Goal: Information Seeking & Learning: Check status

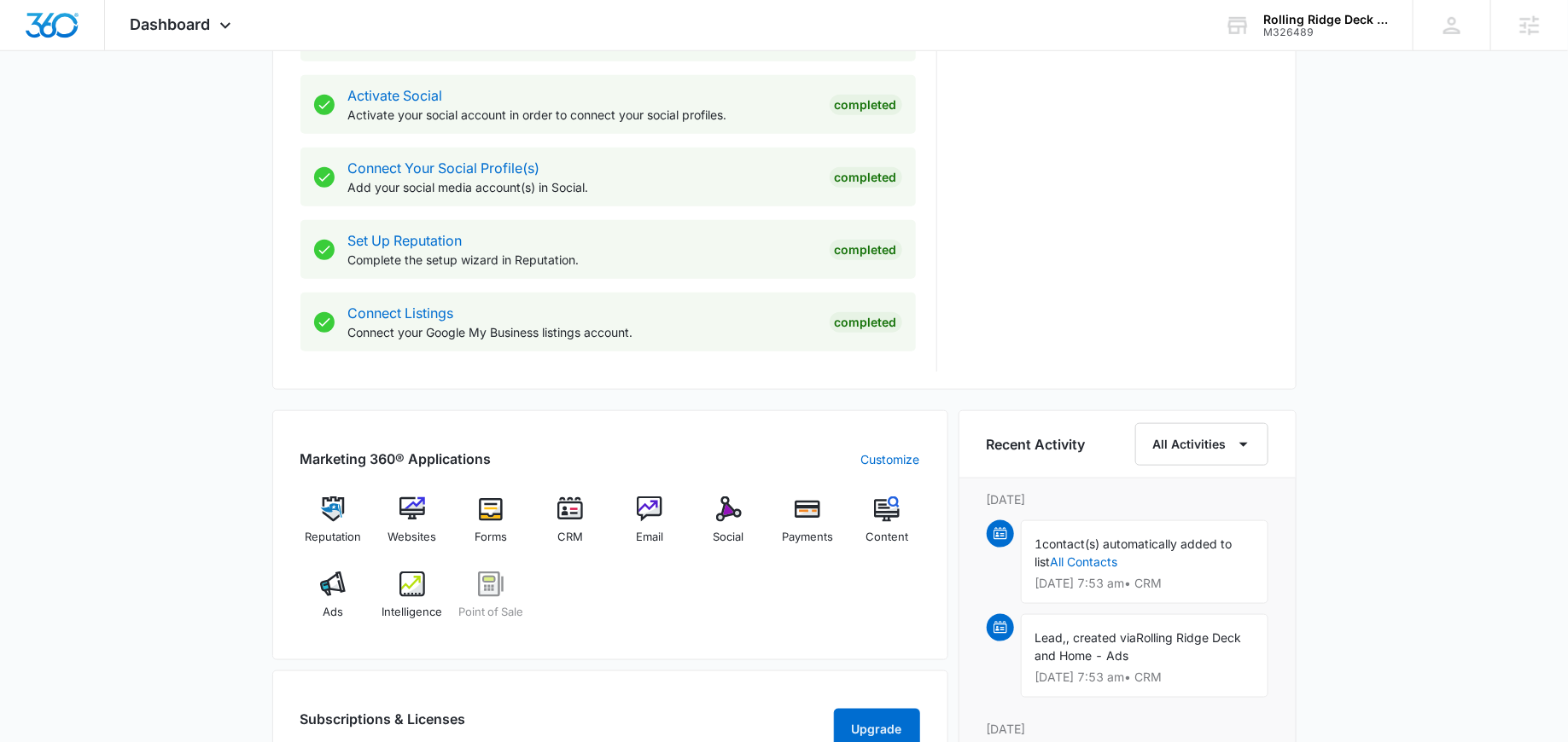
scroll to position [701, 0]
click at [726, 512] on img at bounding box center [729, 509] width 25 height 25
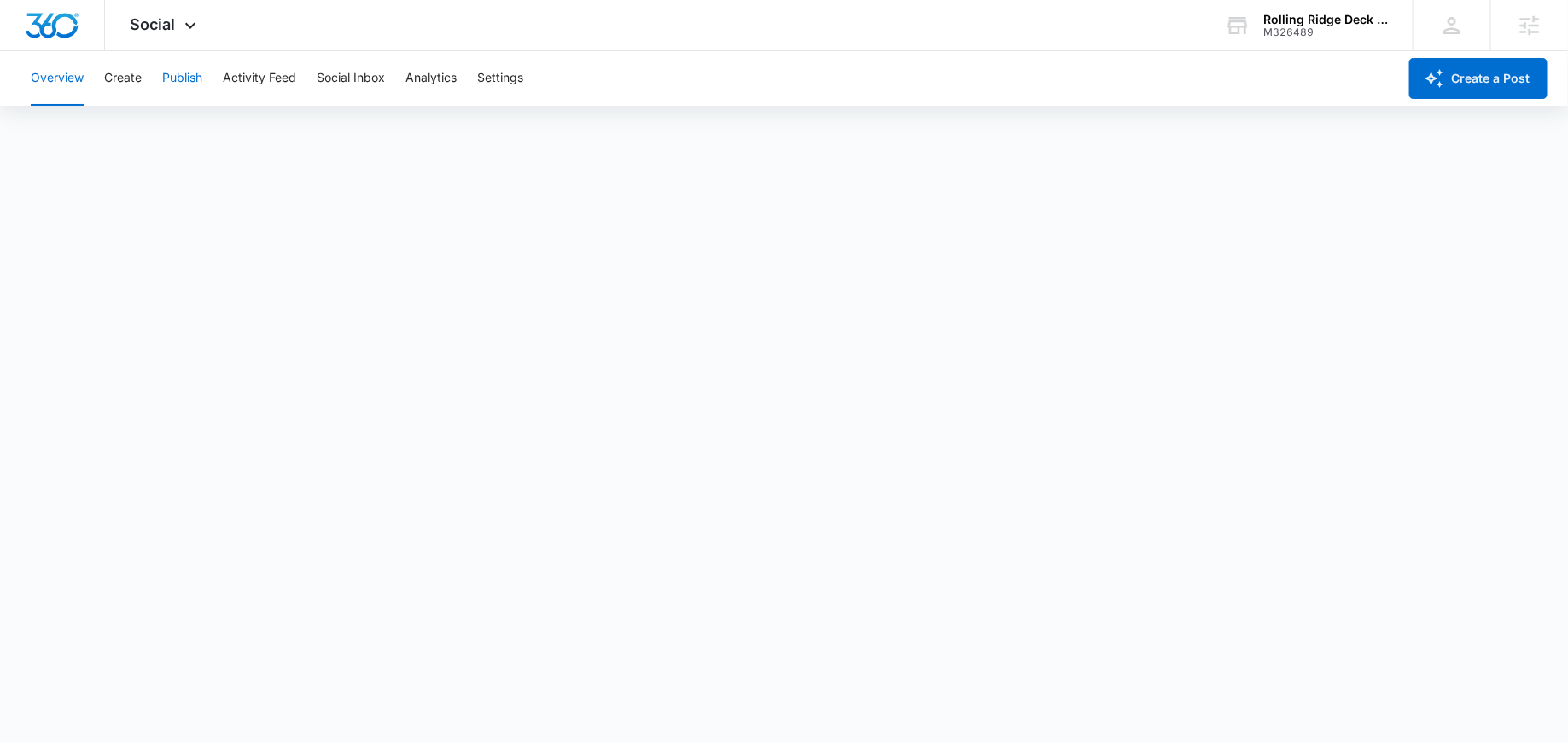
click at [170, 73] on button "Publish" at bounding box center [182, 79] width 40 height 54
click at [251, 85] on button "Activity Feed" at bounding box center [259, 79] width 73 height 54
click at [196, 85] on button "Publish" at bounding box center [182, 79] width 40 height 54
click at [179, 37] on div "Social Apps Reputation Websites Forms CRM Email Social Payments POS Content Ads…" at bounding box center [165, 25] width 122 height 51
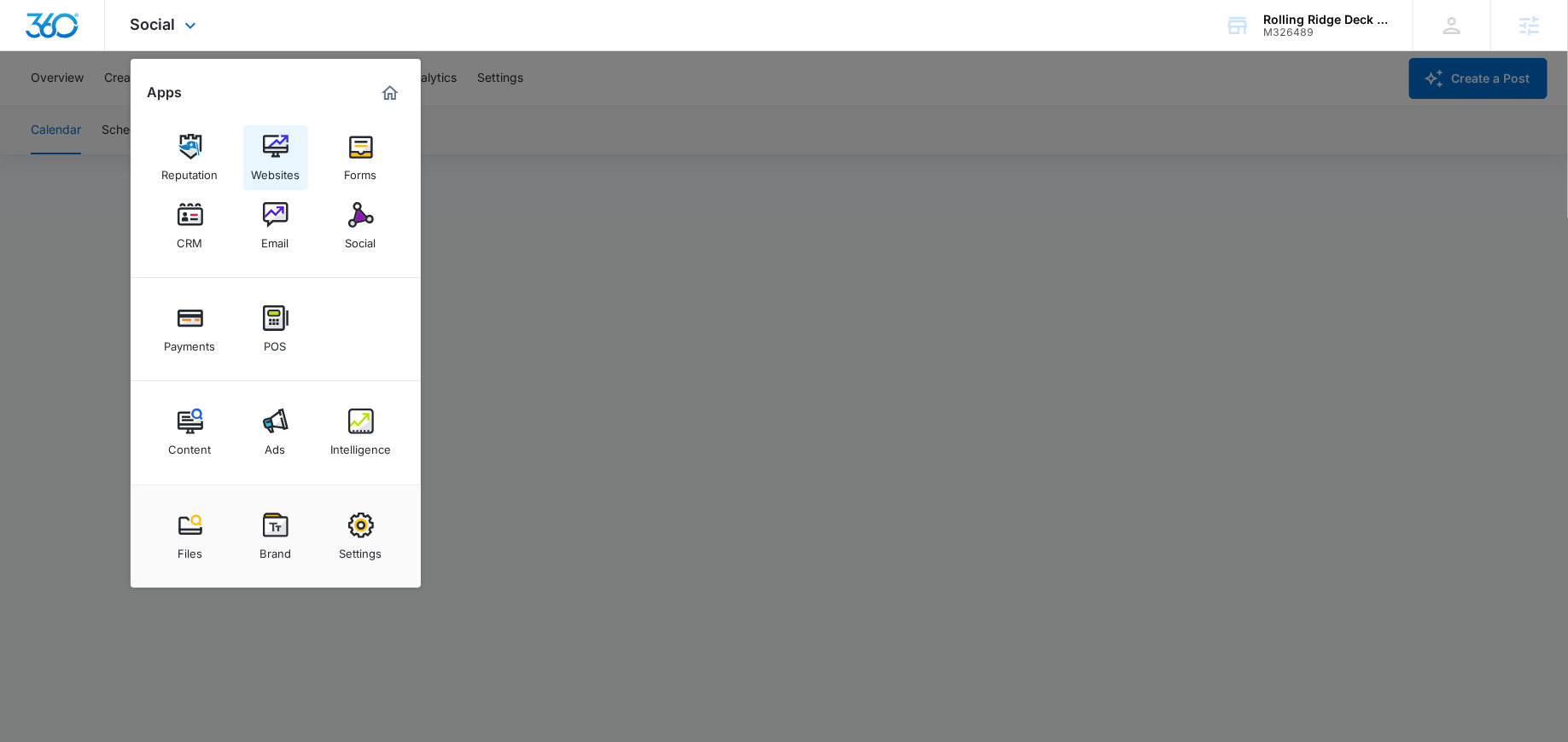
click at [267, 156] on img at bounding box center [275, 147] width 25 height 25
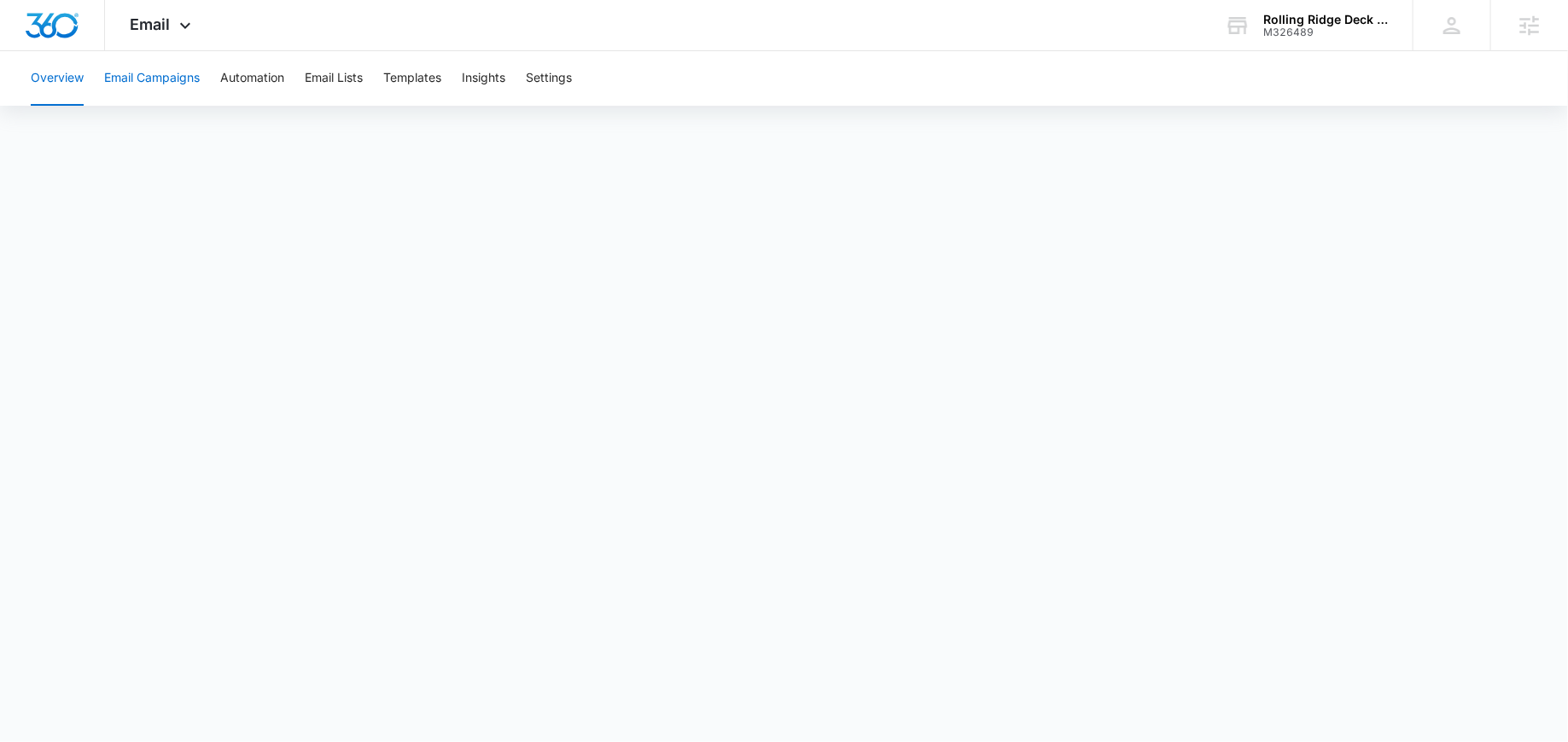
click at [146, 77] on button "Email Campaigns" at bounding box center [152, 79] width 95 height 54
click at [170, 29] on div "Email Apps Reputation Websites Forms CRM Email Social Payments POS Content Ads …" at bounding box center [162, 25] width 116 height 51
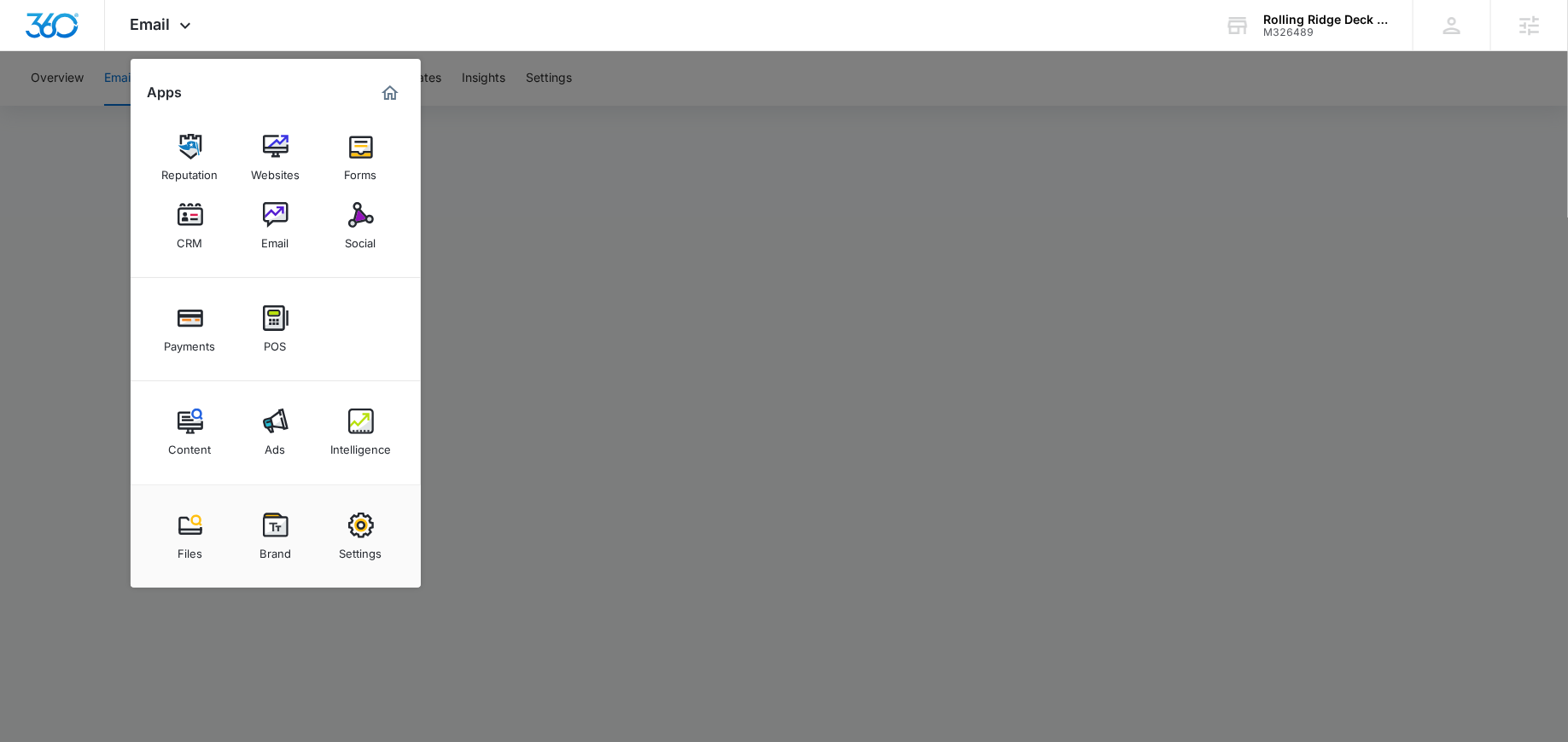
click at [555, 246] on div at bounding box center [784, 371] width 1568 height 742
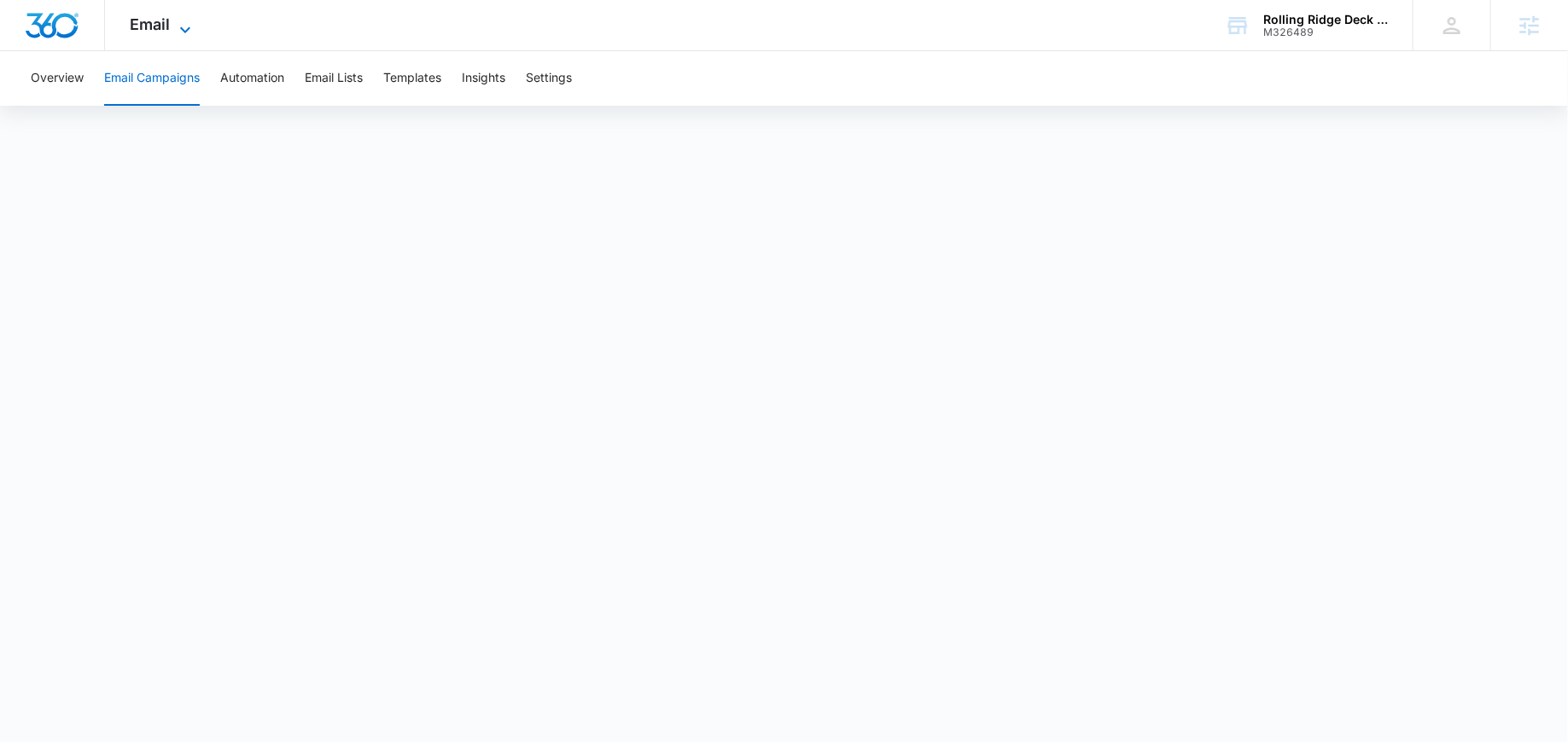
click at [191, 32] on icon at bounding box center [185, 29] width 20 height 20
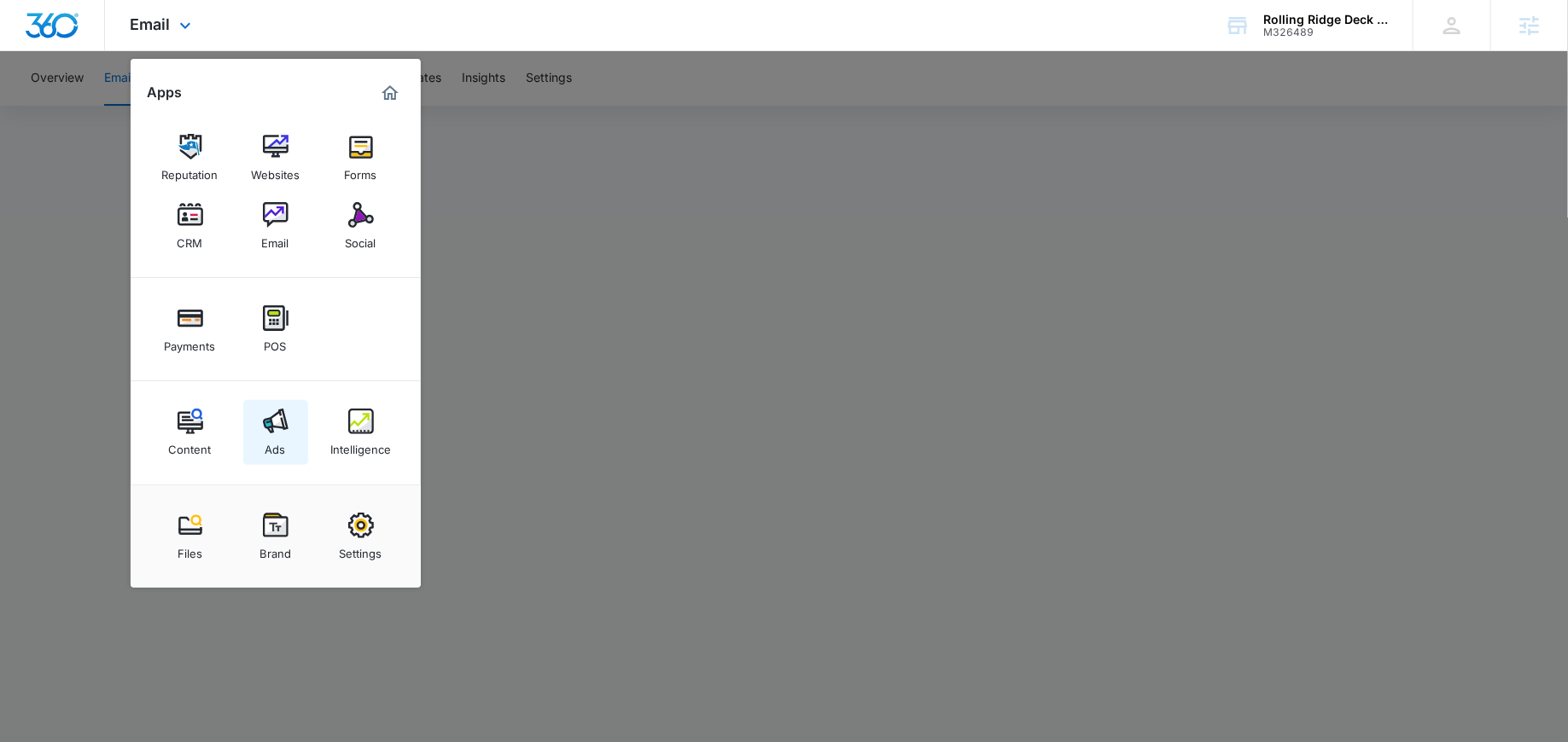
click at [279, 430] on img at bounding box center [275, 421] width 25 height 25
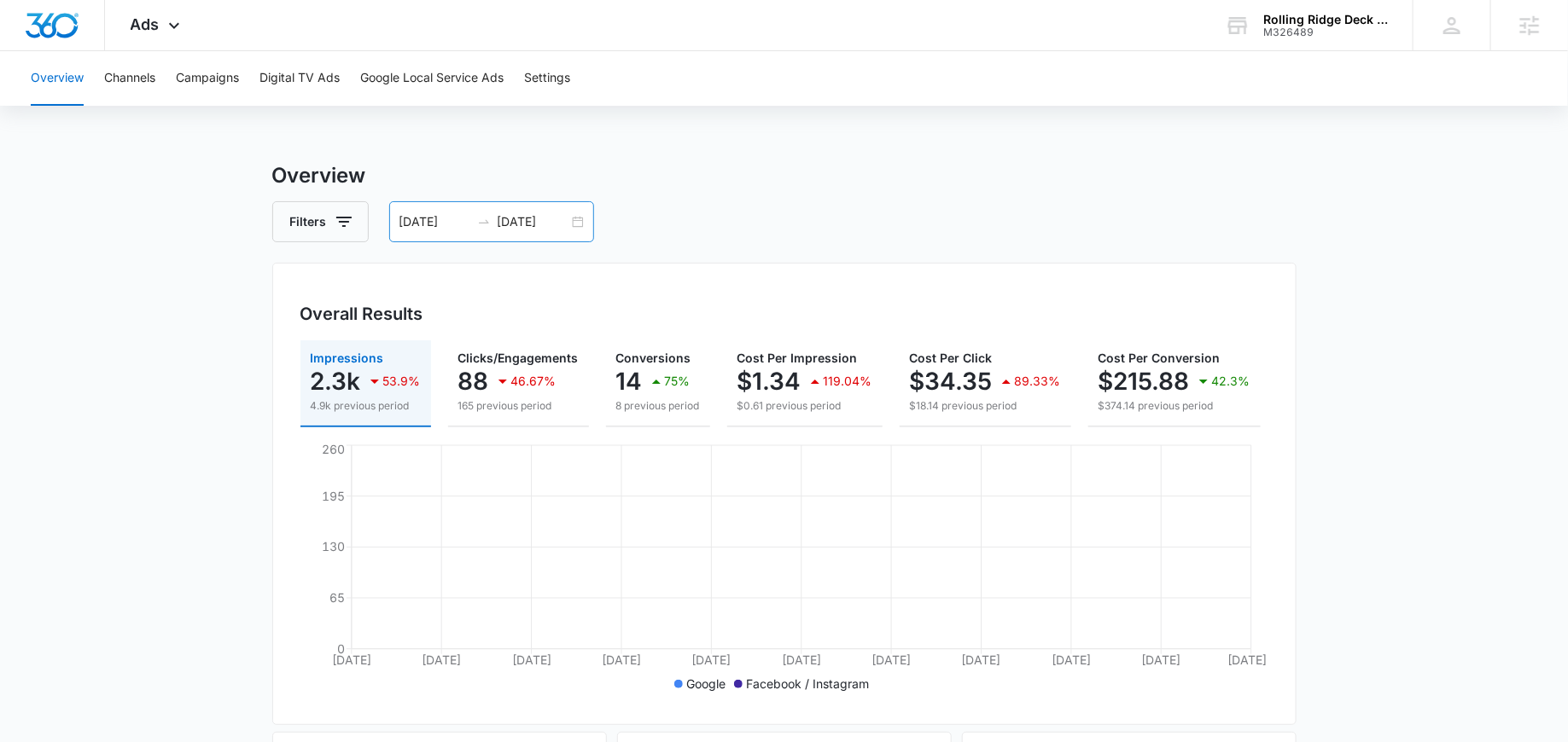
click at [580, 215] on div "07/29/2025 08/28/2025" at bounding box center [491, 222] width 205 height 41
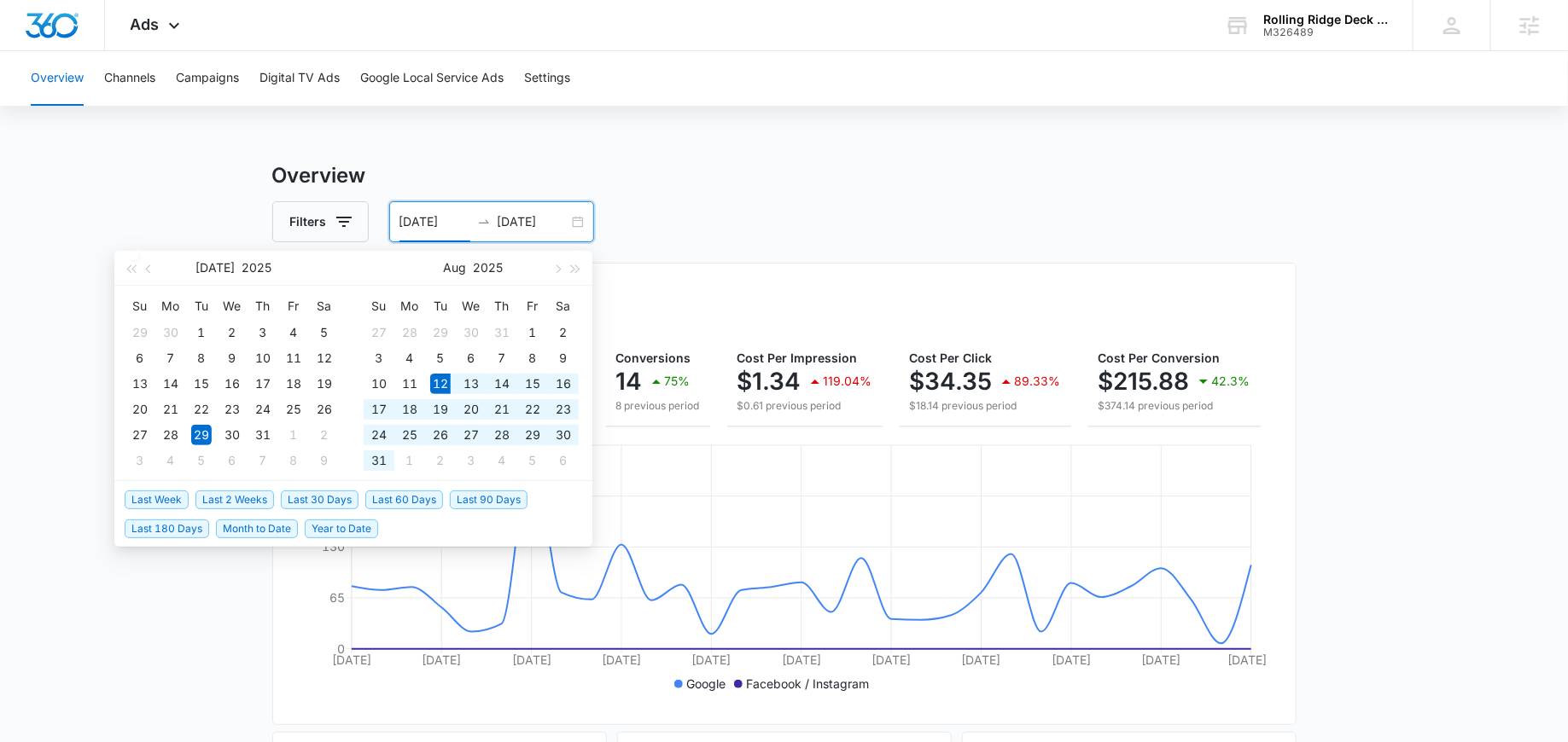
click at [313, 497] on span "Last 30 Days" at bounding box center [320, 499] width 78 height 18
type input "08/12/2025"
type input "09/11/2025"
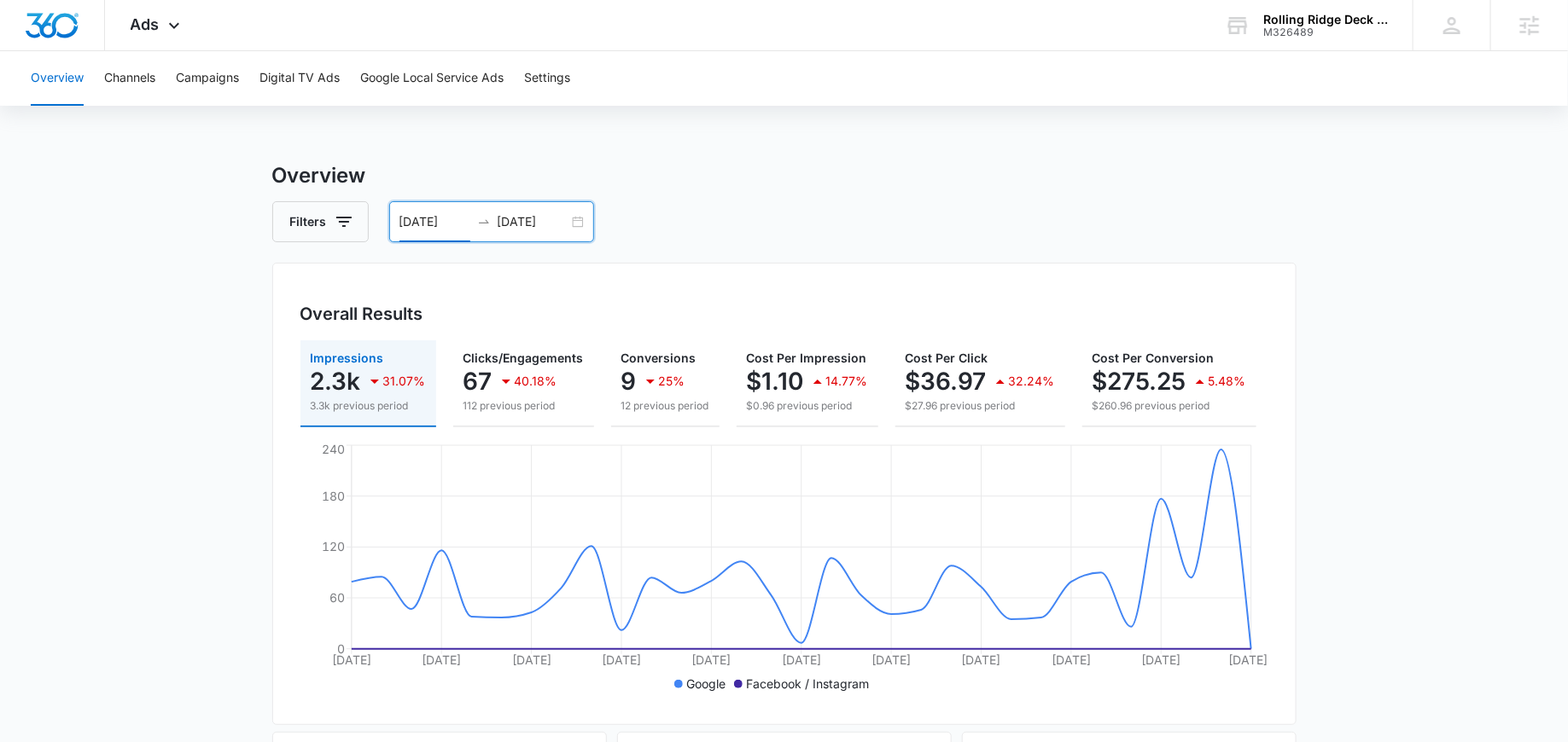
click at [574, 227] on div "08/12/2025 09/11/2025" at bounding box center [491, 222] width 205 height 41
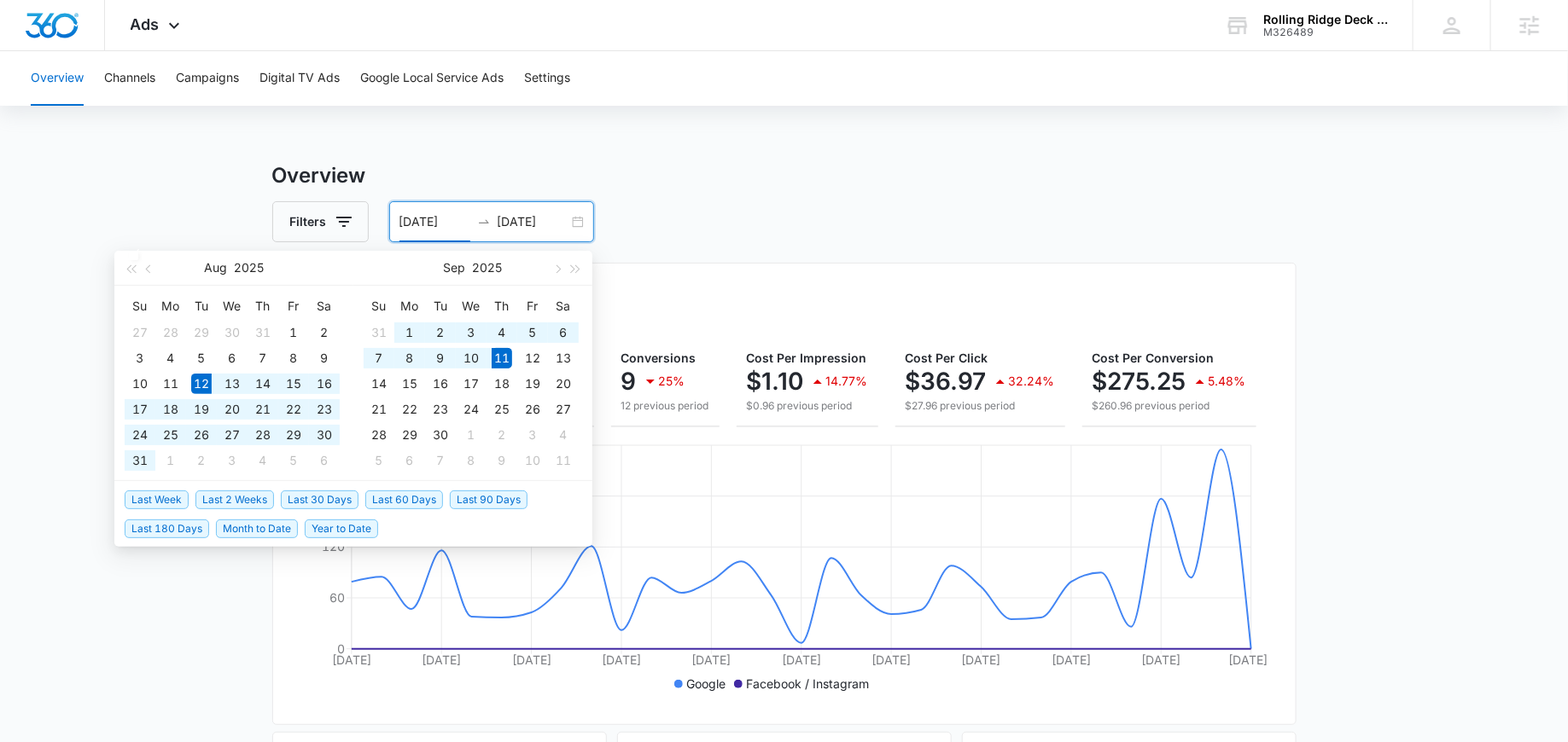
click at [758, 185] on h3 "Overview" at bounding box center [784, 176] width 1024 height 31
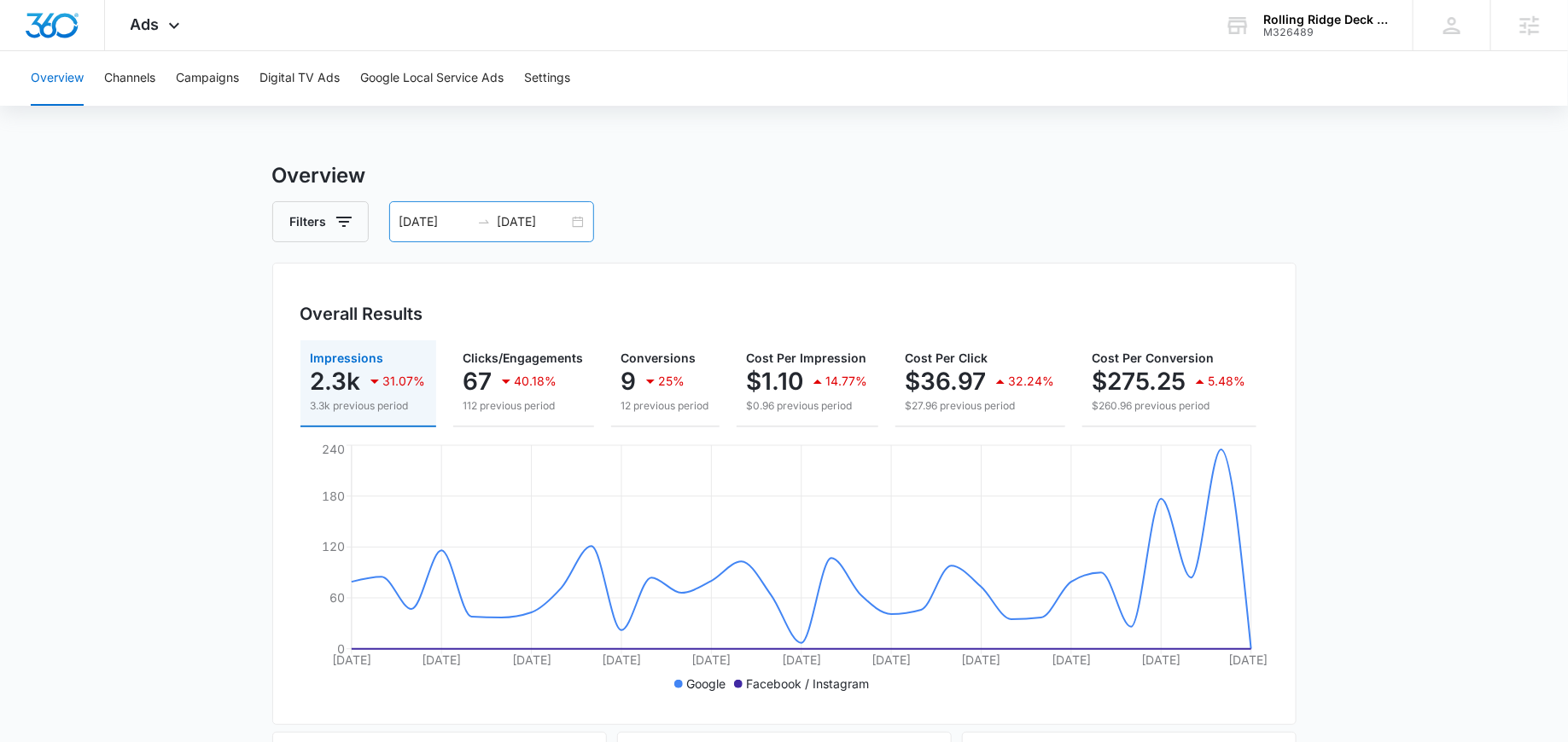
click at [574, 214] on div "08/12/2025 09/11/2025" at bounding box center [491, 222] width 205 height 41
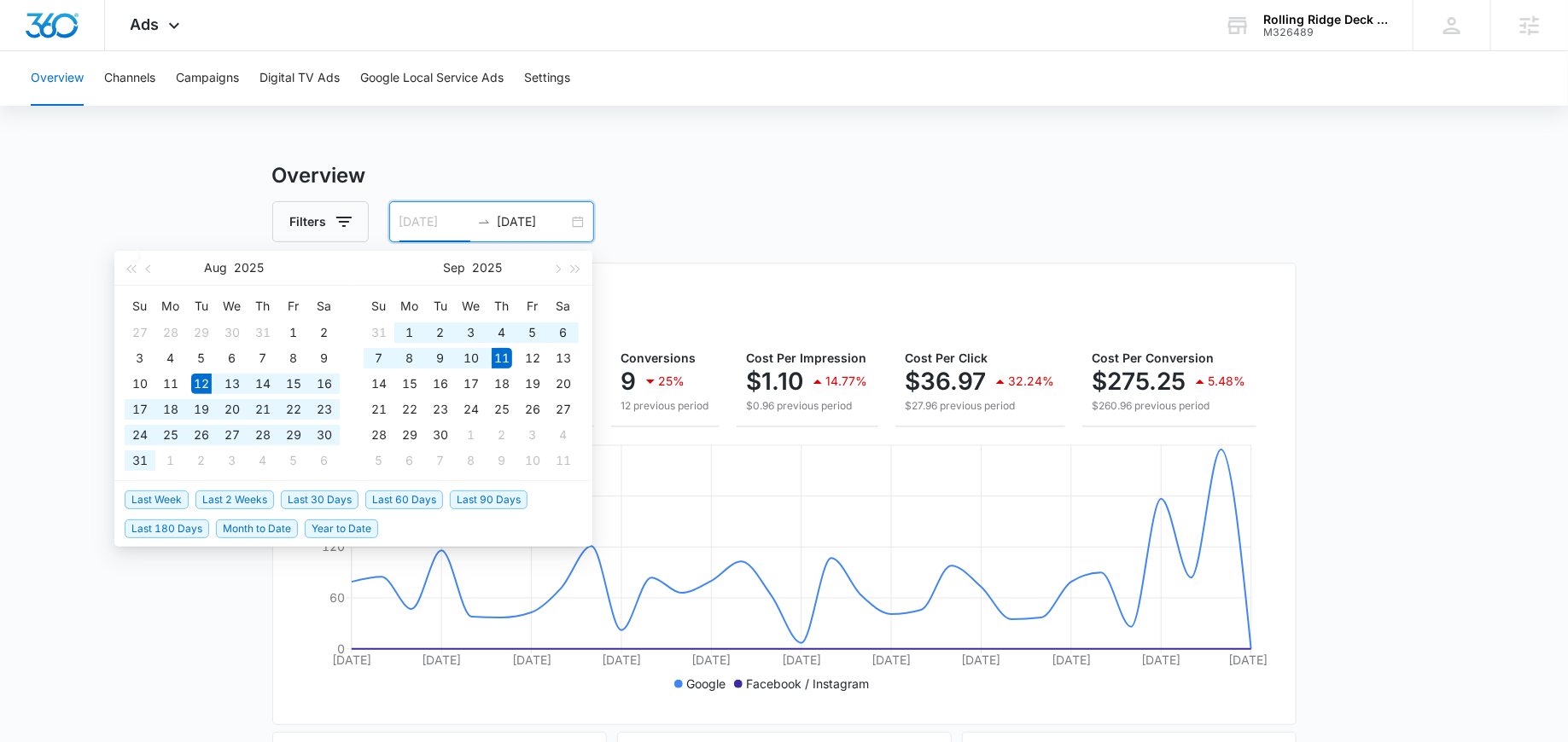
type input "08/12/2025"
click at [329, 497] on span "Last 30 Days" at bounding box center [320, 499] width 78 height 18
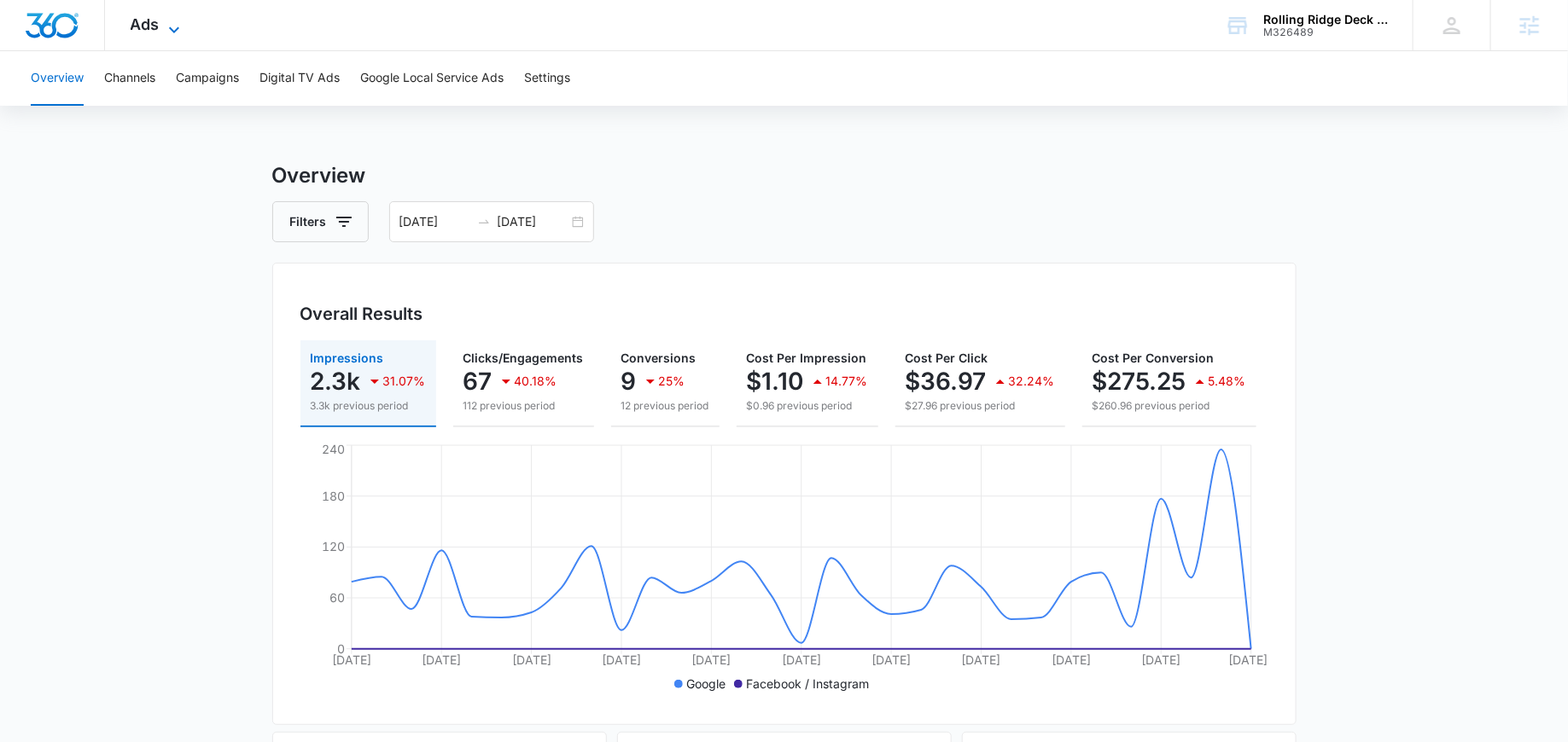
click at [156, 29] on span "Ads" at bounding box center [145, 24] width 29 height 18
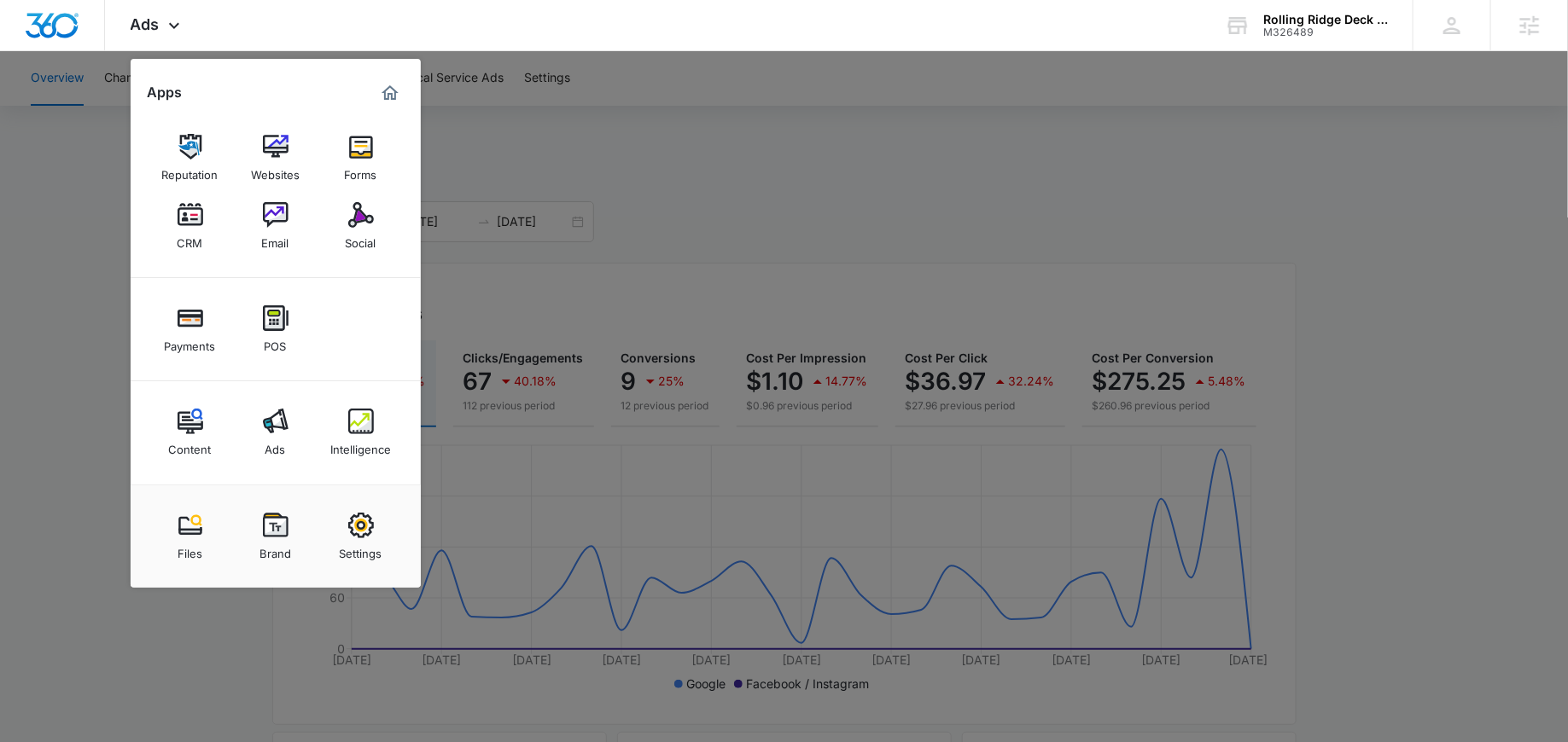
click at [550, 244] on div at bounding box center [784, 371] width 1568 height 742
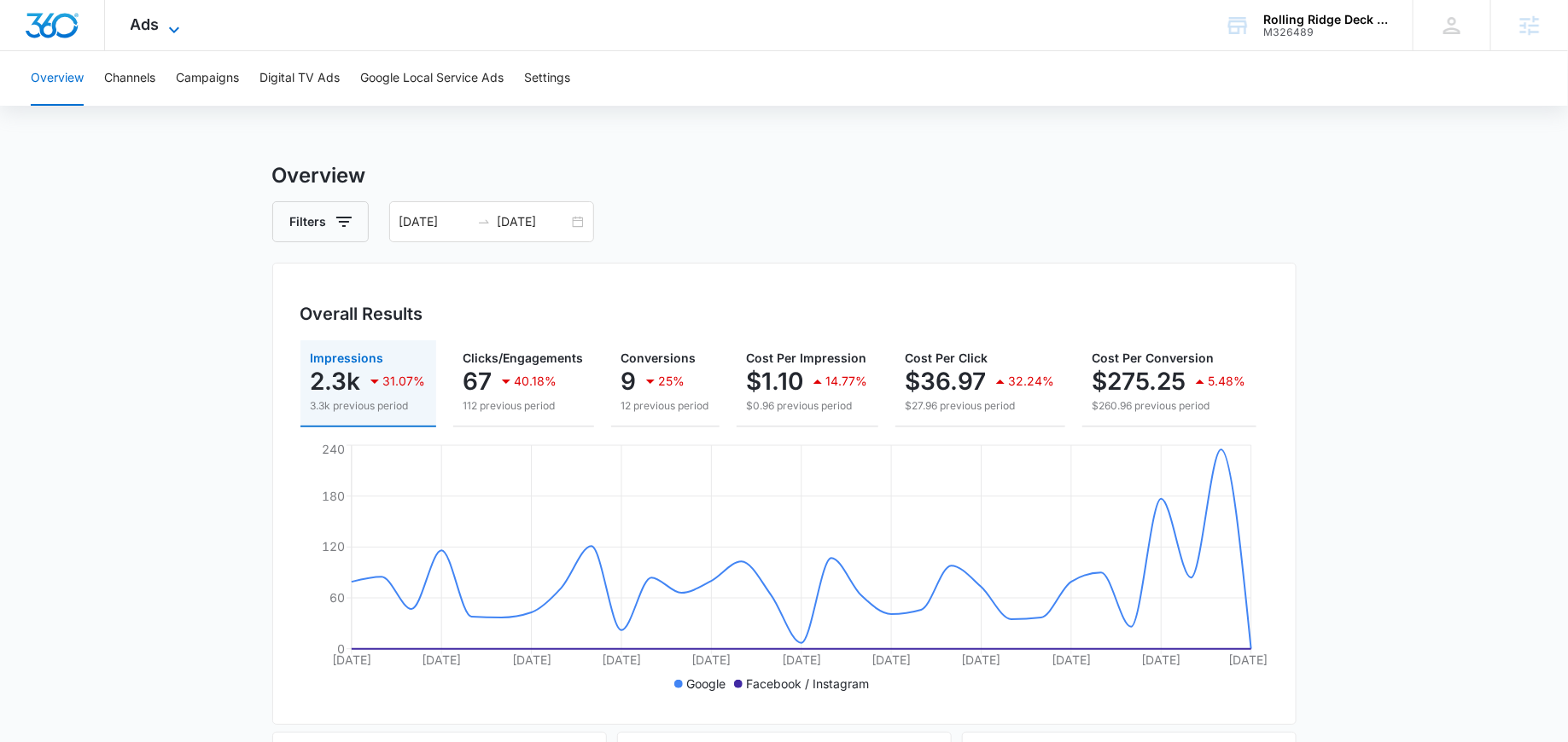
click at [157, 29] on span "Ads" at bounding box center [145, 24] width 29 height 18
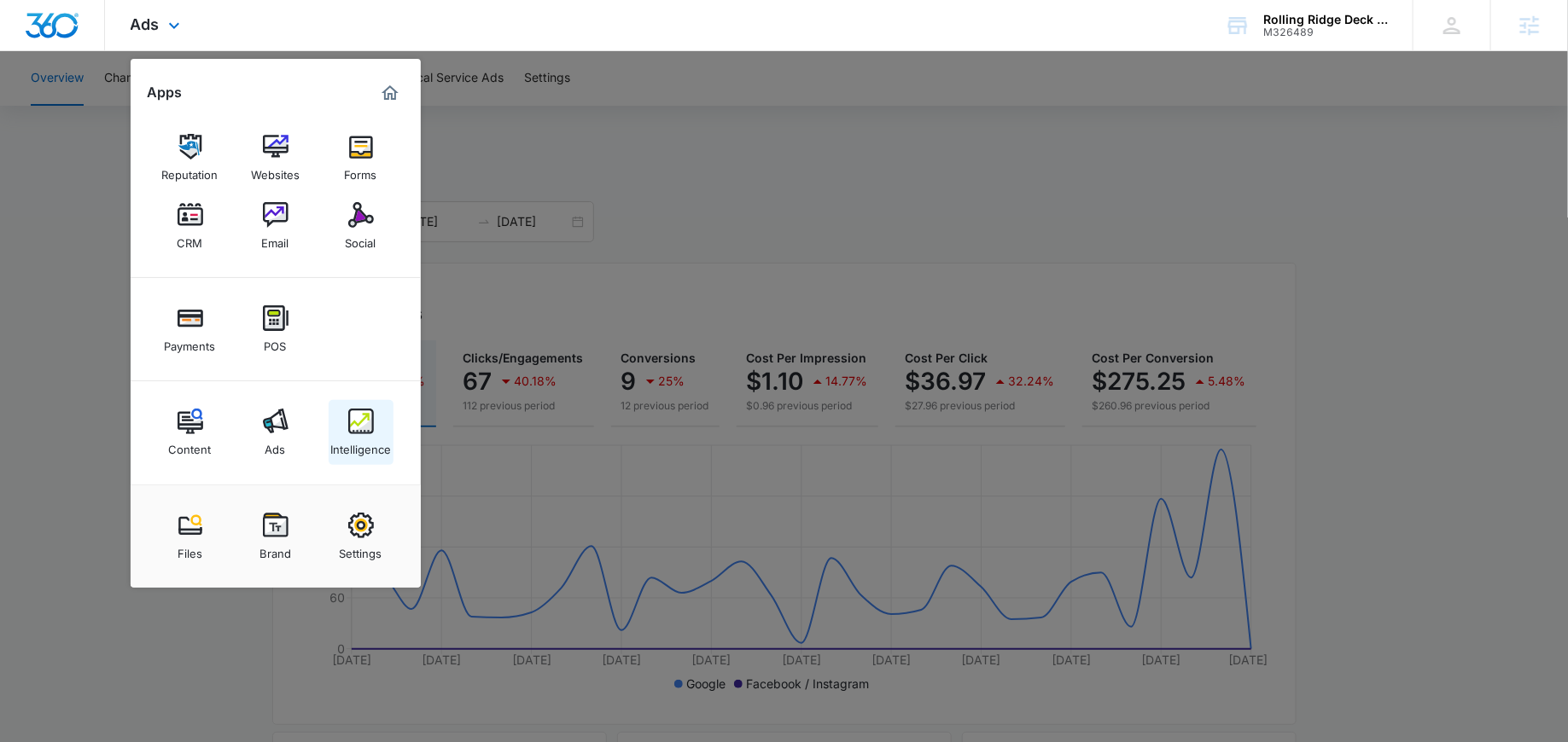
click at [368, 435] on div "Intelligence" at bounding box center [361, 445] width 60 height 22
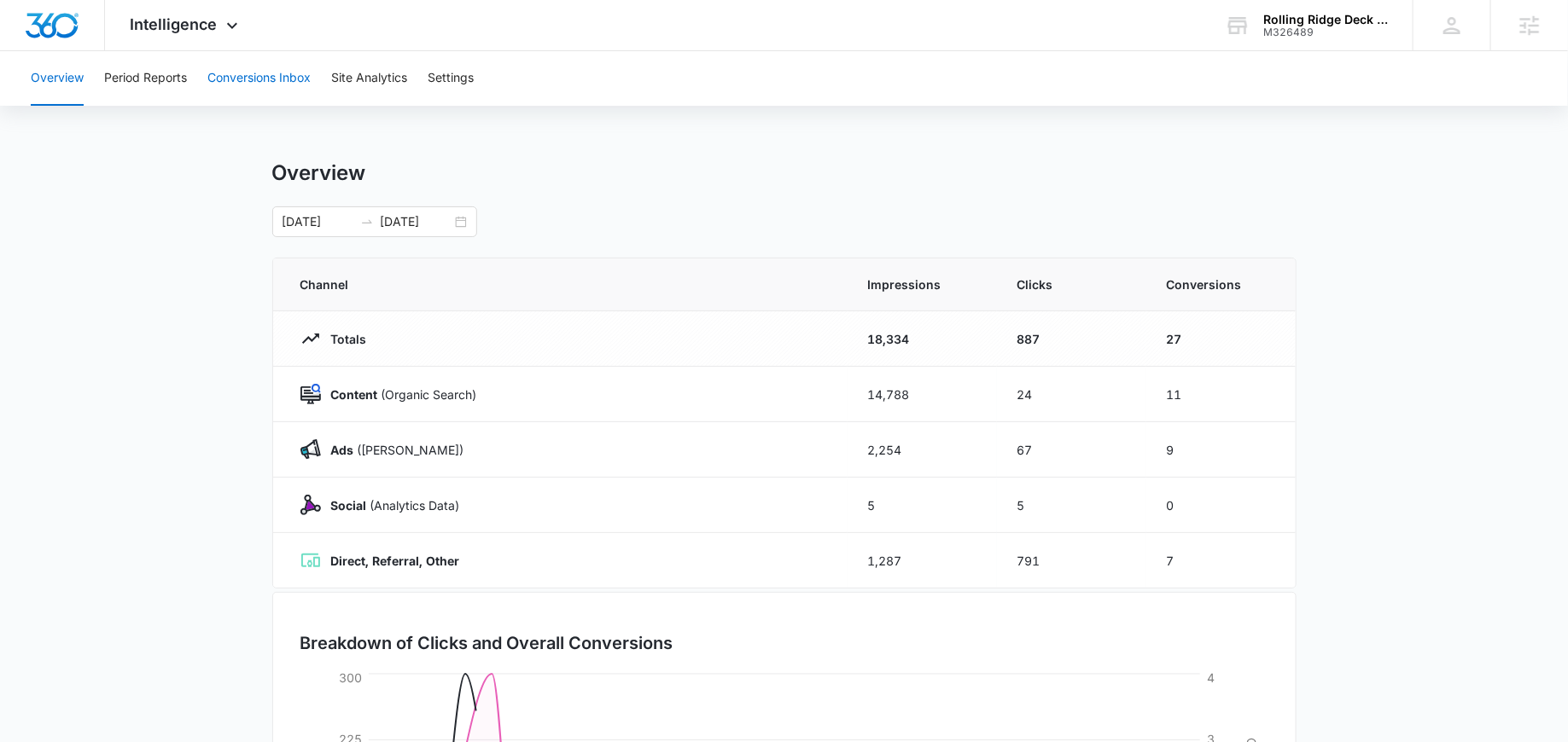
click at [274, 76] on button "Conversions Inbox" at bounding box center [259, 79] width 103 height 54
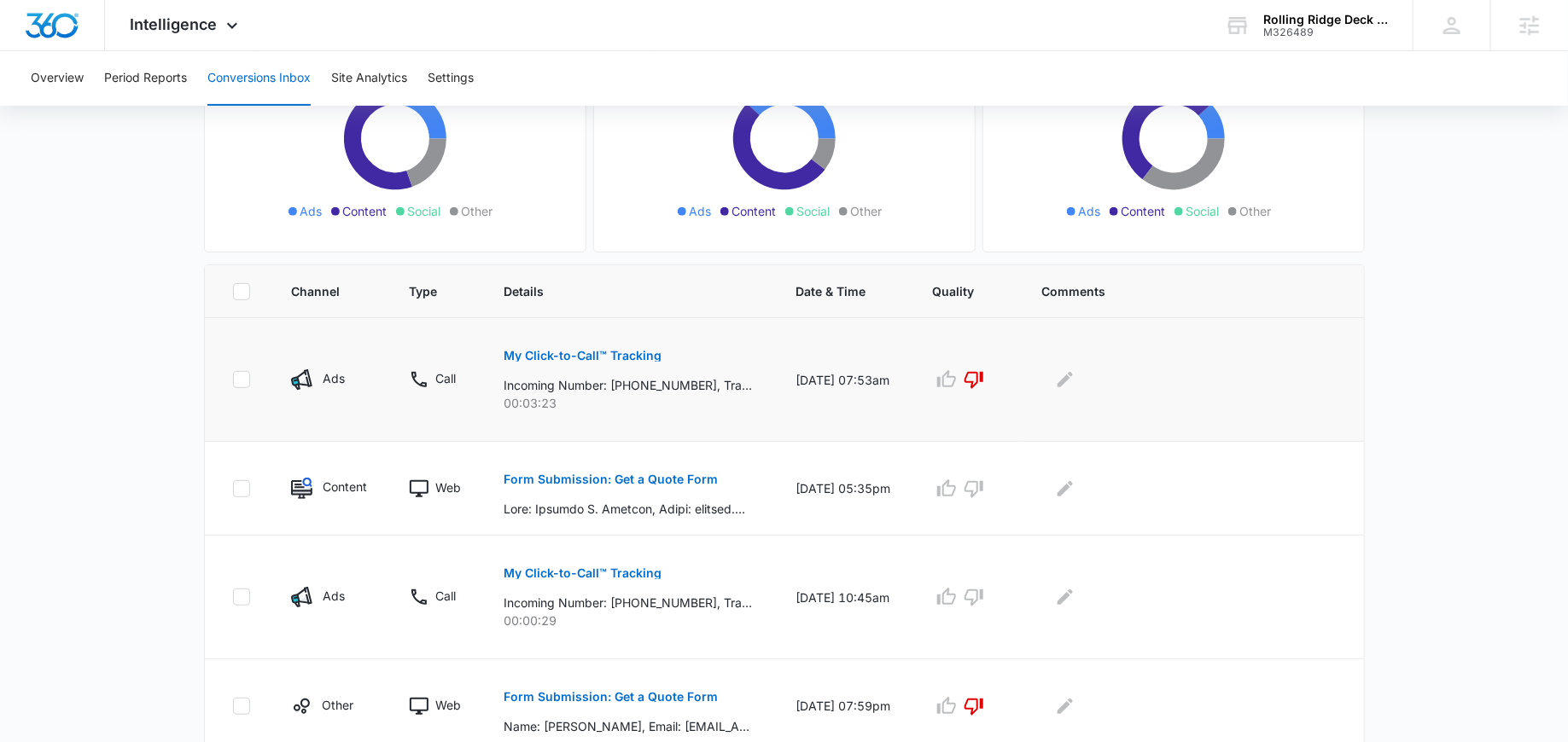
scroll to position [232, 0]
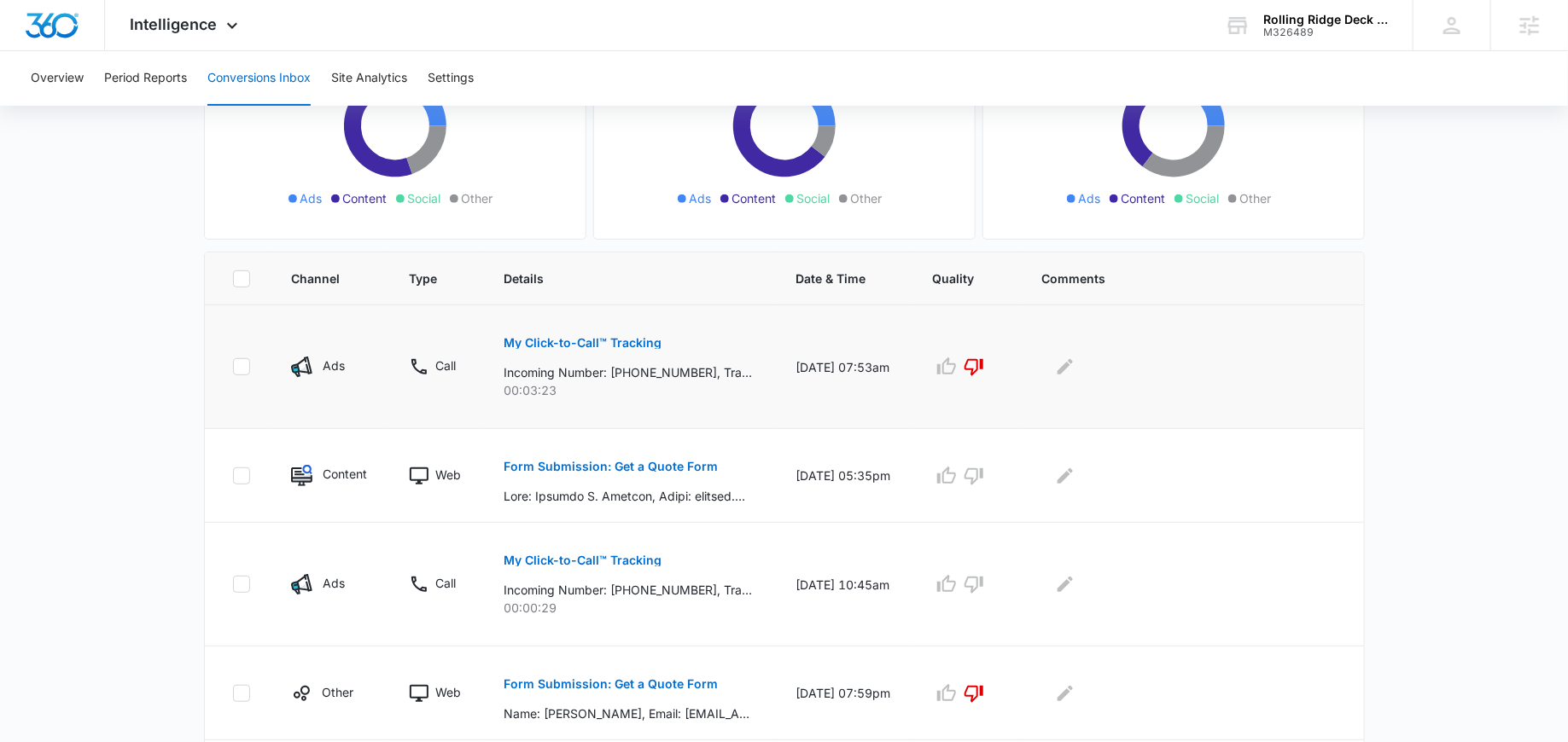
click at [589, 340] on p "My Click-to-Call™ Tracking" at bounding box center [583, 343] width 158 height 12
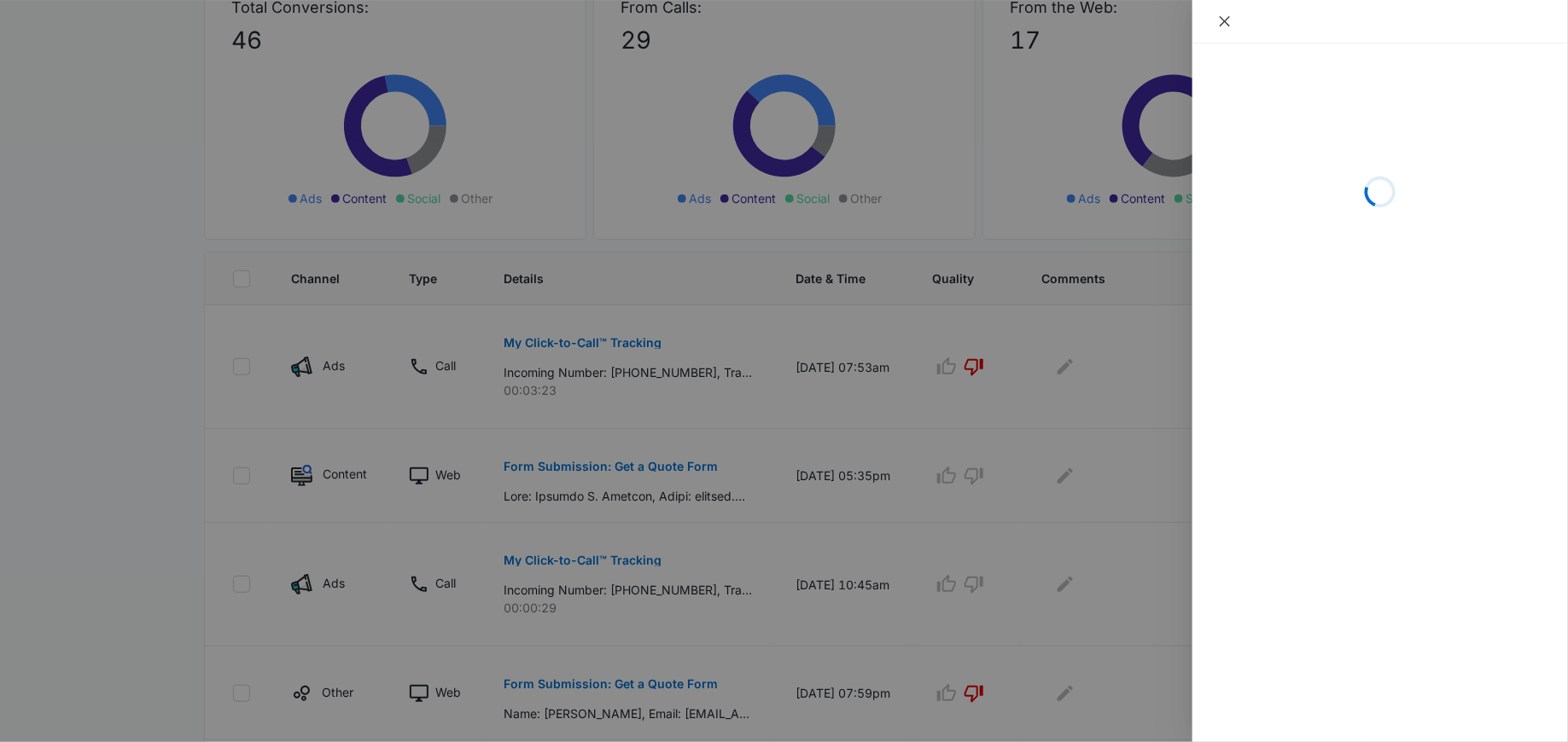
click at [1228, 14] on button "Close" at bounding box center [1225, 21] width 24 height 16
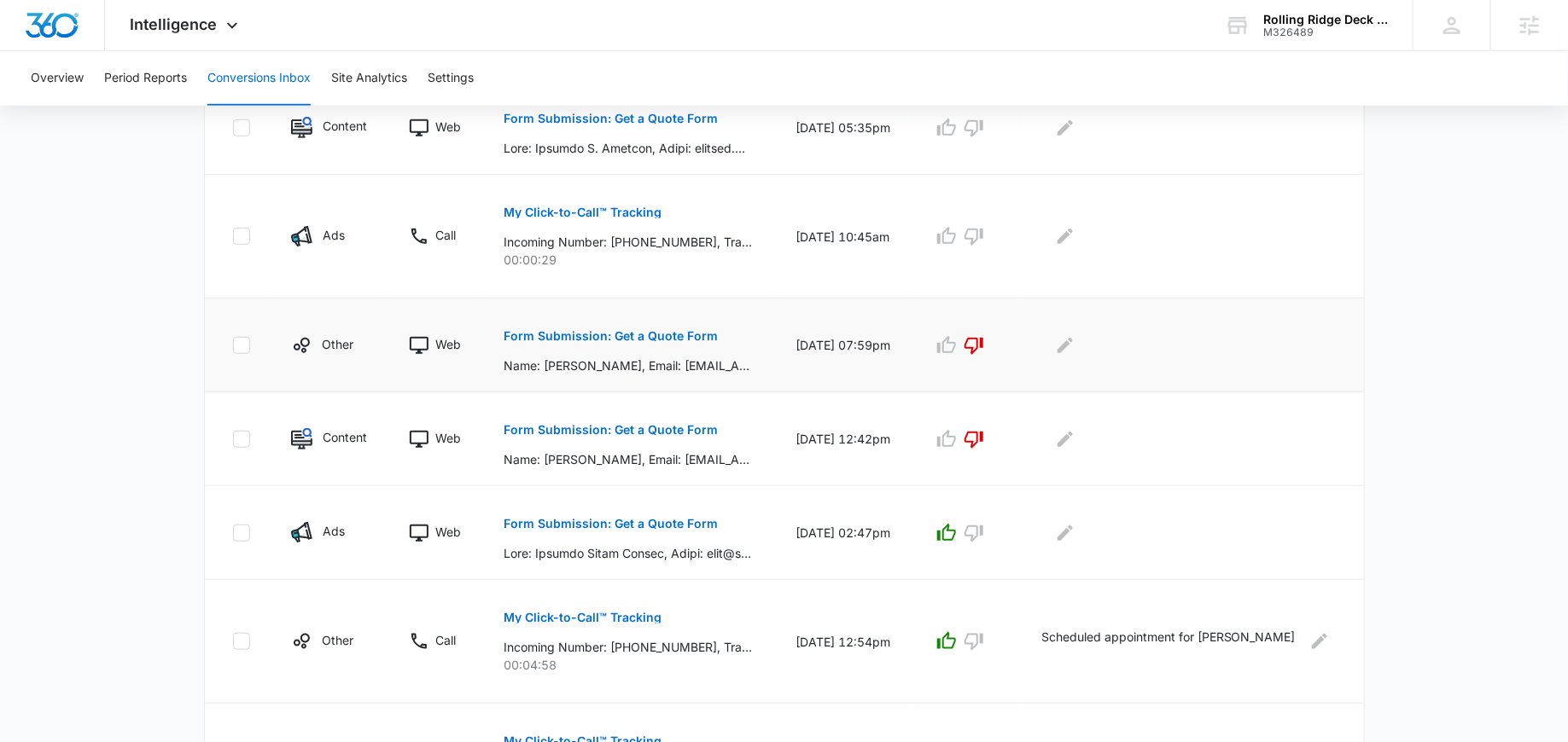
scroll to position [586, 0]
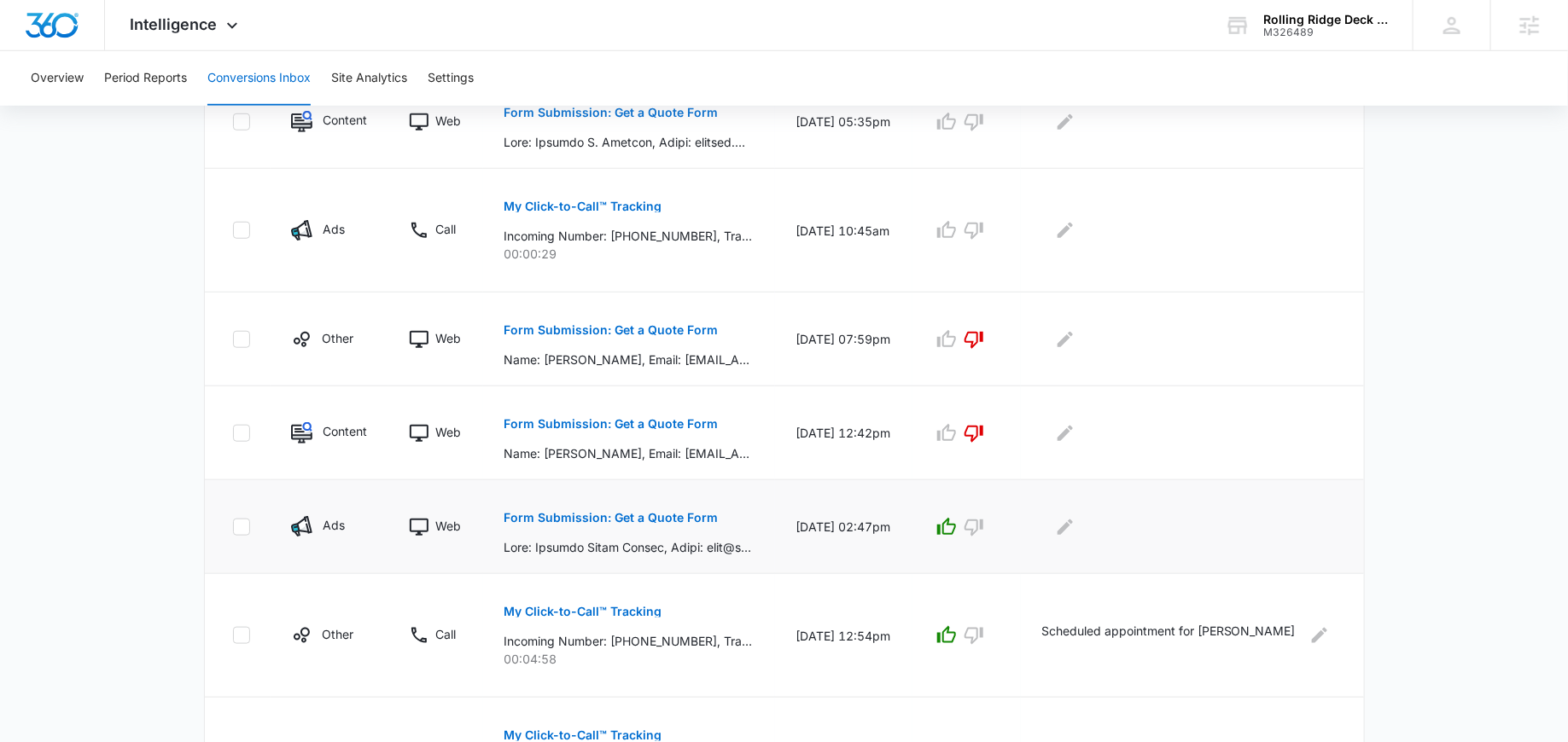
click at [629, 521] on button "Form Submission: Get a Quote Form" at bounding box center [611, 517] width 214 height 41
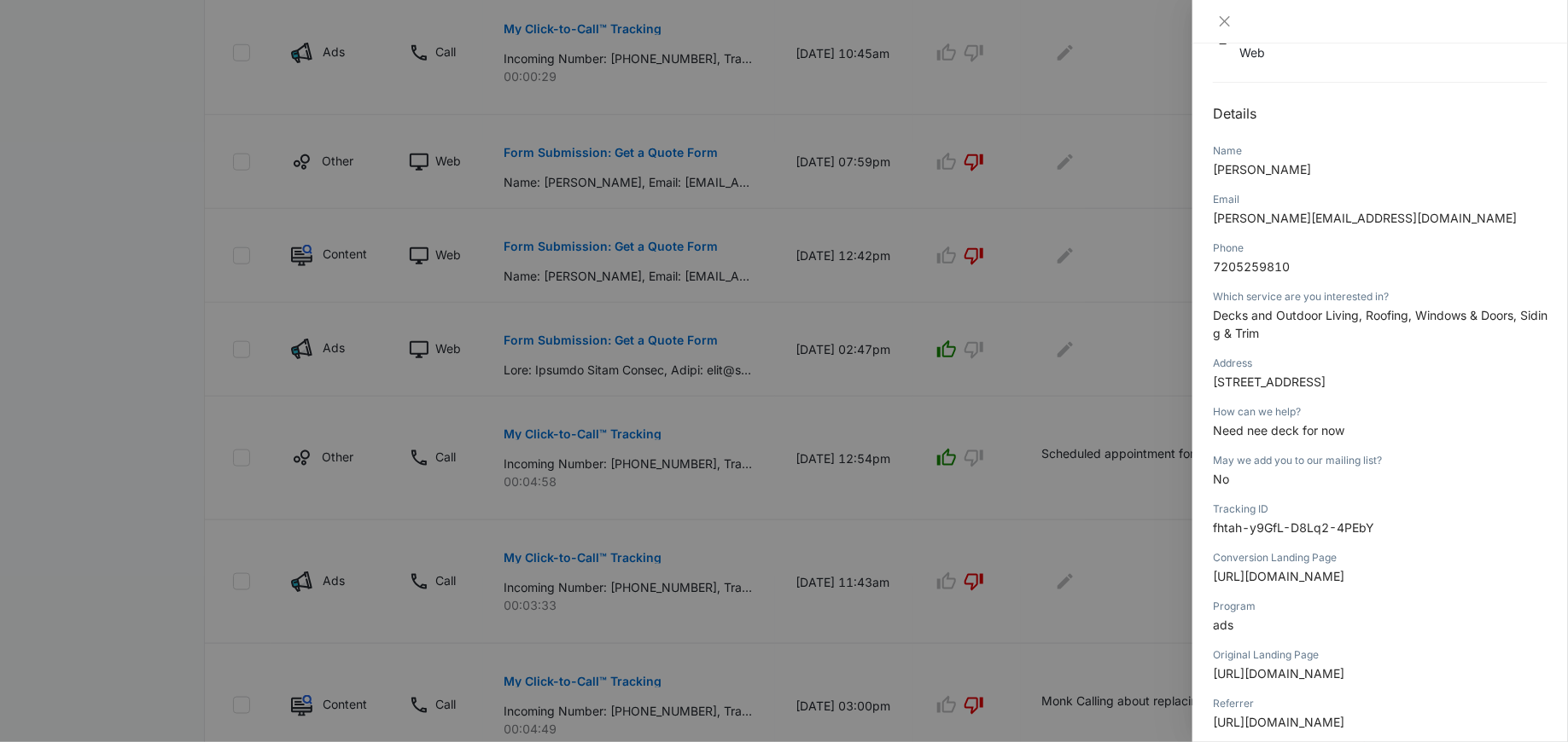
scroll to position [809, 0]
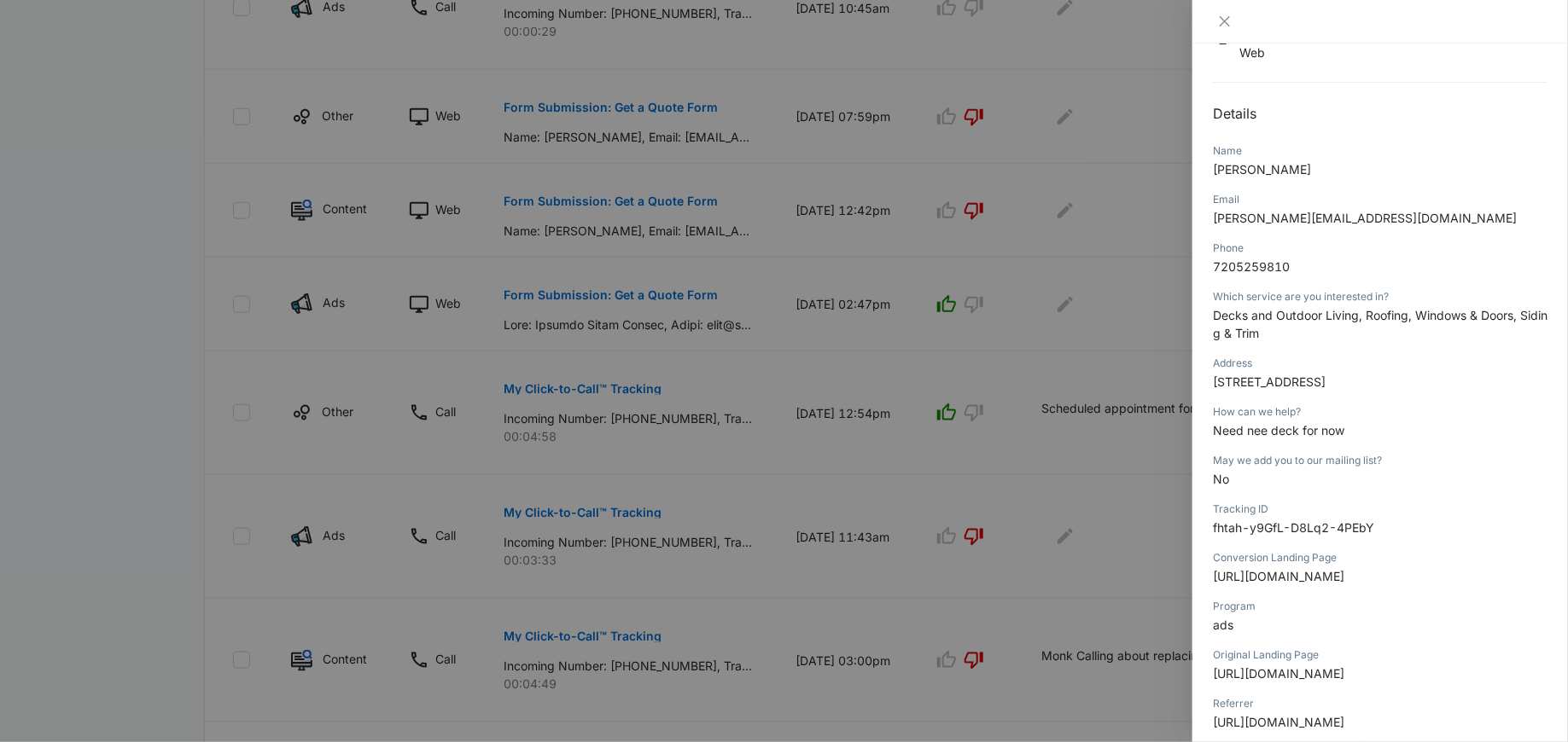
click at [708, 386] on div at bounding box center [784, 371] width 1568 height 742
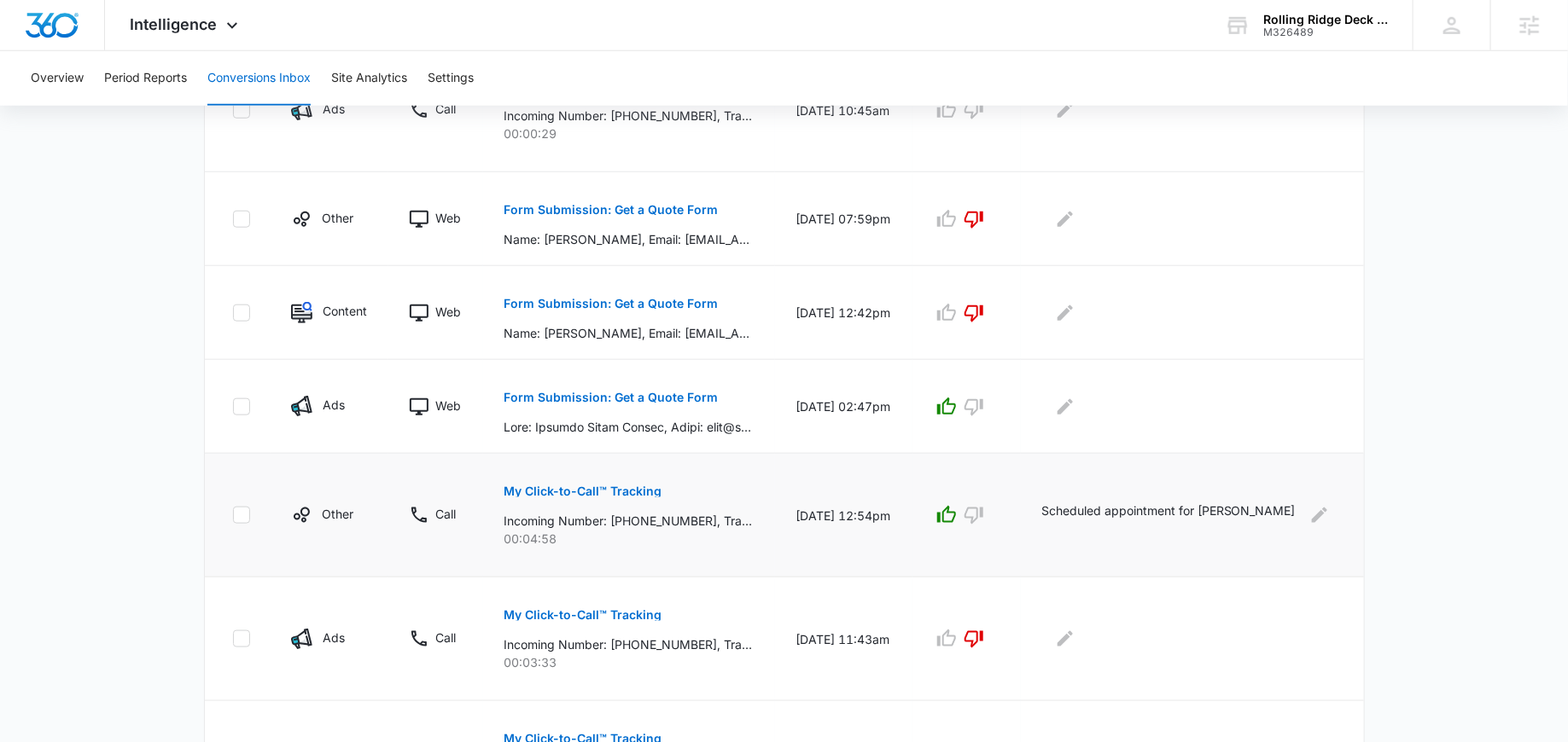
scroll to position [700, 0]
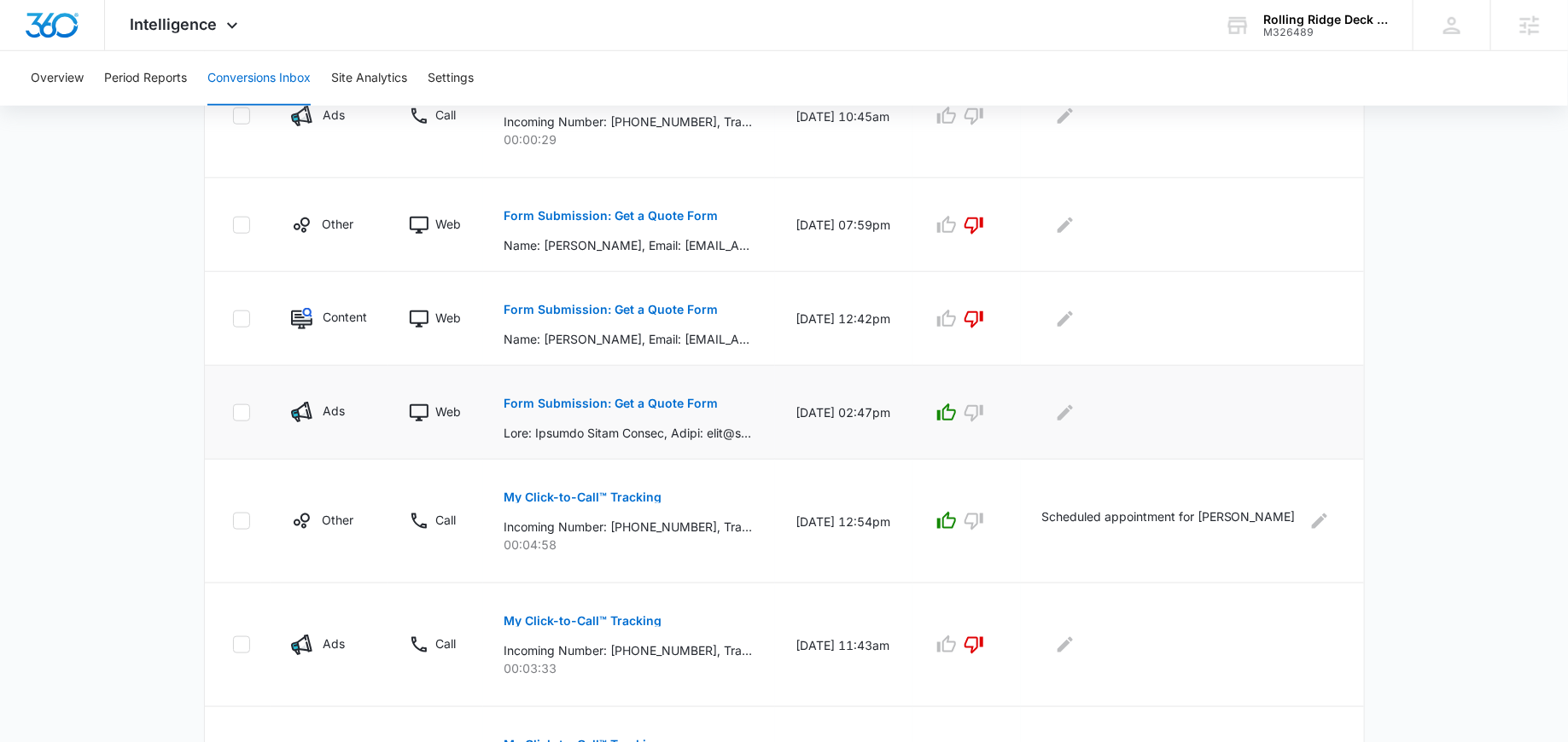
click at [661, 398] on p "Form Submission: Get a Quote Form" at bounding box center [611, 404] width 214 height 12
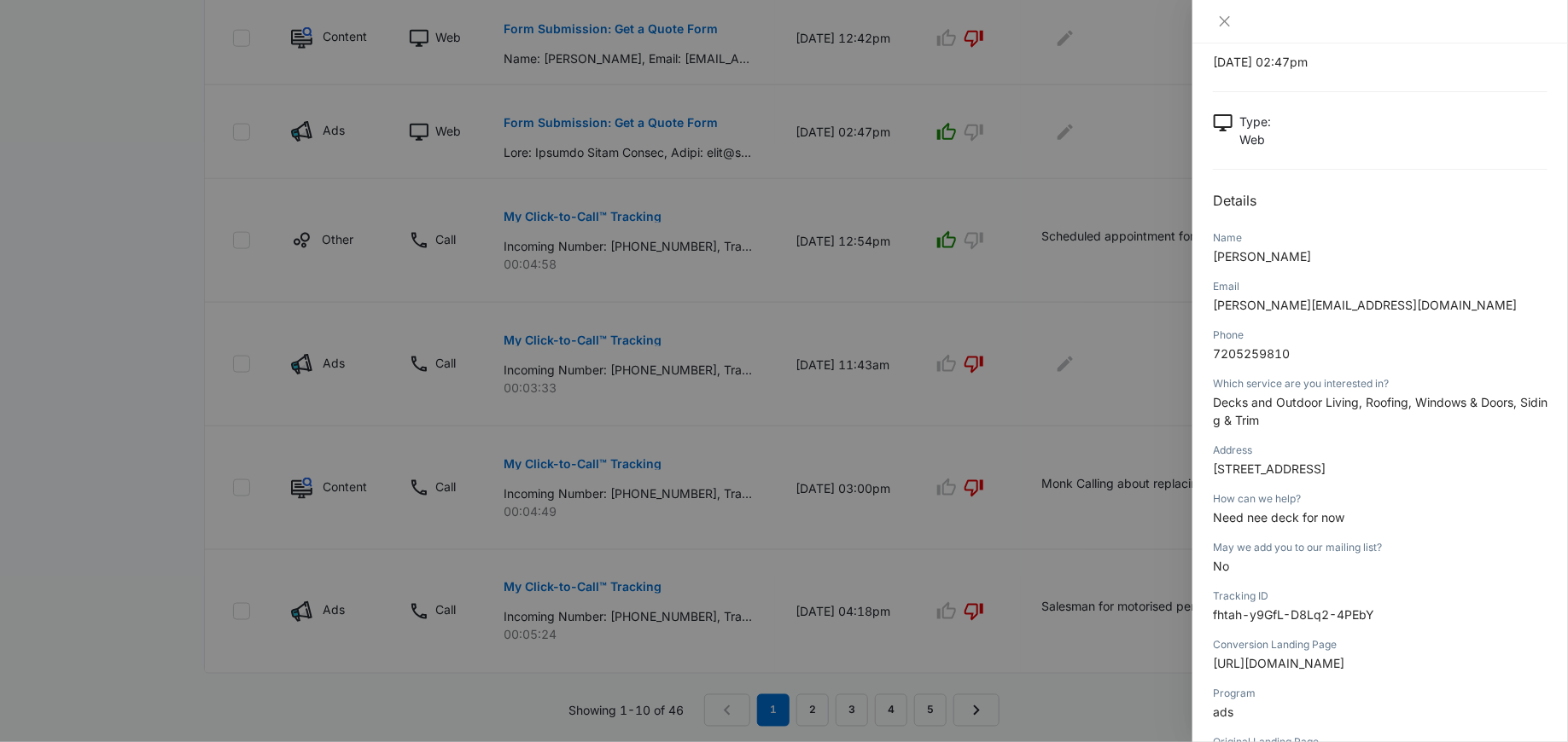
scroll to position [14, 0]
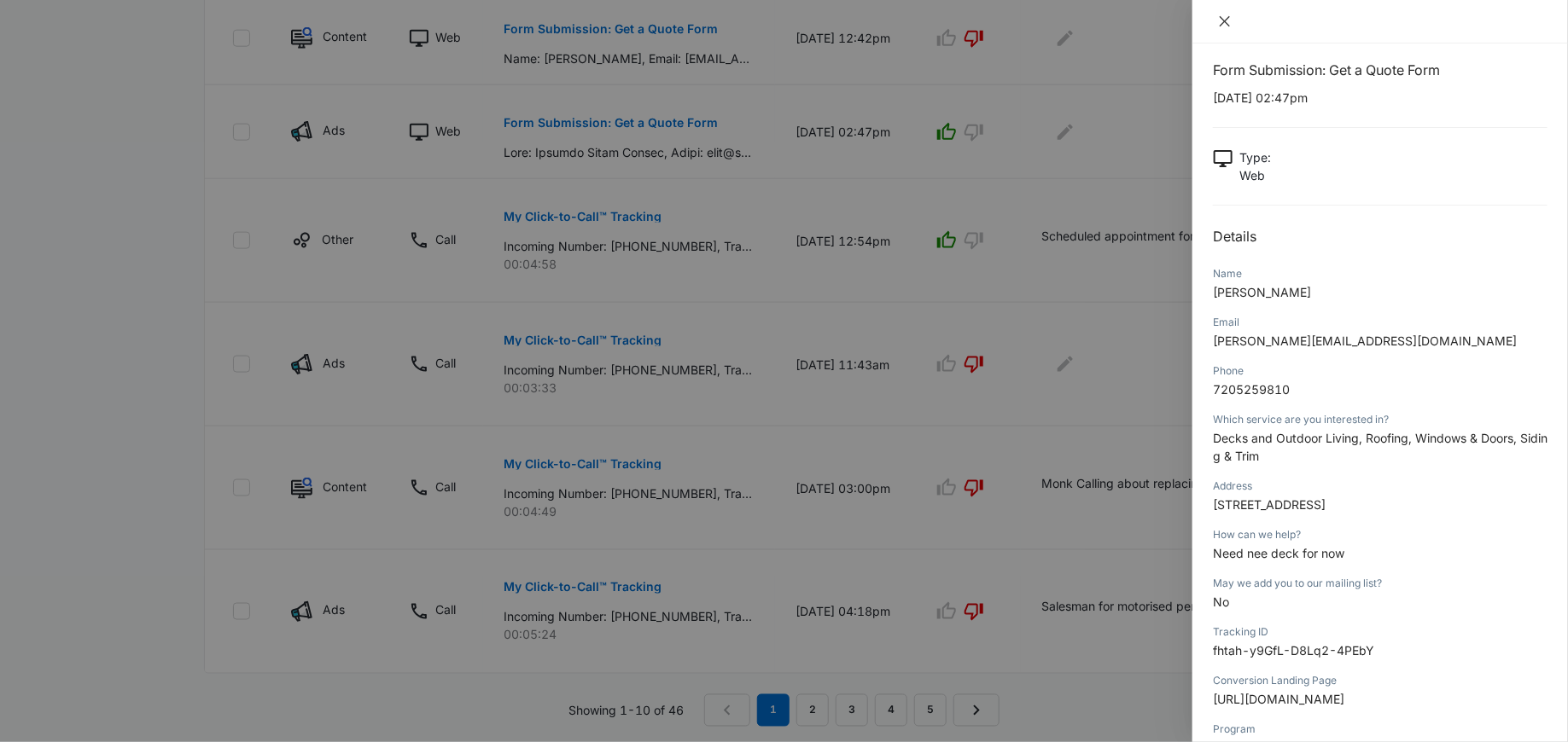
click at [1228, 14] on button "Close" at bounding box center [1225, 21] width 24 height 16
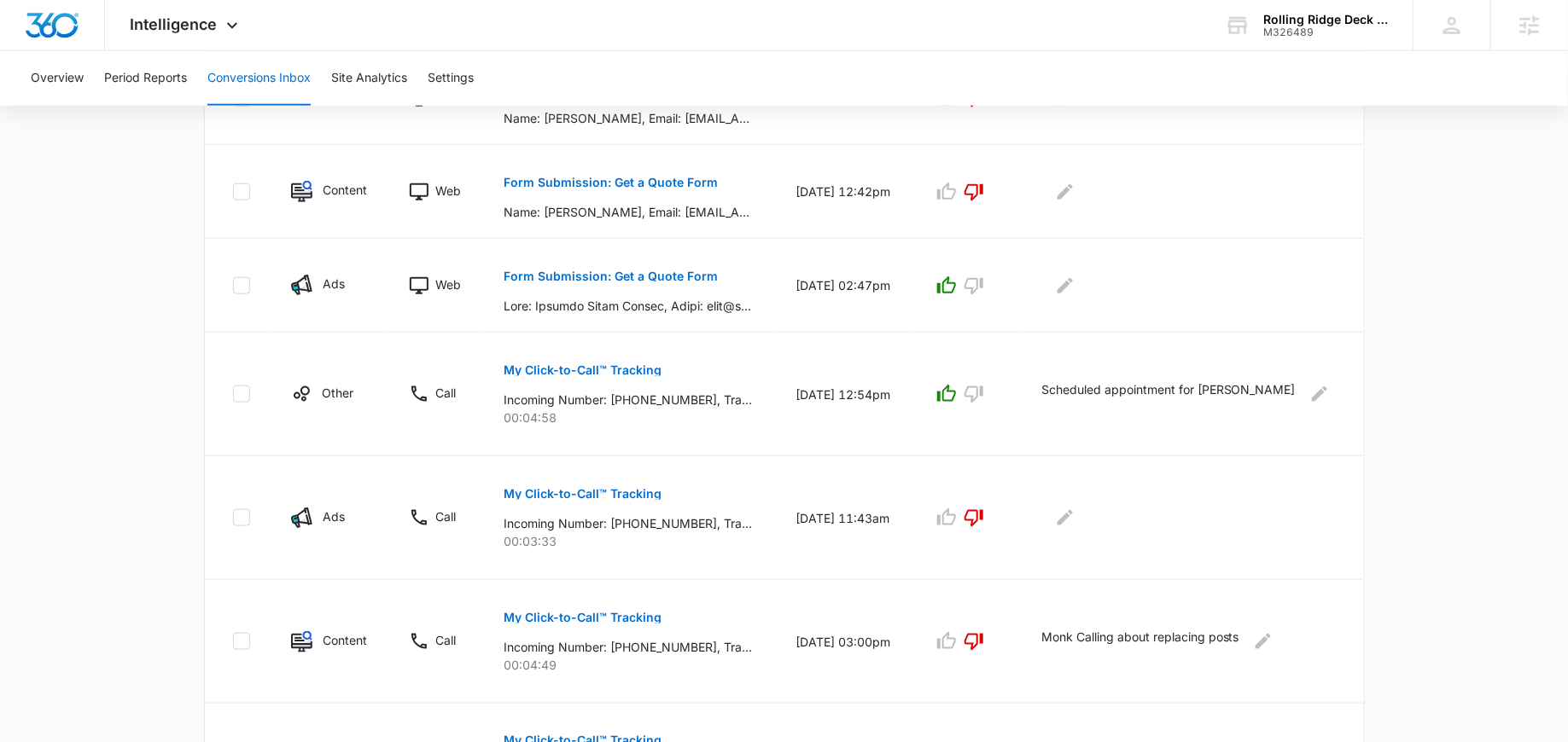
scroll to position [824, 0]
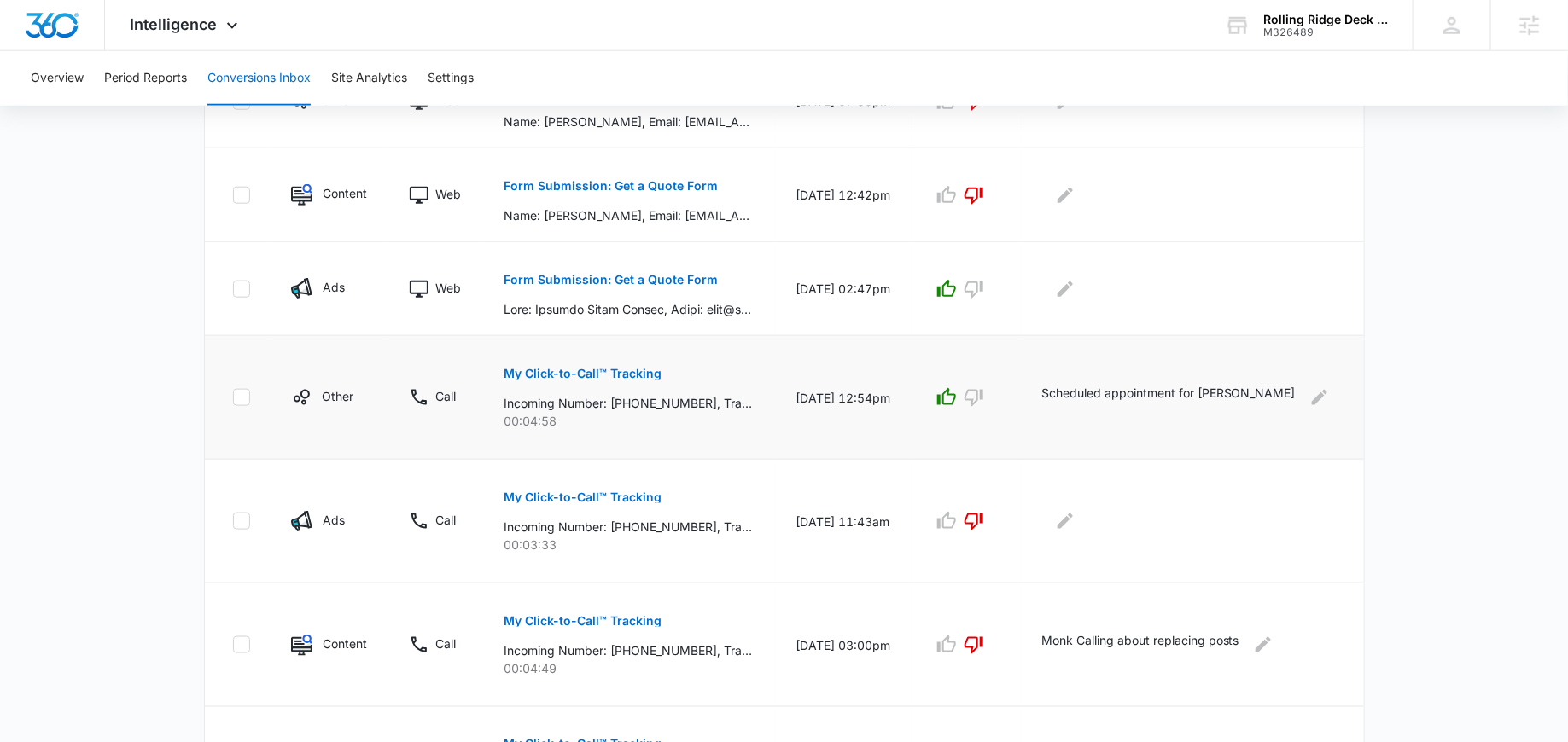
drag, startPoint x: 802, startPoint y: 397, endPoint x: 941, endPoint y: 399, distance: 139.0
click at [911, 399] on td "09/04/25 at 12:54pm" at bounding box center [843, 398] width 136 height 124
click at [854, 460] on td "09/04/25 at 11:43am" at bounding box center [843, 521] width 136 height 124
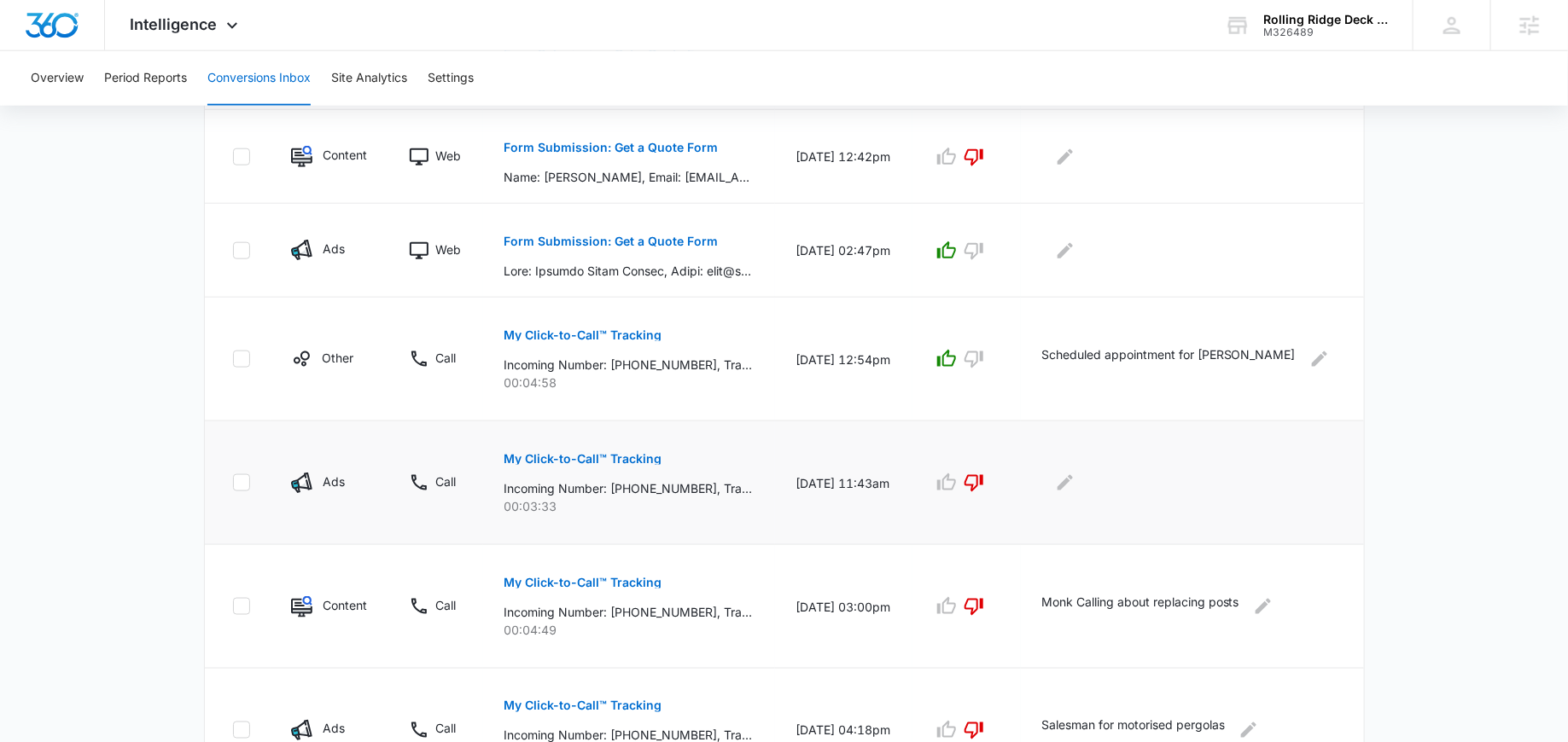
scroll to position [866, 0]
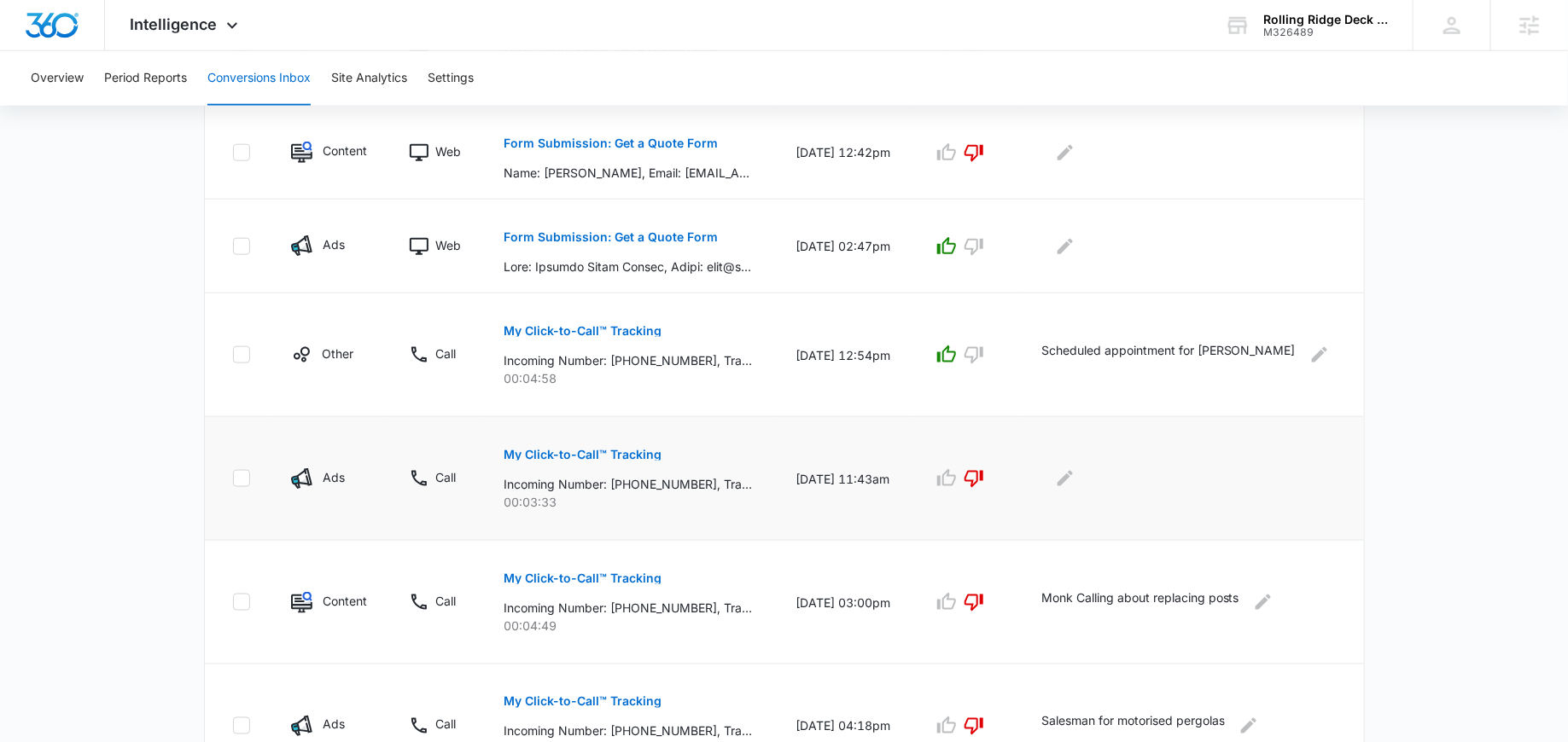
click at [611, 441] on button "My Click-to-Call™ Tracking" at bounding box center [583, 455] width 158 height 41
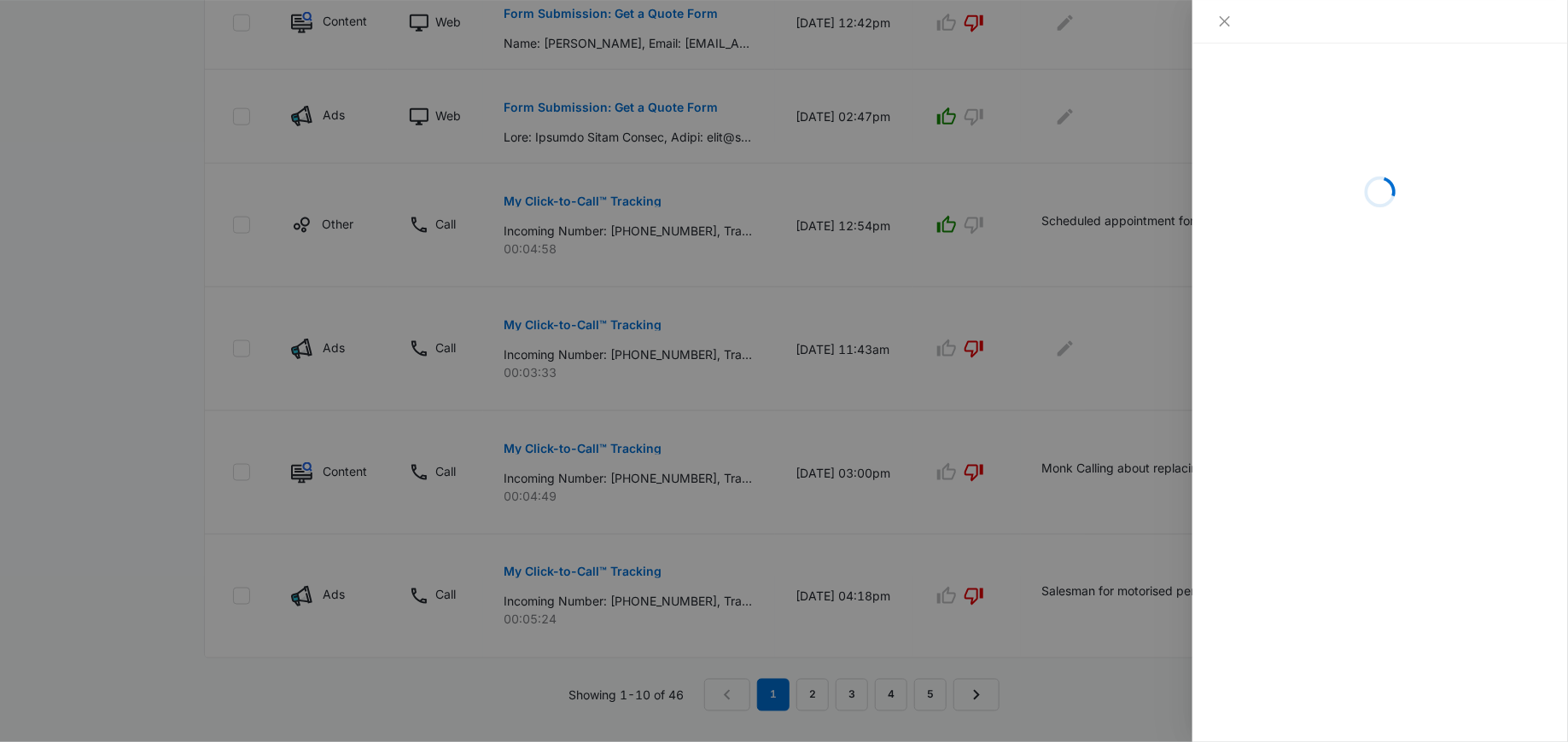
scroll to position [1011, 0]
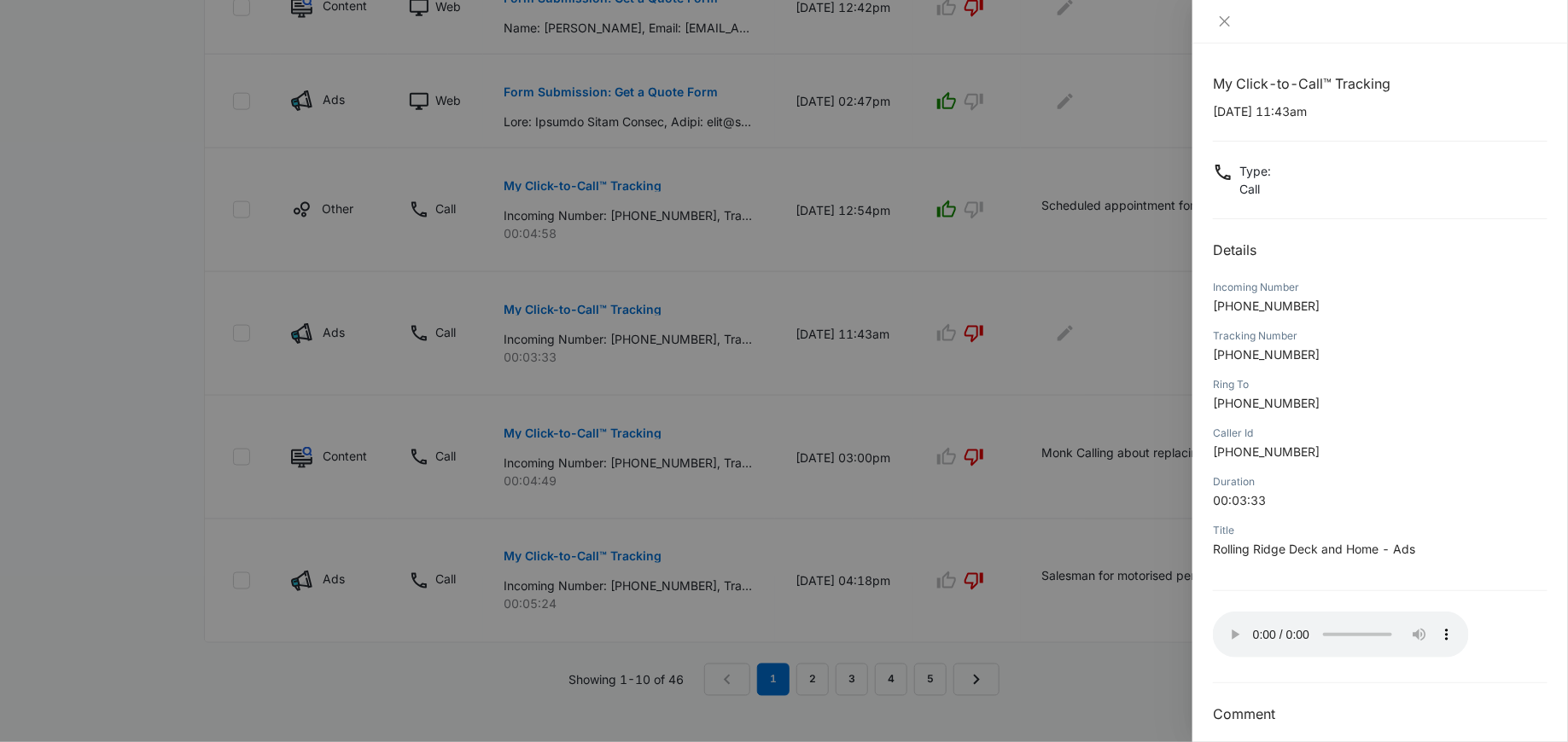
click at [860, 323] on div at bounding box center [784, 371] width 1568 height 742
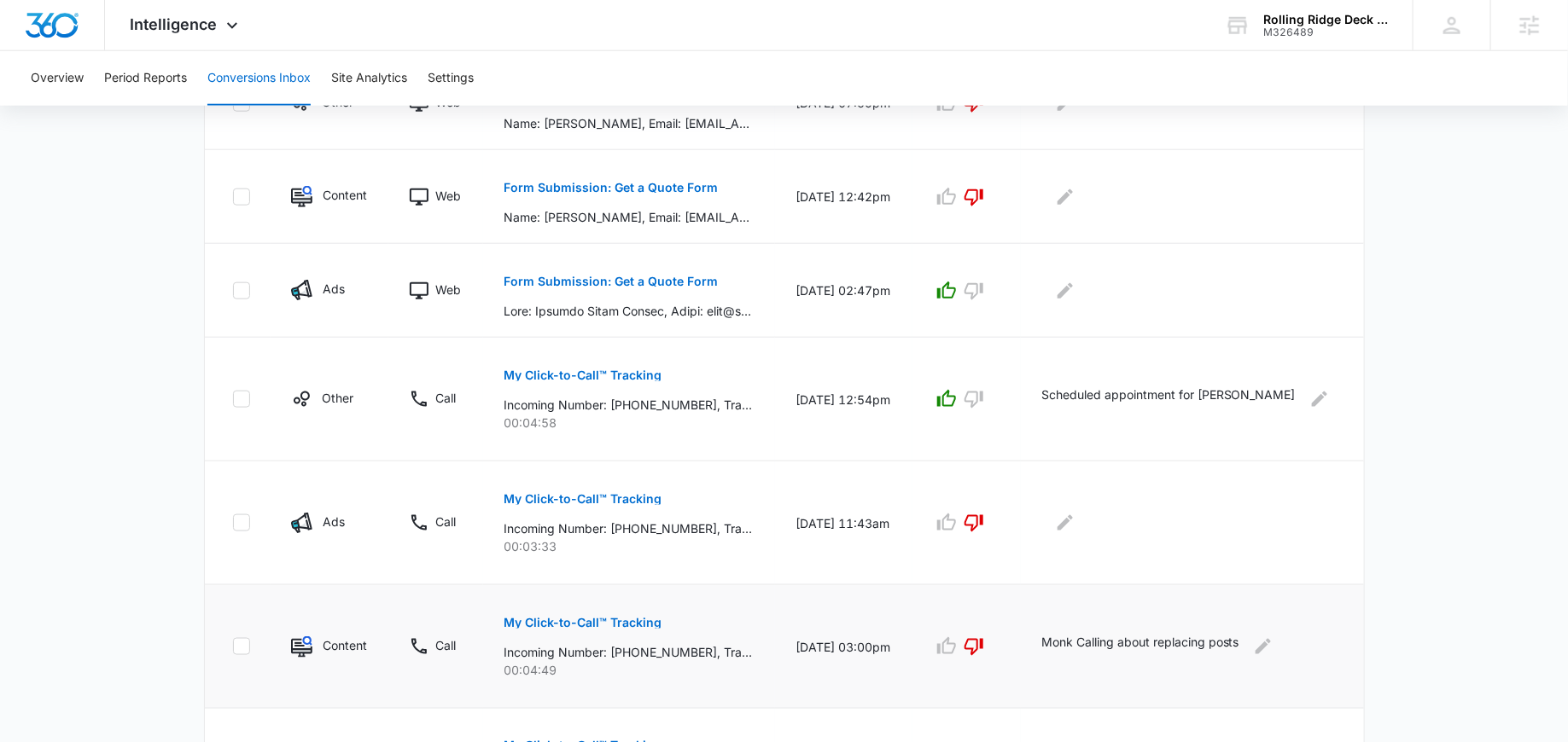
scroll to position [792, 0]
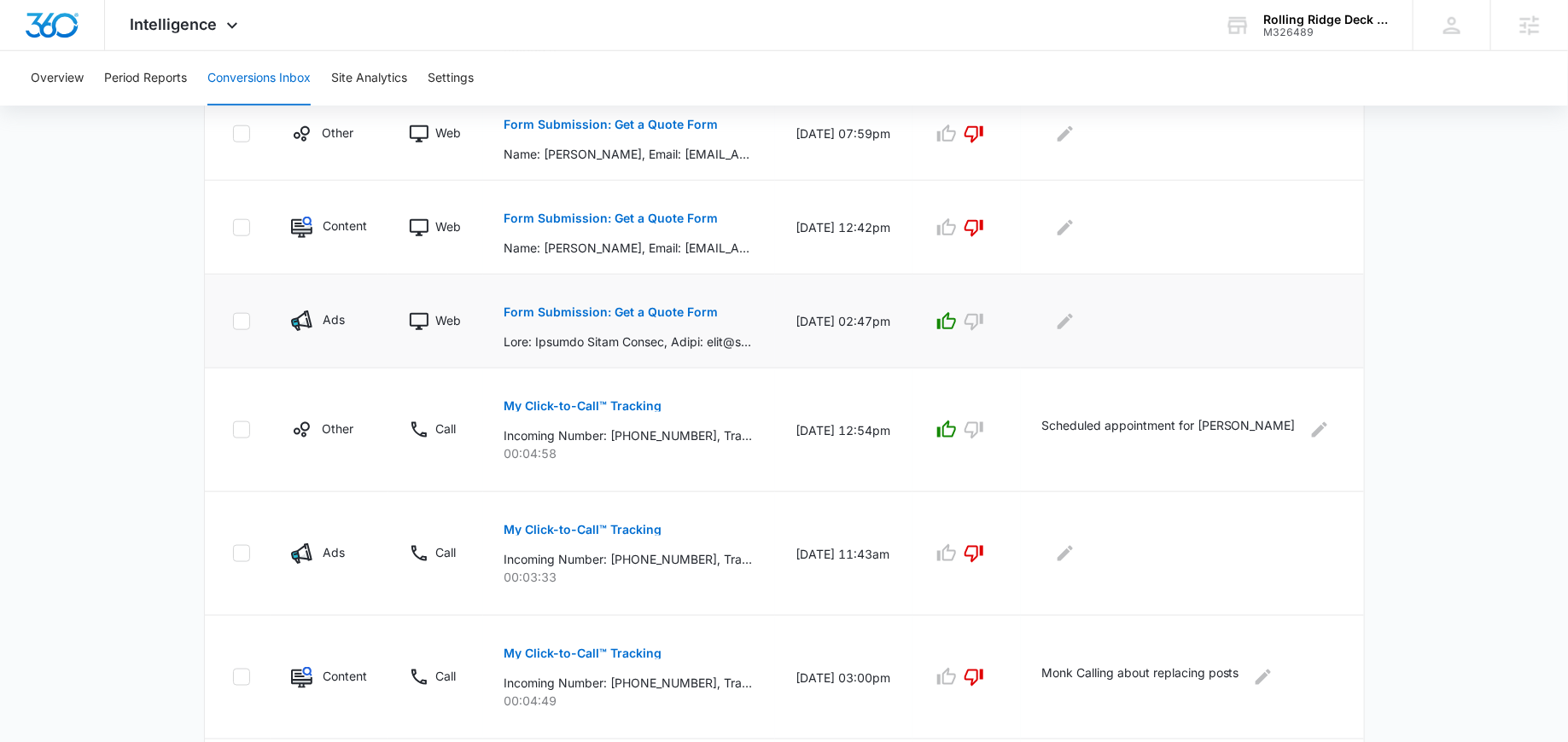
click at [614, 310] on p "Form Submission: Get a Quote Form" at bounding box center [611, 312] width 214 height 12
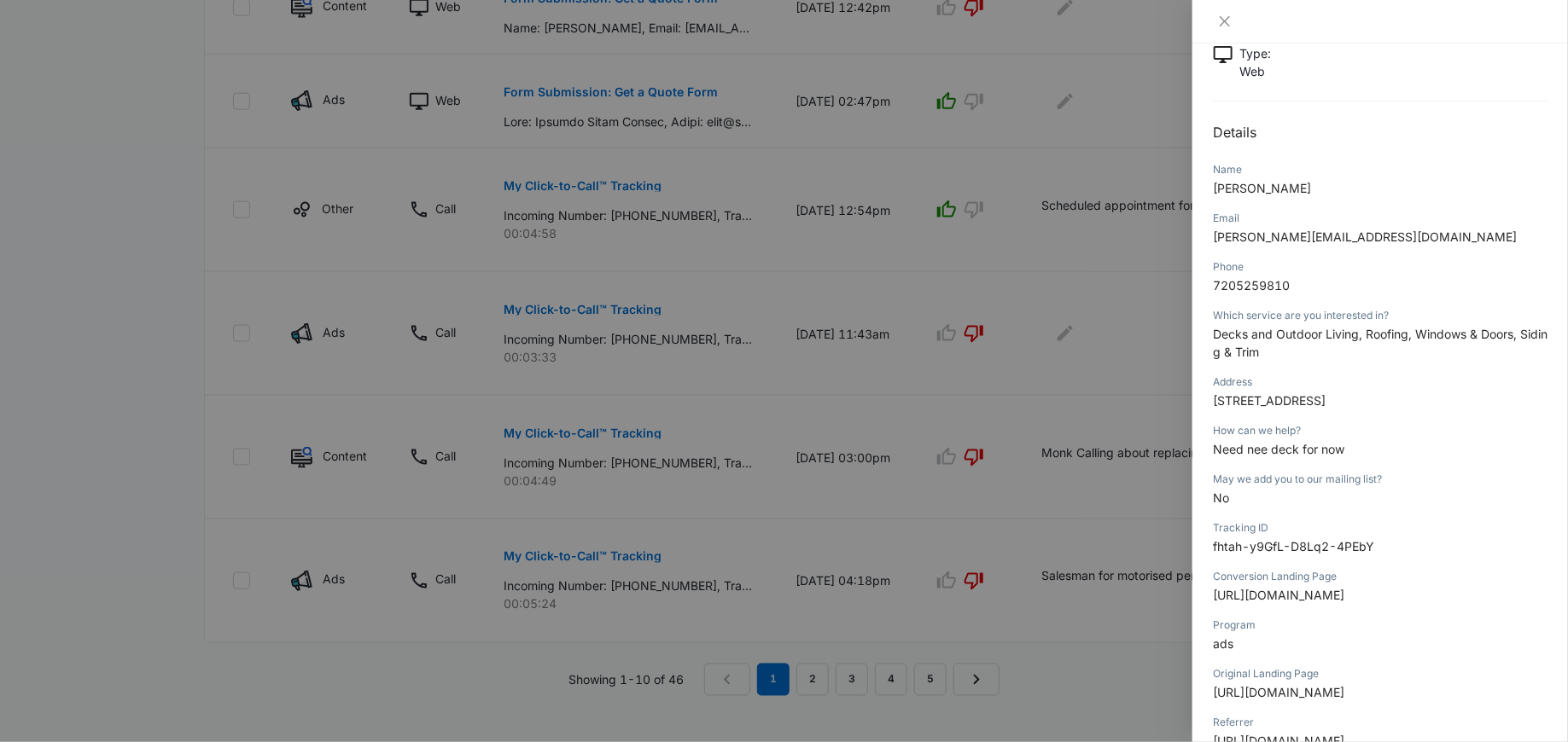
scroll to position [129, 0]
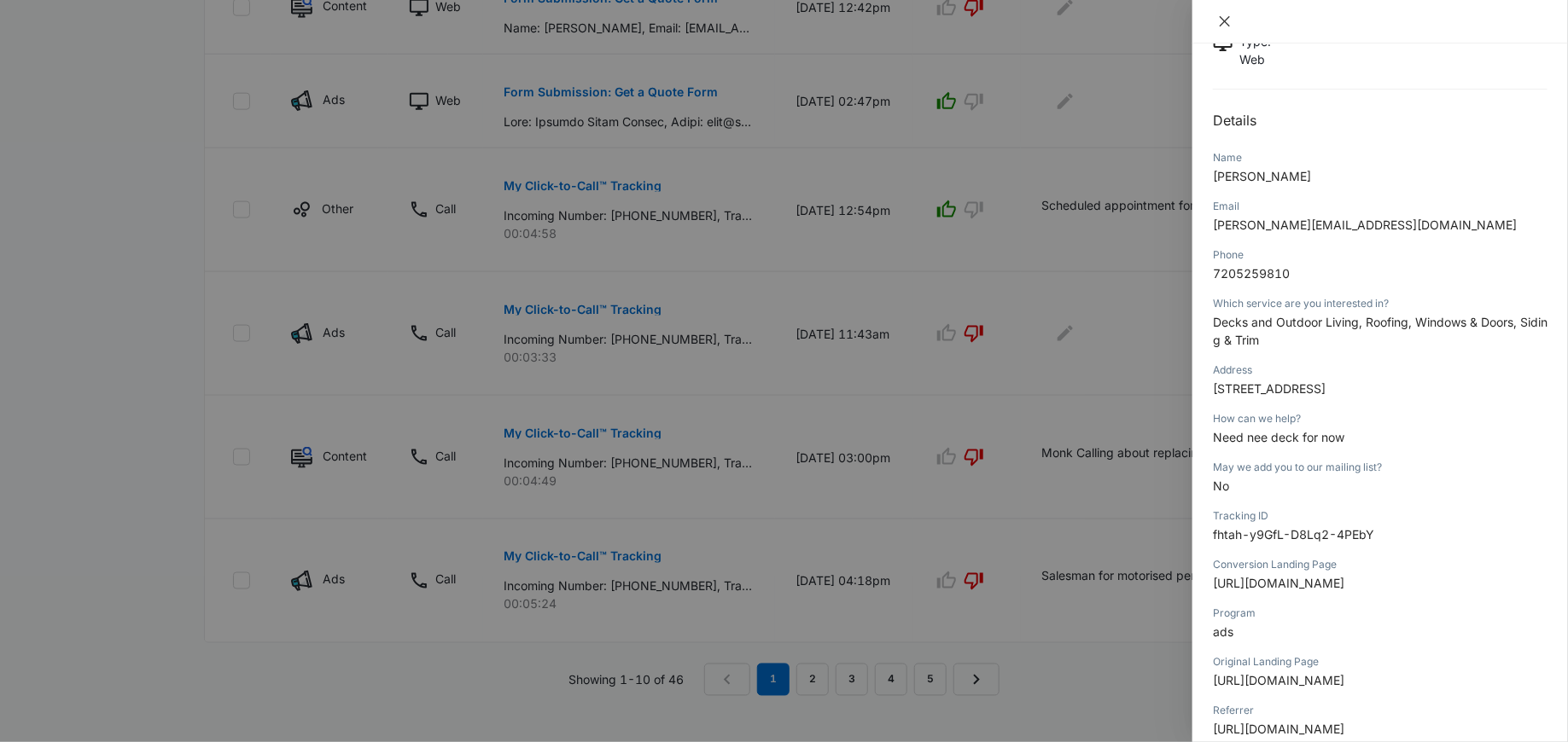
click at [1220, 15] on icon "close" at bounding box center [1225, 21] width 14 height 14
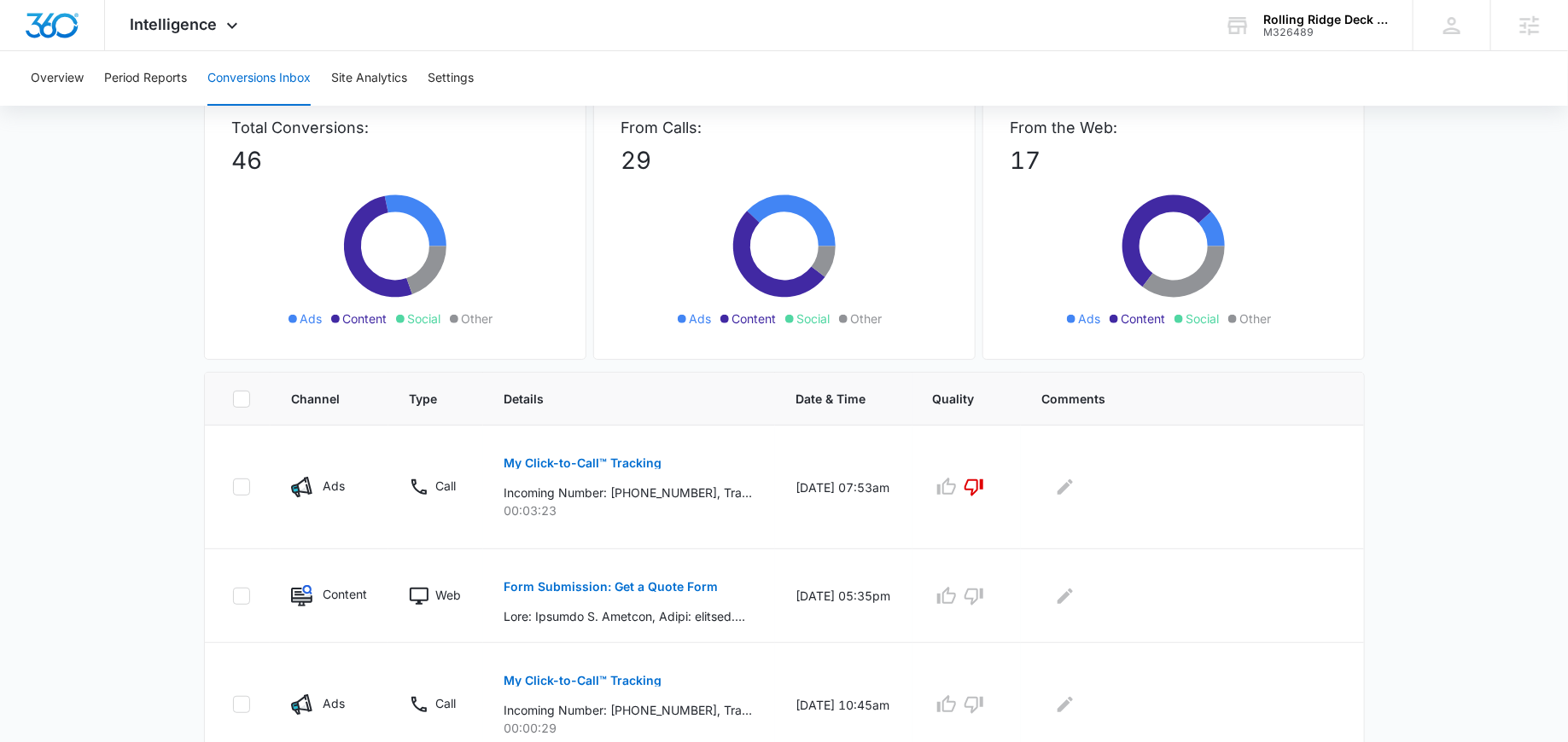
scroll to position [0, 0]
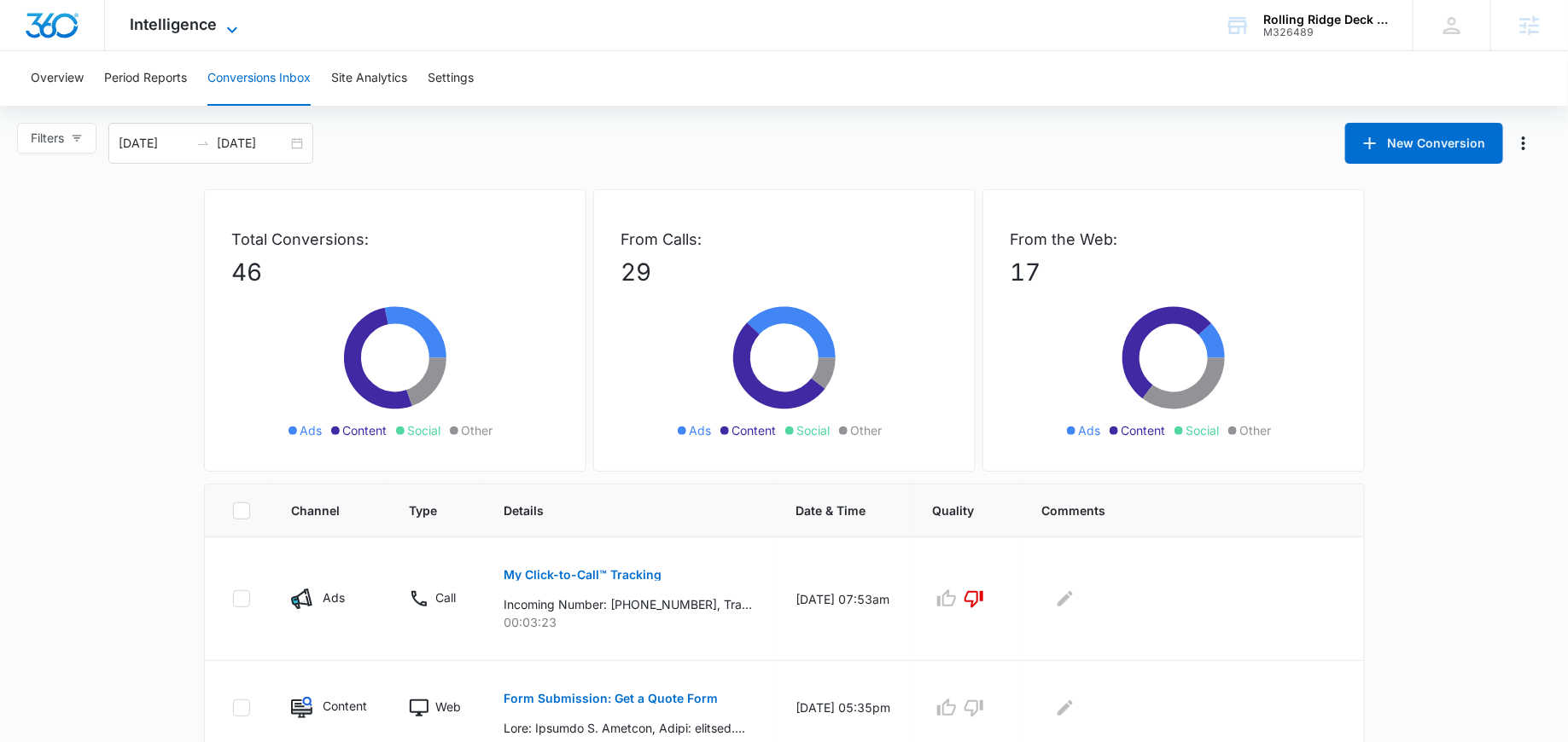
click at [160, 30] on span "Intelligence" at bounding box center [173, 24] width 87 height 18
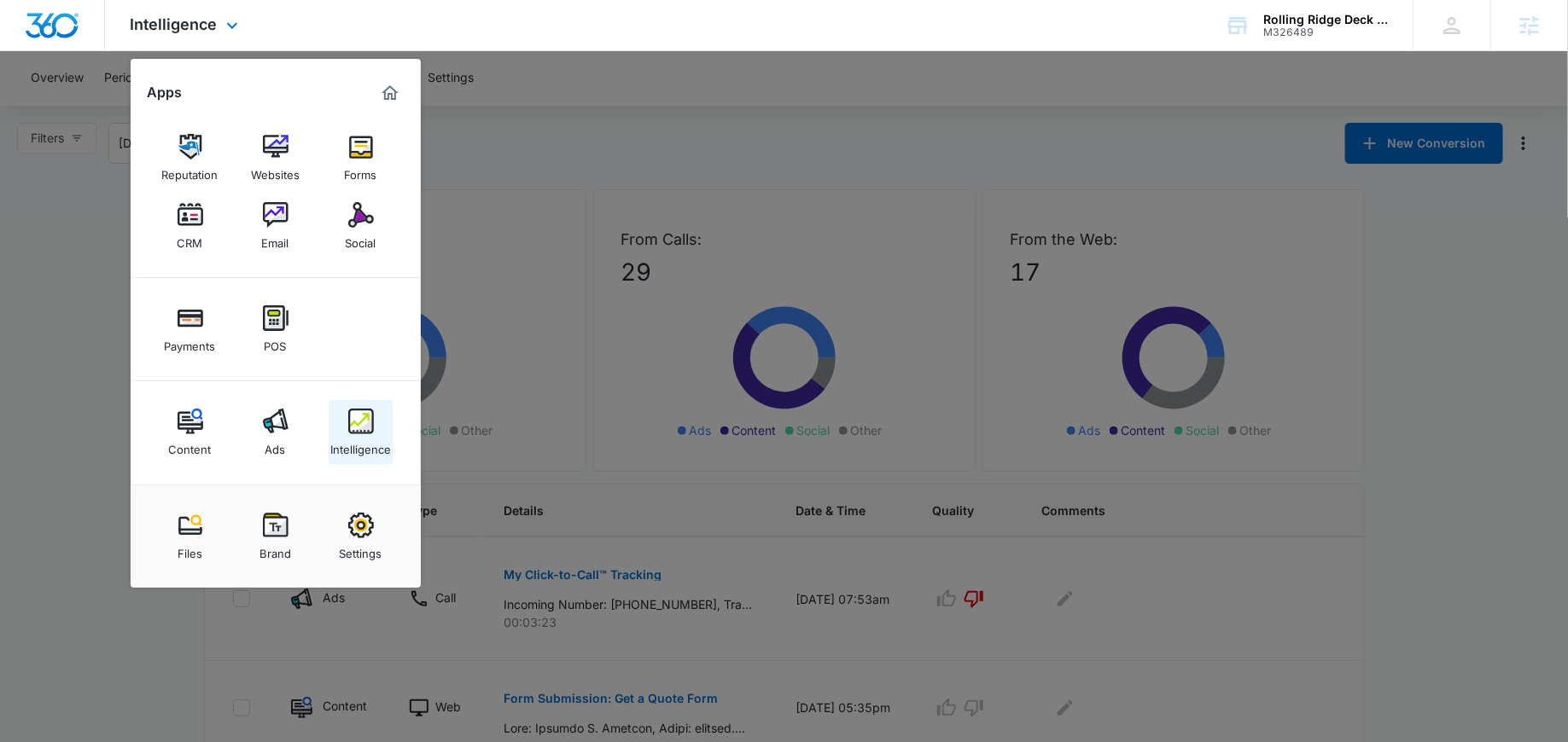
click at [346, 431] on link "Intelligence" at bounding box center [361, 432] width 65 height 65
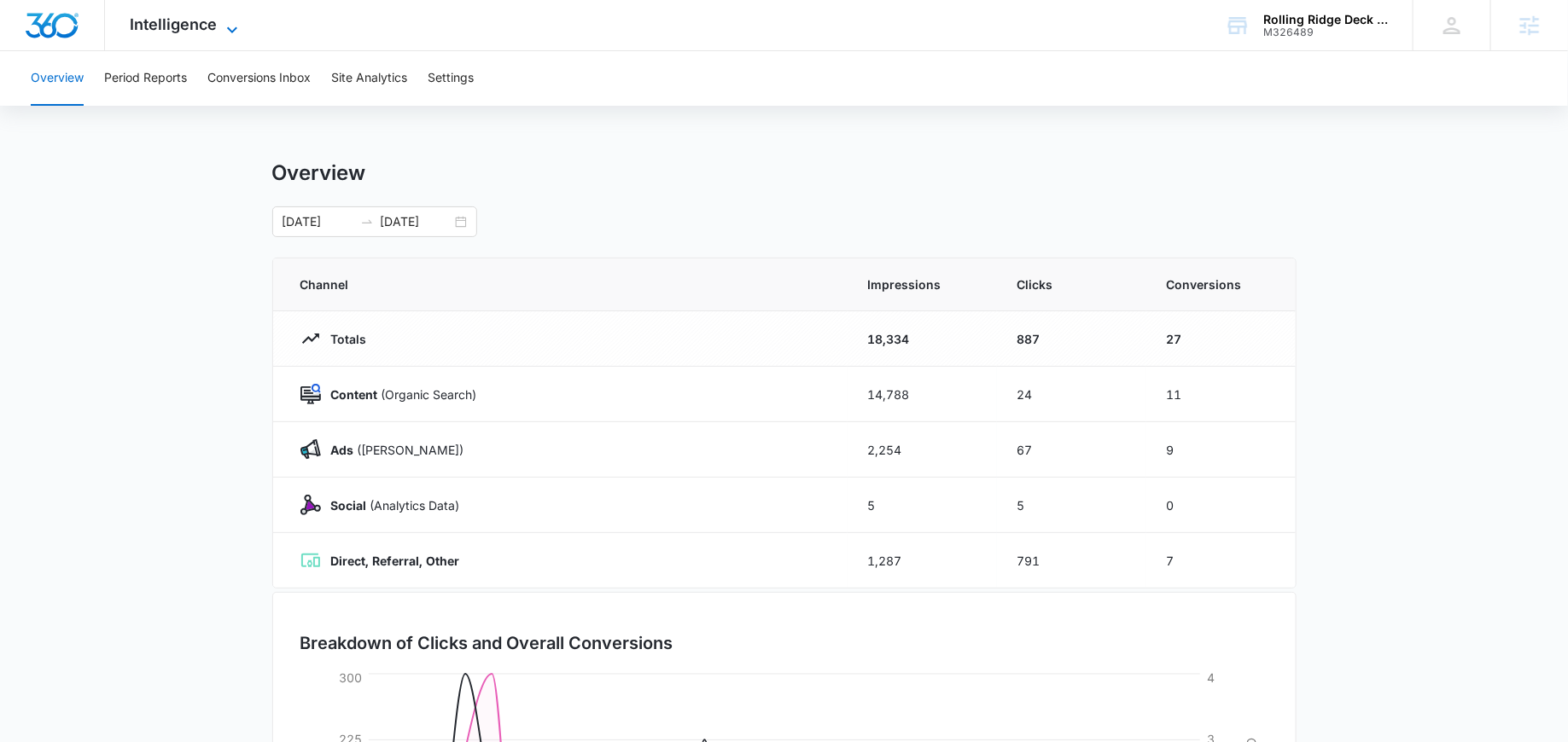
click at [173, 24] on span "Intelligence" at bounding box center [173, 24] width 87 height 18
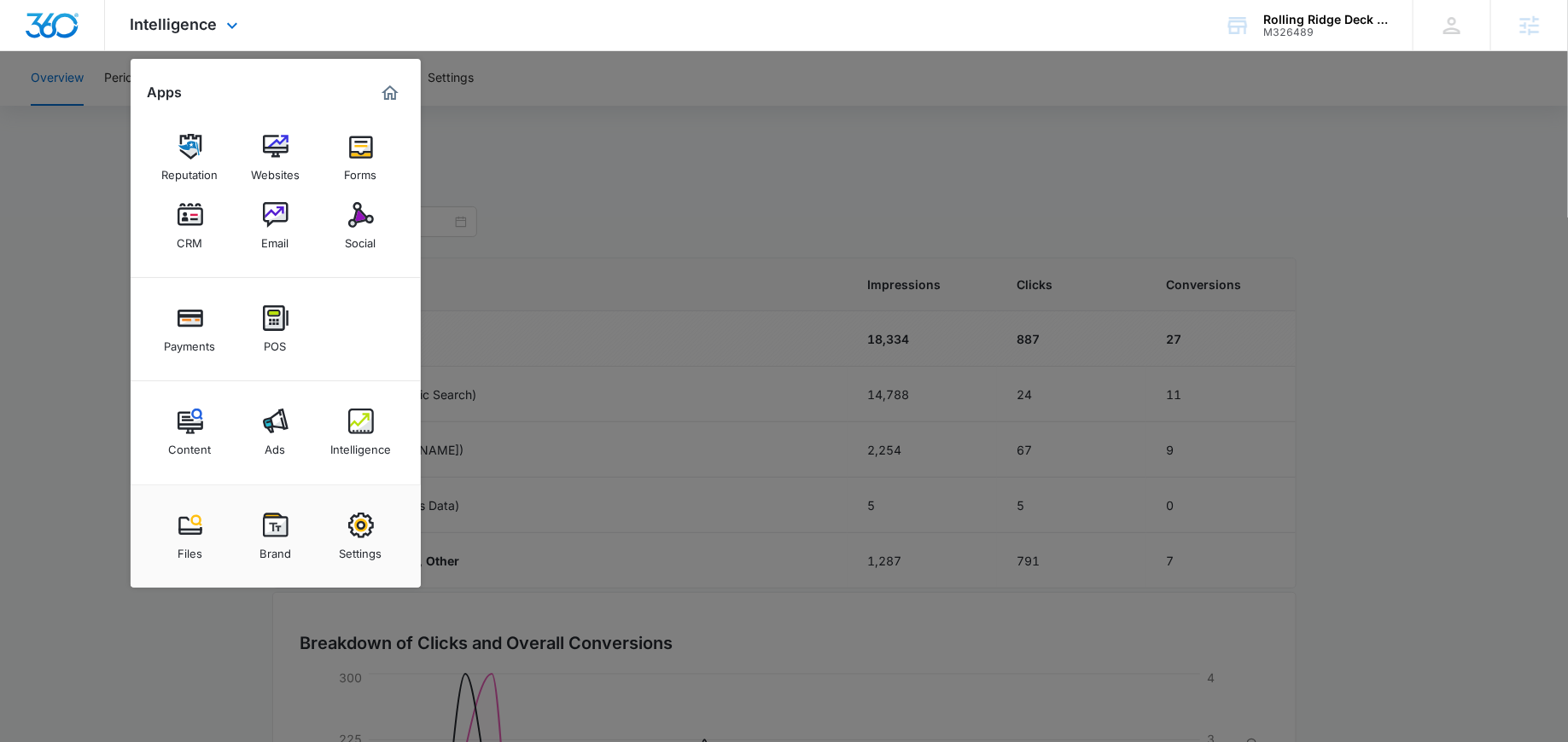
scroll to position [45, 0]
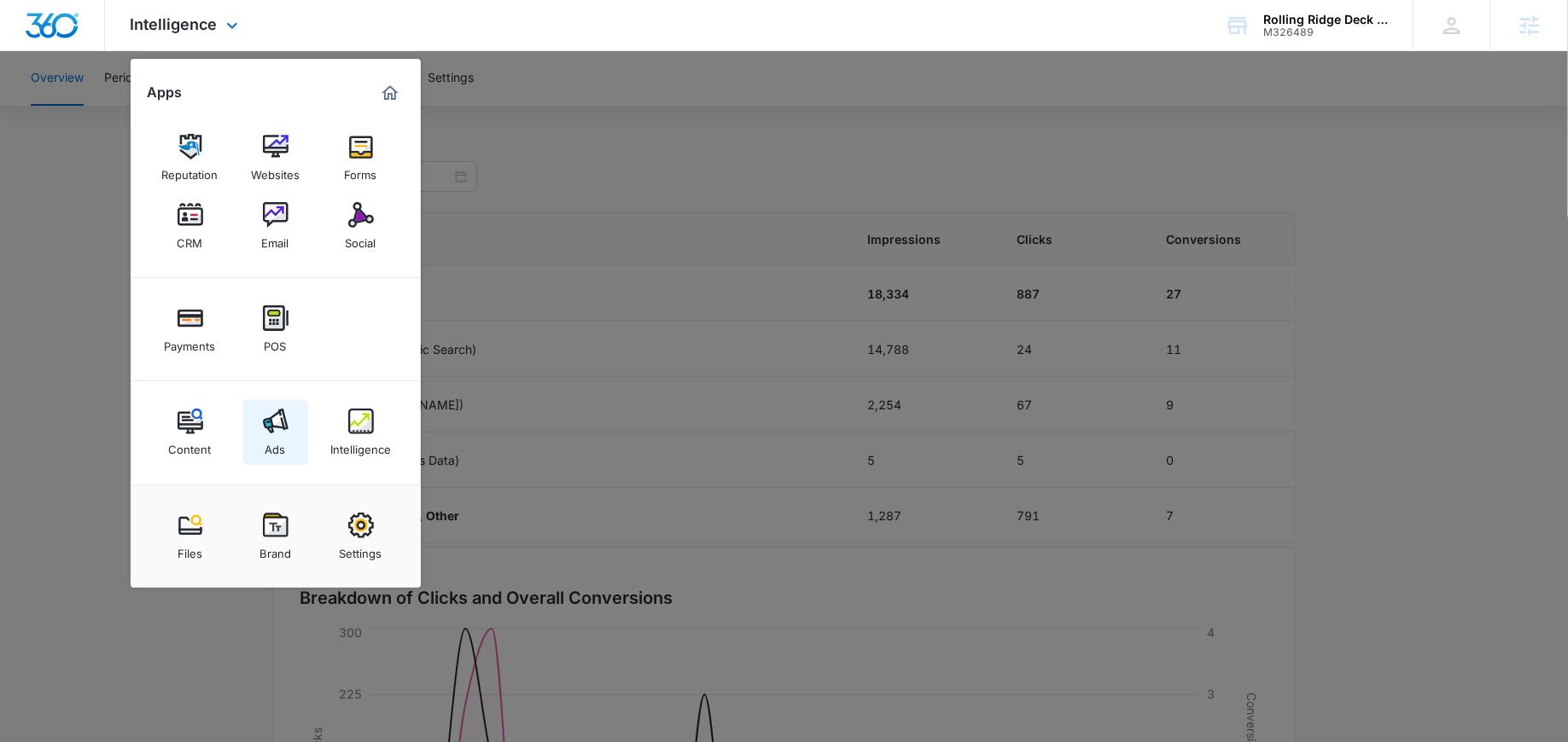
click at [287, 430] on img at bounding box center [275, 421] width 25 height 25
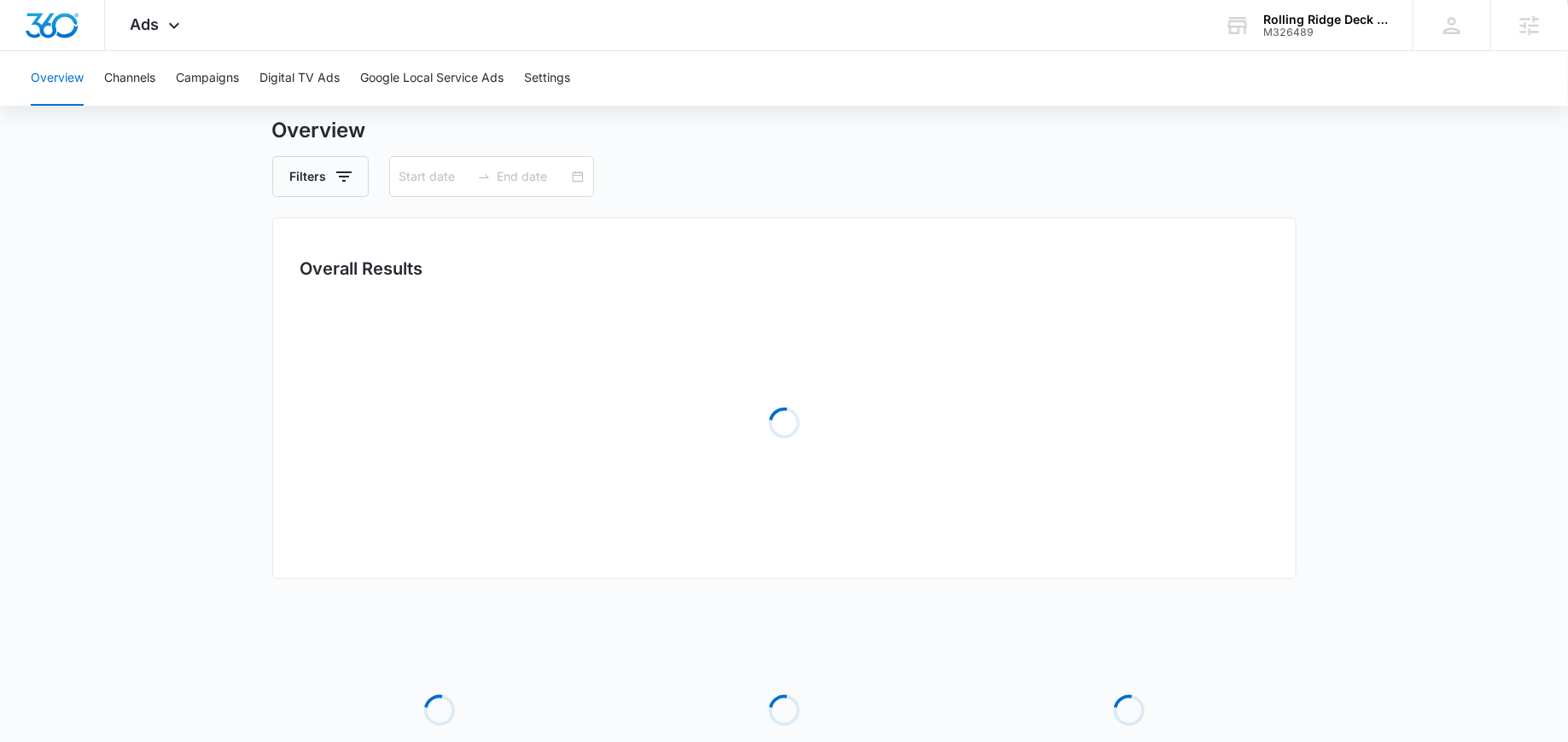
type input "08/12/2025"
type input "09/11/2025"
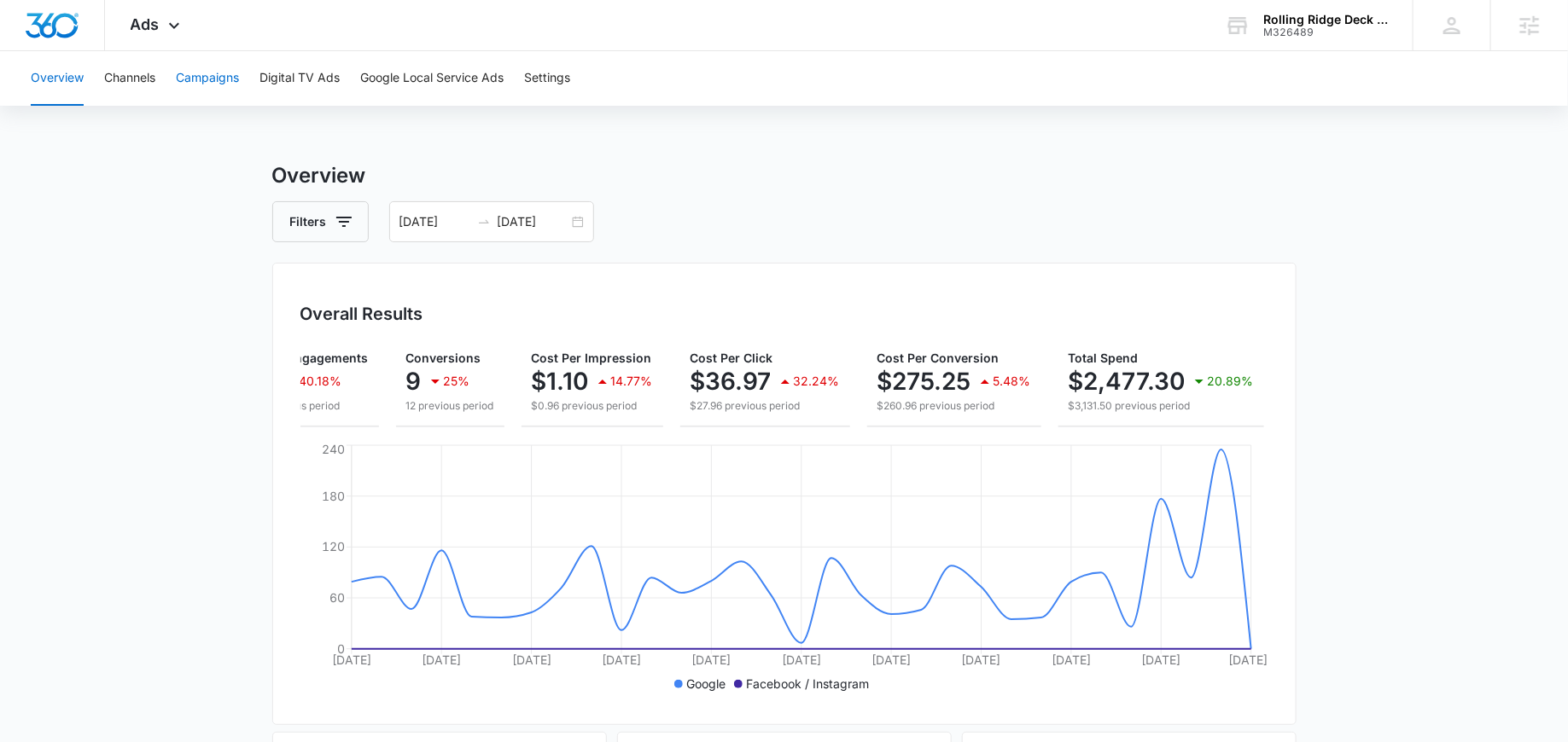
click at [214, 68] on button "Campaigns" at bounding box center [207, 79] width 63 height 54
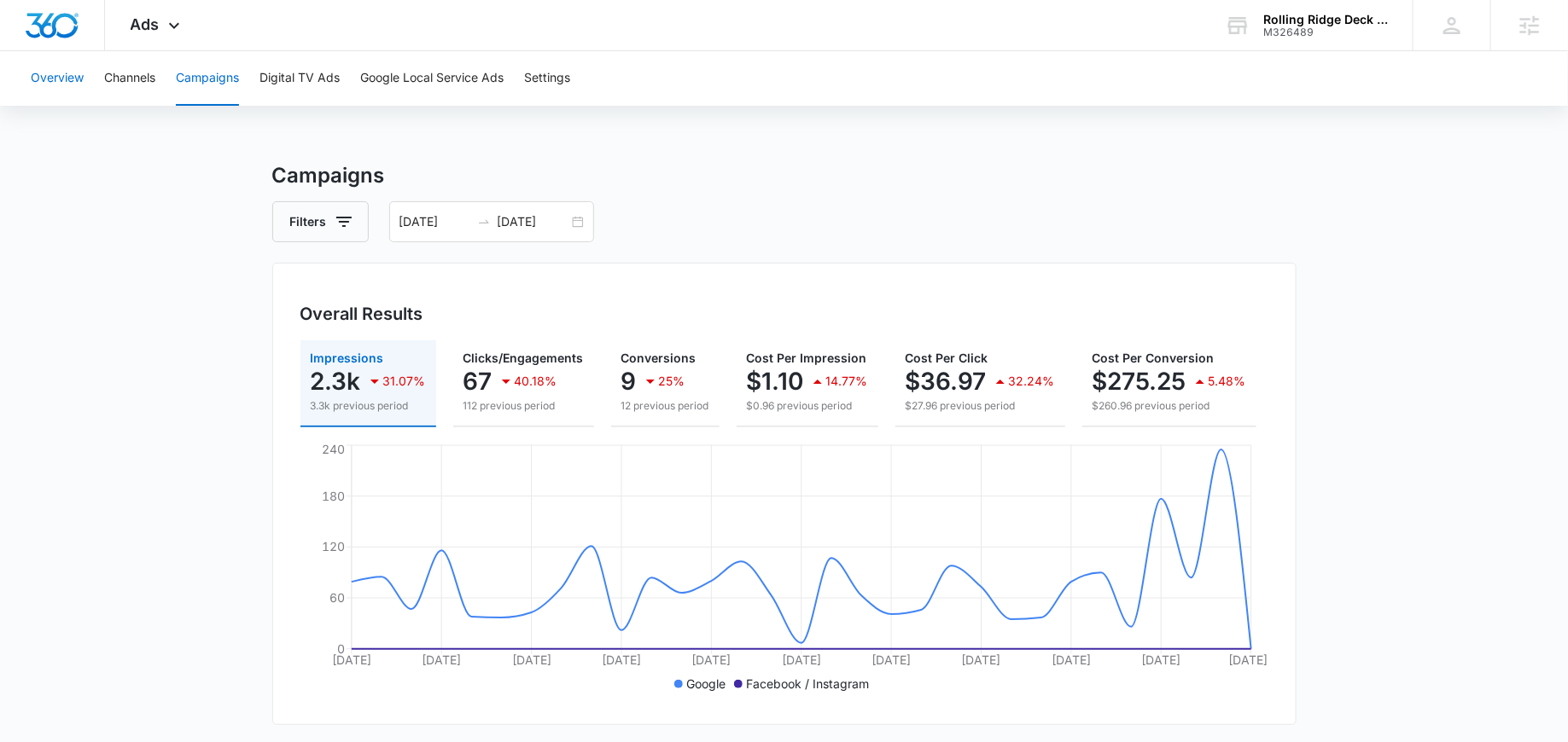
click at [65, 79] on button "Overview" at bounding box center [57, 79] width 53 height 54
click at [161, 25] on div "Ads Apps Reputation Websites Forms CRM Email Social Payments POS Content Ads In…" at bounding box center [158, 25] width 105 height 51
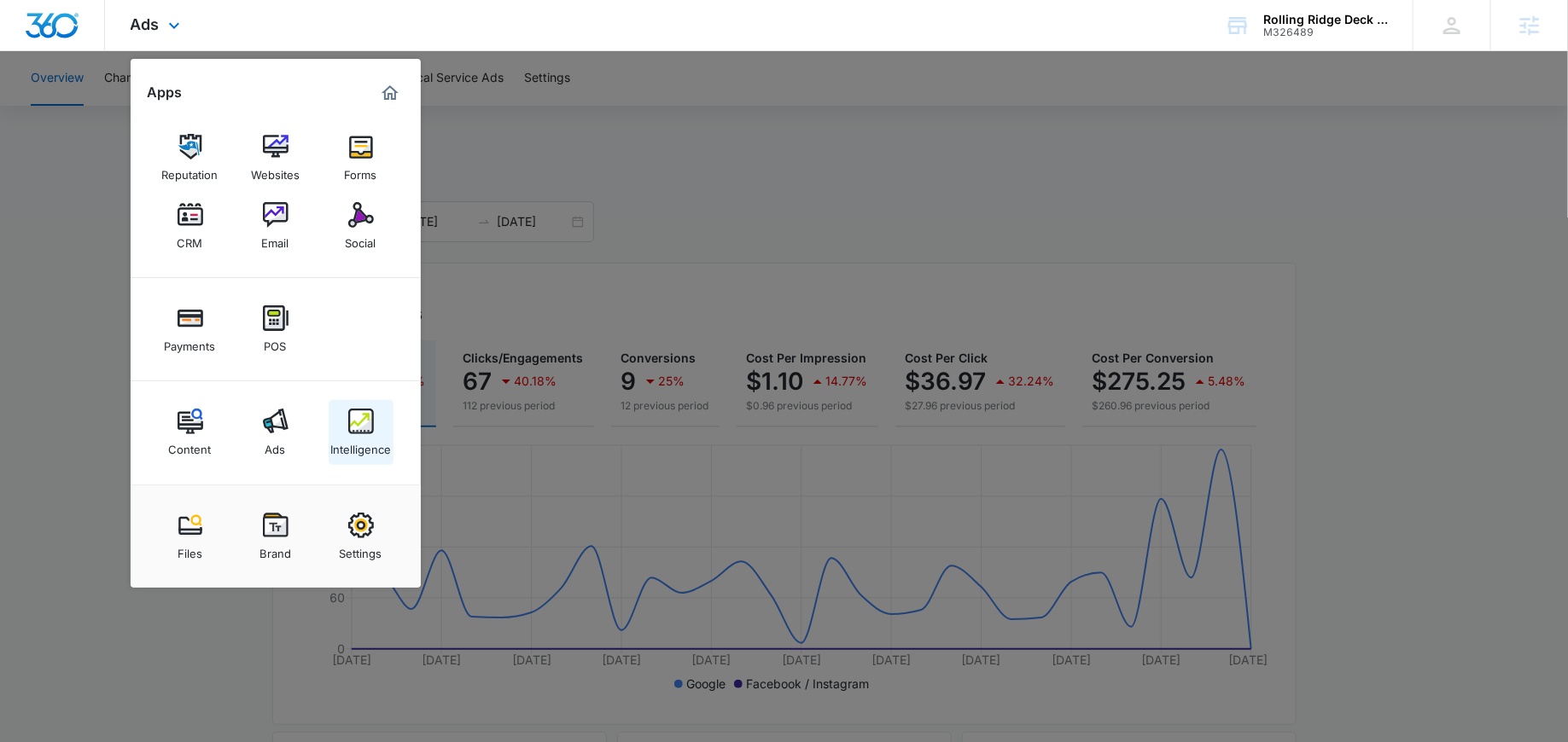
click at [364, 429] on img at bounding box center [361, 421] width 25 height 25
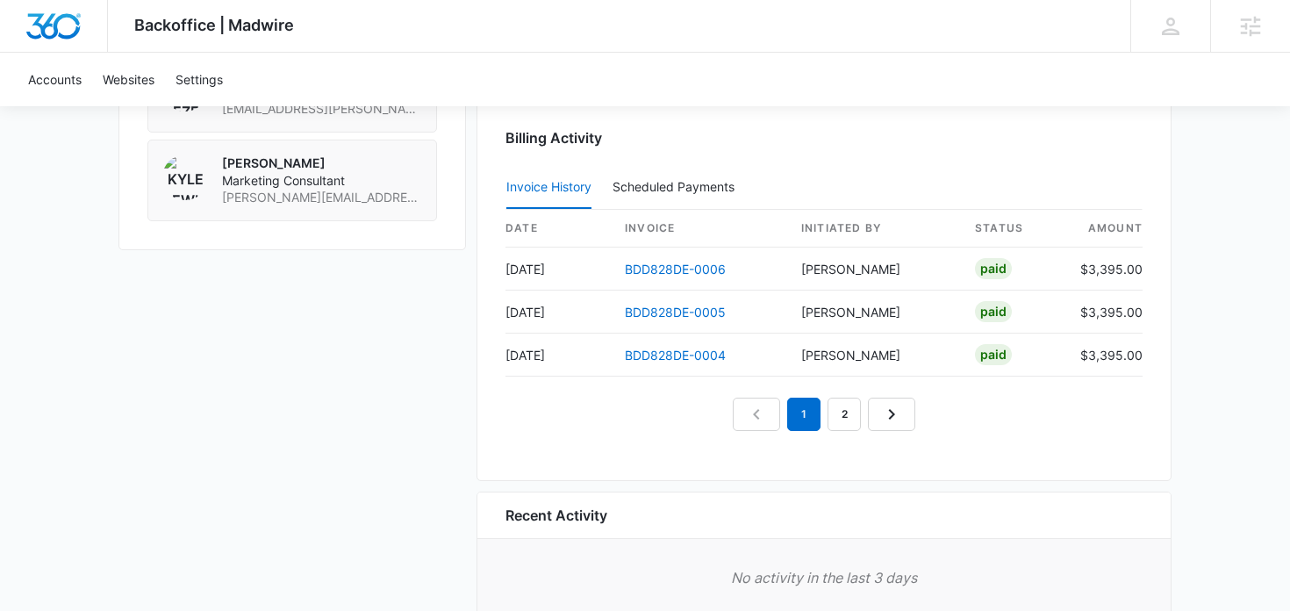
scroll to position [1780, 0]
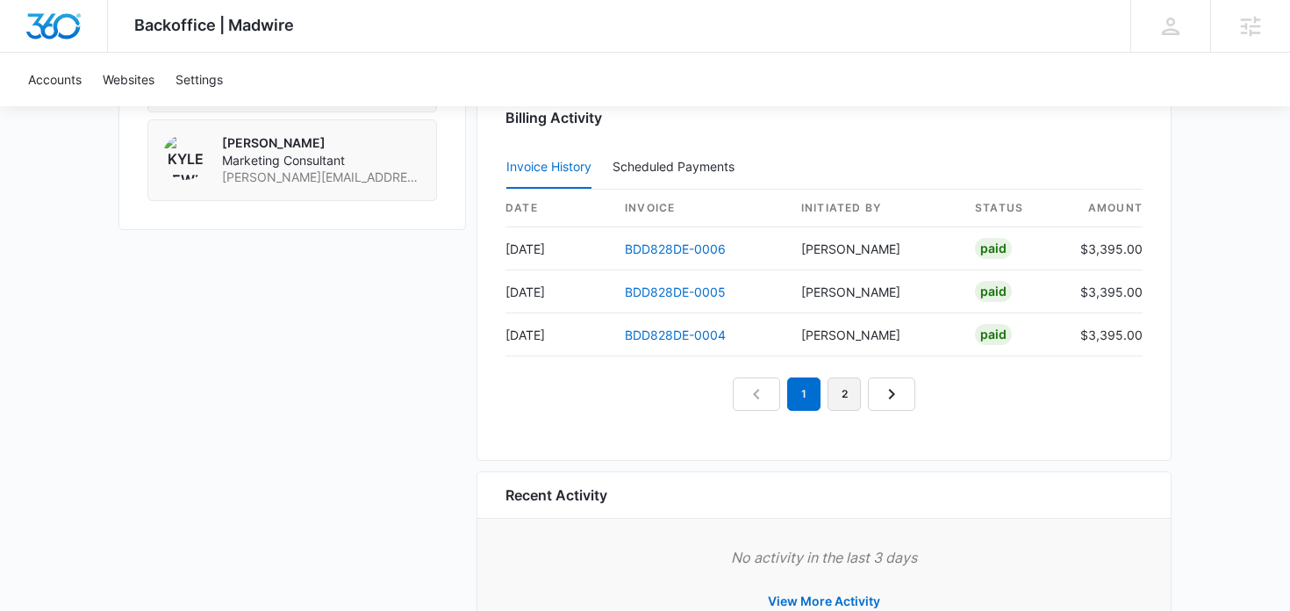
click at [845, 392] on link "2" at bounding box center [843, 393] width 33 height 33
click at [808, 390] on link "1" at bounding box center [803, 393] width 33 height 33
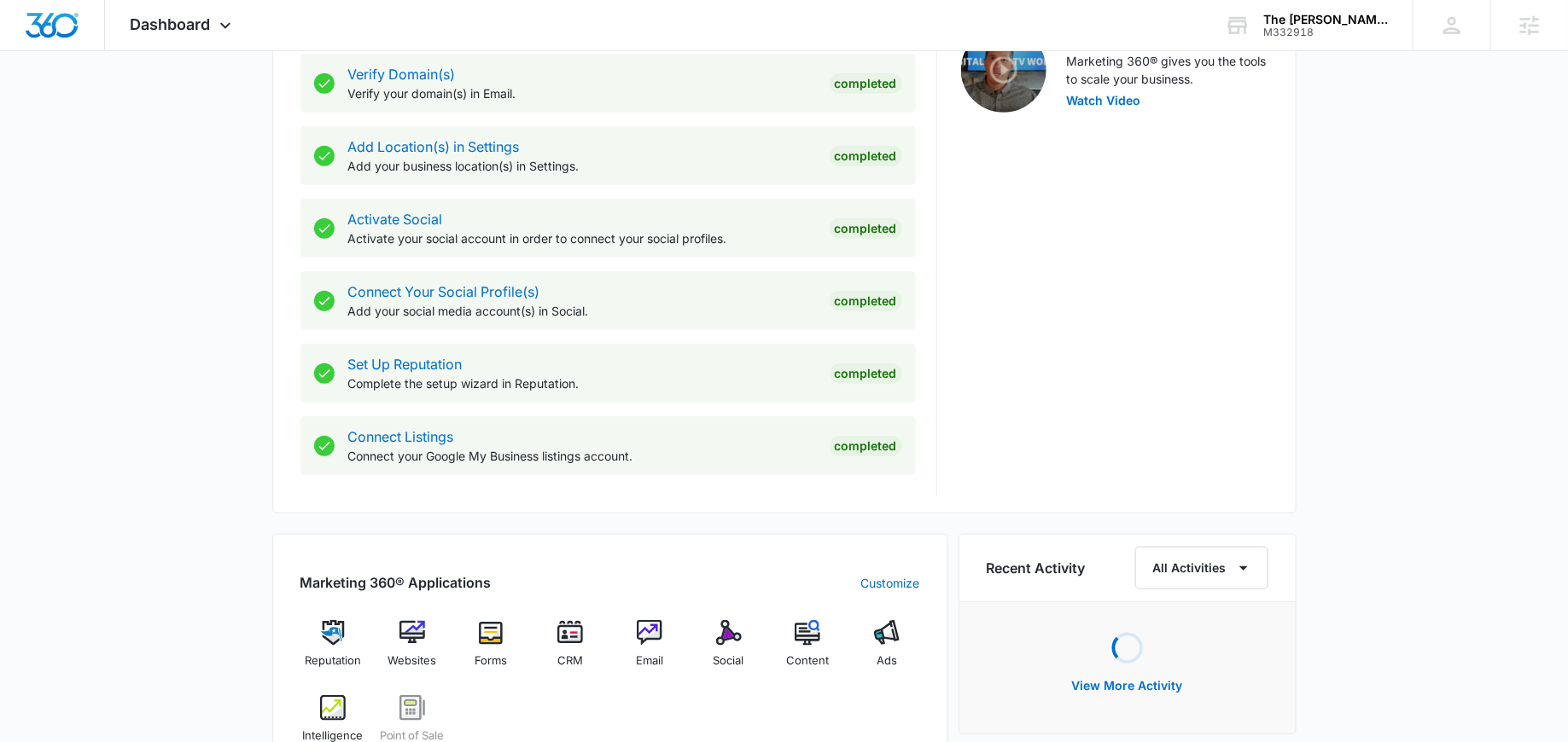
scroll to position [687, 0]
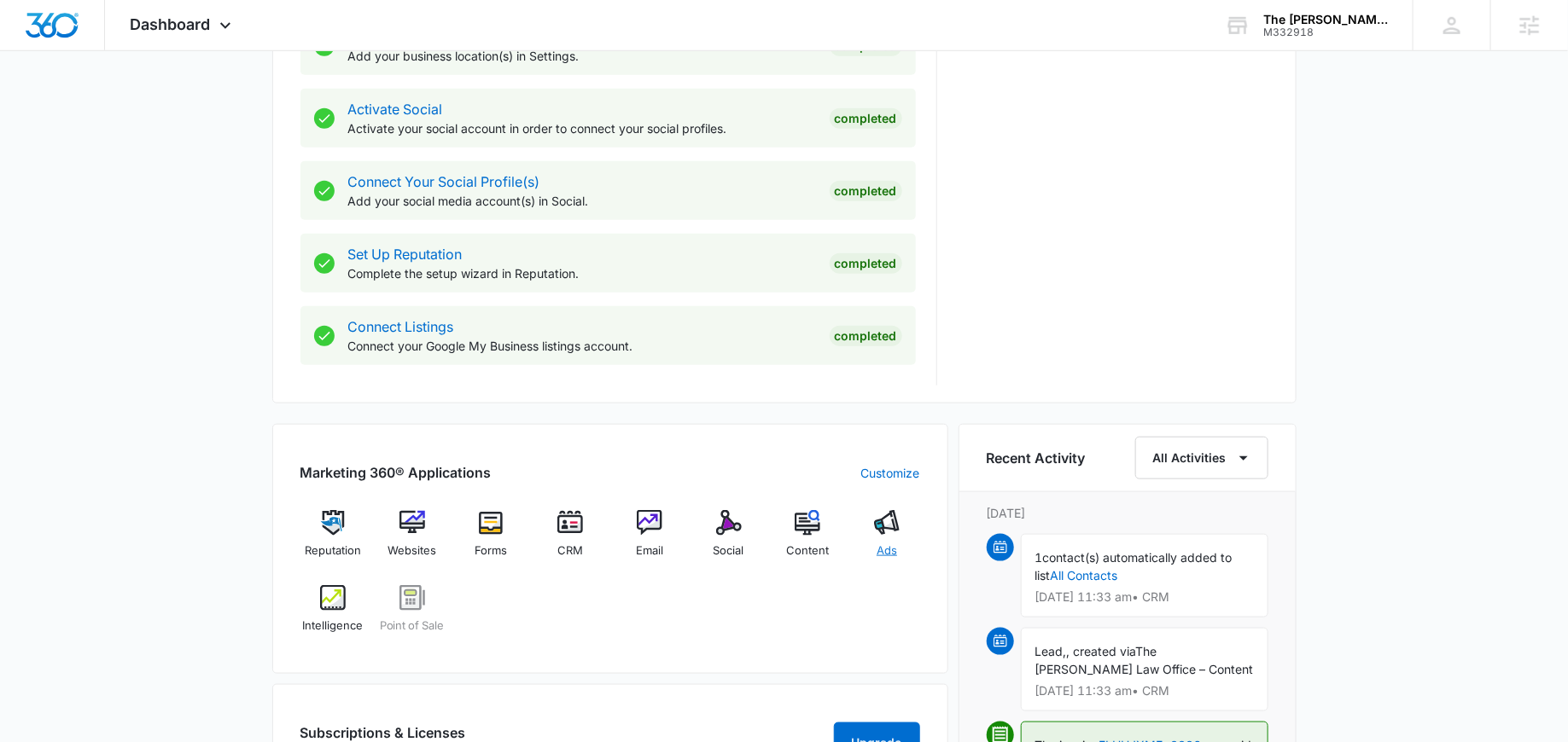
click at [897, 525] on img at bounding box center [886, 523] width 25 height 25
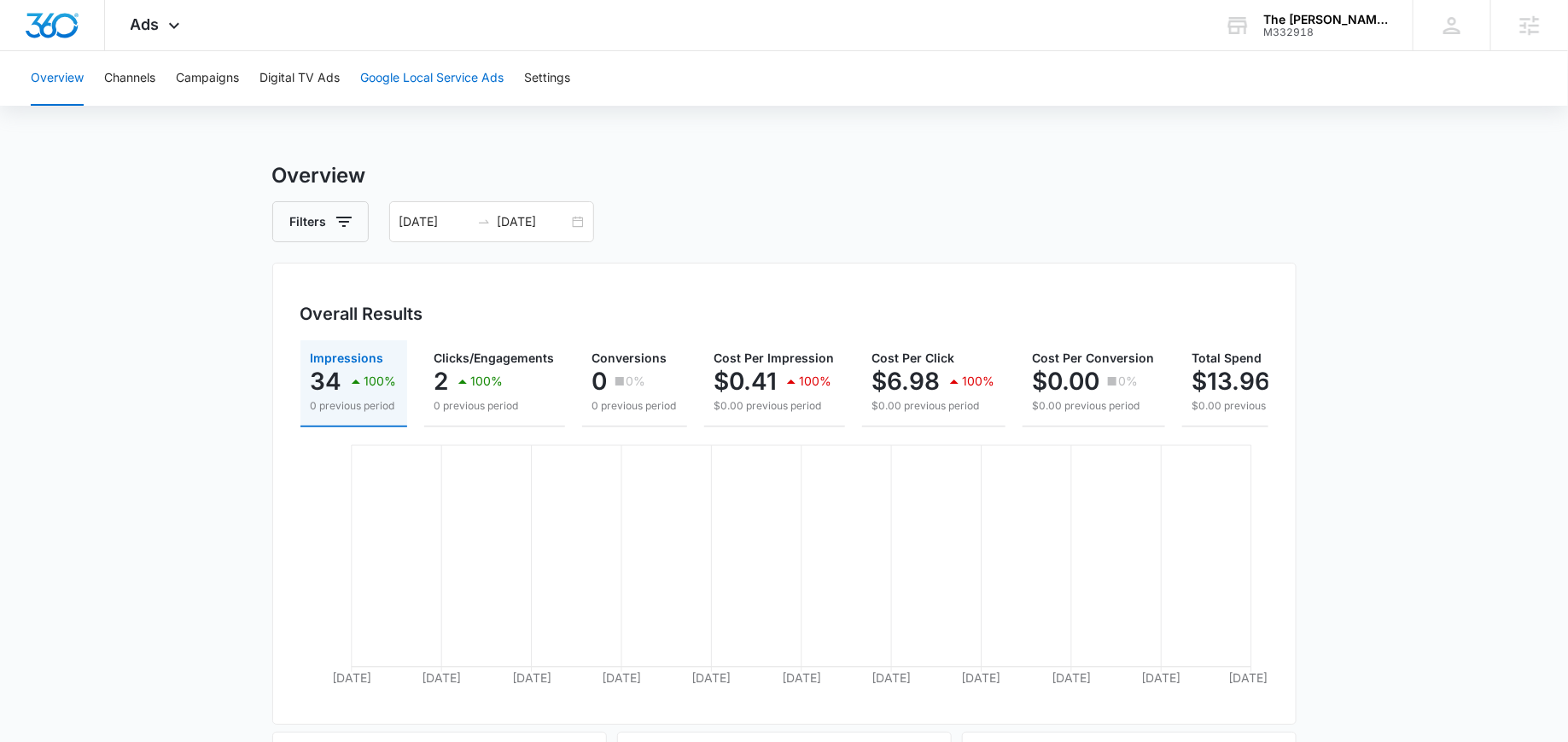
click at [418, 93] on button "Google Local Service Ads" at bounding box center [431, 79] width 143 height 54
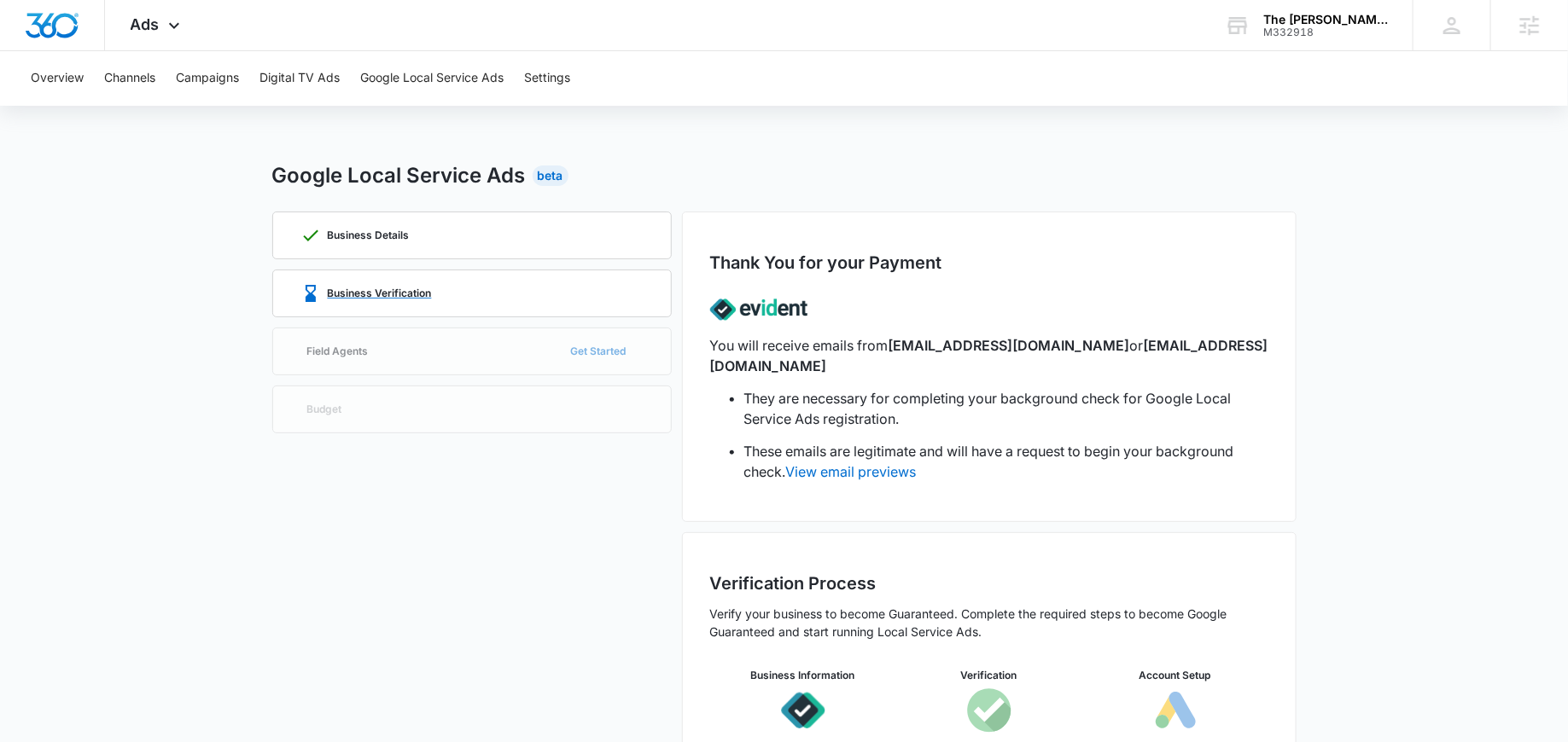
click at [485, 303] on div "Business Verification" at bounding box center [472, 293] width 343 height 46
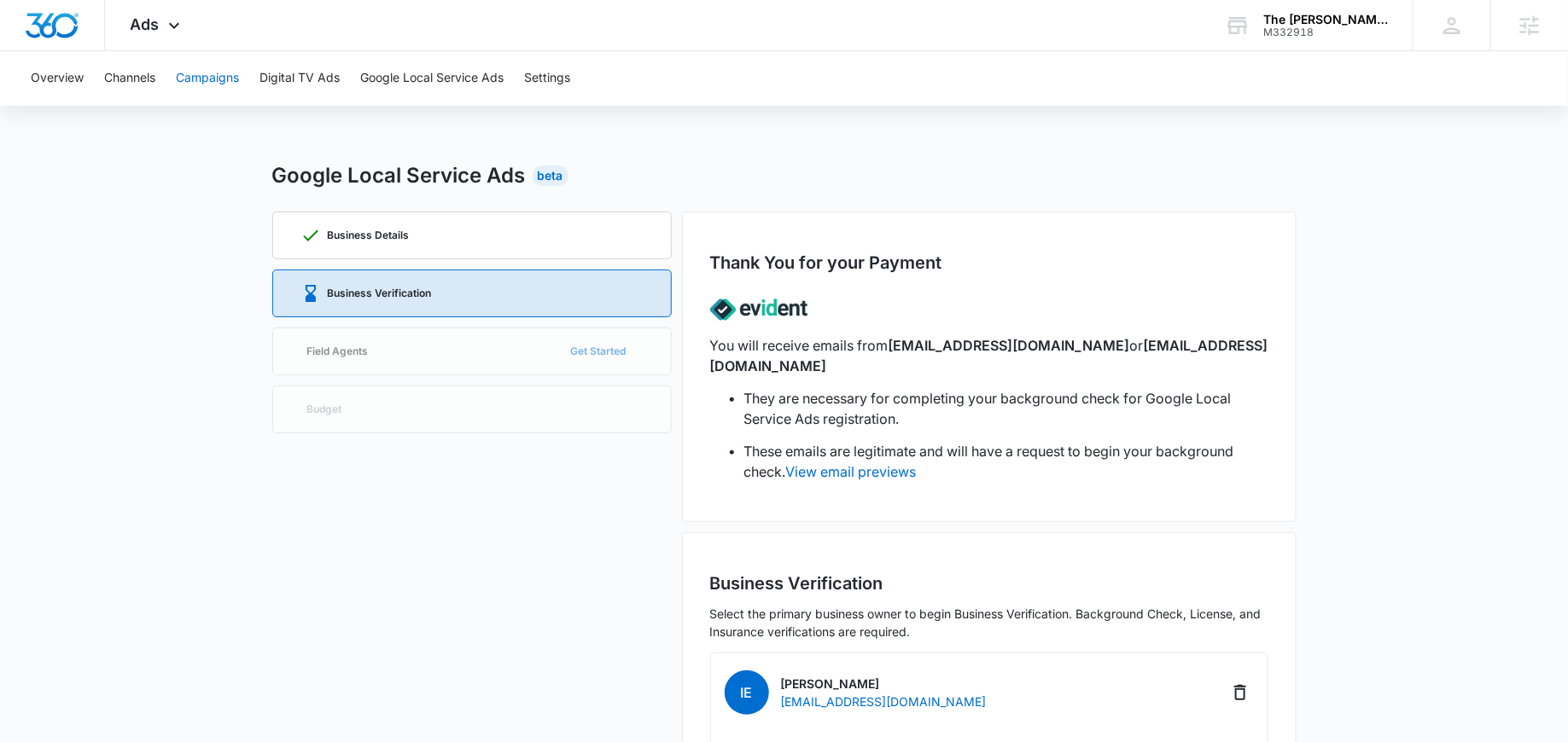
click at [197, 72] on button "Campaigns" at bounding box center [207, 79] width 63 height 54
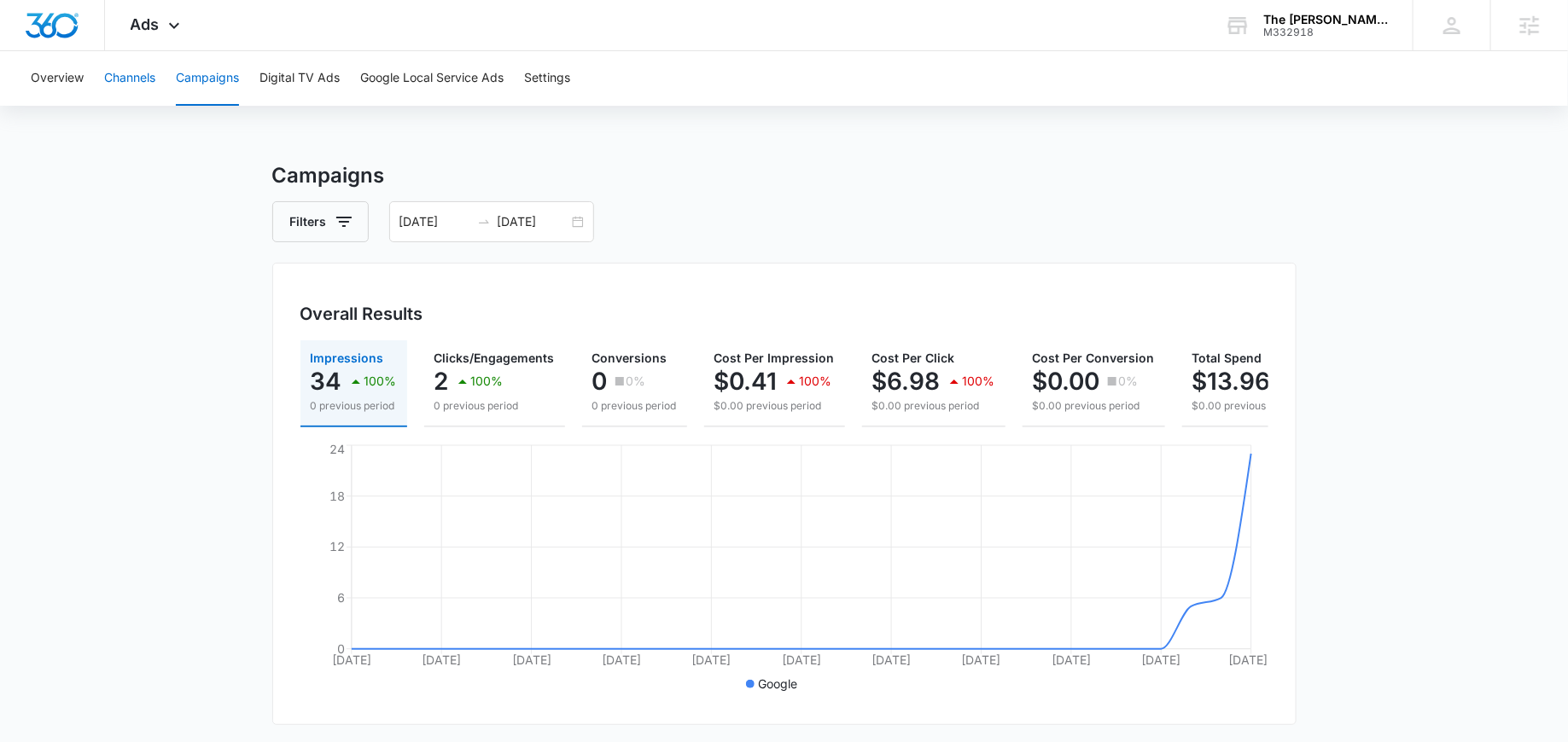
click at [151, 82] on button "Channels" at bounding box center [129, 79] width 52 height 54
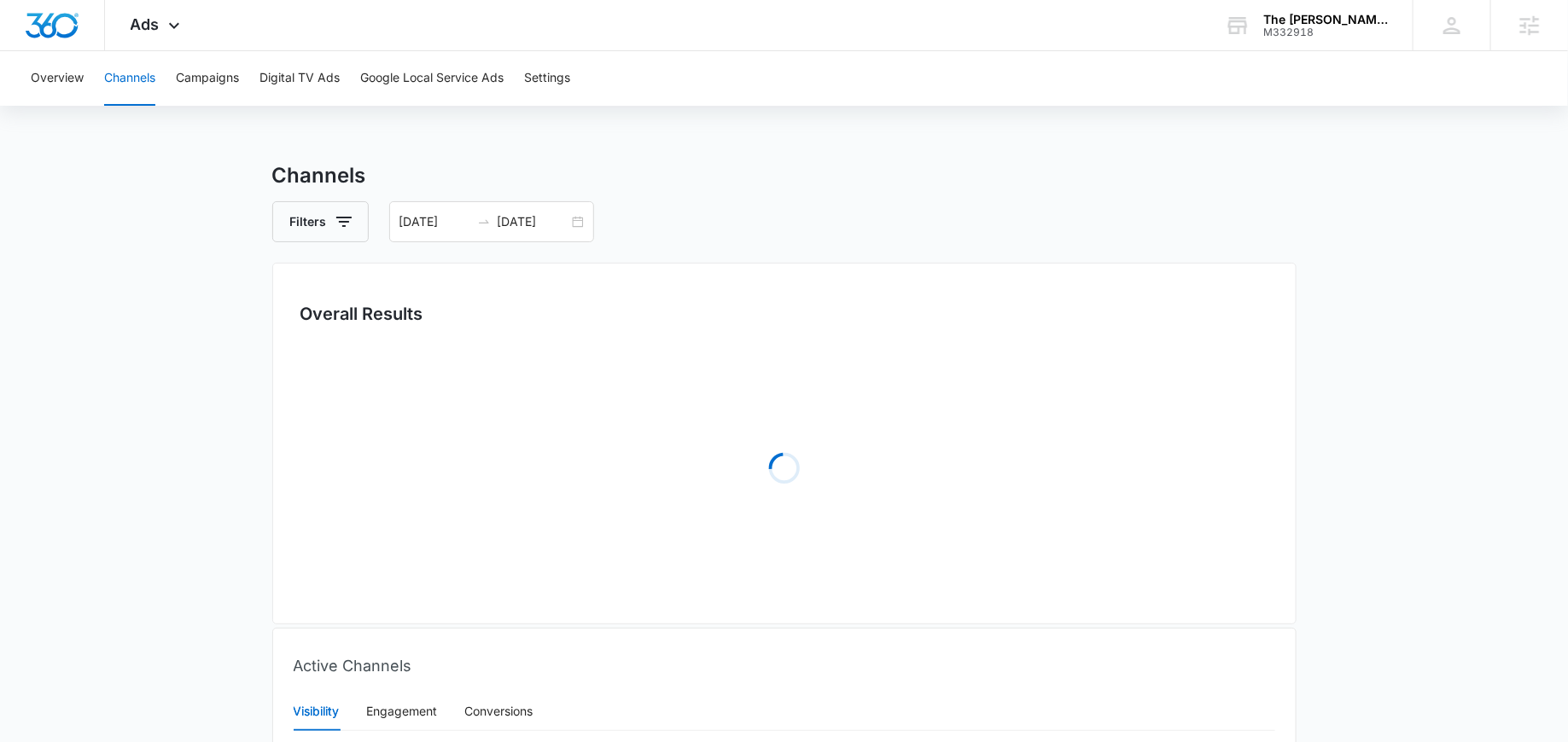
click at [247, 88] on div "Overview Channels Campaigns Digital TV Ads Google Local Service Ads Settings" at bounding box center [783, 79] width 1526 height 54
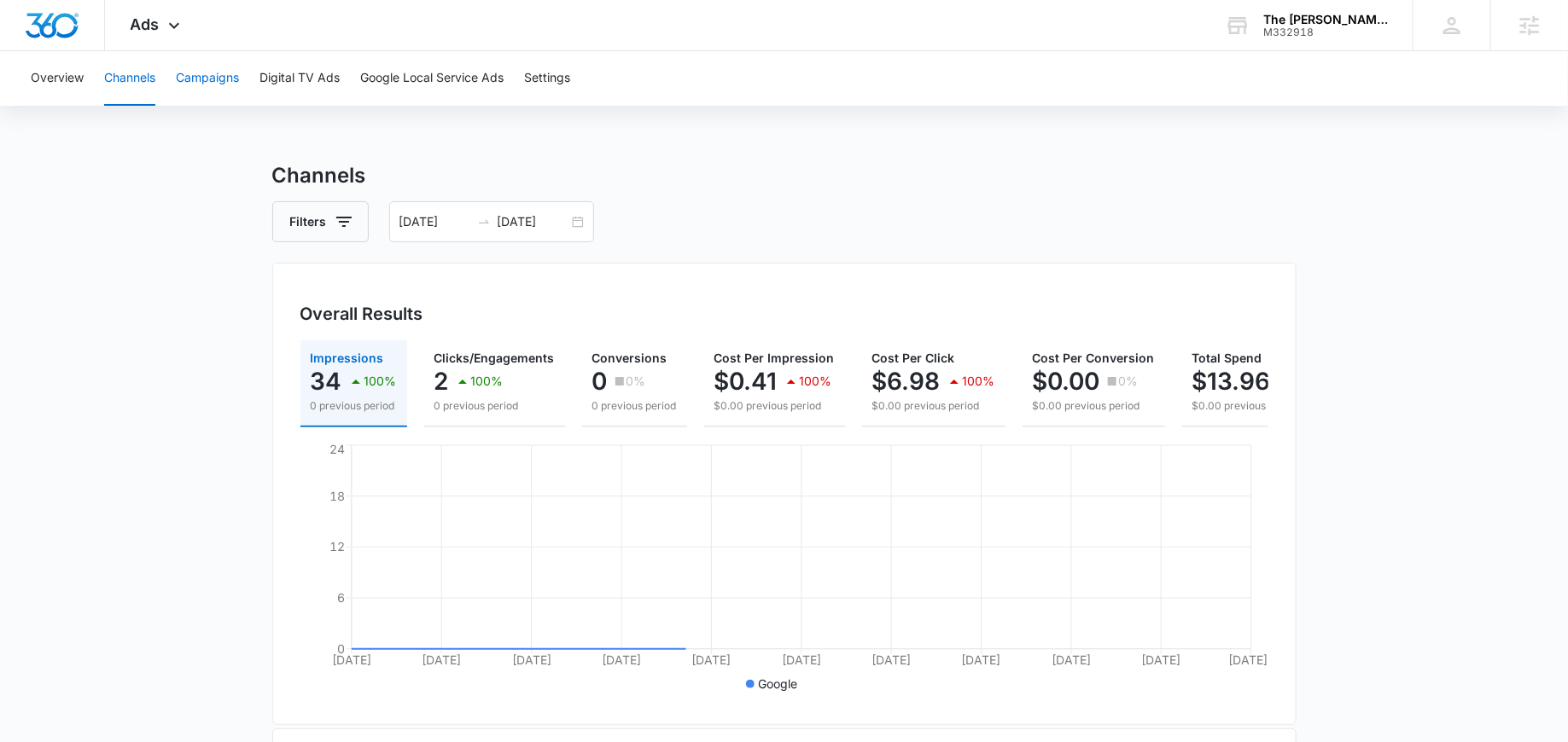
click at [207, 75] on button "Campaigns" at bounding box center [207, 79] width 63 height 54
click at [150, 24] on span "Ads" at bounding box center [145, 24] width 29 height 18
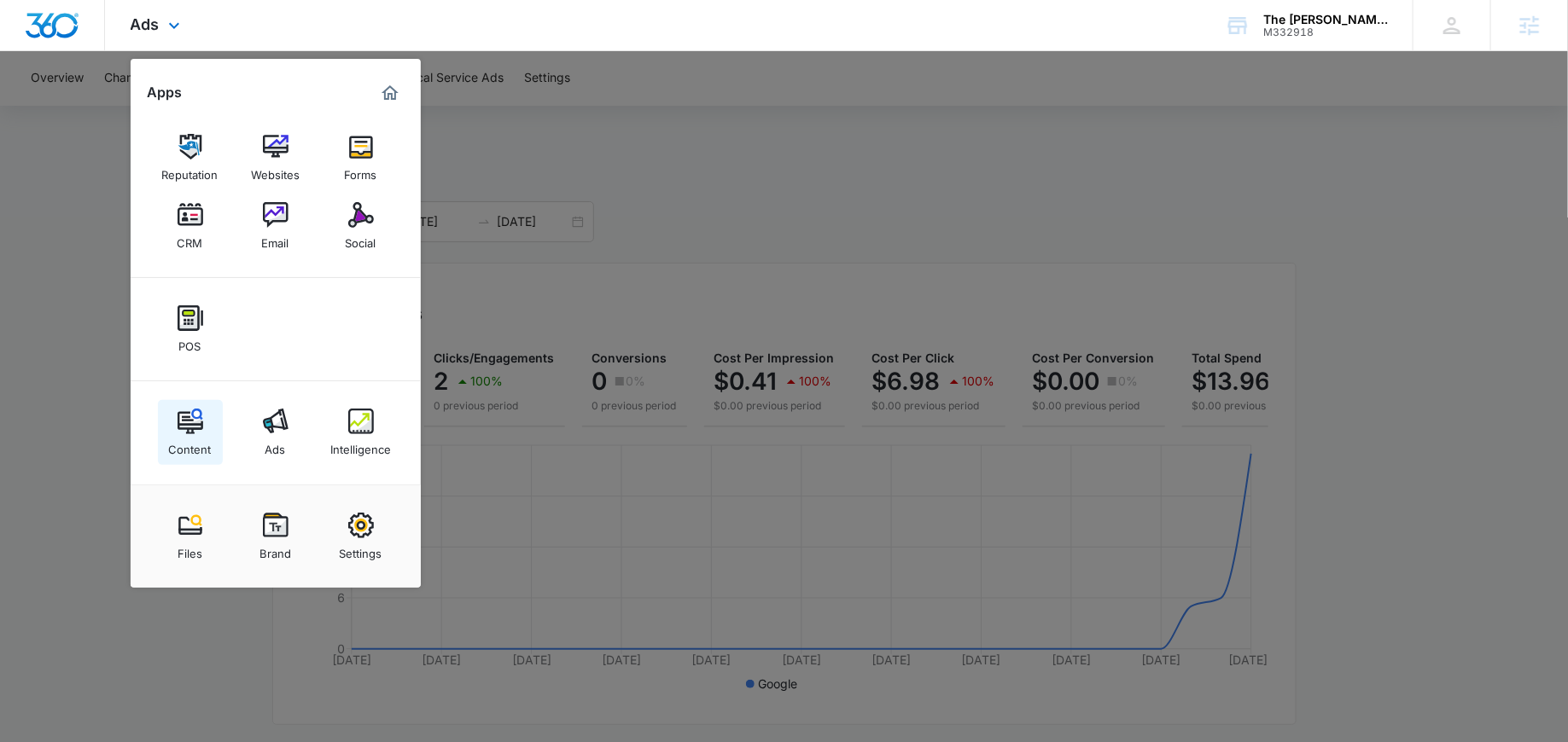
click at [204, 451] on div "Content" at bounding box center [191, 445] width 43 height 22
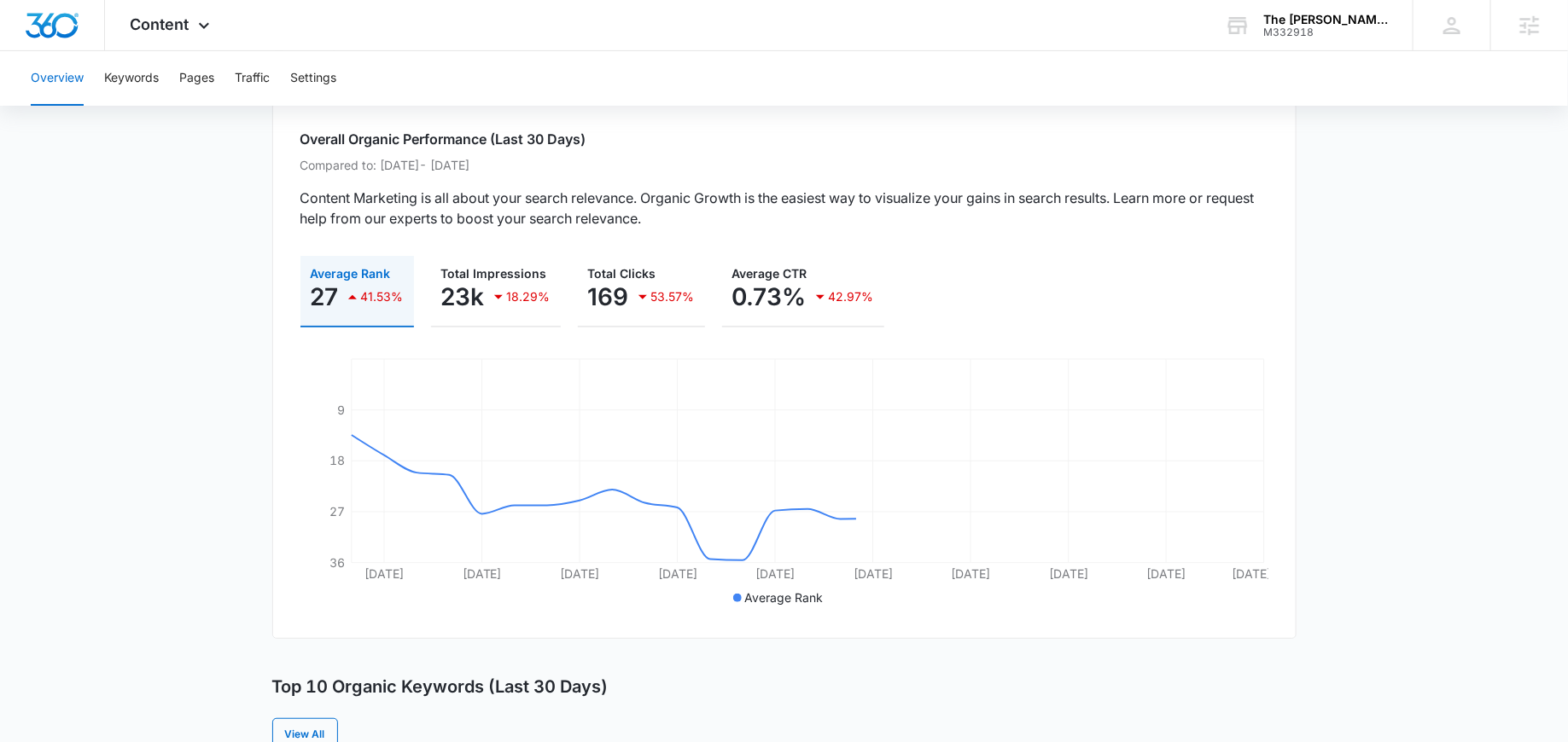
scroll to position [147, 0]
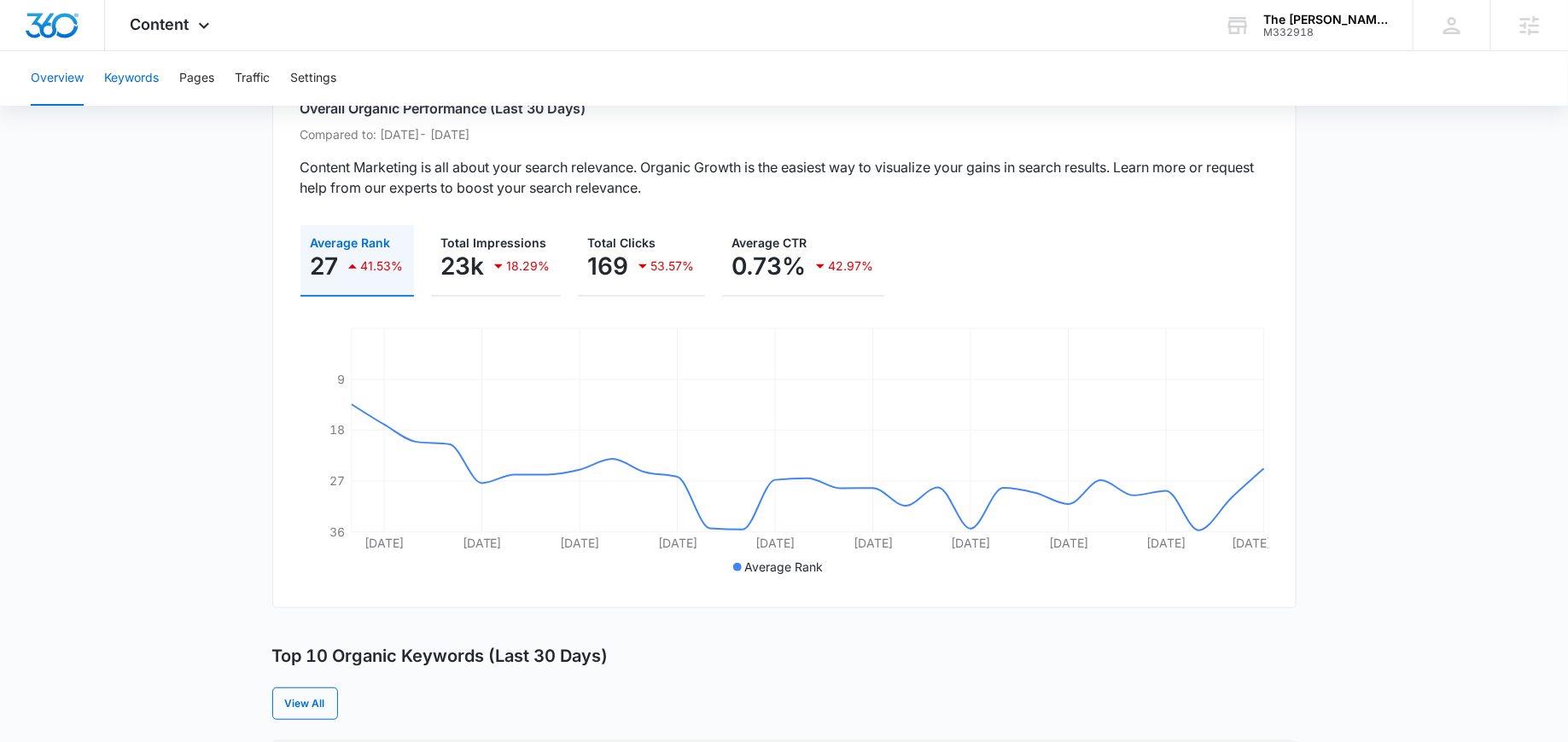
click at [146, 66] on button "Keywords" at bounding box center [131, 79] width 54 height 54
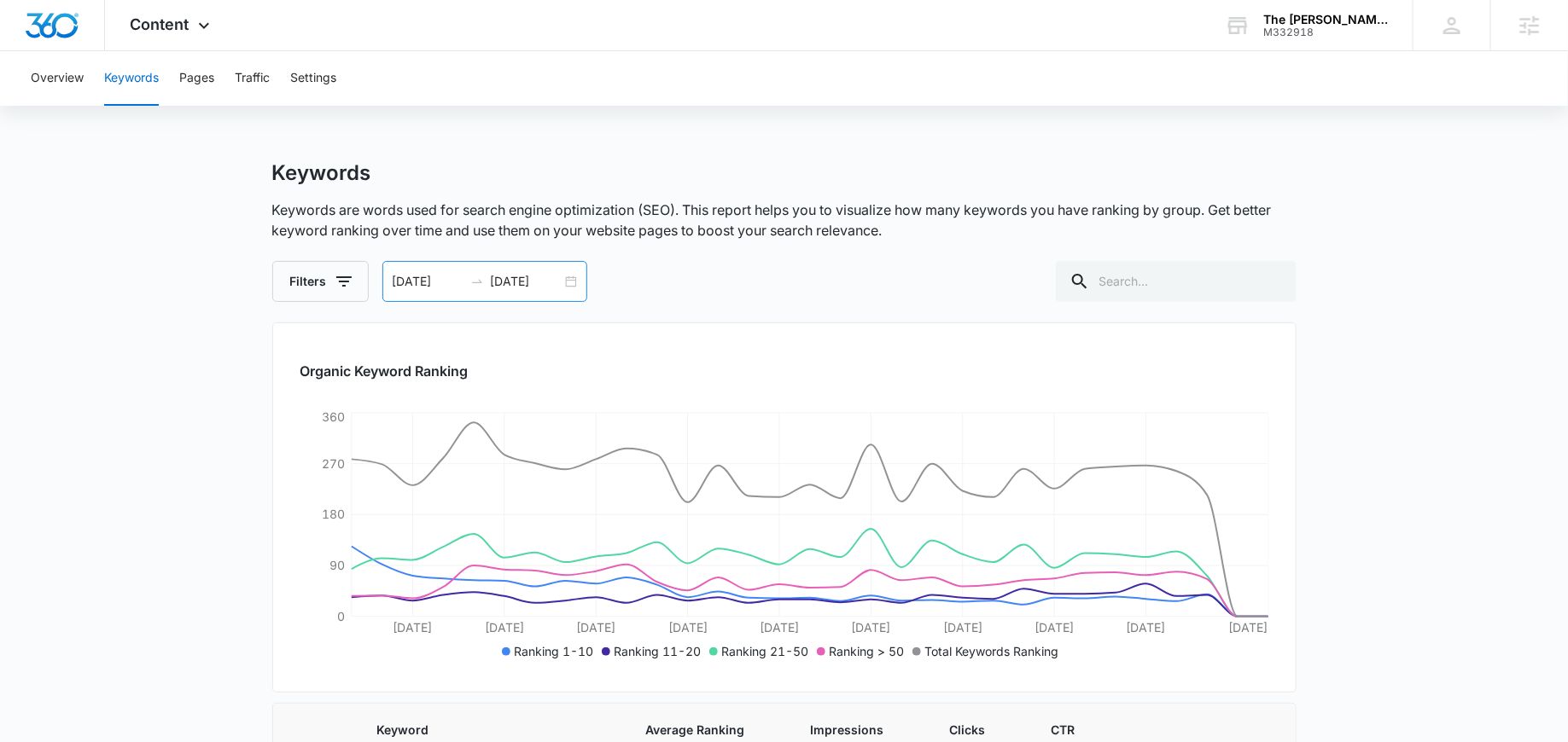
click at [569, 284] on div "[DATE] [DATE]" at bounding box center [484, 281] width 205 height 41
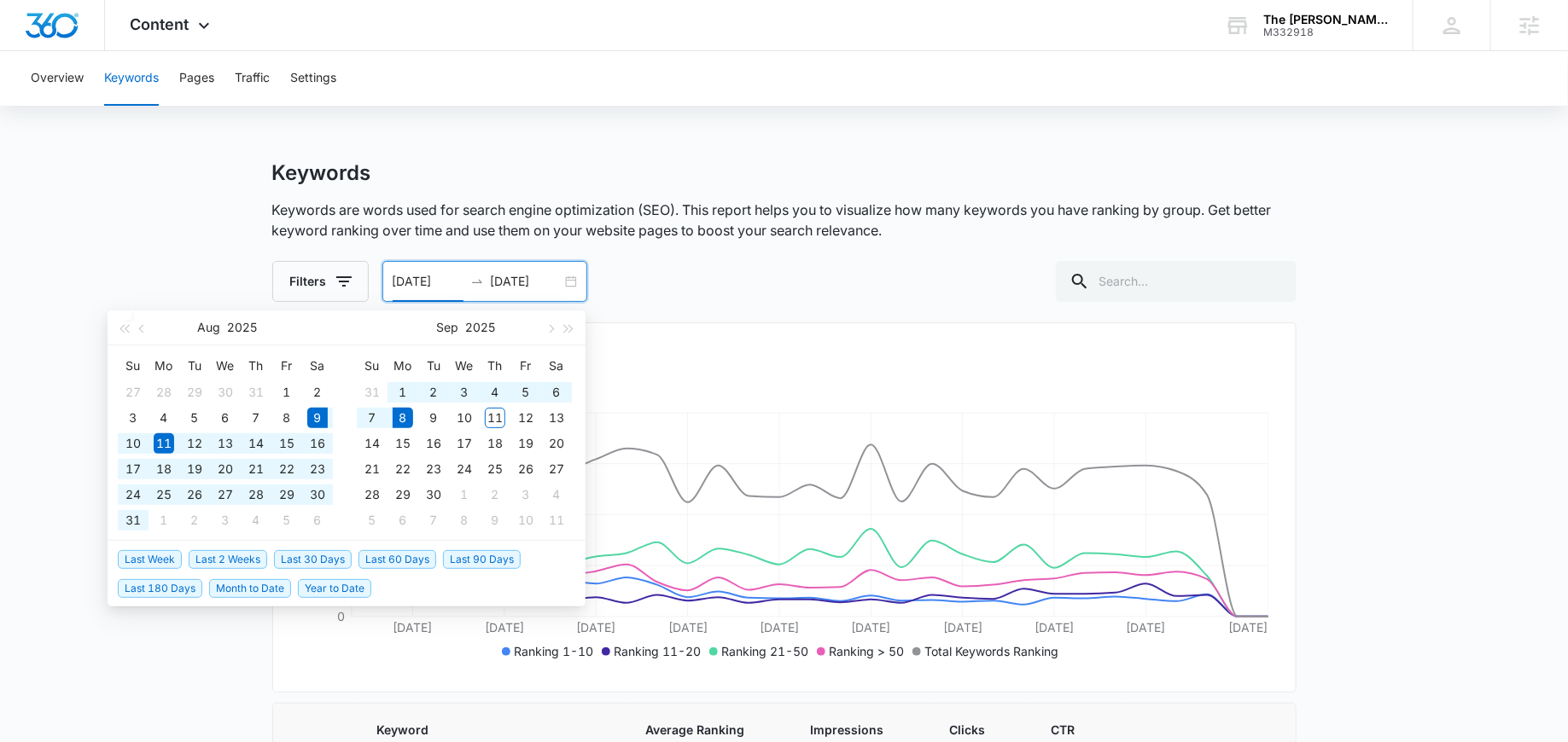
click at [286, 553] on span "Last 30 Days" at bounding box center [313, 559] width 78 height 18
type input "[DATE]"
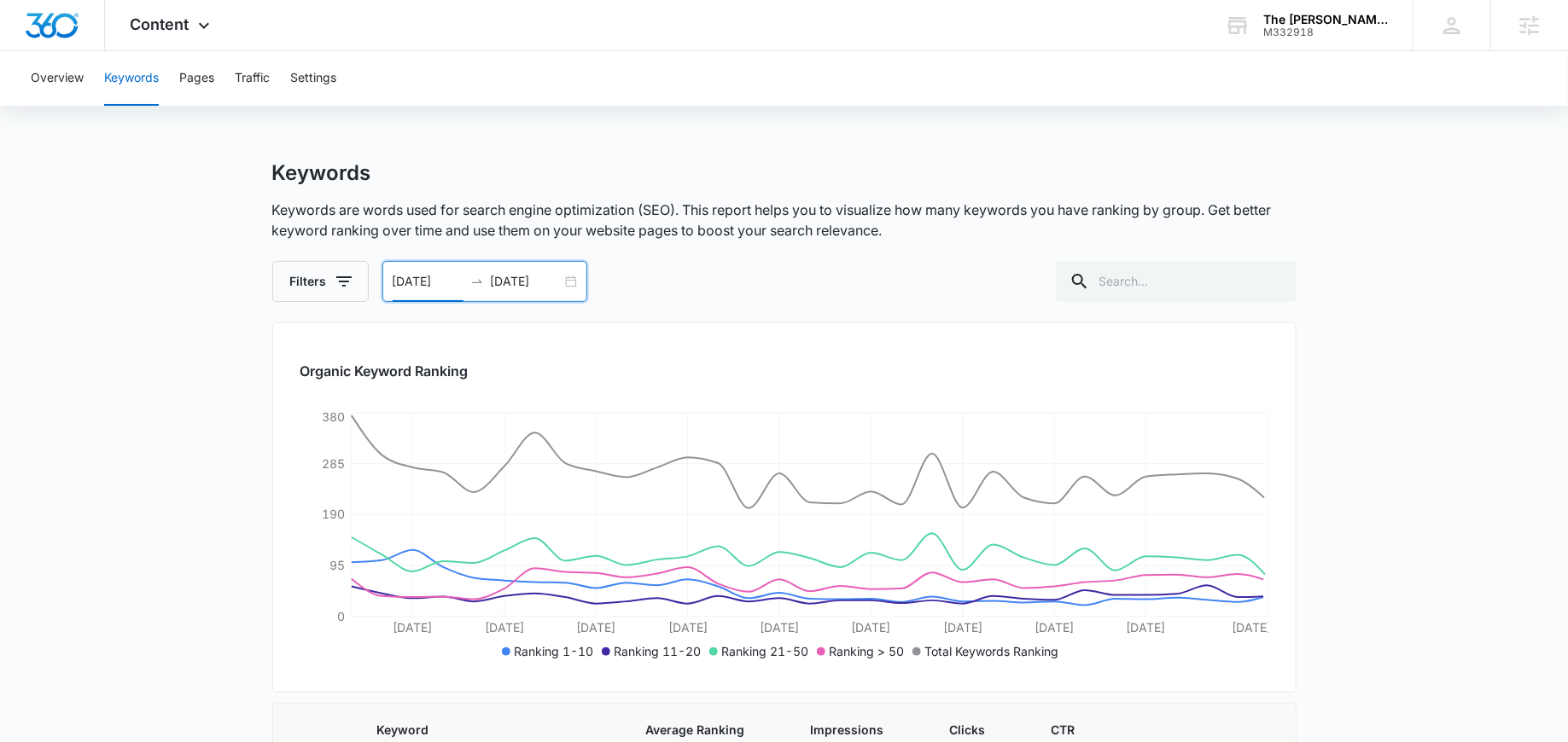
click at [571, 283] on div "[DATE] [DATE]" at bounding box center [484, 281] width 205 height 41
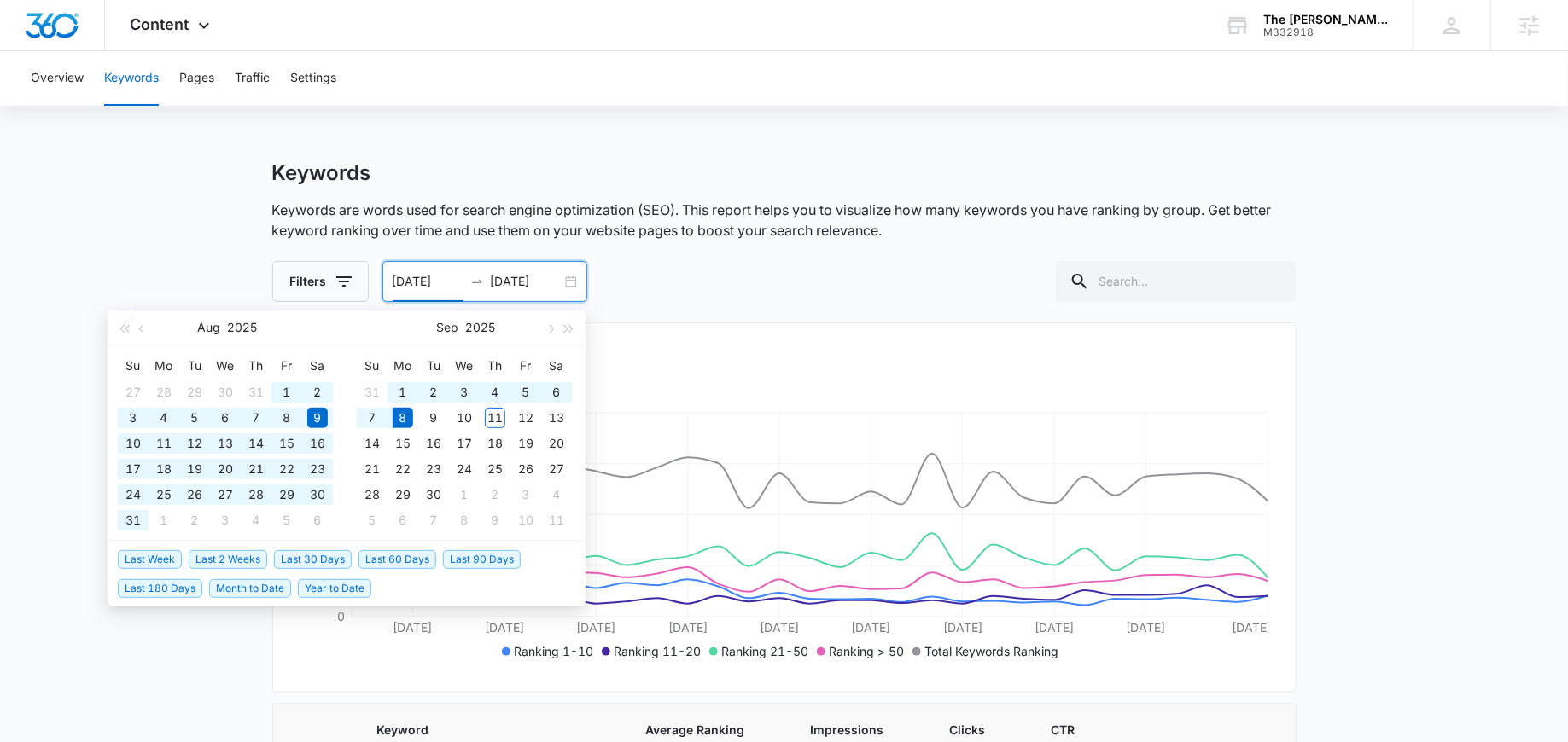
click at [474, 555] on span "Last 90 Days" at bounding box center [481, 559] width 78 height 18
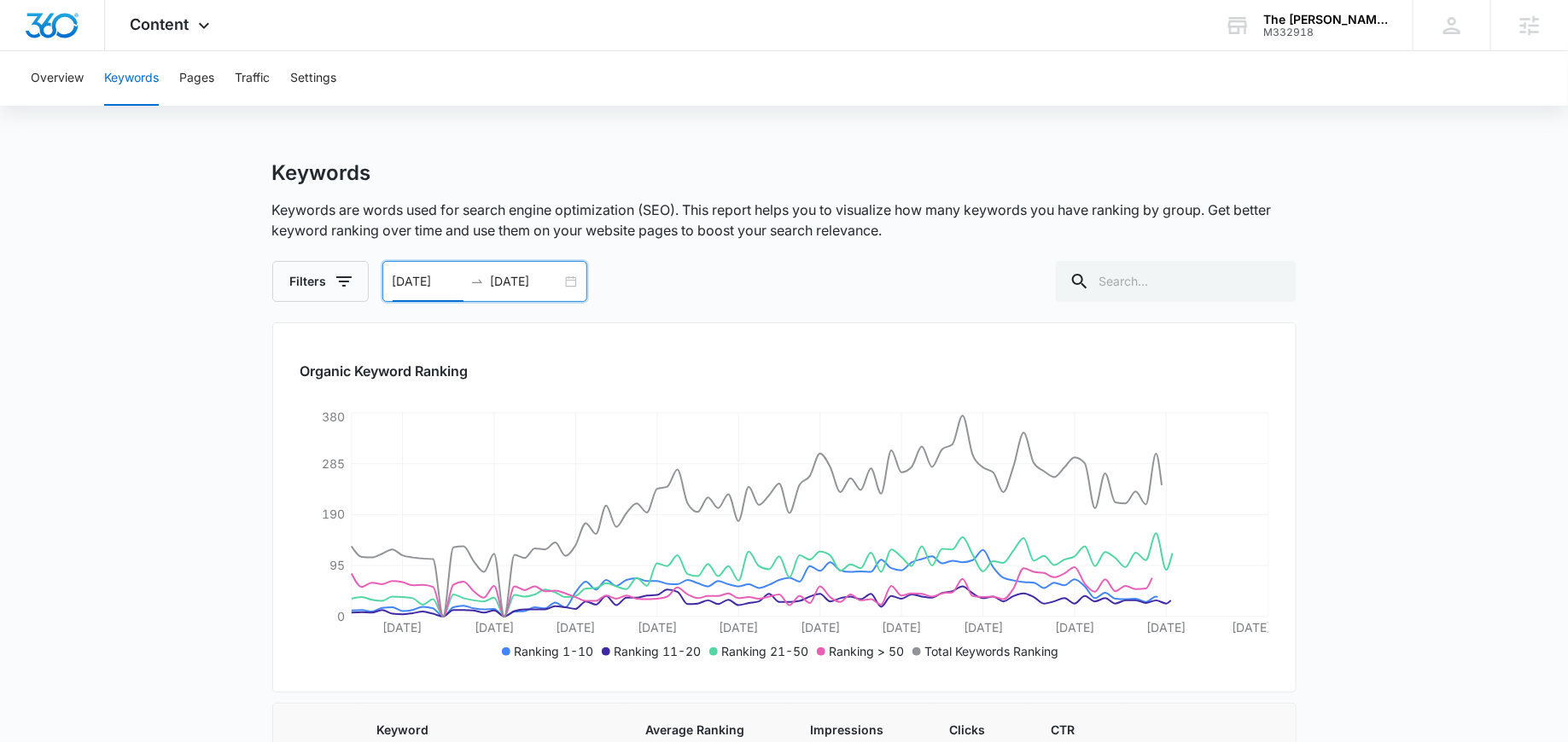
click at [567, 282] on div "[DATE] [DATE]" at bounding box center [484, 281] width 205 height 41
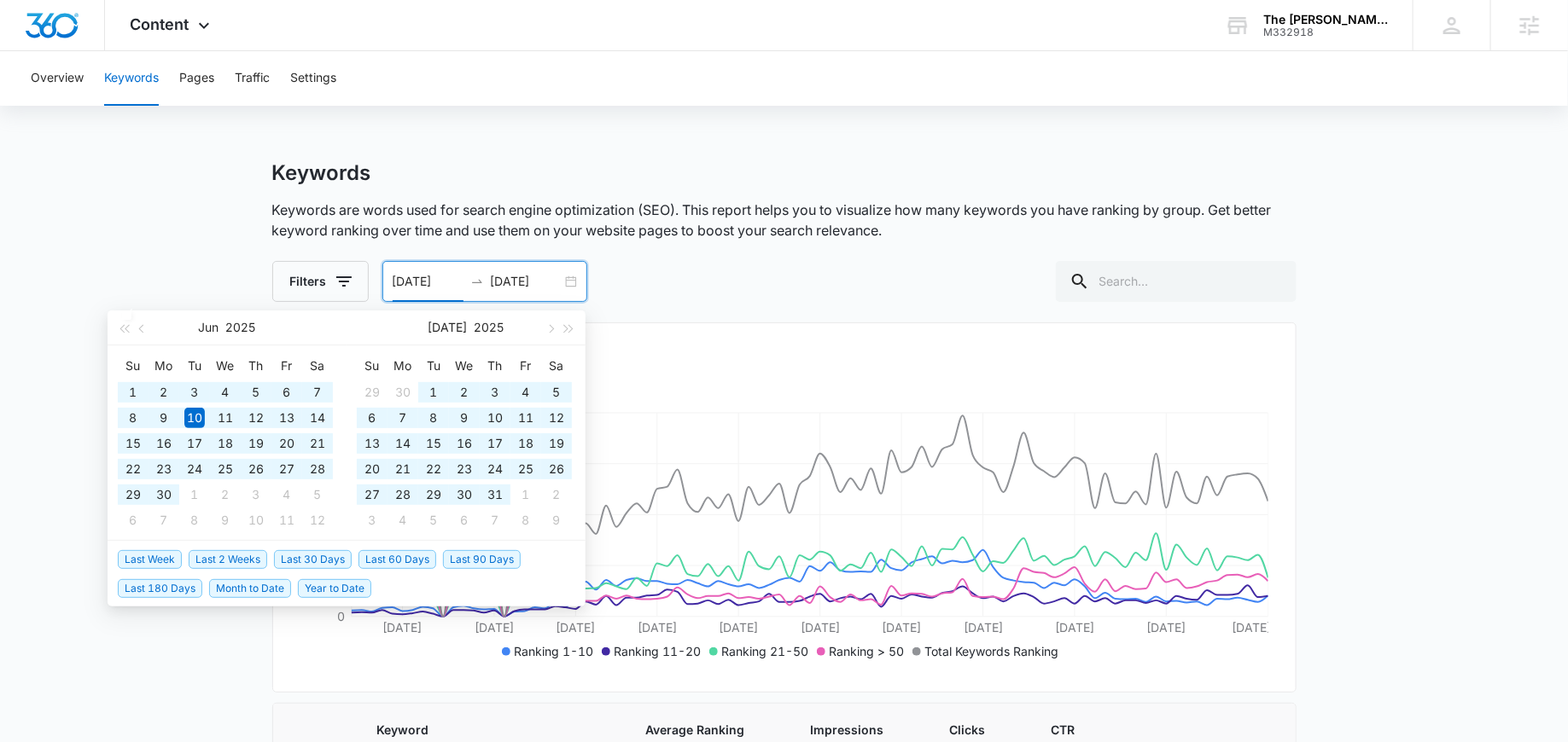
click at [340, 584] on span "Year to Date" at bounding box center [334, 588] width 73 height 18
type input "[DATE]"
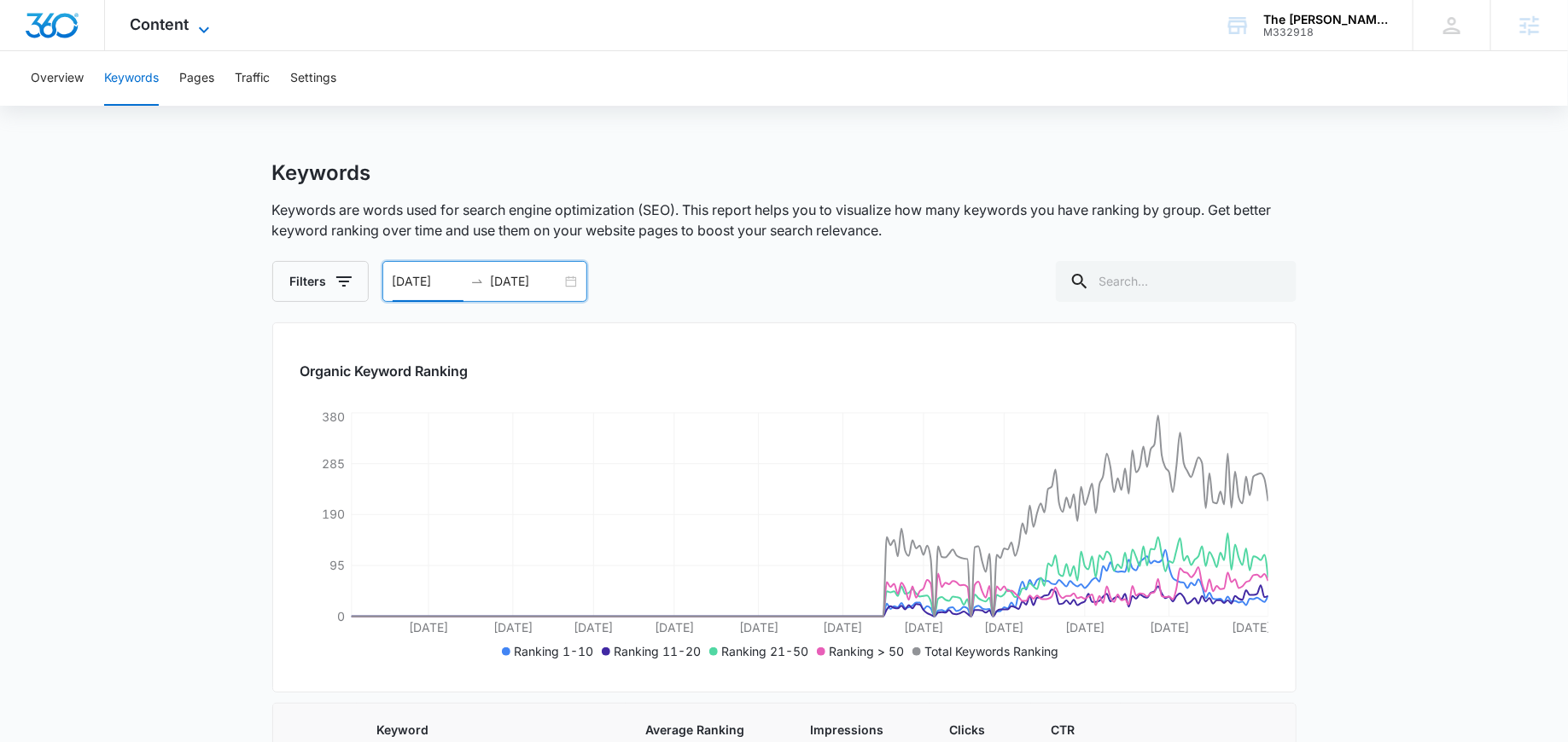
click at [185, 24] on span "Content" at bounding box center [160, 24] width 59 height 18
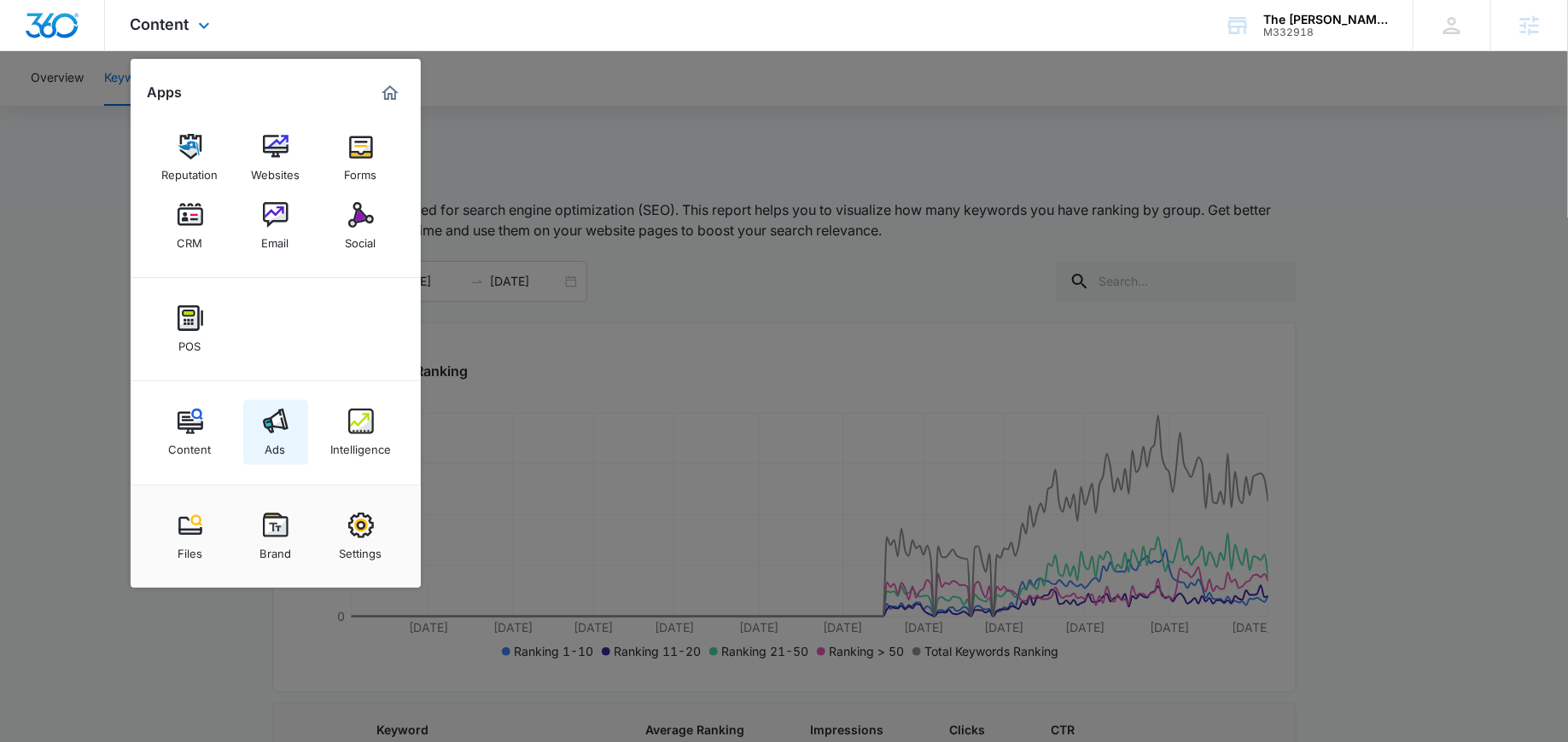
click at [278, 447] on div "Ads" at bounding box center [275, 445] width 20 height 22
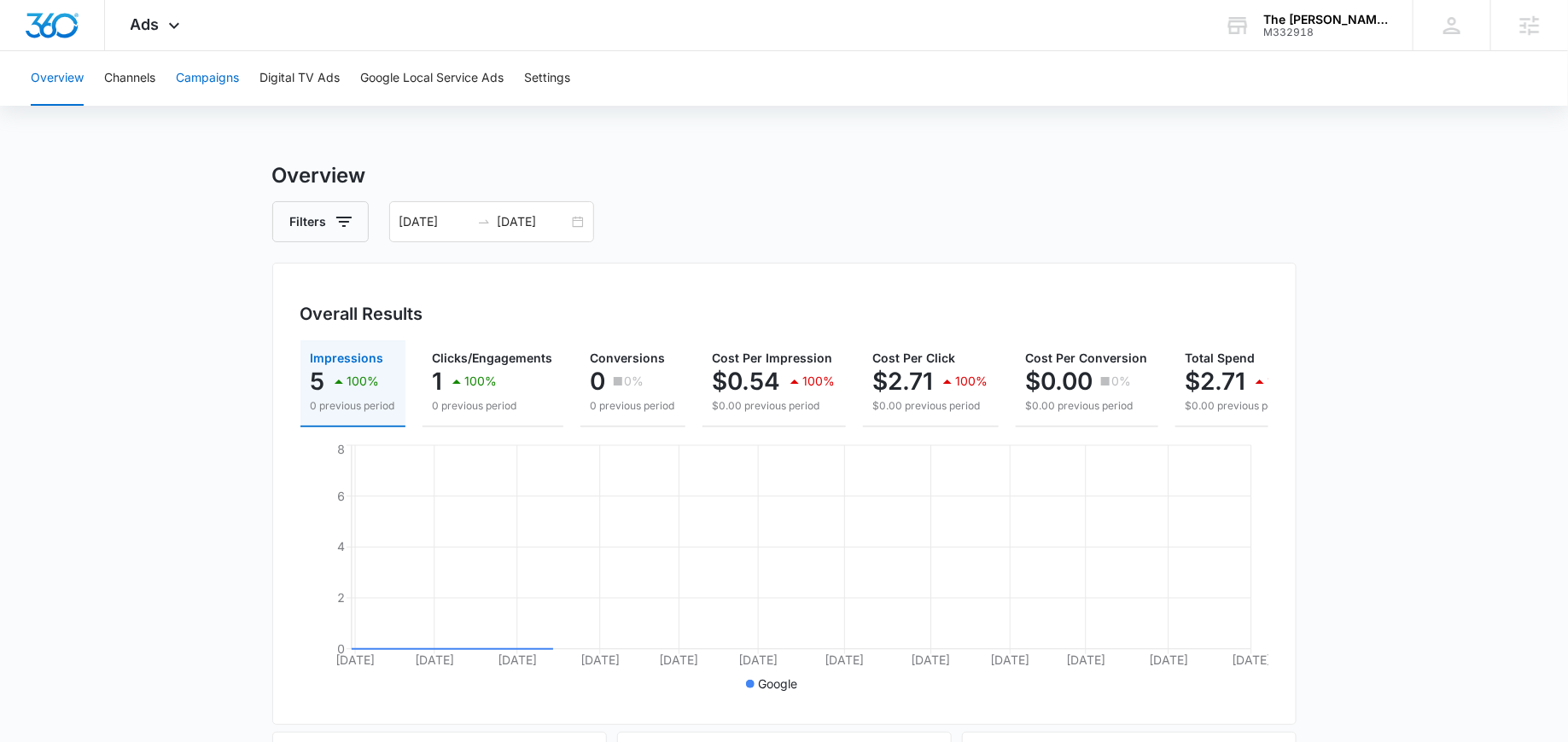
click at [217, 87] on button "Campaigns" at bounding box center [207, 79] width 63 height 54
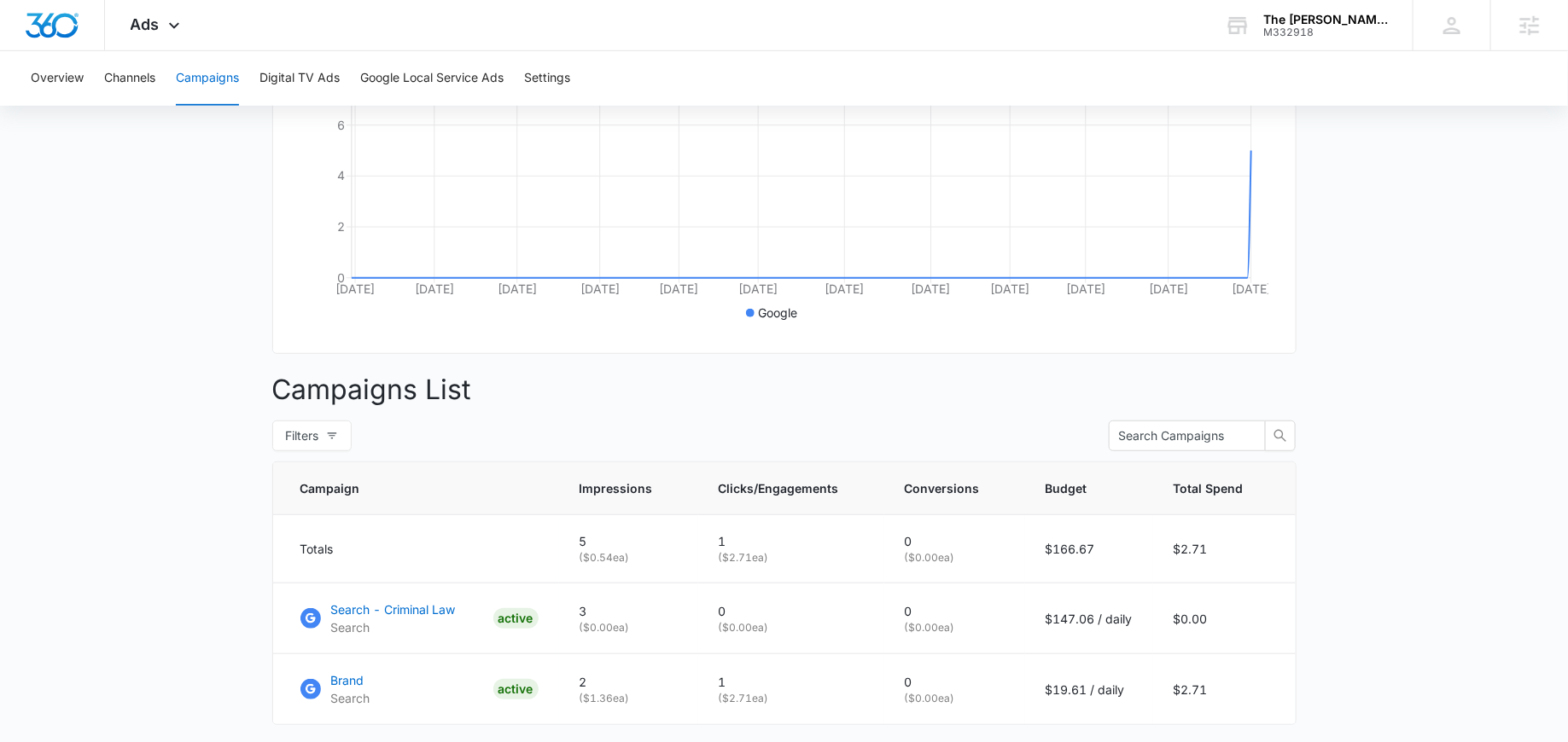
scroll to position [472, 0]
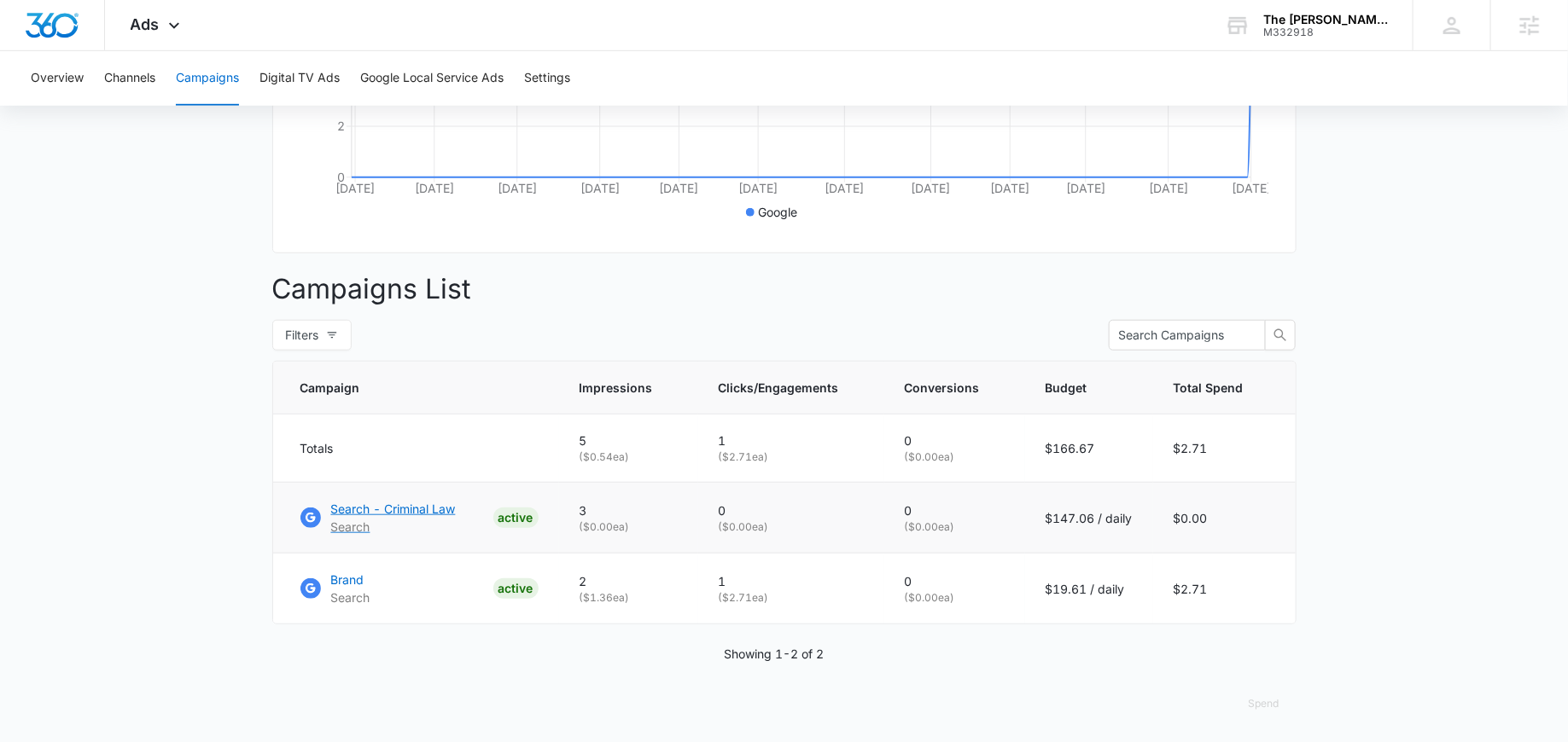
click at [403, 504] on p "Search - Criminal Law" at bounding box center [393, 509] width 125 height 18
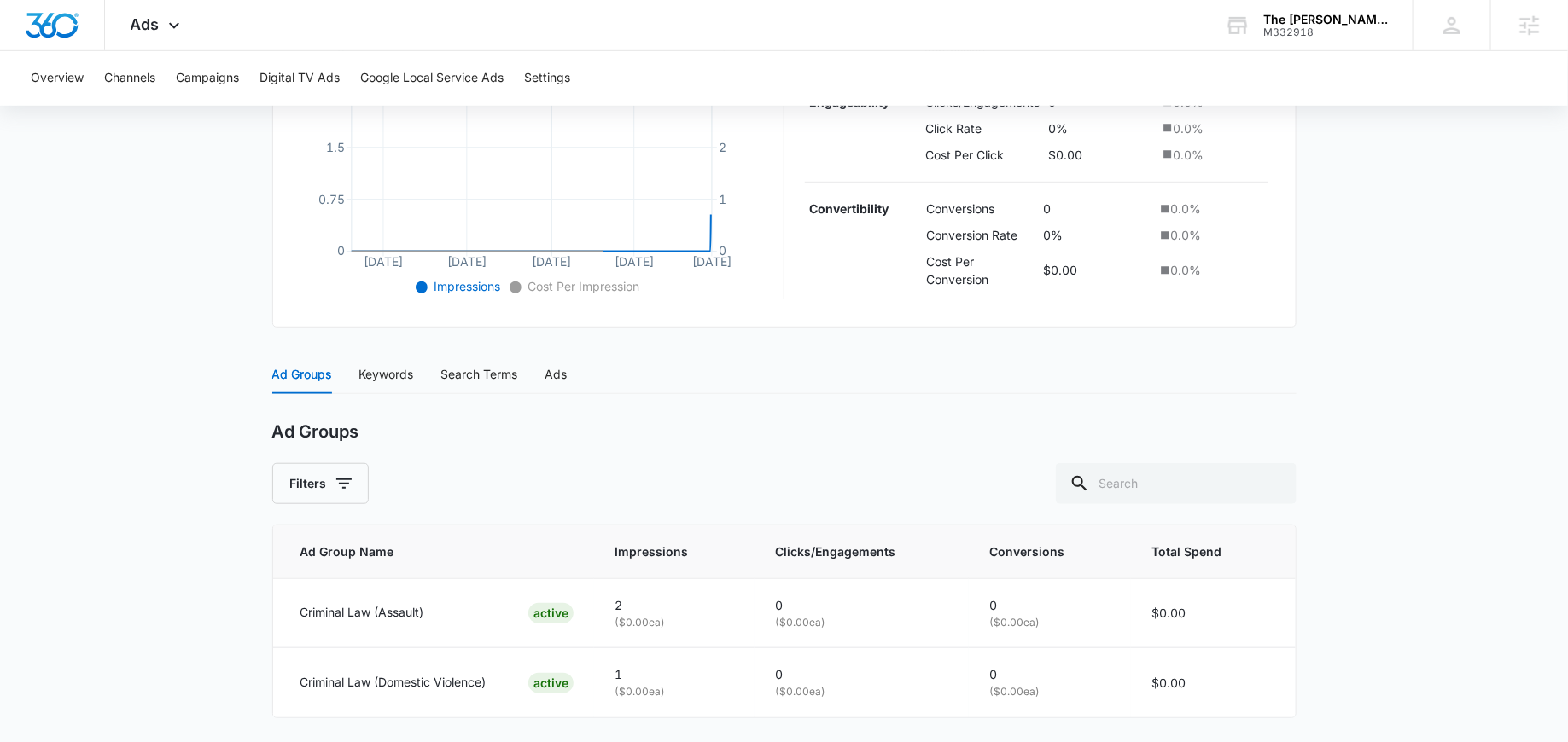
scroll to position [508, 0]
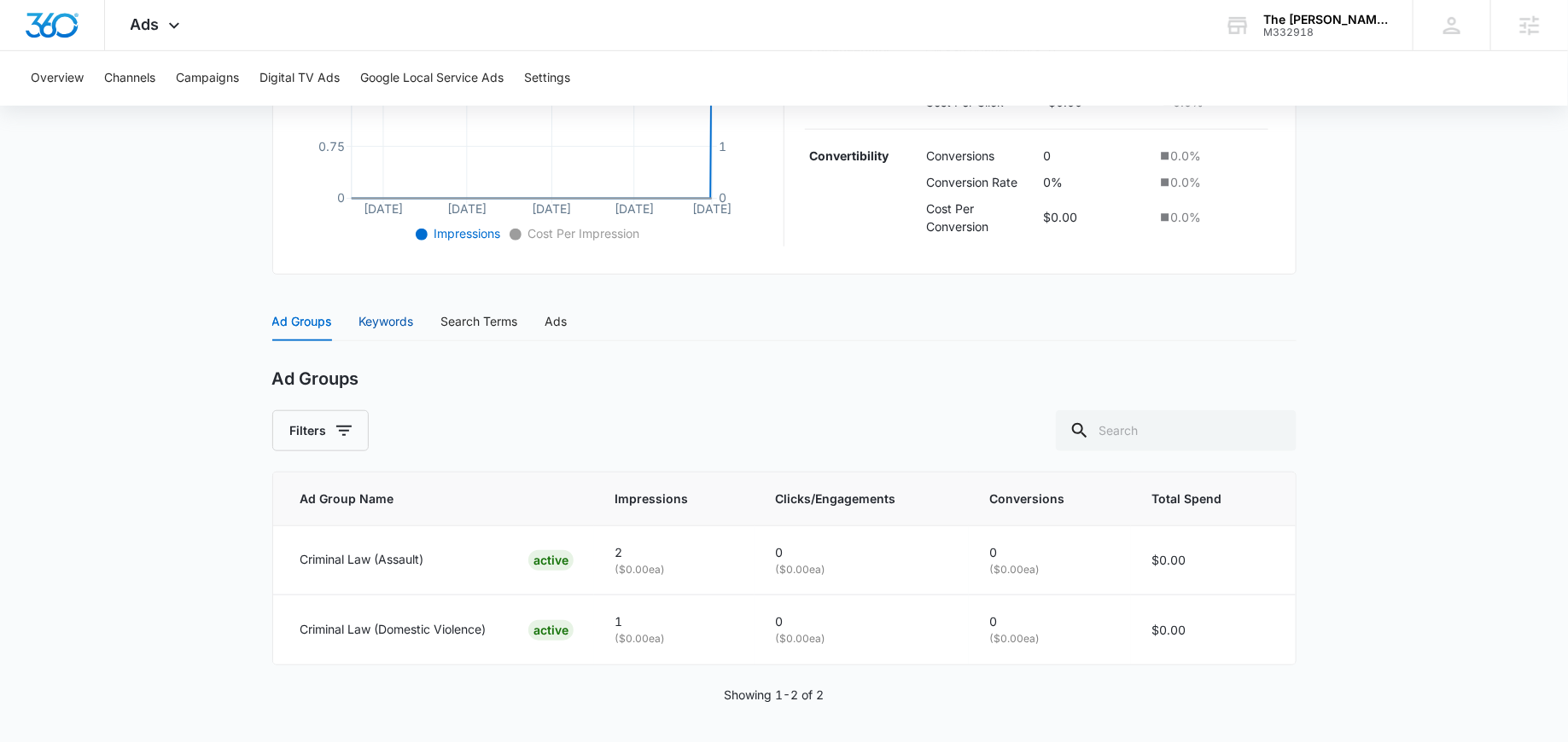
click at [404, 325] on div "Keywords" at bounding box center [386, 321] width 54 height 18
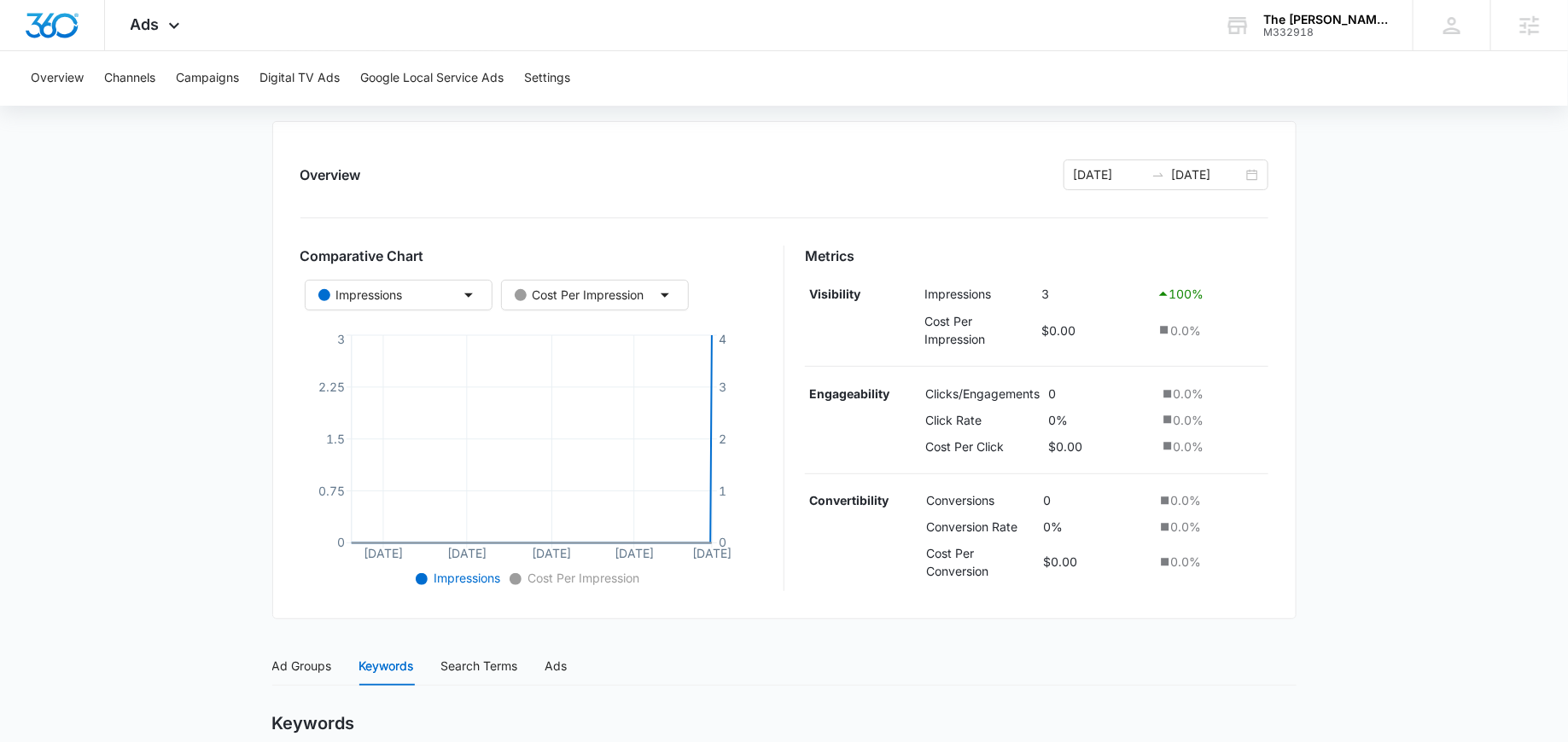
scroll to position [0, 0]
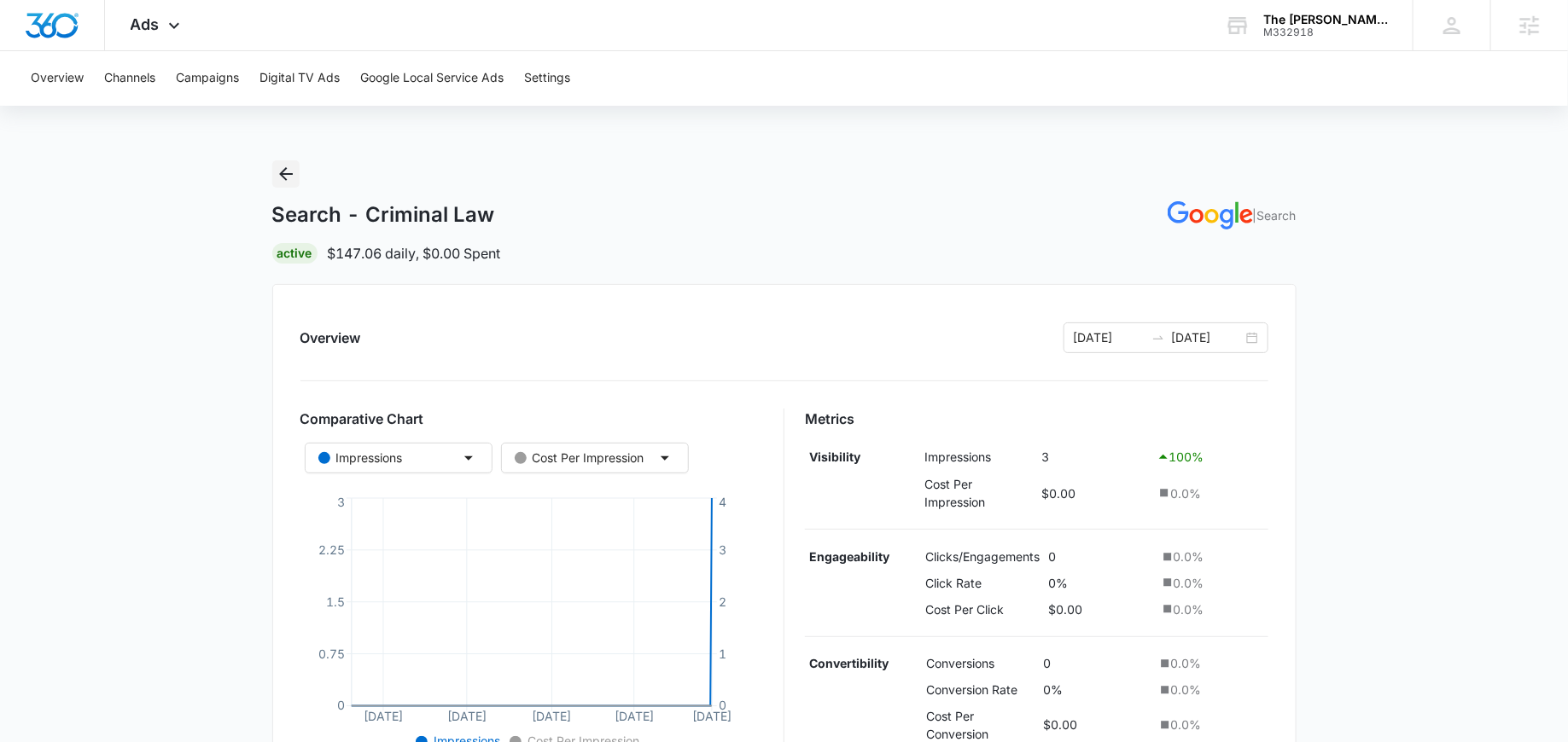
click at [281, 172] on icon "Back" at bounding box center [286, 174] width 14 height 14
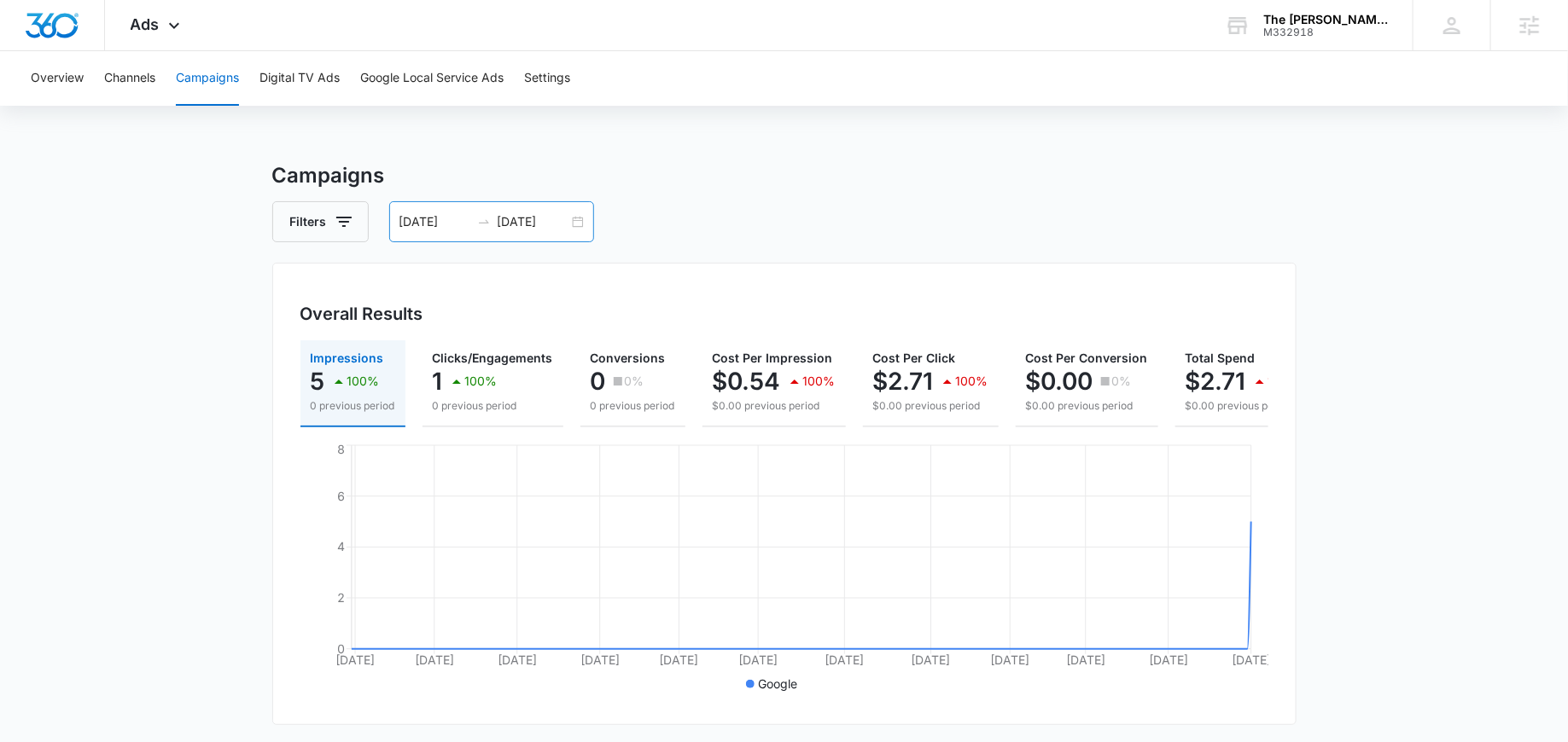
click at [570, 224] on div "[DATE] [DATE]" at bounding box center [491, 222] width 205 height 41
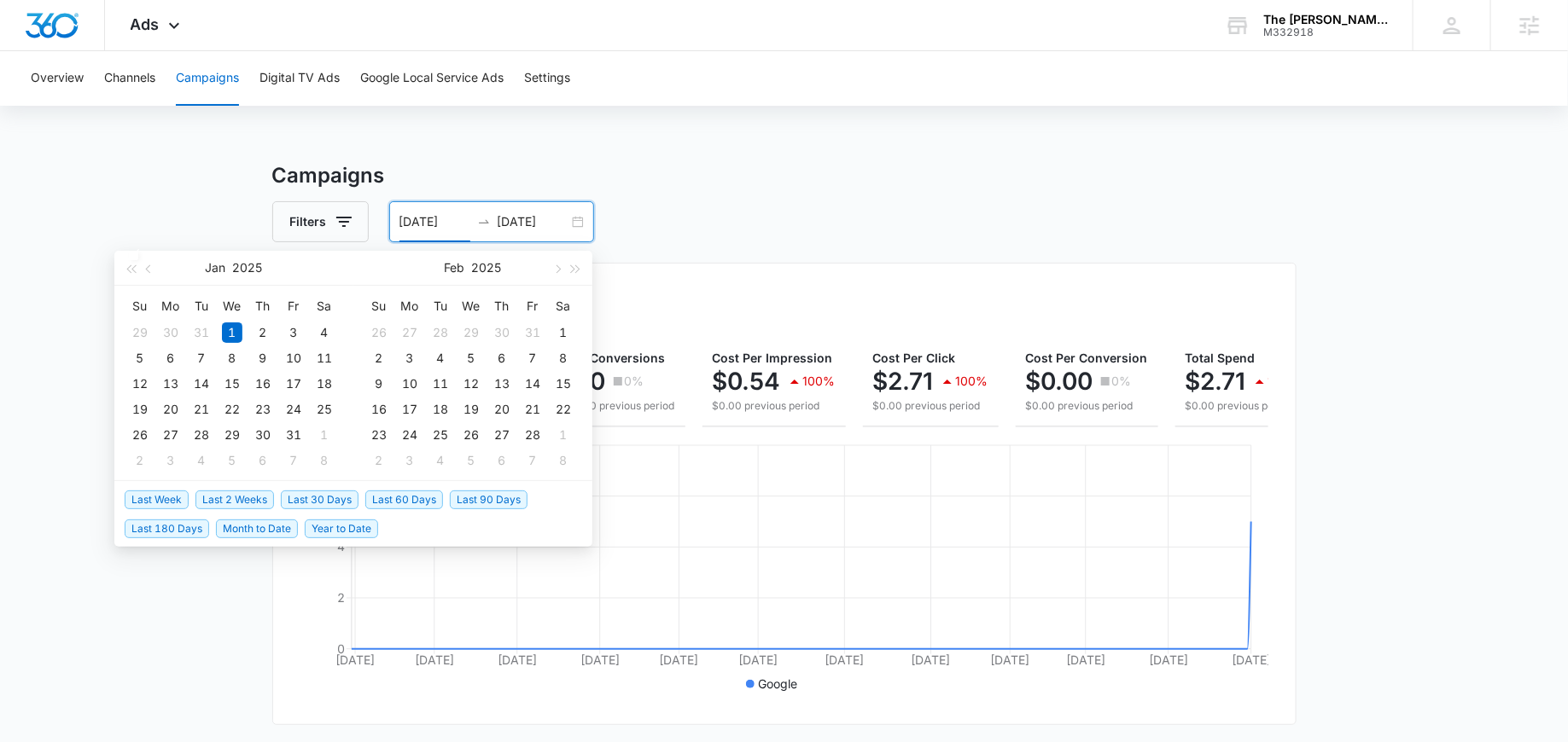
click at [254, 495] on span "Last 2 Weeks" at bounding box center [234, 499] width 79 height 18
type input "[DATE]"
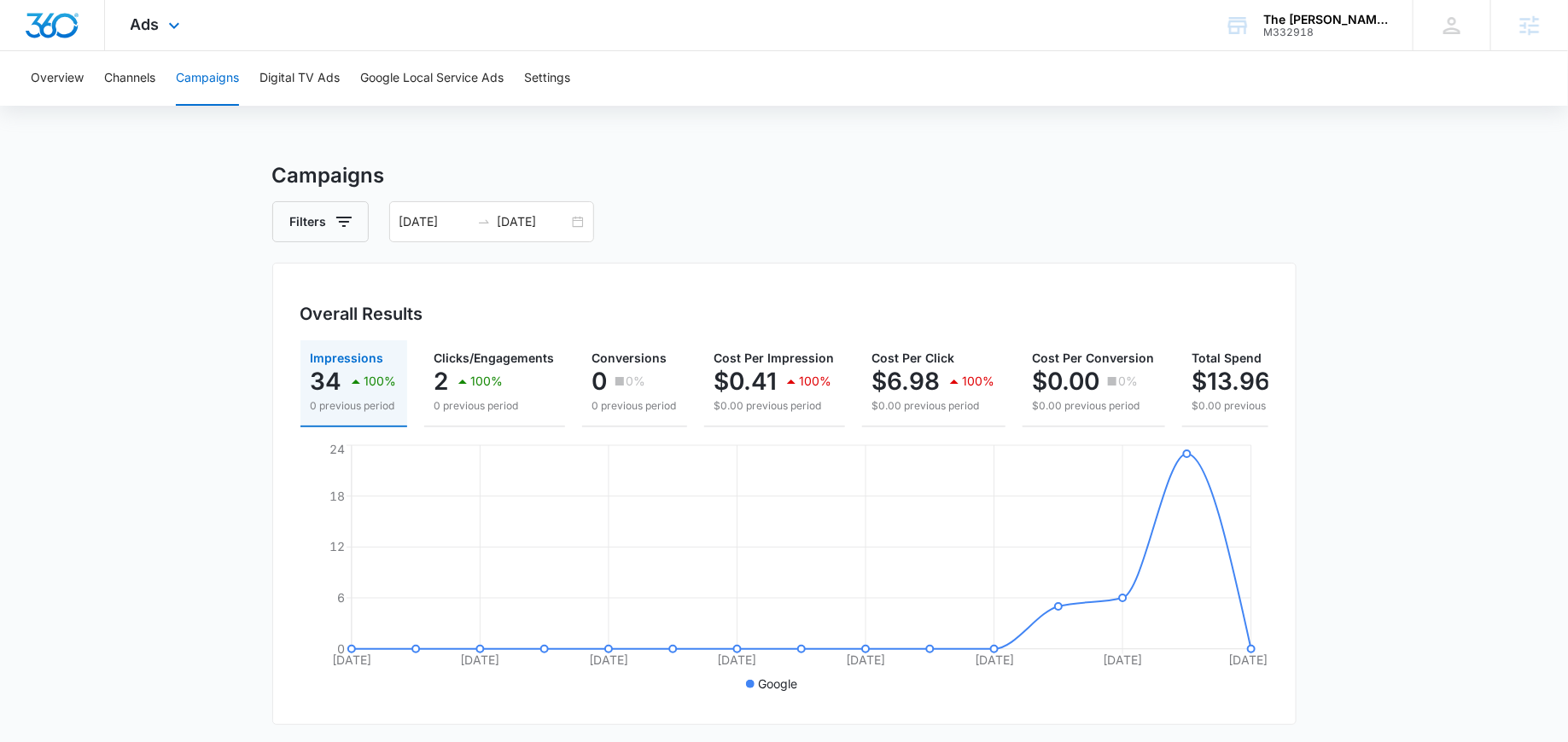
click at [152, 38] on div "Ads Apps Reputation Websites Forms CRM Email Social POS Content Ads Intelligenc…" at bounding box center [158, 25] width 105 height 51
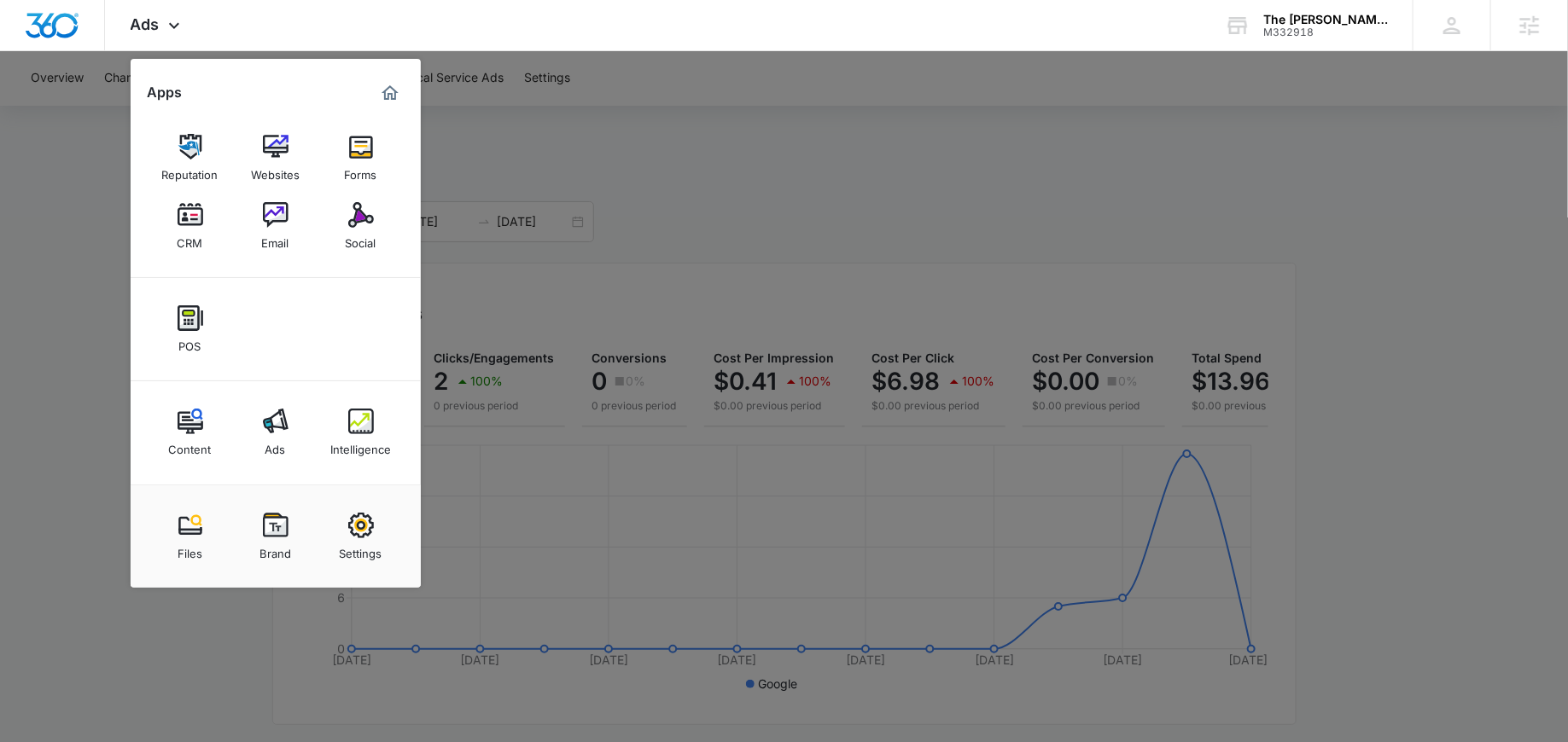
click at [465, 141] on div at bounding box center [784, 371] width 1568 height 742
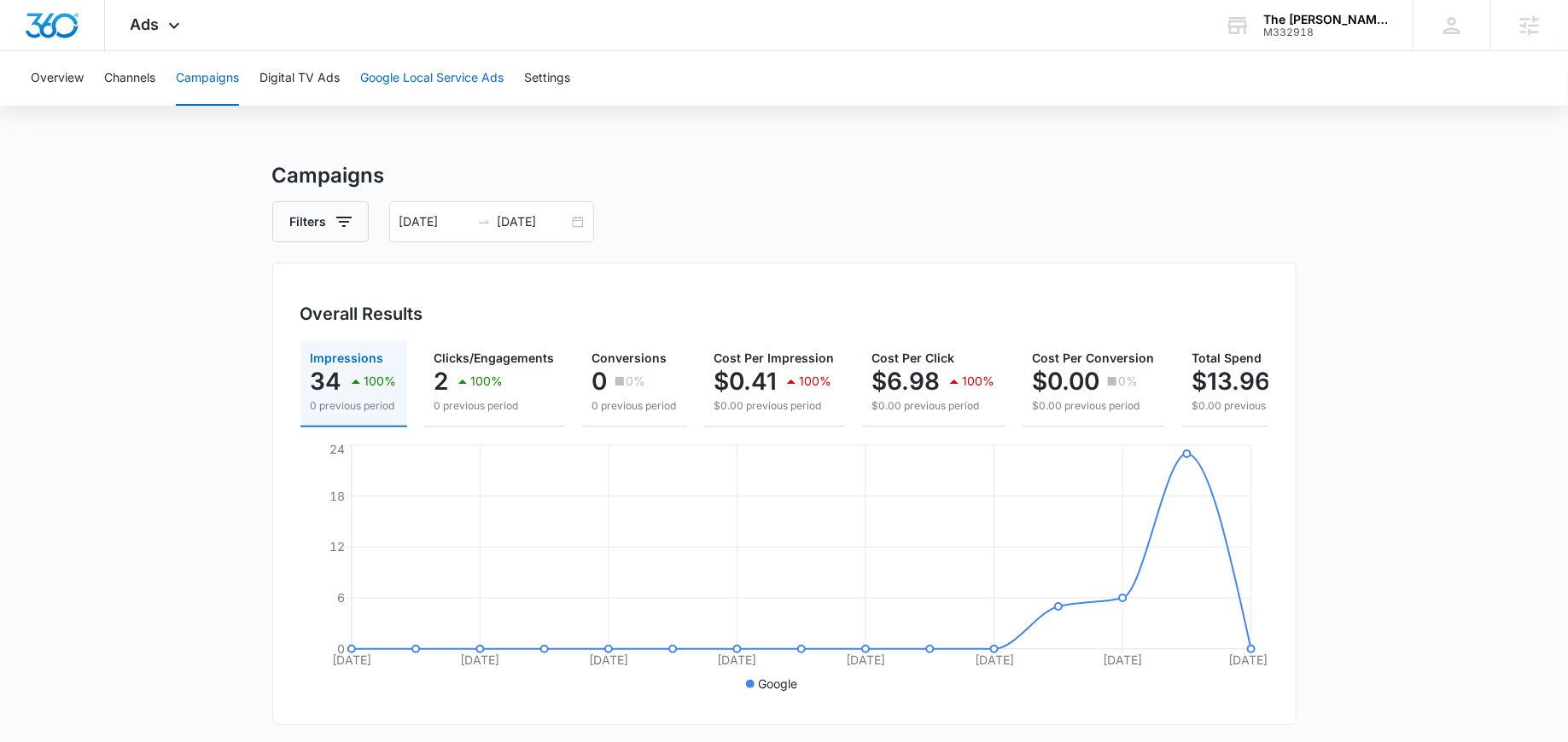
click at [441, 72] on button "Google Local Service Ads" at bounding box center [431, 79] width 143 height 54
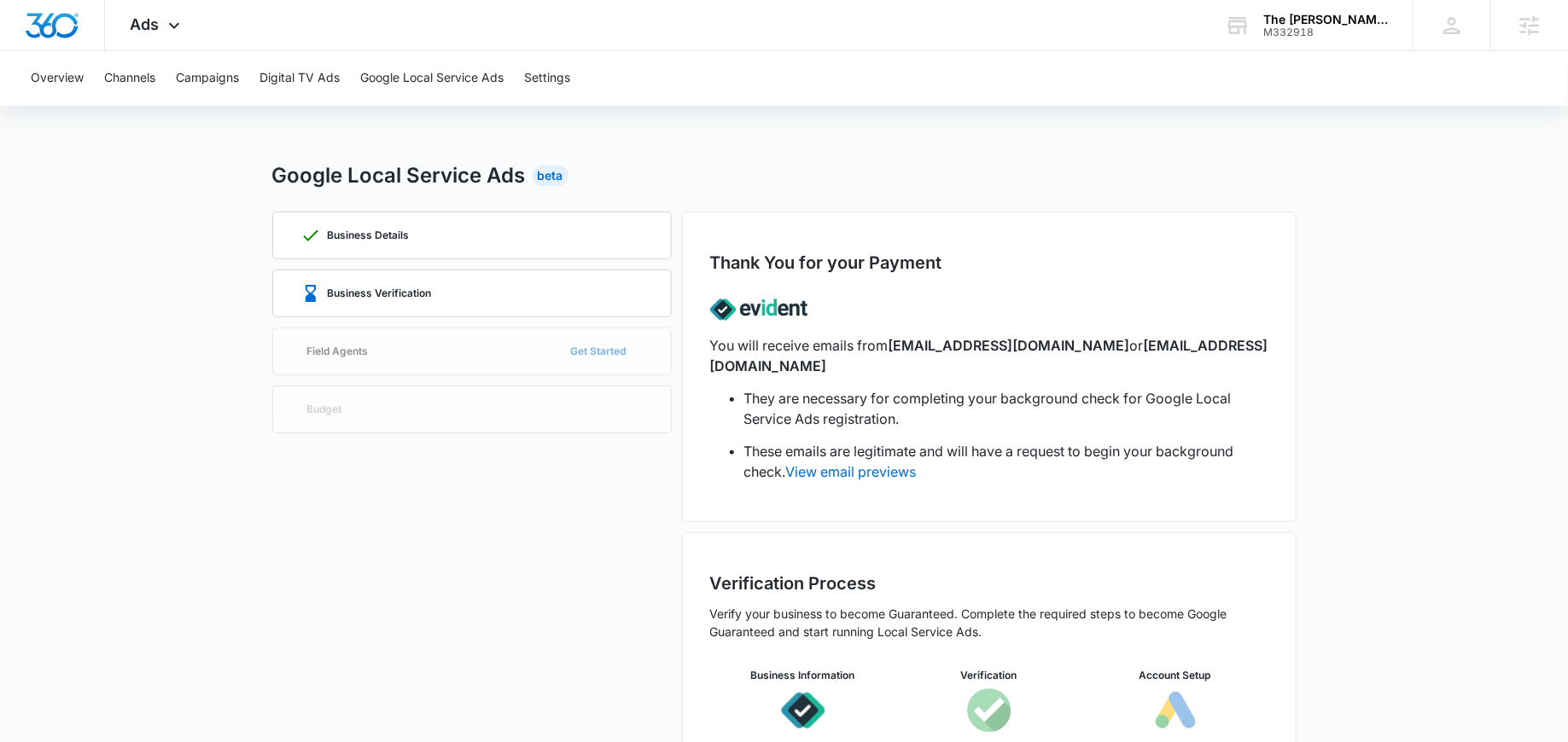
scroll to position [79, 0]
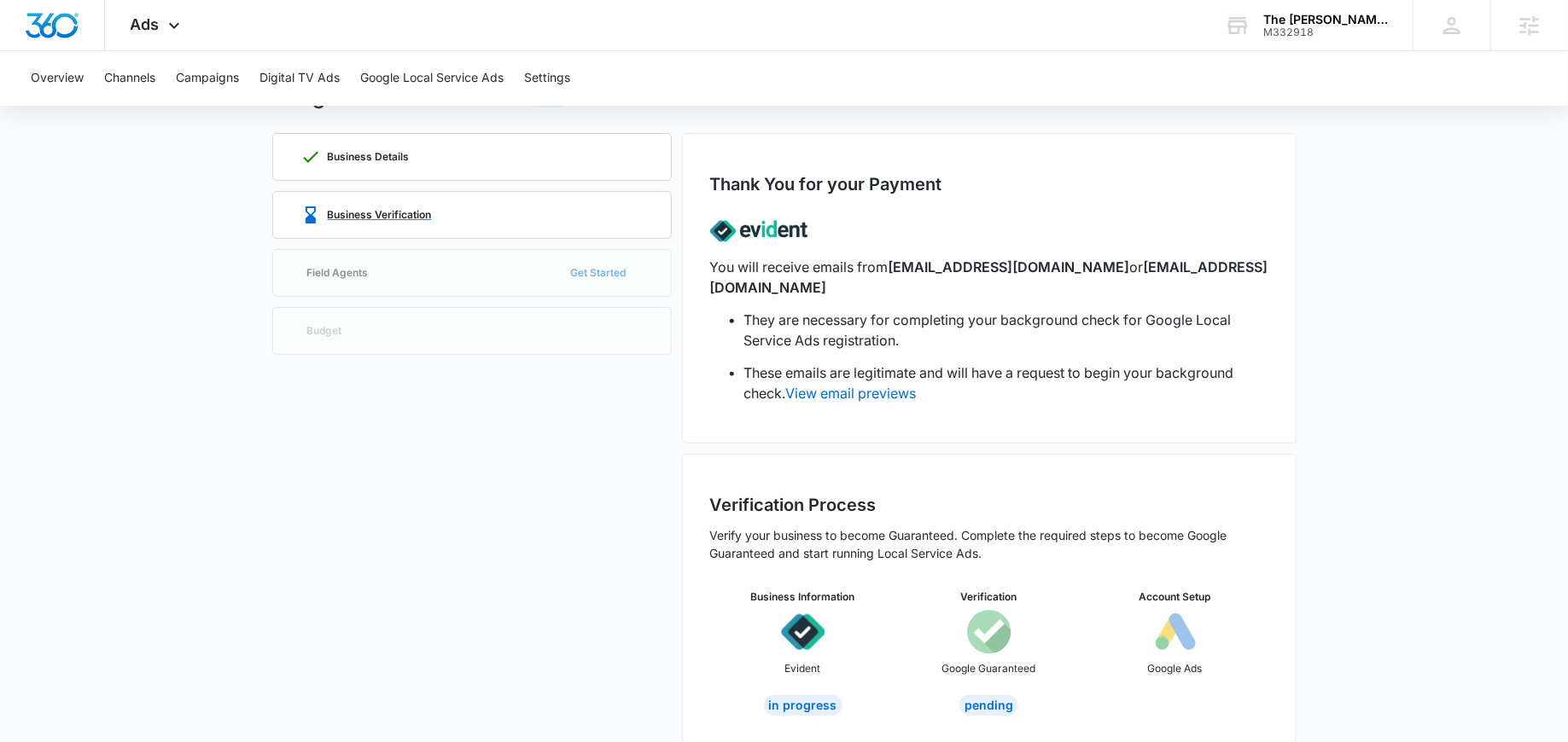
click at [365, 210] on p "Business Verification" at bounding box center [379, 215] width 104 height 11
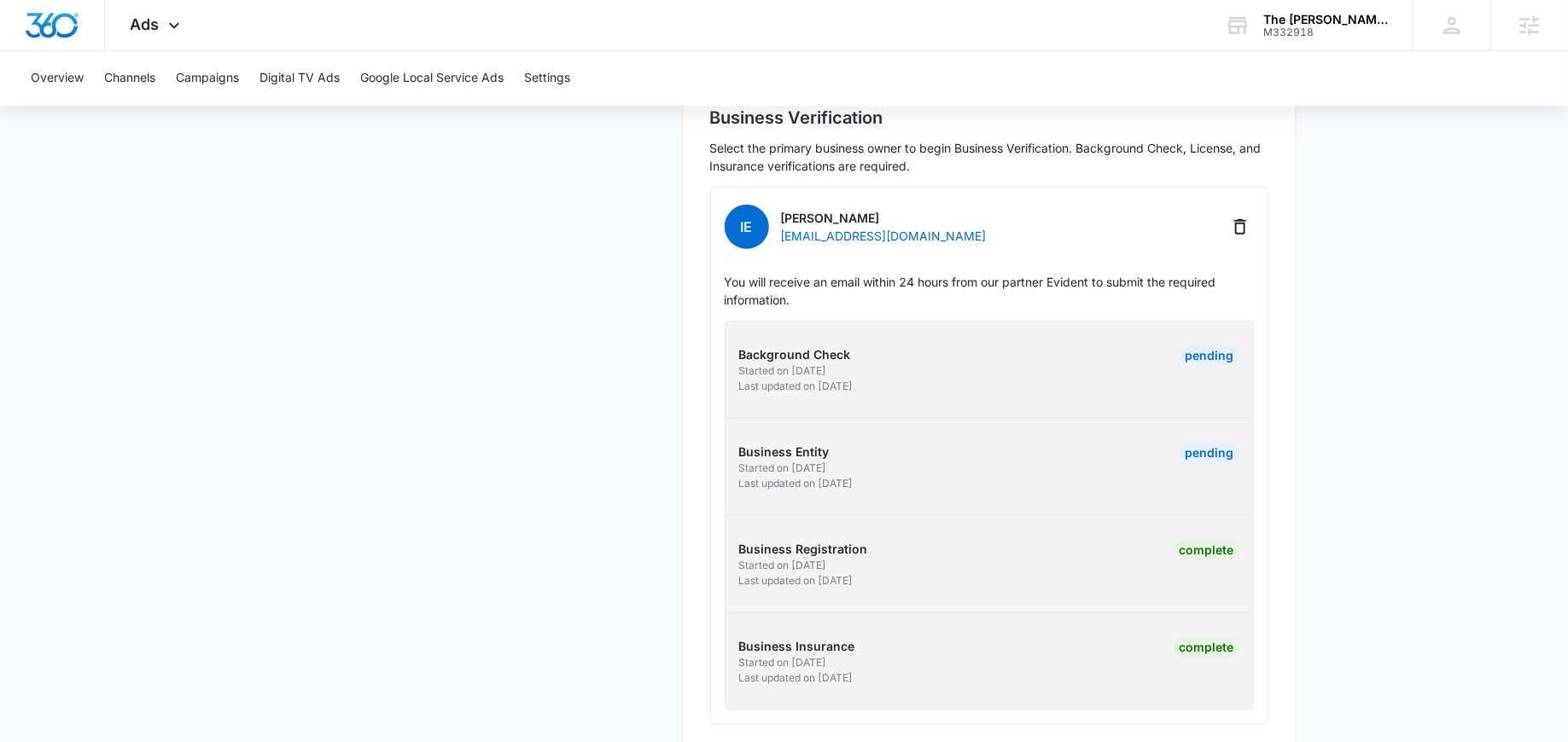
scroll to position [473, 0]
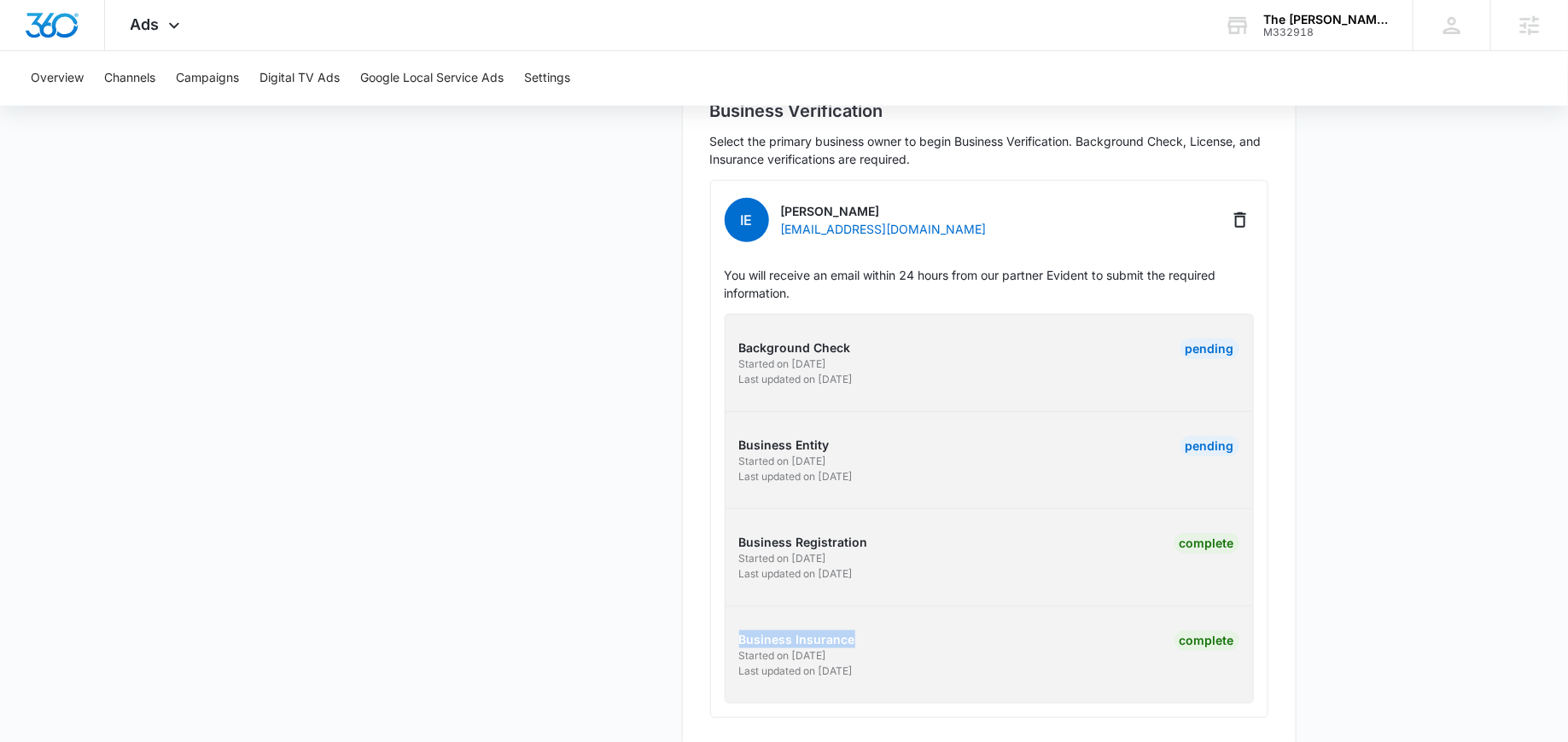
drag, startPoint x: 866, startPoint y: 616, endPoint x: 725, endPoint y: 616, distance: 141.0
click at [725, 630] on div "Business Insurance Started on [DATE] Last updated on [DATE] Complete" at bounding box center [989, 654] width 554 height 49
click at [826, 630] on p "Business Insurance" at bounding box center [862, 639] width 245 height 18
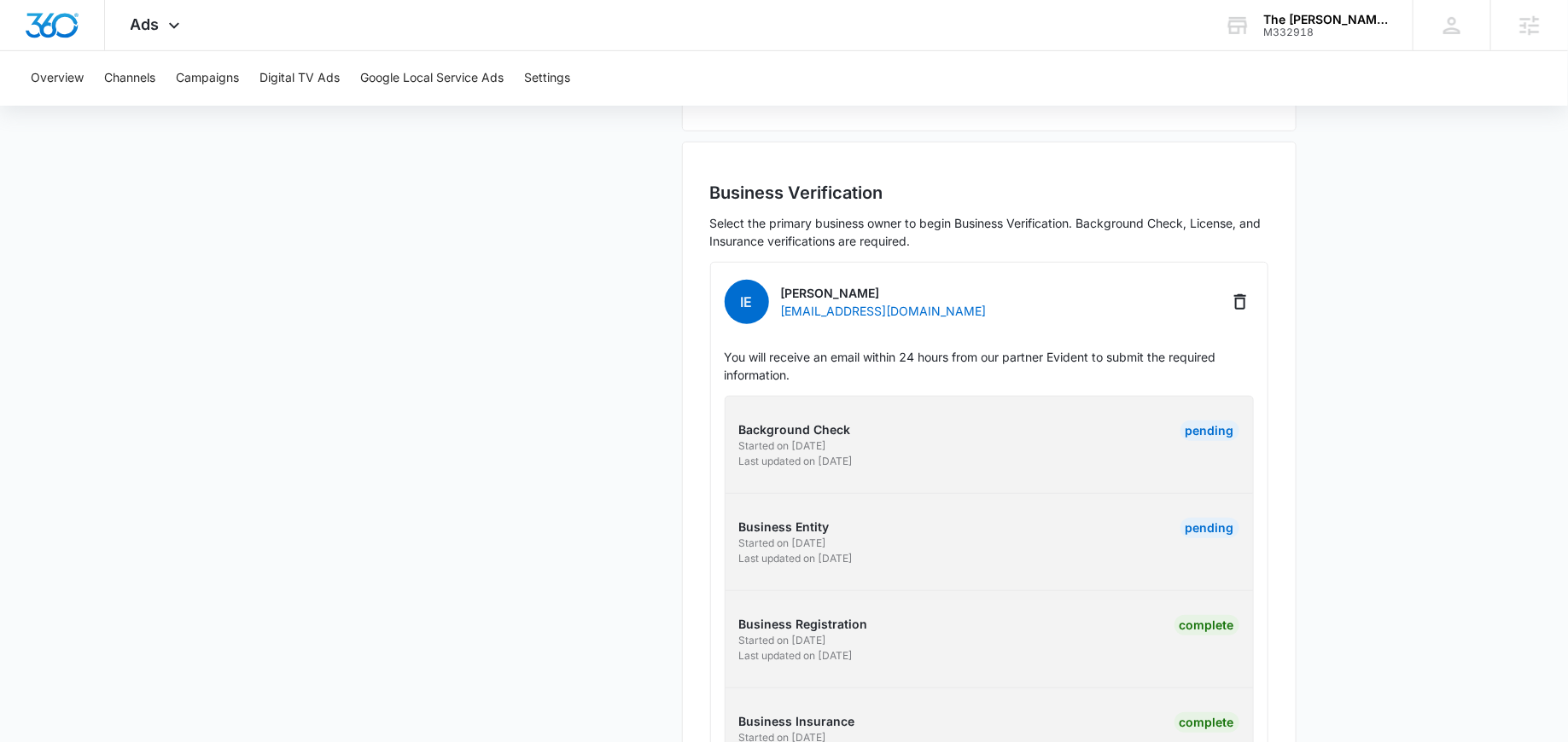
scroll to position [389, 0]
drag, startPoint x: 835, startPoint y: 494, endPoint x: 738, endPoint y: 495, distance: 97.0
click at [738, 495] on div "Background Check Started on [DATE] Last updated on [DATE] Pending Business Enti…" at bounding box center [989, 592] width 529 height 390
drag, startPoint x: 837, startPoint y: 500, endPoint x: 740, endPoint y: 497, distance: 97.0
click at [740, 519] on p "Business Entity" at bounding box center [862, 528] width 245 height 18
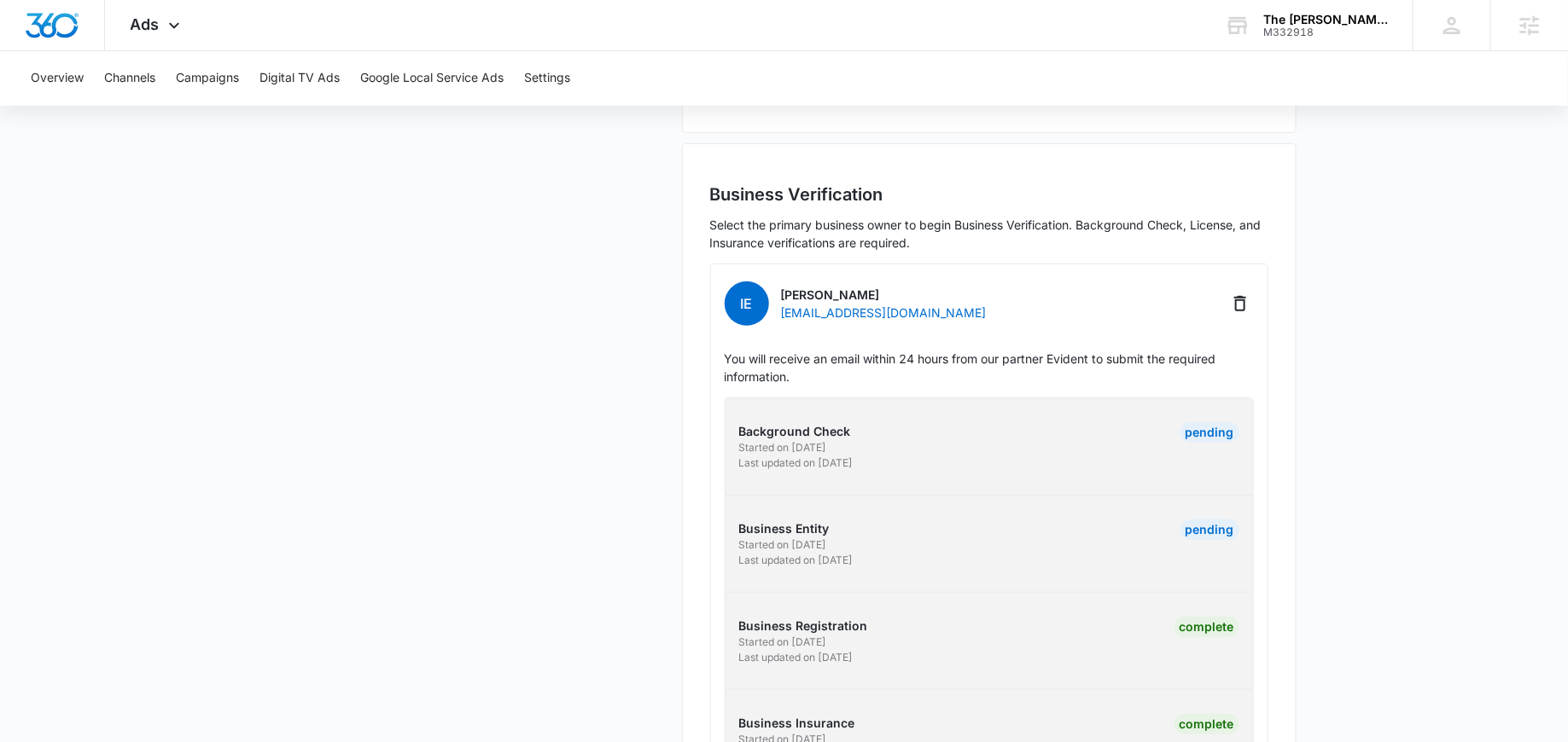
click at [793, 441] on p "Started on [DATE]" at bounding box center [862, 448] width 245 height 16
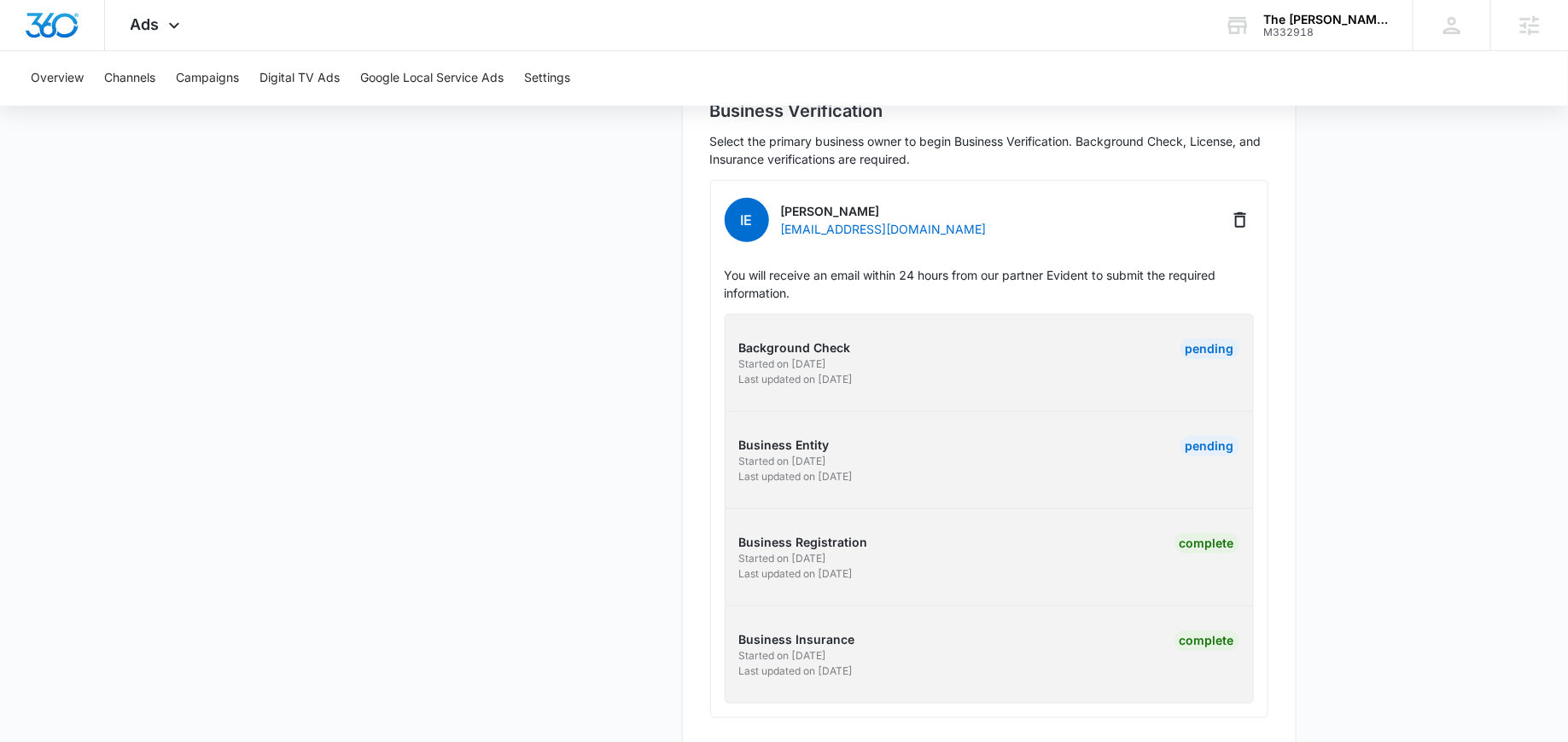
scroll to position [0, 0]
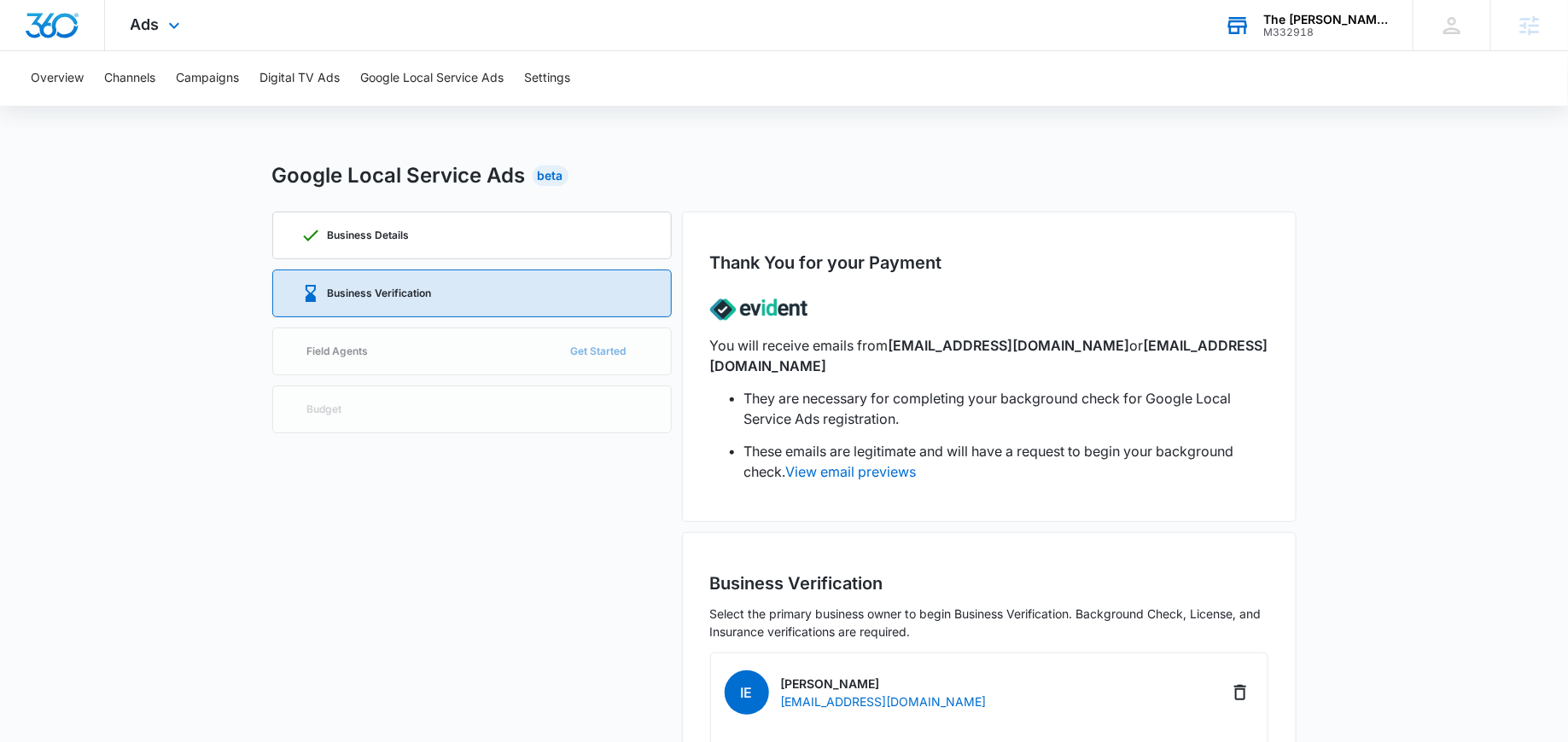
click at [1303, 34] on div "M332918" at bounding box center [1325, 32] width 125 height 12
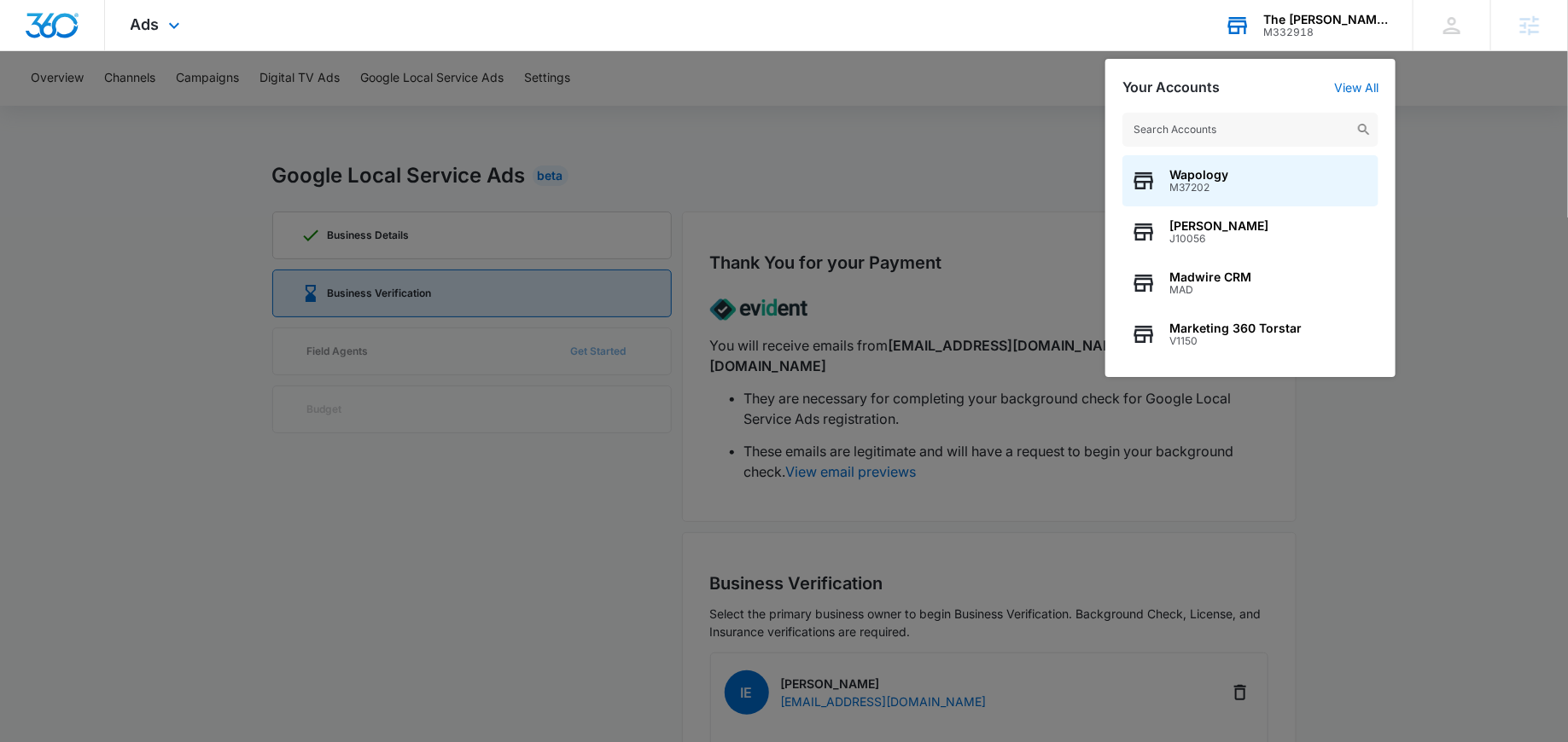
click at [1222, 141] on input "text" at bounding box center [1250, 129] width 256 height 34
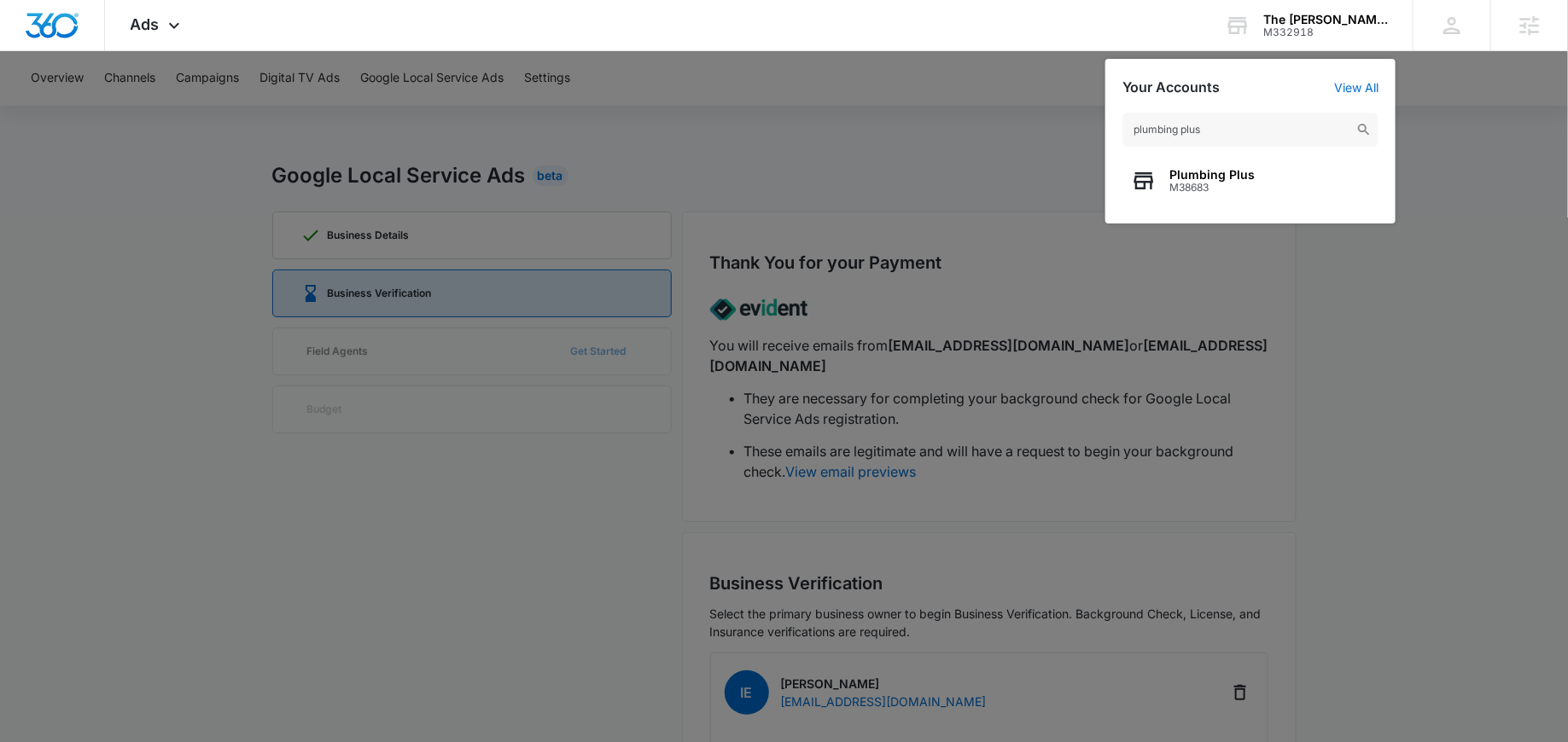
type input "plumbing plus"
click at [1196, 189] on span "M38683" at bounding box center [1212, 188] width 86 height 12
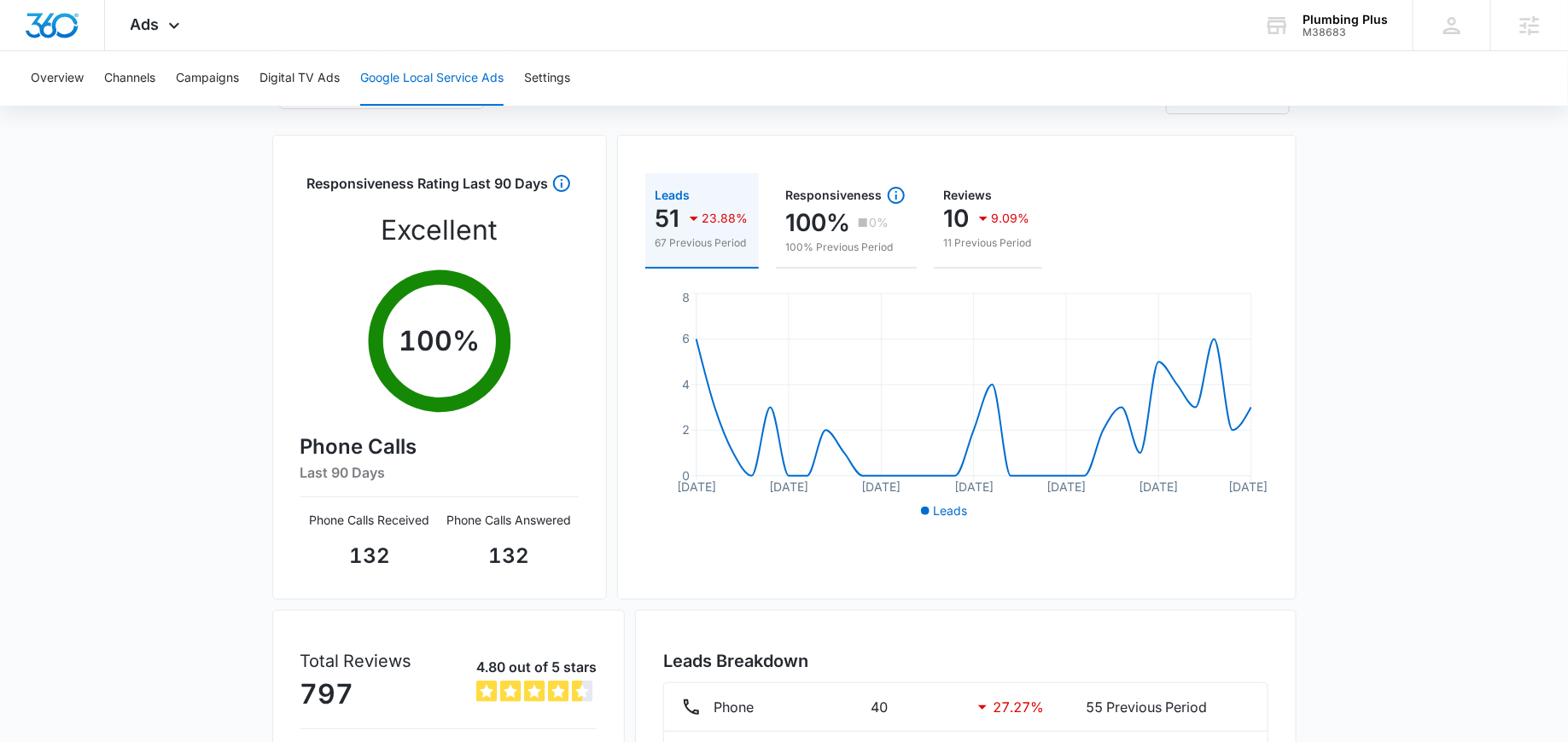
scroll to position [128, 0]
drag, startPoint x: 310, startPoint y: 183, endPoint x: 535, endPoint y: 209, distance: 226.5
click at [535, 209] on div "Responsiveness Rating Last 90 Days" at bounding box center [439, 193] width 266 height 37
click at [537, 268] on div "Responsiveness Rating Last 90 Days Excellent 100 % Phone Calls Last 90 Days Pho…" at bounding box center [440, 373] width 278 height 399
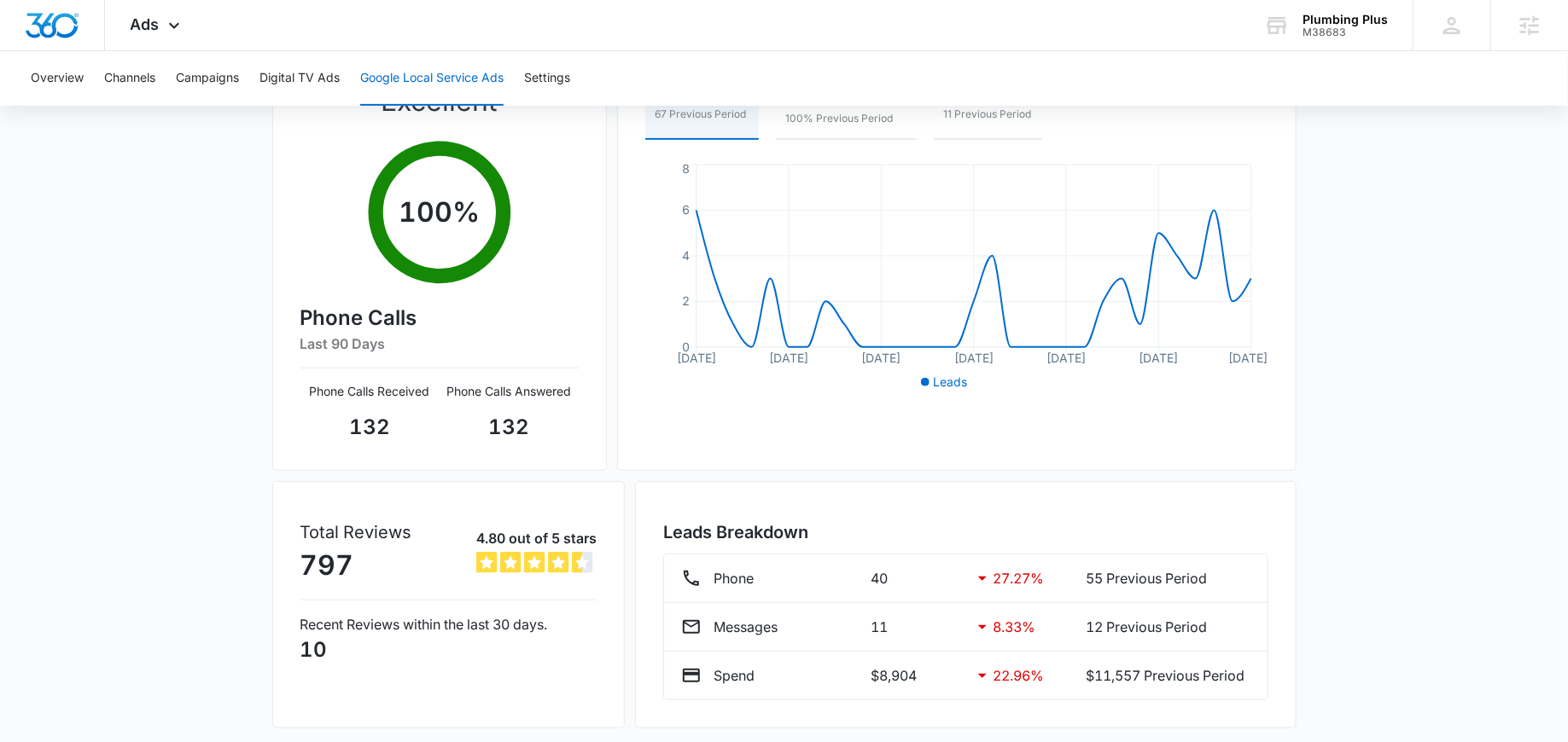
scroll to position [269, 0]
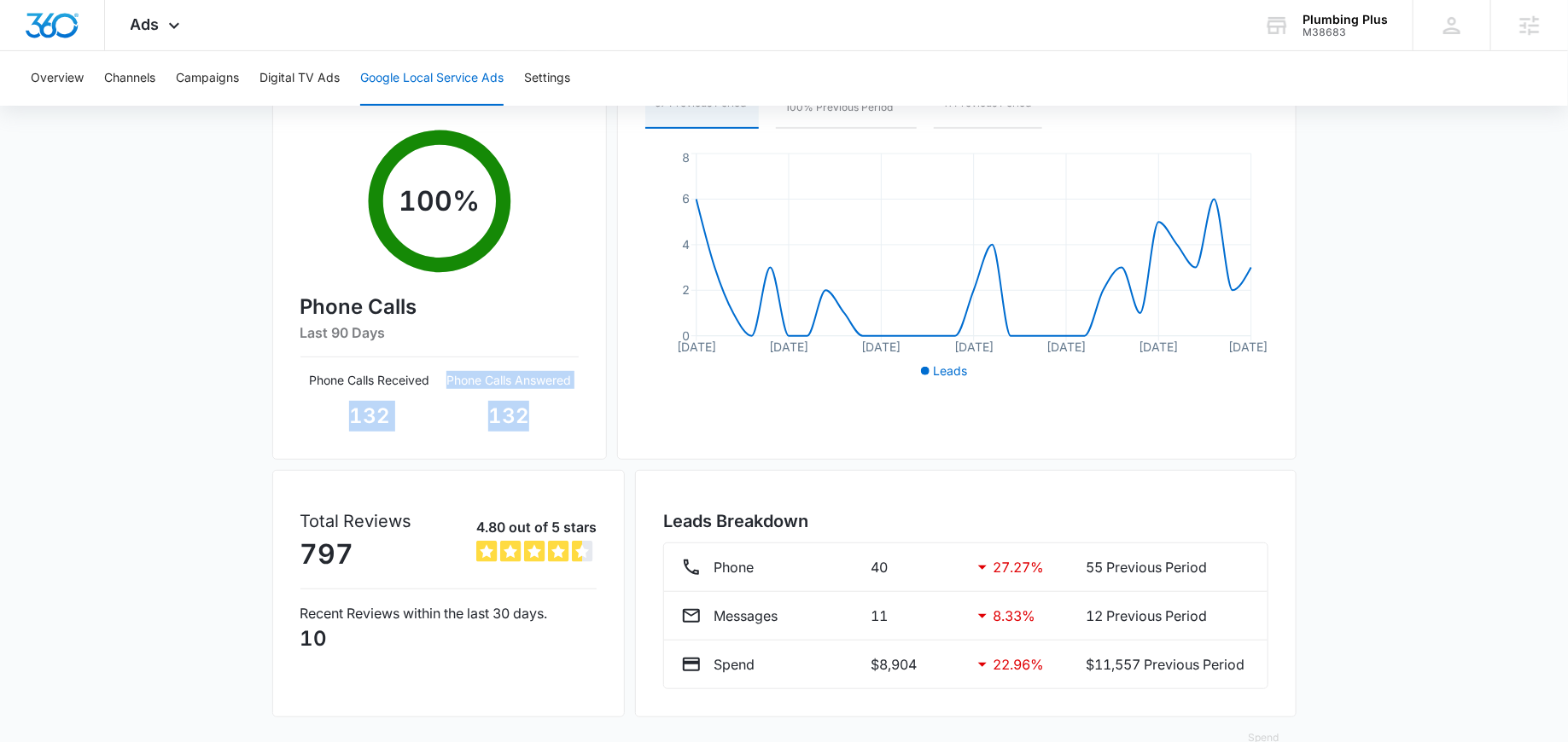
drag, startPoint x: 532, startPoint y: 420, endPoint x: 315, endPoint y: 420, distance: 217.0
click at [315, 420] on div "Phone Calls Received 132 Phone Calls Answered 132" at bounding box center [440, 402] width 278 height 60
click at [514, 422] on p "132" at bounding box center [509, 416] width 139 height 31
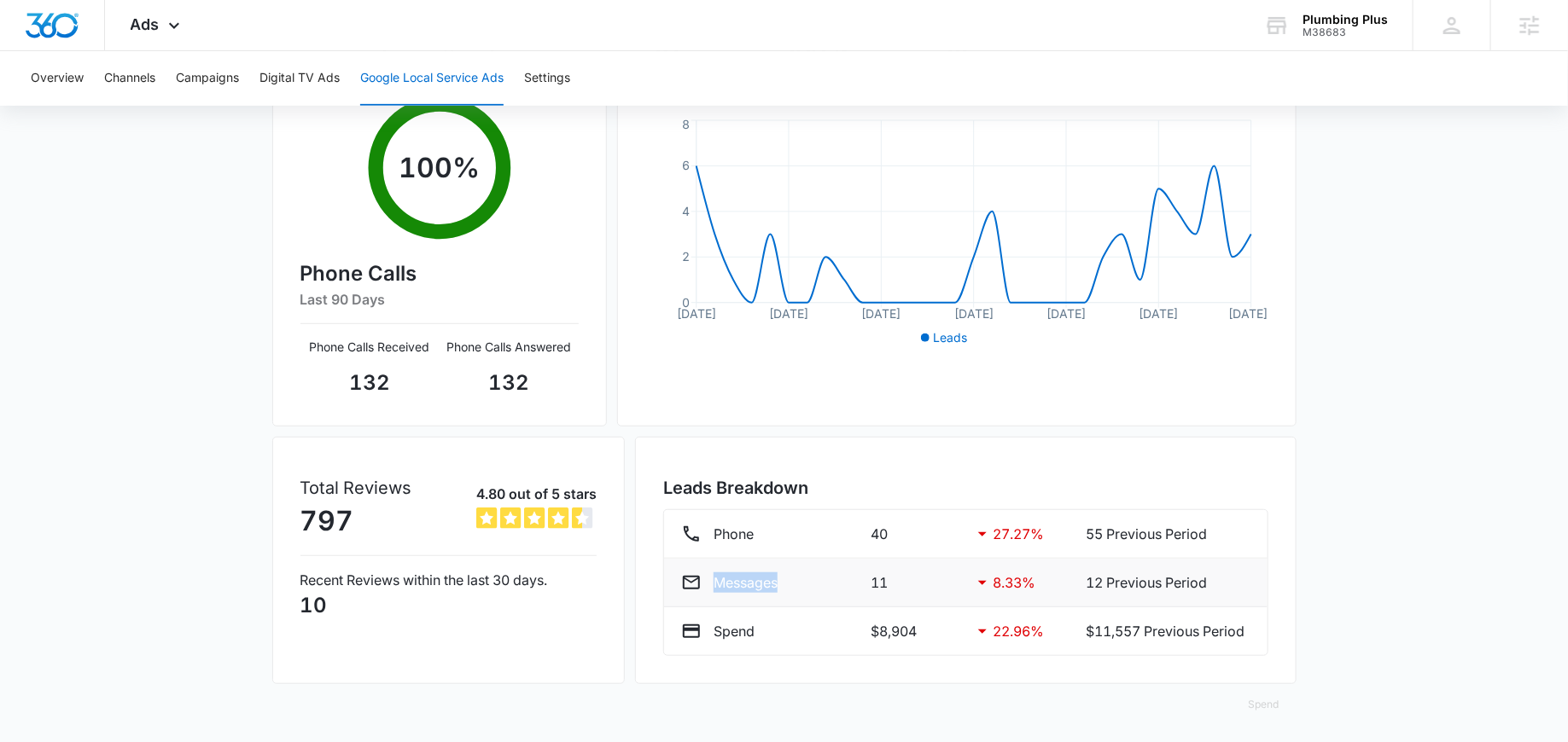
drag, startPoint x: 798, startPoint y: 587, endPoint x: 704, endPoint y: 587, distance: 94.0
click at [704, 587] on div "Messages" at bounding box center [768, 583] width 176 height 20
click at [778, 577] on div "Messages" at bounding box center [768, 583] width 176 height 20
drag, startPoint x: 529, startPoint y: 387, endPoint x: 441, endPoint y: 386, distance: 88.0
click at [442, 386] on p "132" at bounding box center [509, 383] width 139 height 31
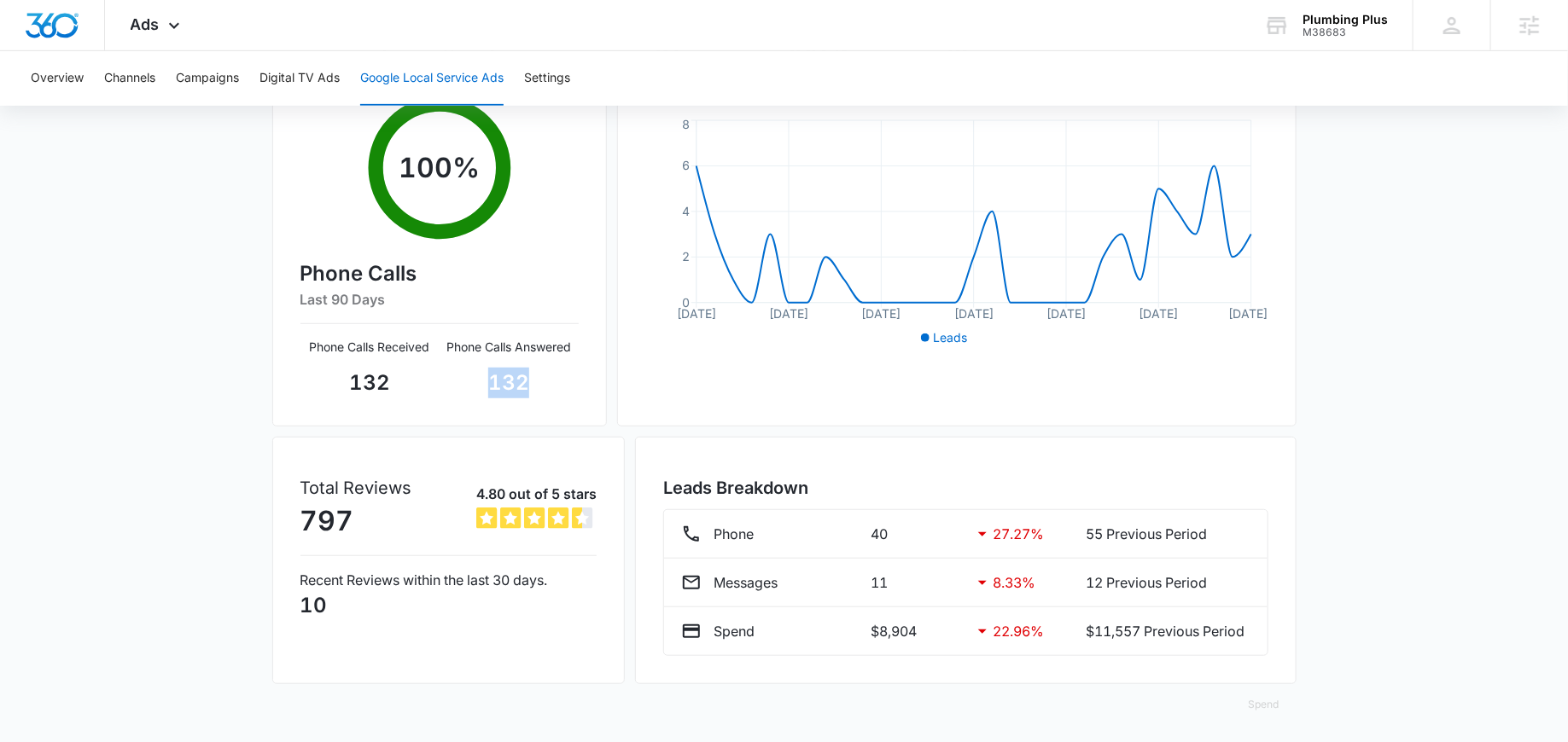
click at [513, 398] on div "Responsiveness Rating Last 90 Days Excellent 100 % Phone Calls Last 90 Days Pho…" at bounding box center [440, 194] width 335 height 465
drag, startPoint x: 539, startPoint y: 377, endPoint x: 465, endPoint y: 378, distance: 74.0
click at [465, 378] on p "132" at bounding box center [509, 383] width 139 height 31
click at [573, 388] on p "132" at bounding box center [509, 383] width 139 height 31
drag, startPoint x: 394, startPoint y: 376, endPoint x: 338, endPoint y: 376, distance: 56.0
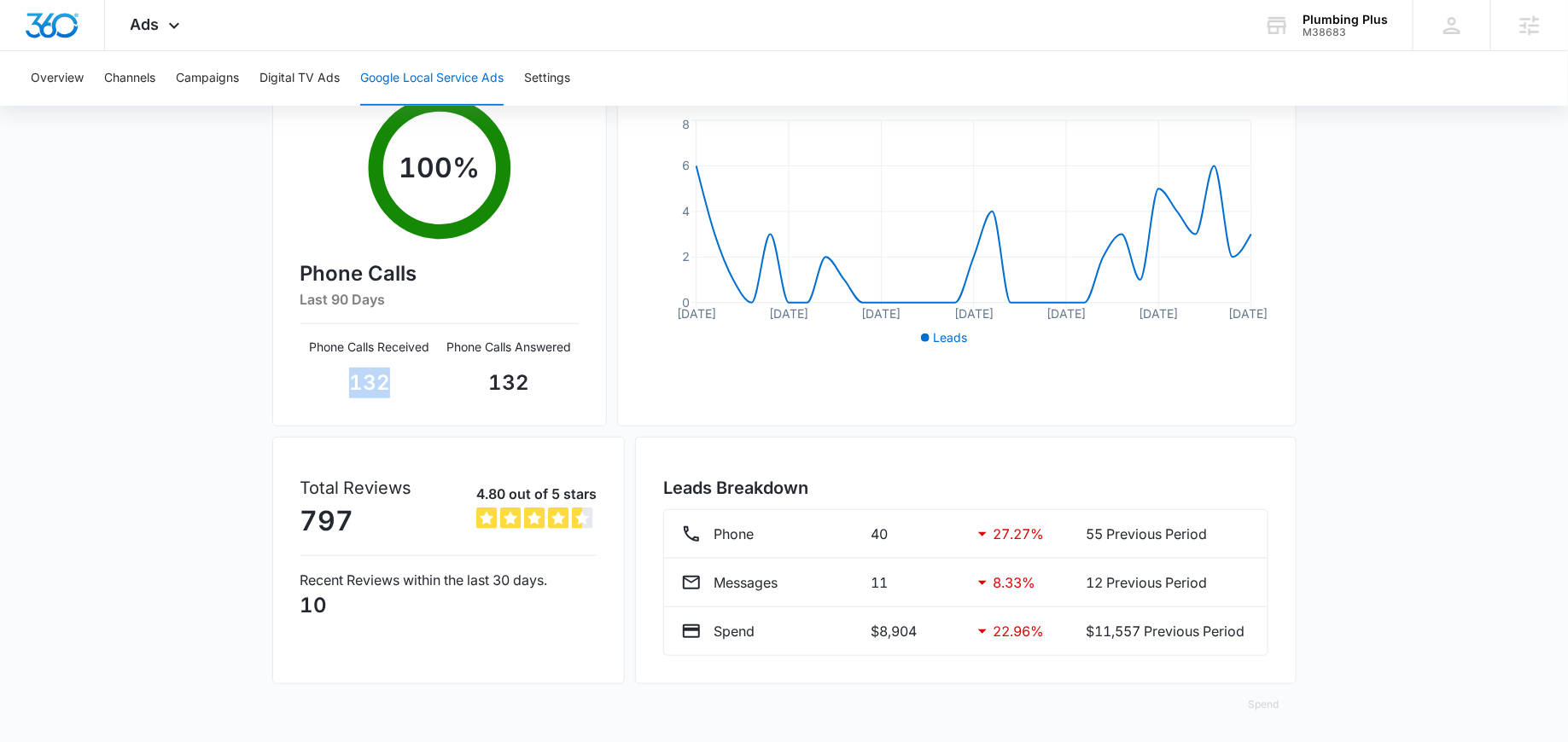
click at [338, 376] on p "132" at bounding box center [370, 383] width 139 height 31
drag, startPoint x: 552, startPoint y: 373, endPoint x: 477, endPoint y: 373, distance: 75.0
click at [477, 373] on p "132" at bounding box center [509, 383] width 139 height 31
click at [518, 378] on p "132" at bounding box center [509, 383] width 139 height 31
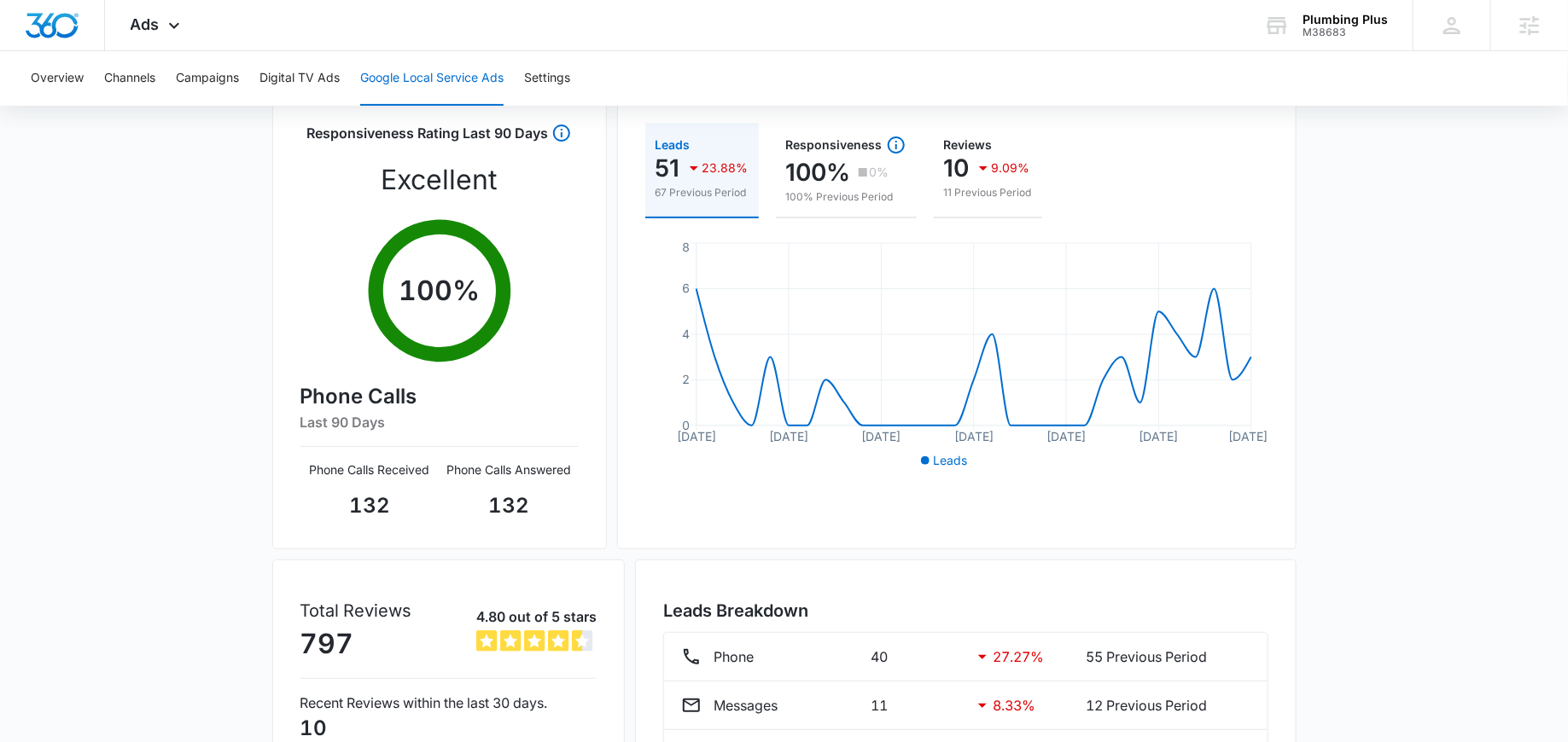
scroll to position [0, 0]
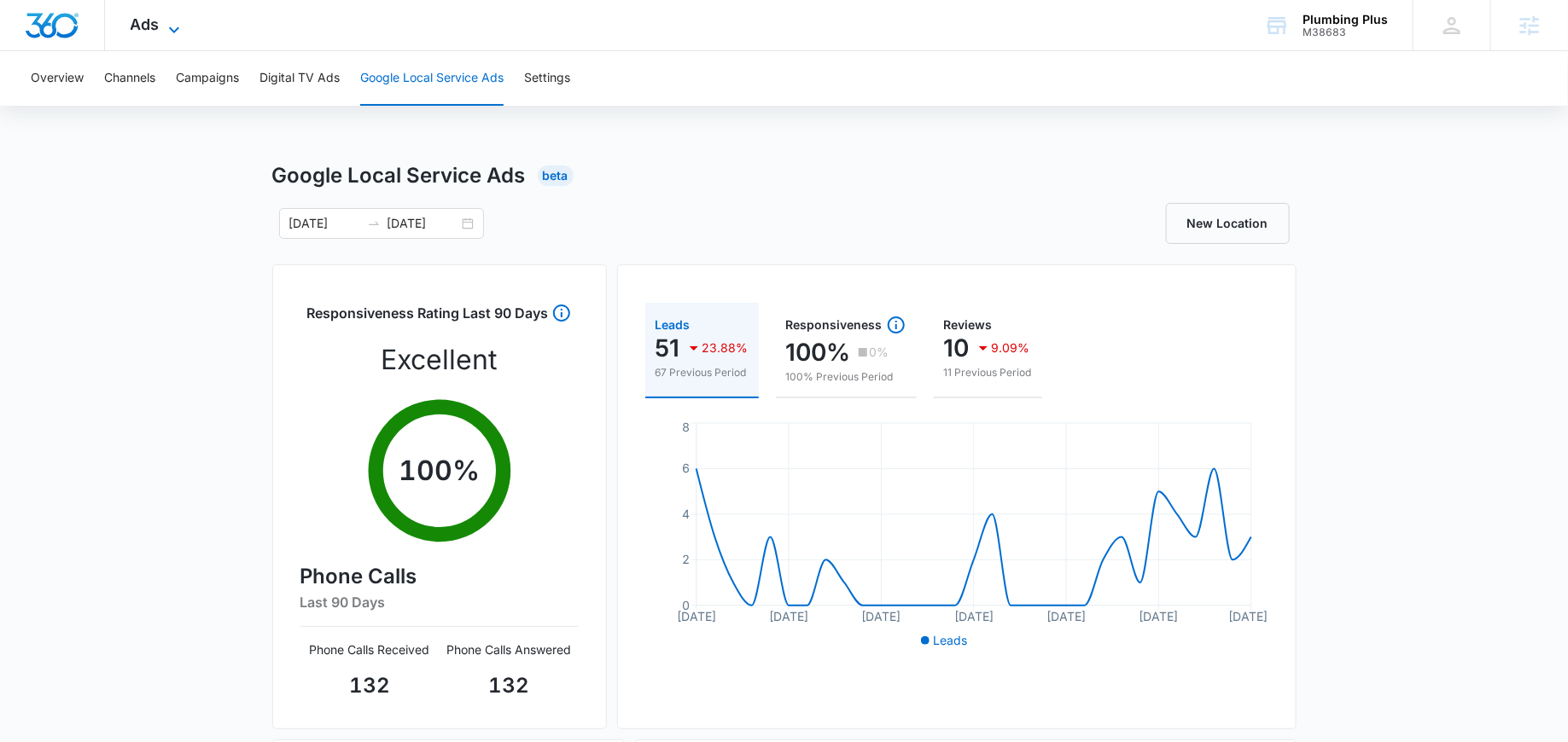
click at [169, 24] on icon at bounding box center [173, 29] width 20 height 20
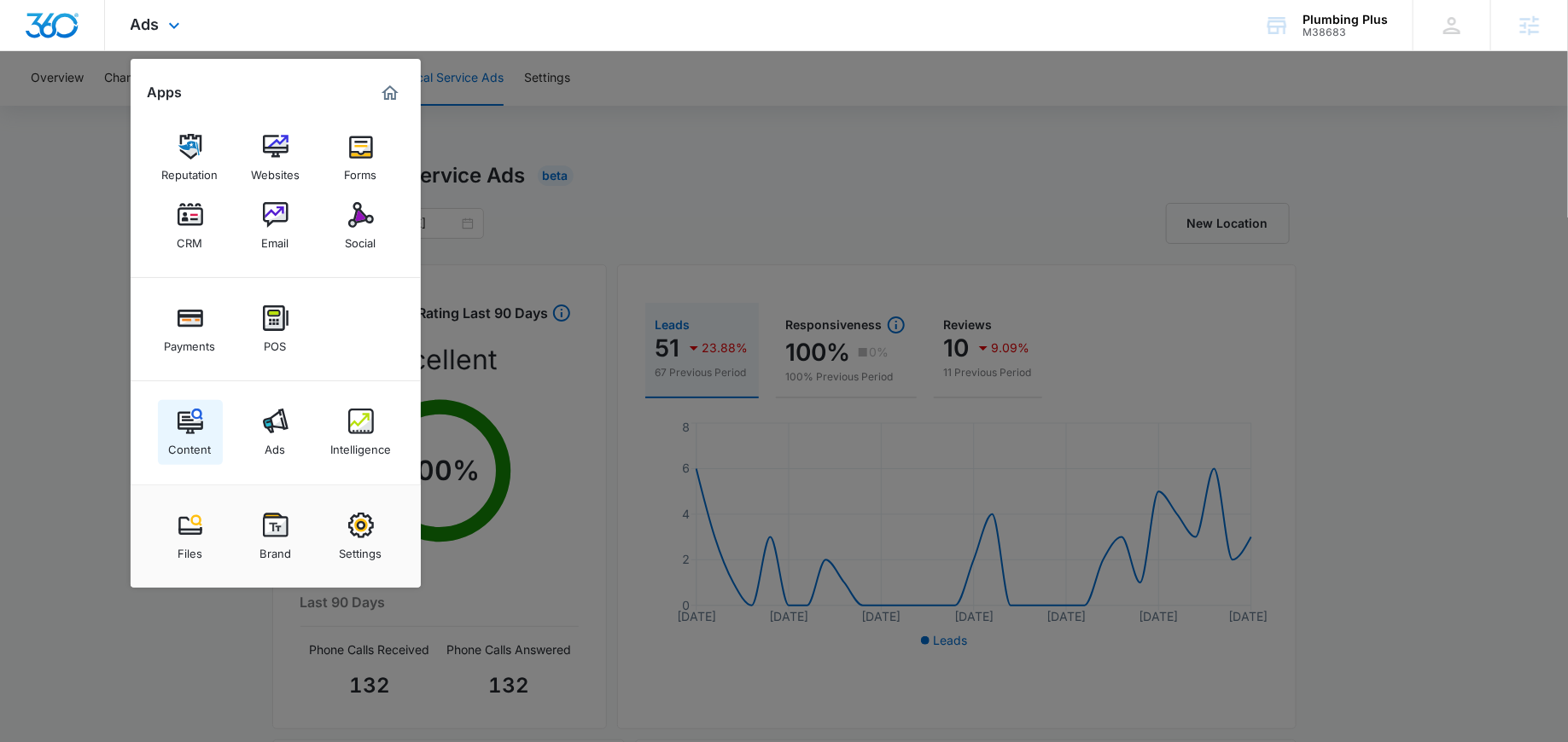
click at [160, 434] on link "Content" at bounding box center [190, 432] width 65 height 65
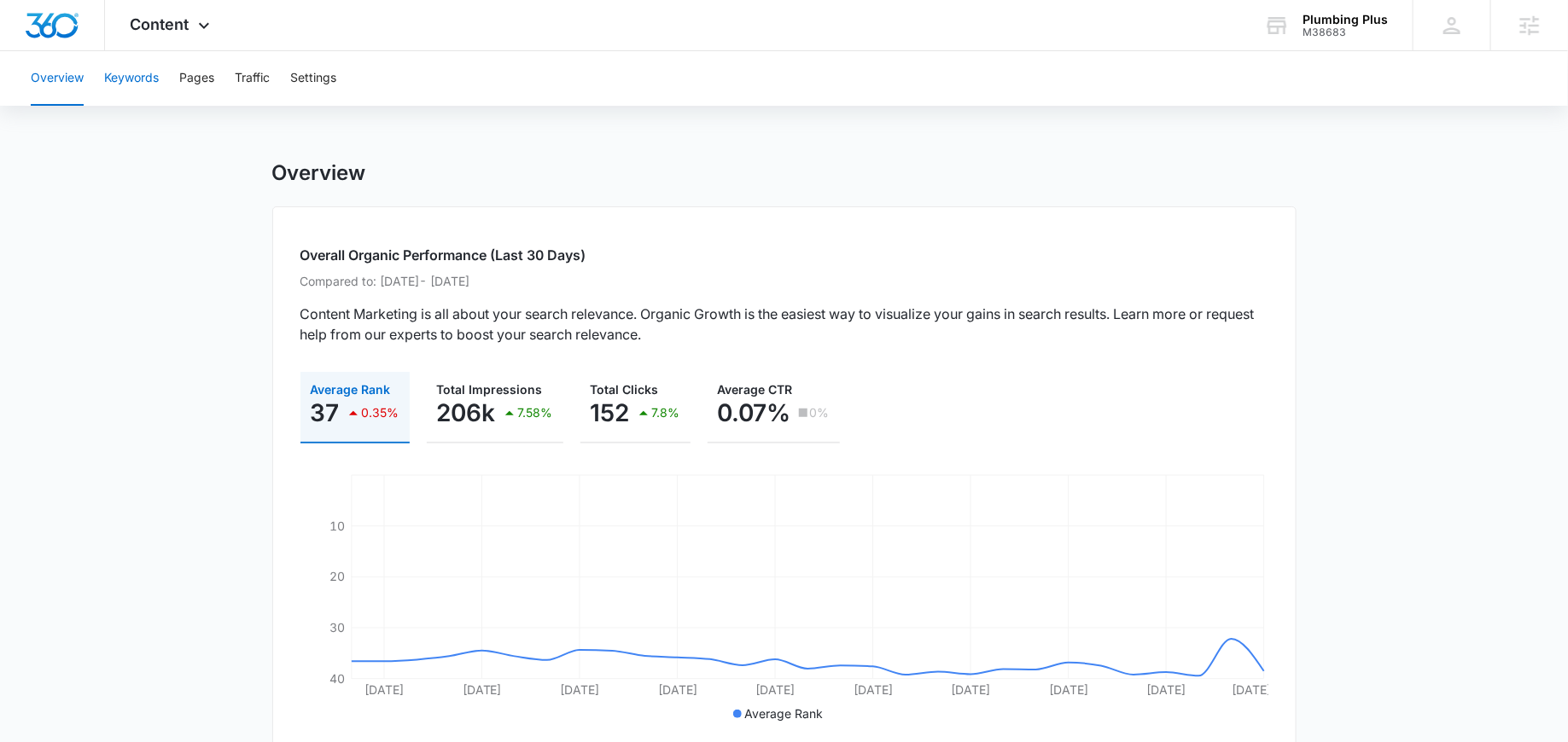
click at [150, 79] on button "Keywords" at bounding box center [131, 79] width 54 height 54
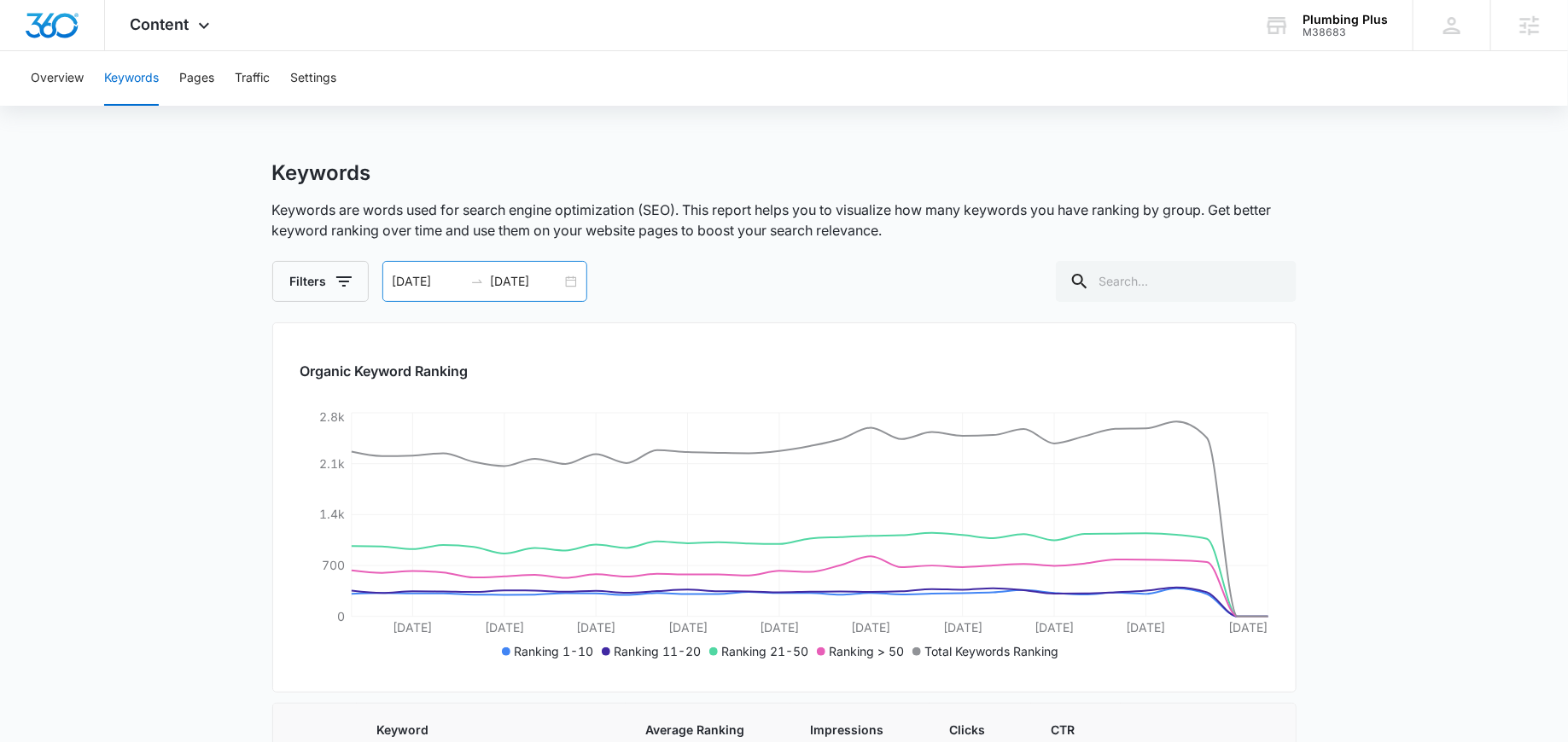
click at [563, 278] on div "08/11/2025 09/10/2025" at bounding box center [484, 281] width 205 height 41
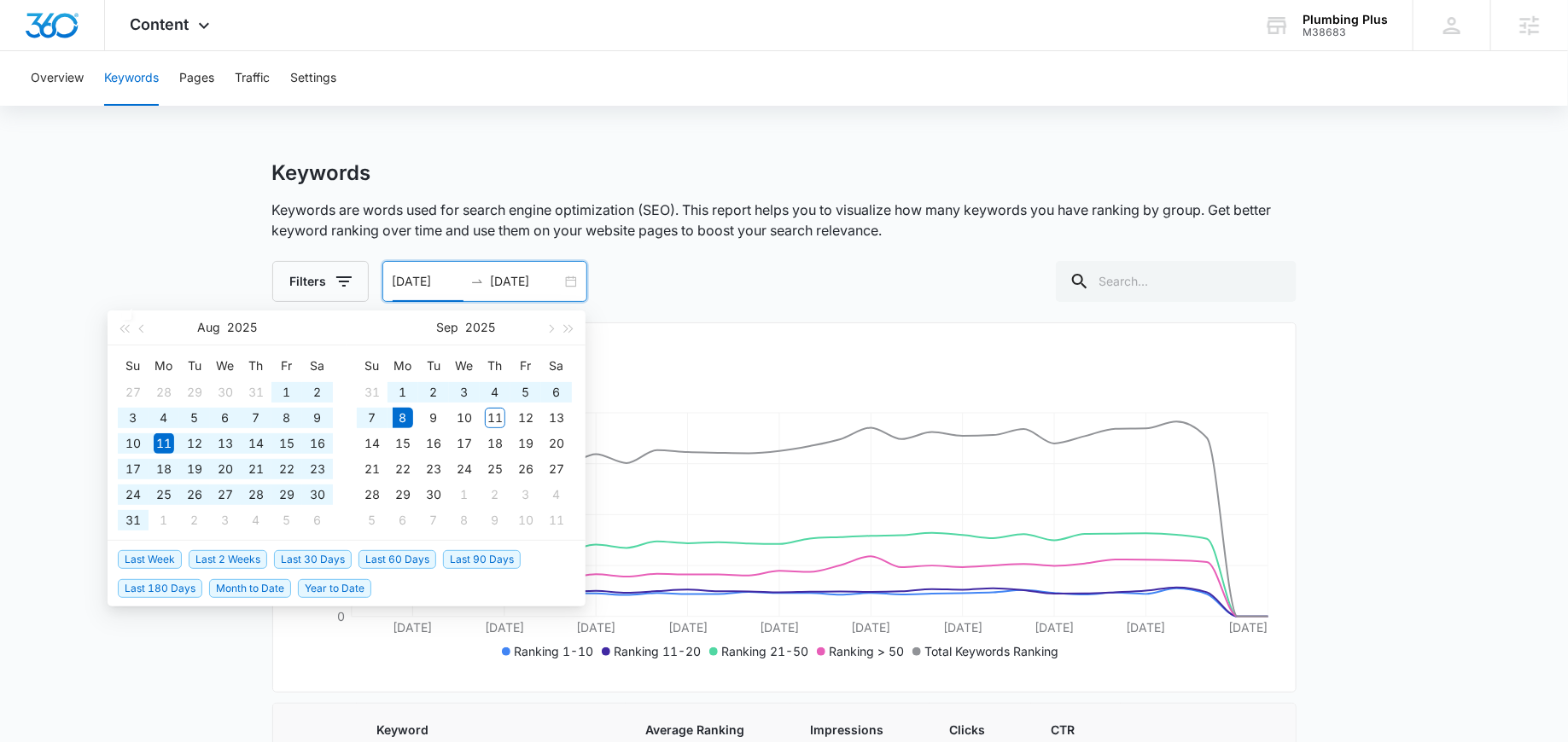
click at [161, 589] on span "Last 180 Days" at bounding box center [160, 588] width 85 height 18
type input "03/12/2025"
type input "[DATE]"
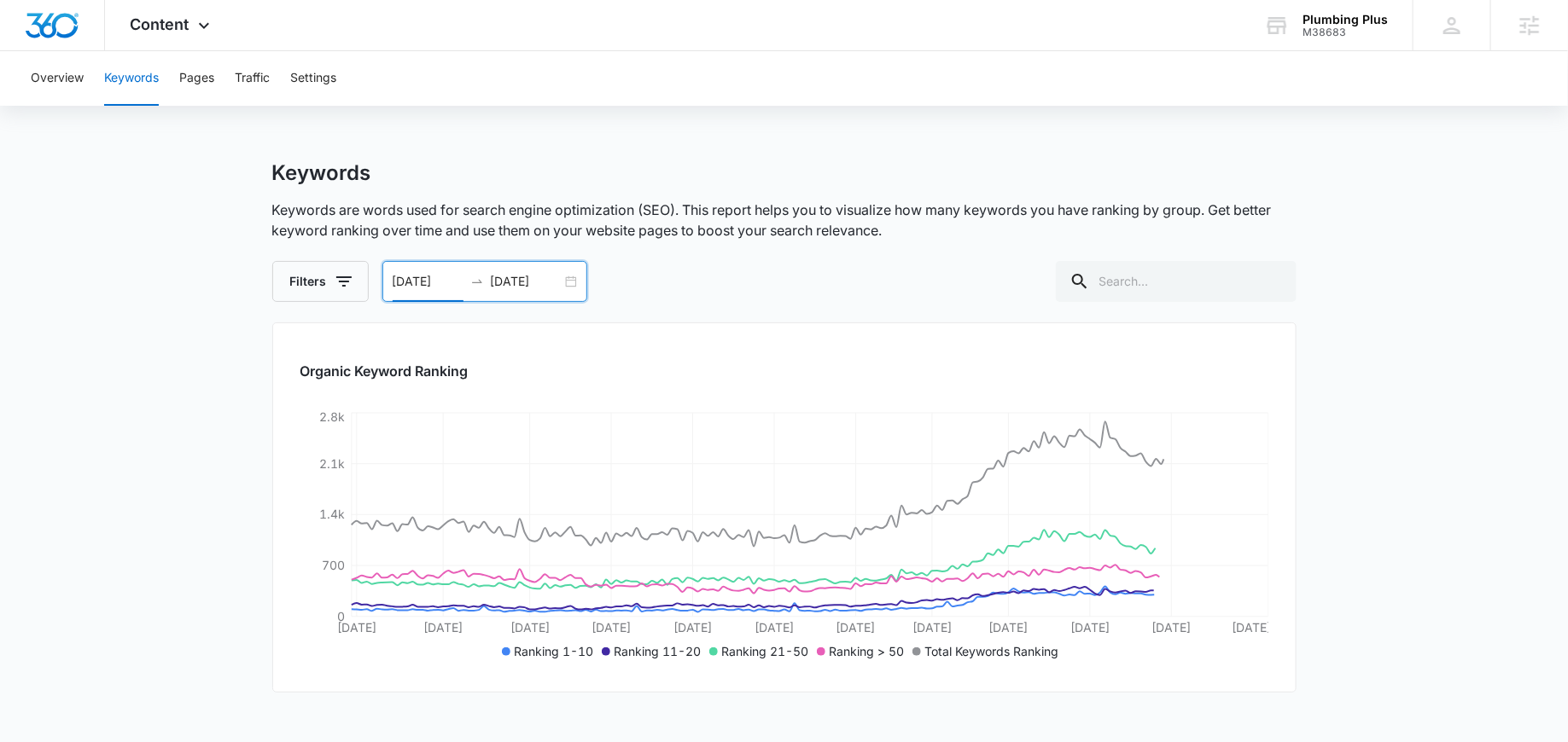
click at [572, 283] on div "03/12/2025 09/08/2025" at bounding box center [484, 281] width 205 height 41
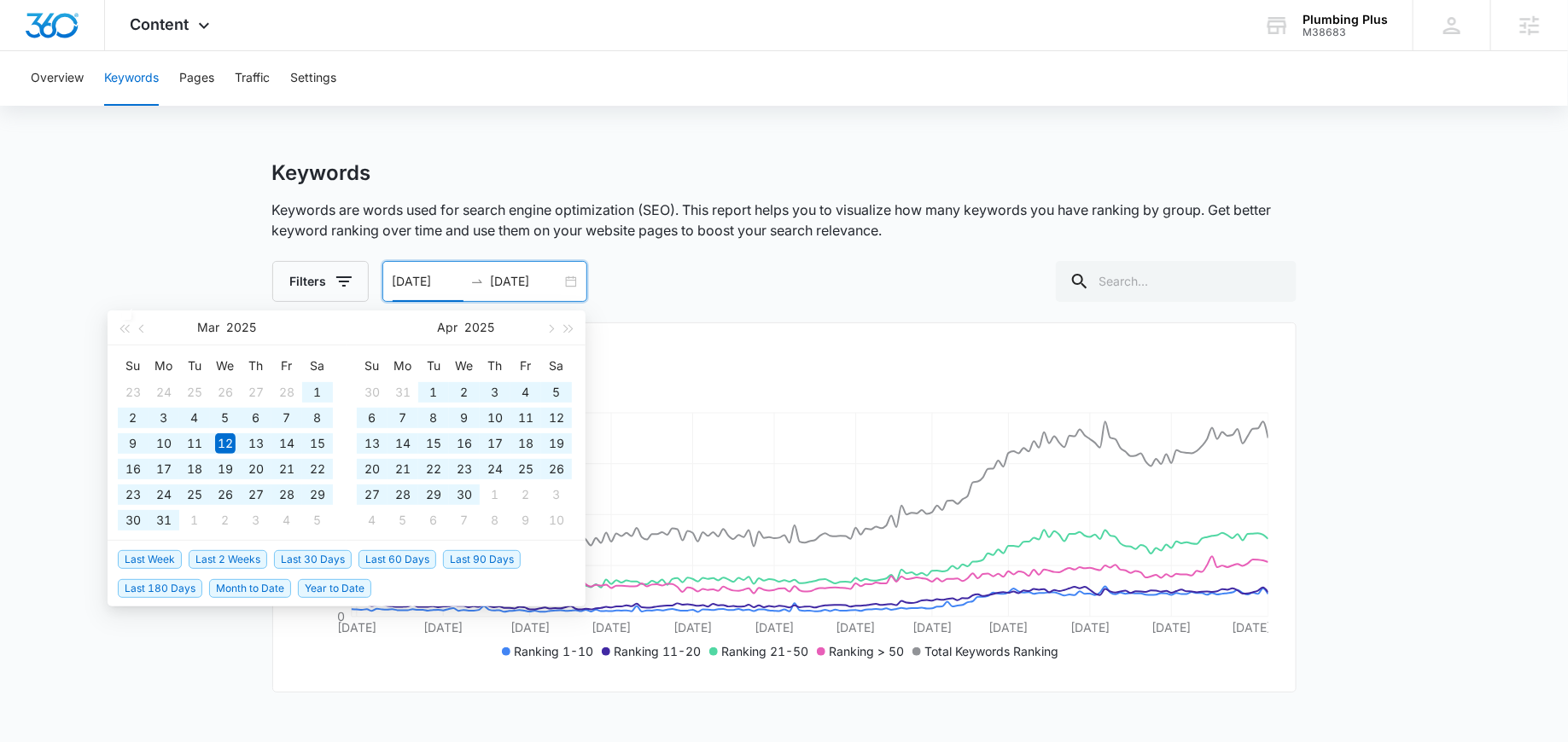
click at [342, 592] on span "Year to Date" at bounding box center [334, 588] width 73 height 18
type input "[DATE]"
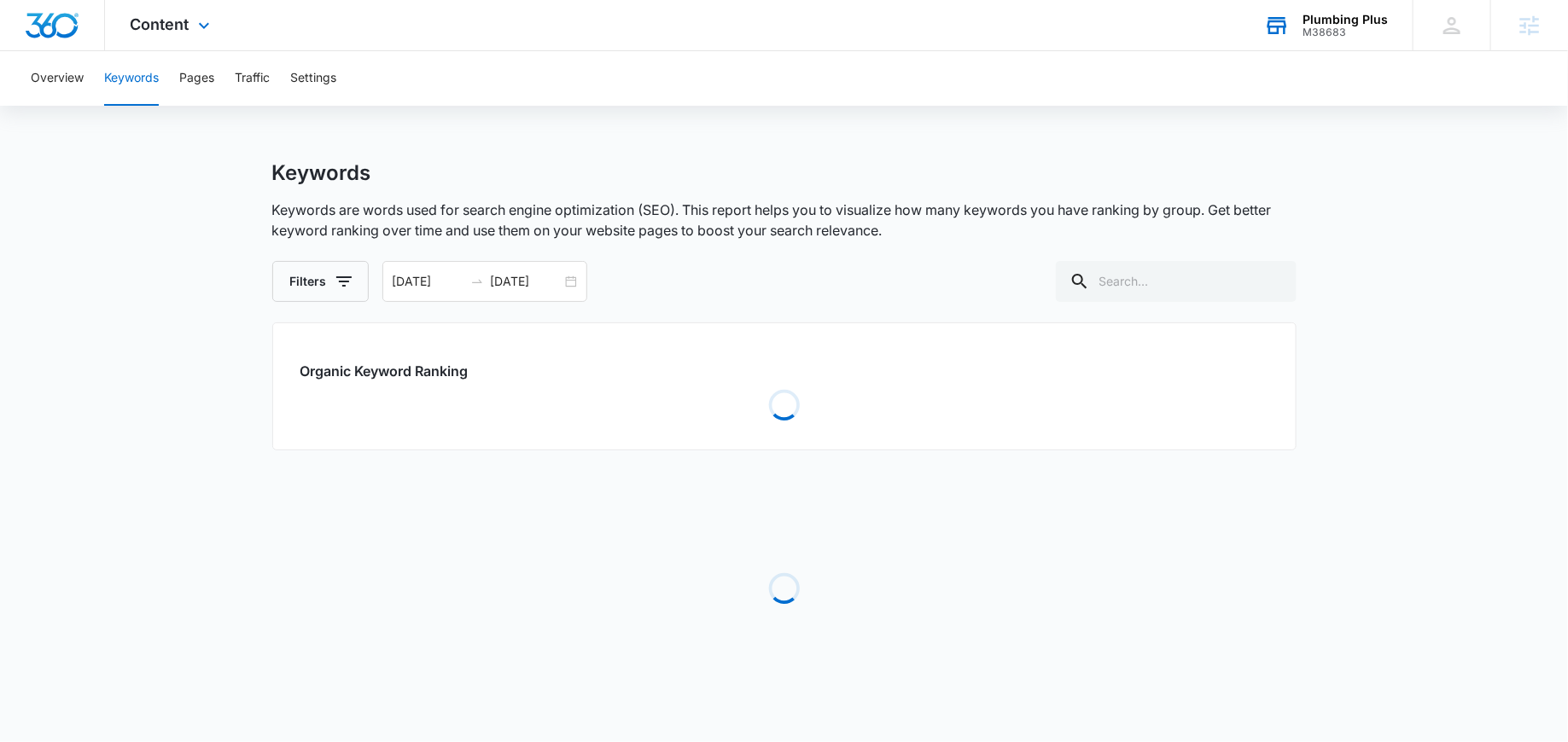
click at [1317, 51] on div "Plumbing Plus M38683 Your Accounts View All" at bounding box center [1325, 25] width 174 height 51
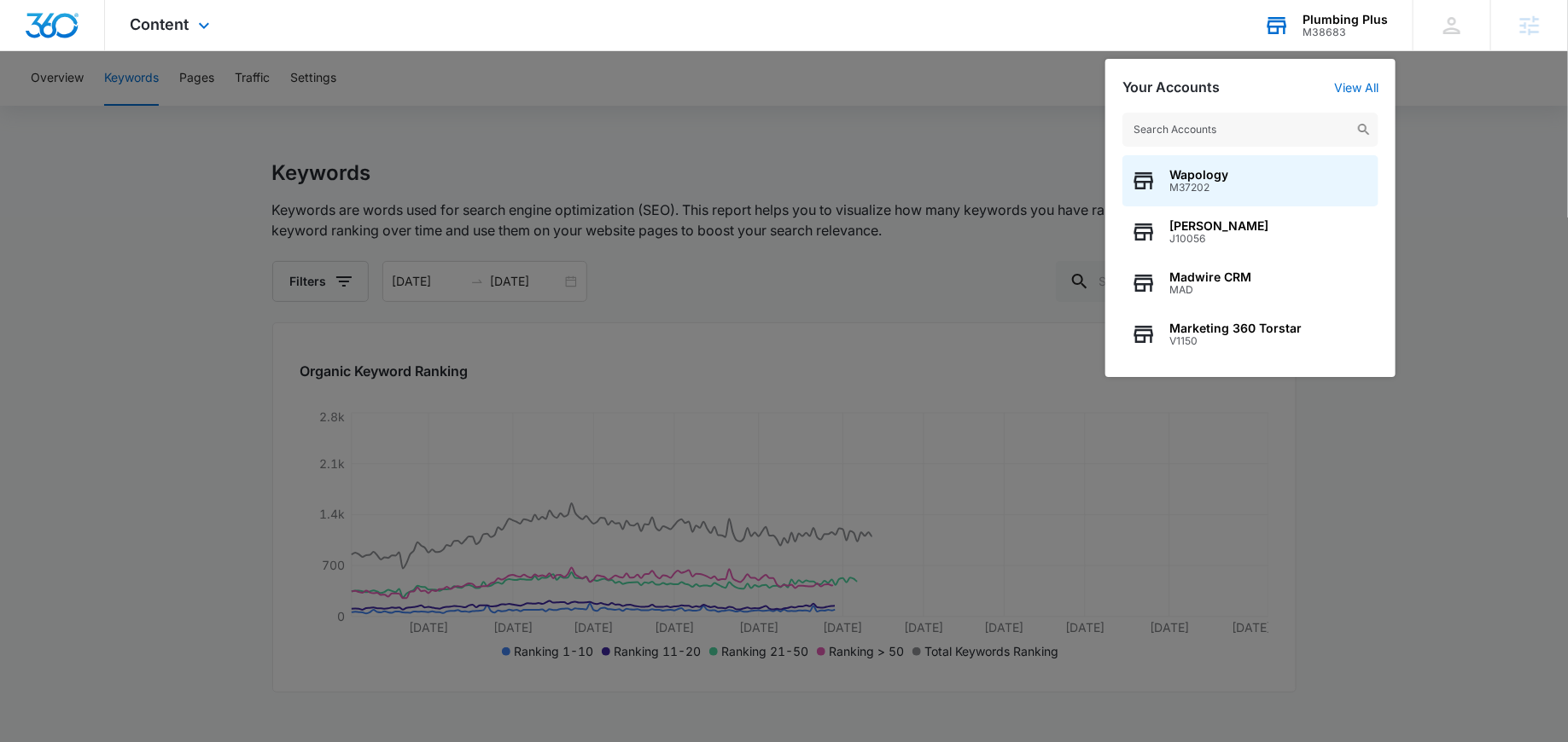
click at [1195, 124] on input "text" at bounding box center [1250, 129] width 256 height 34
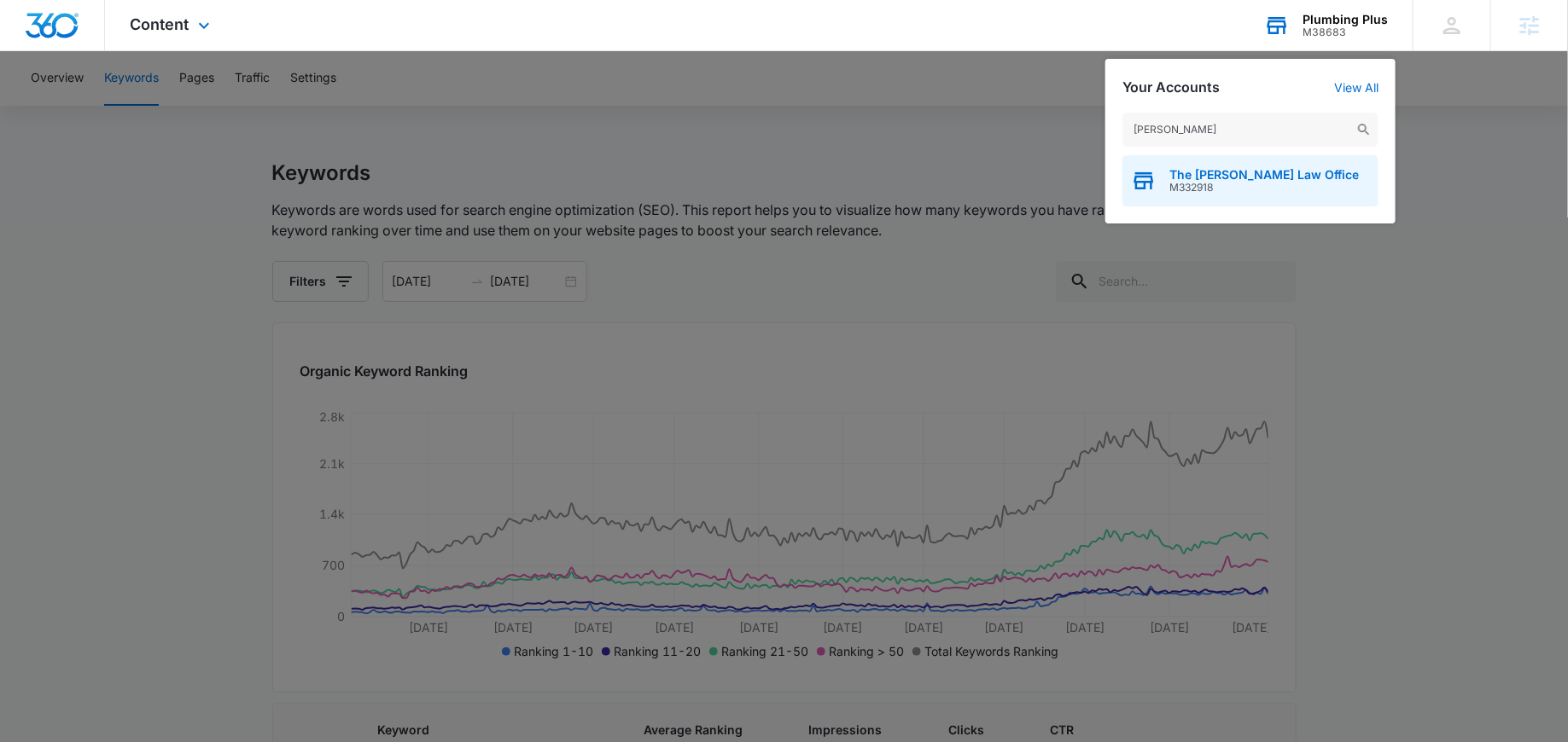
type input "elkhatib"
click at [1204, 178] on span "The [PERSON_NAME] Law Office" at bounding box center [1264, 175] width 190 height 14
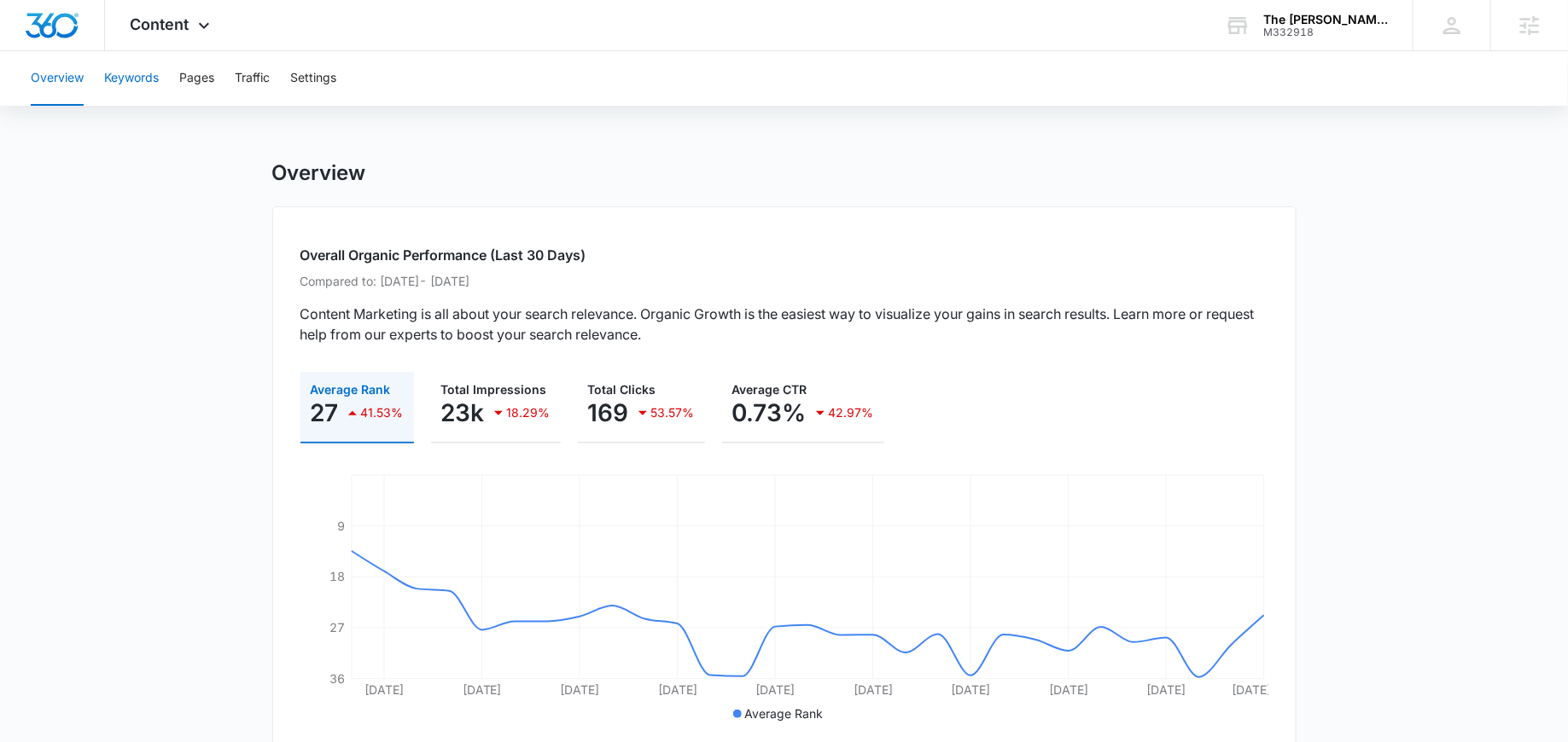
click at [121, 90] on button "Keywords" at bounding box center [131, 79] width 54 height 54
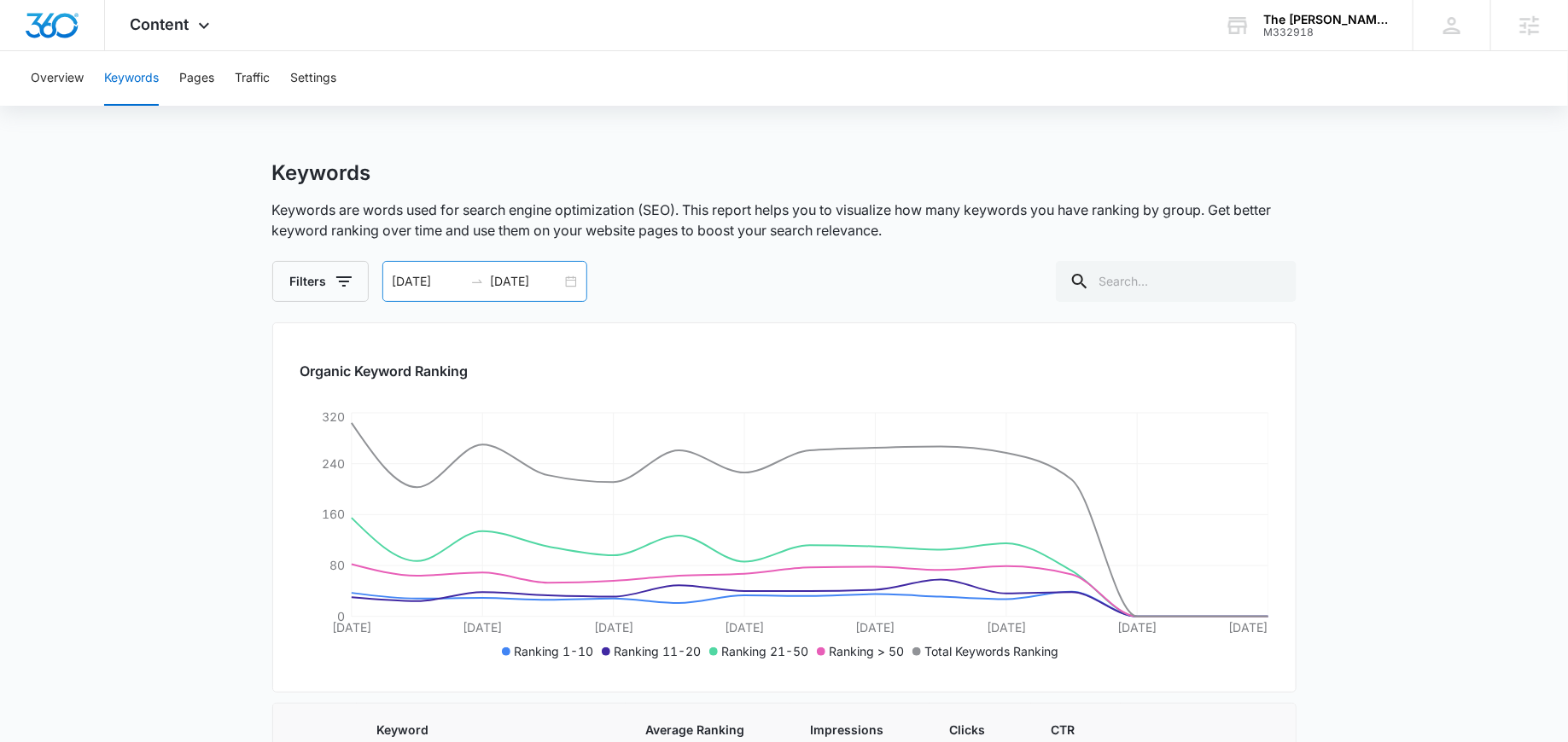
click at [570, 280] on div "08/28/2025 09/11/2025" at bounding box center [484, 281] width 205 height 41
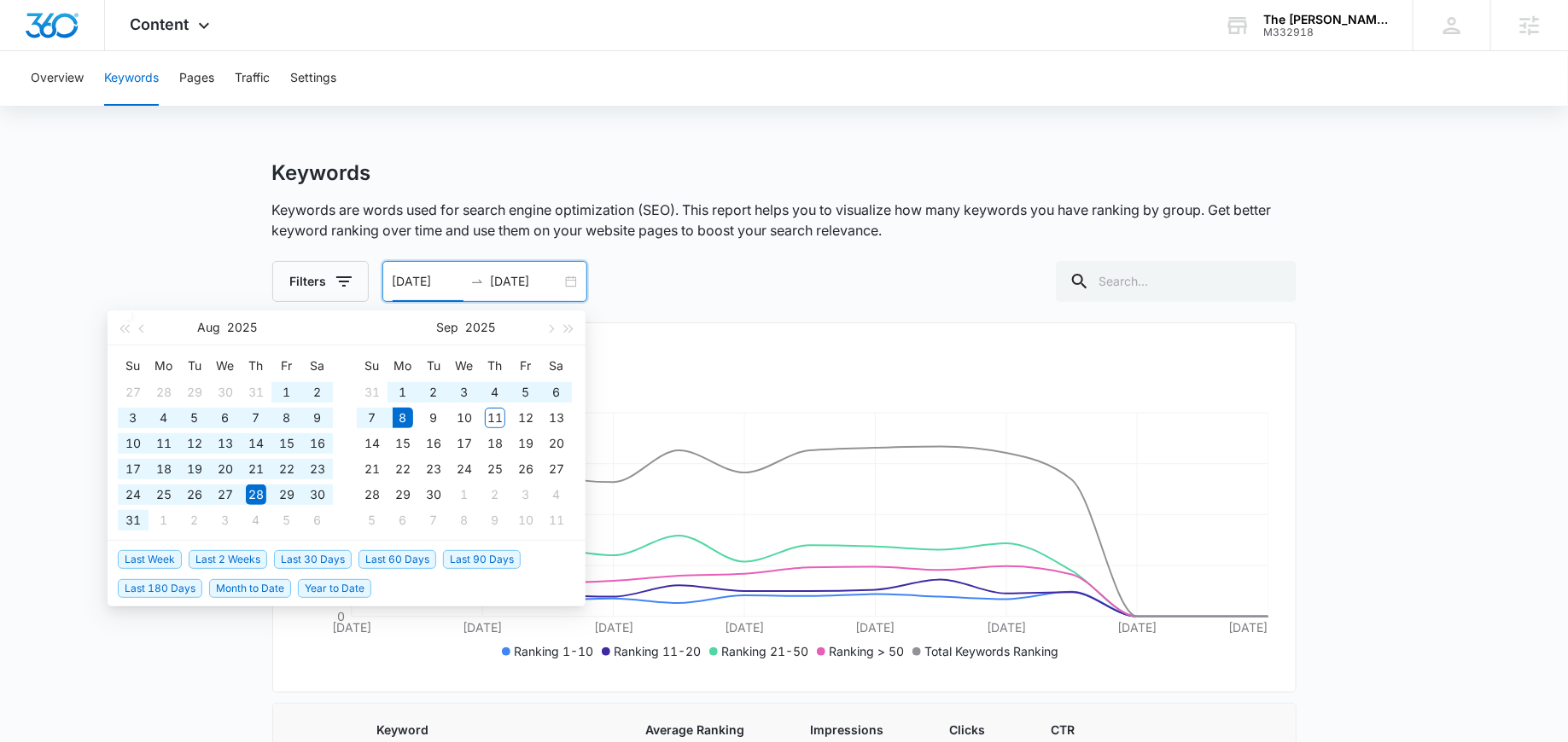
click at [492, 553] on span "Last 90 Days" at bounding box center [481, 559] width 78 height 18
type input "06/10/2025"
type input "[DATE]"
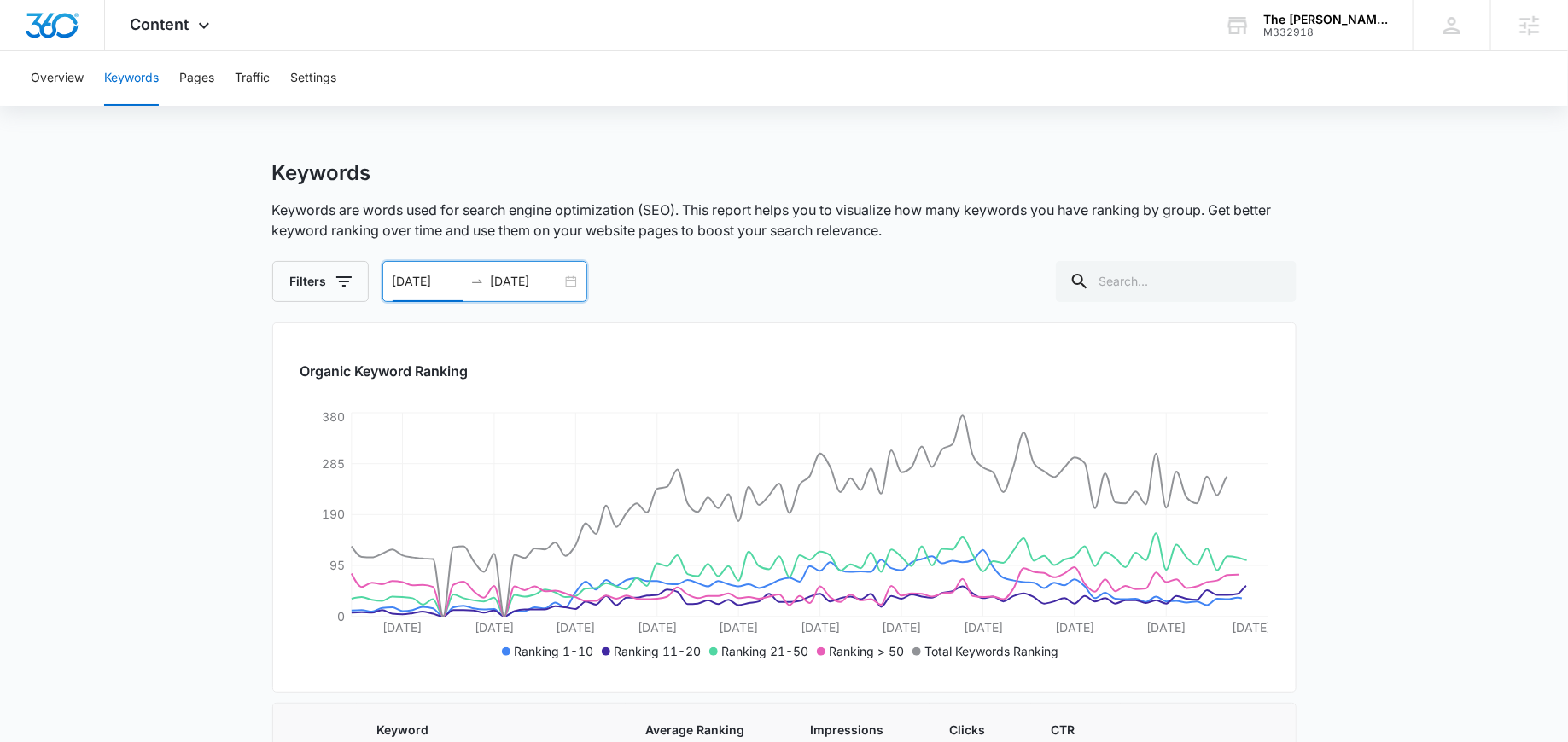
click at [572, 281] on div "06/10/2025 09/08/2025" at bounding box center [484, 281] width 205 height 41
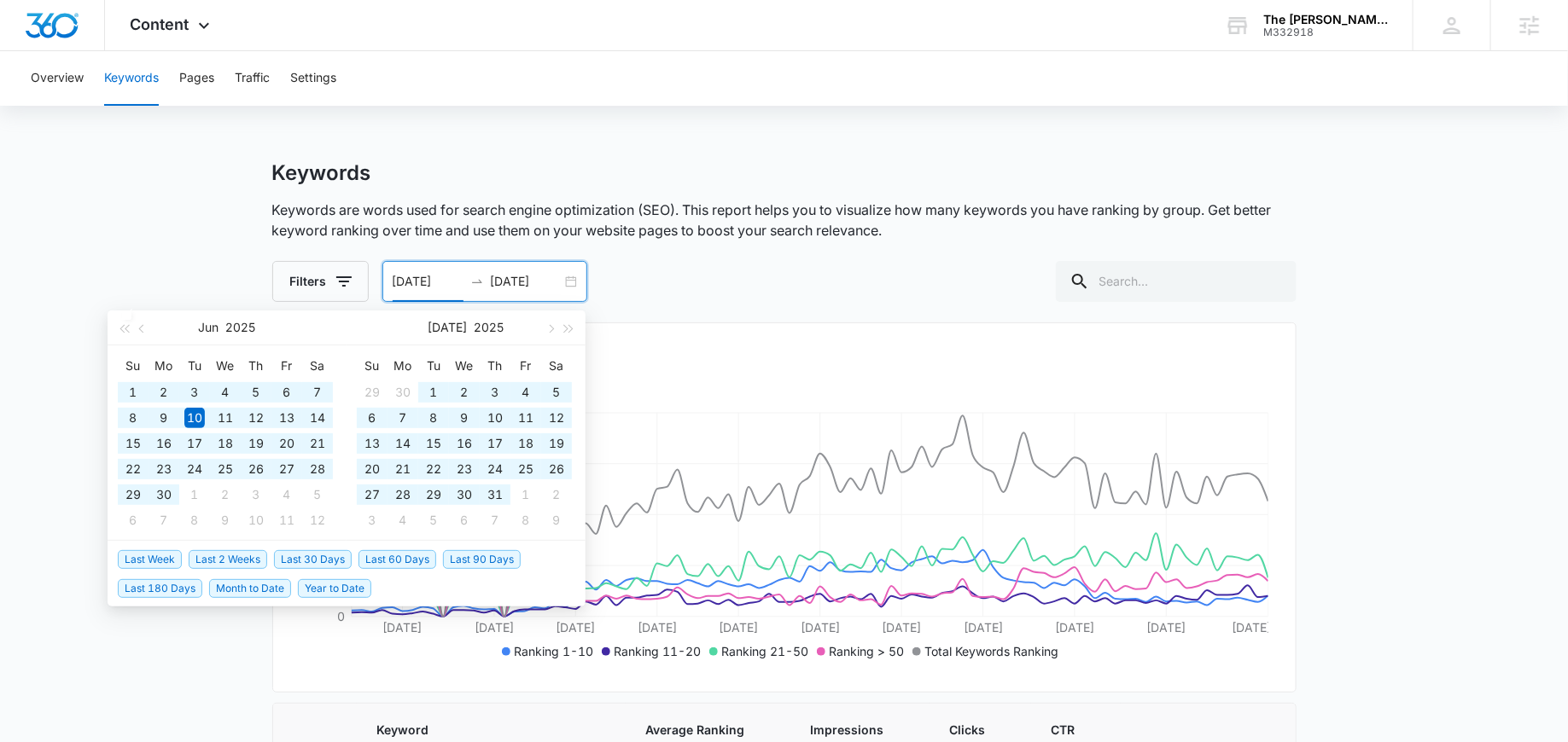
click at [328, 586] on span "Year to Date" at bounding box center [334, 588] width 73 height 18
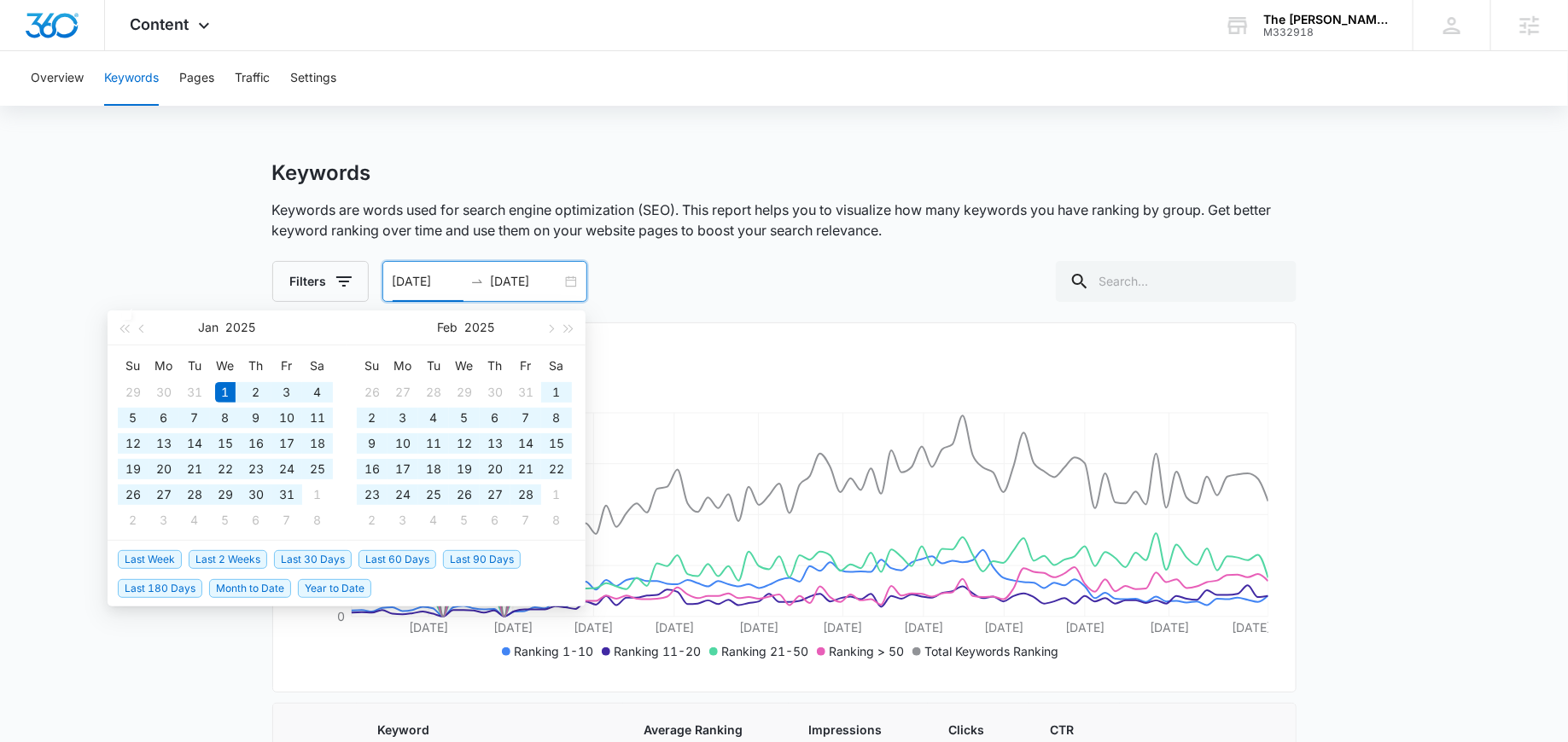
type input "[DATE]"
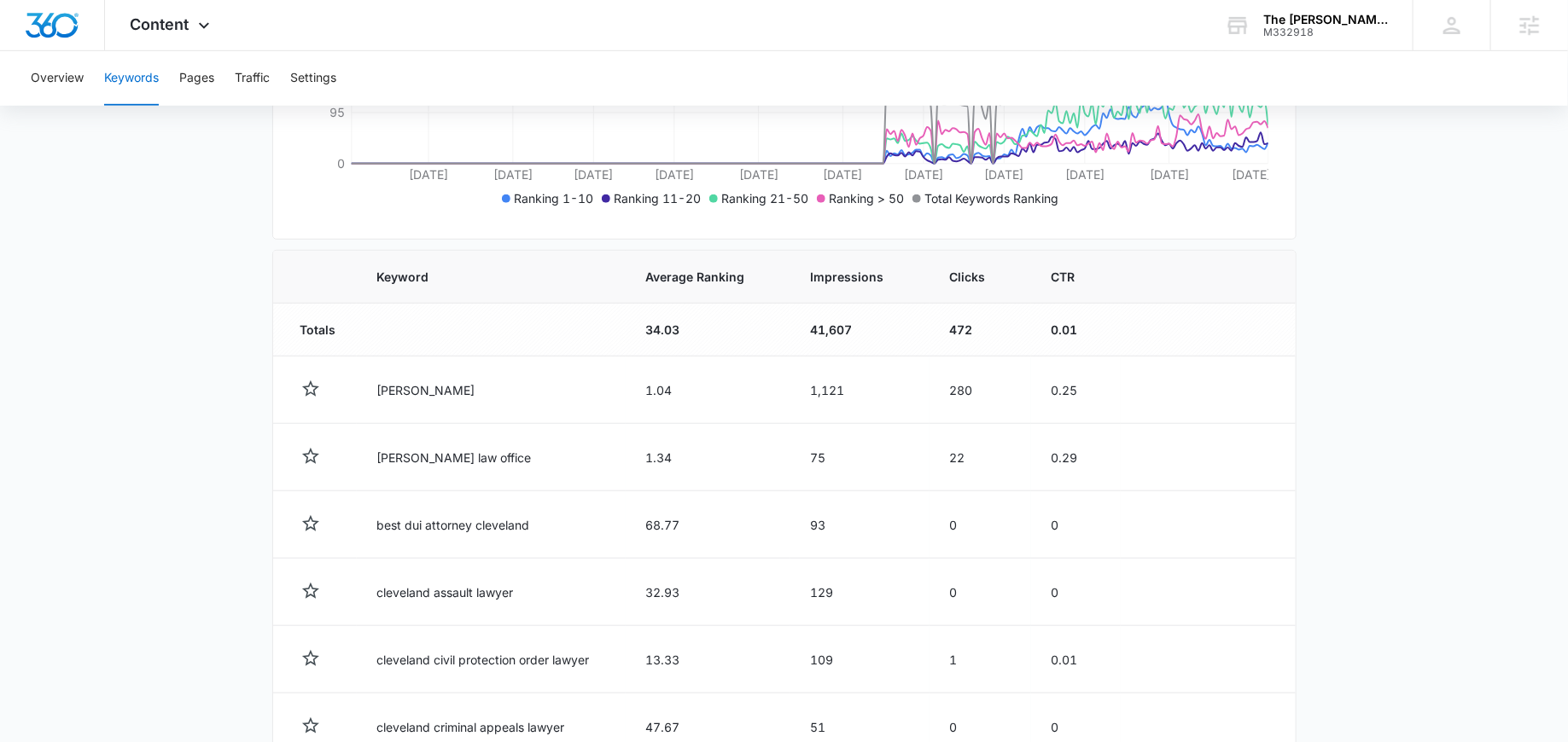
scroll to position [508, 0]
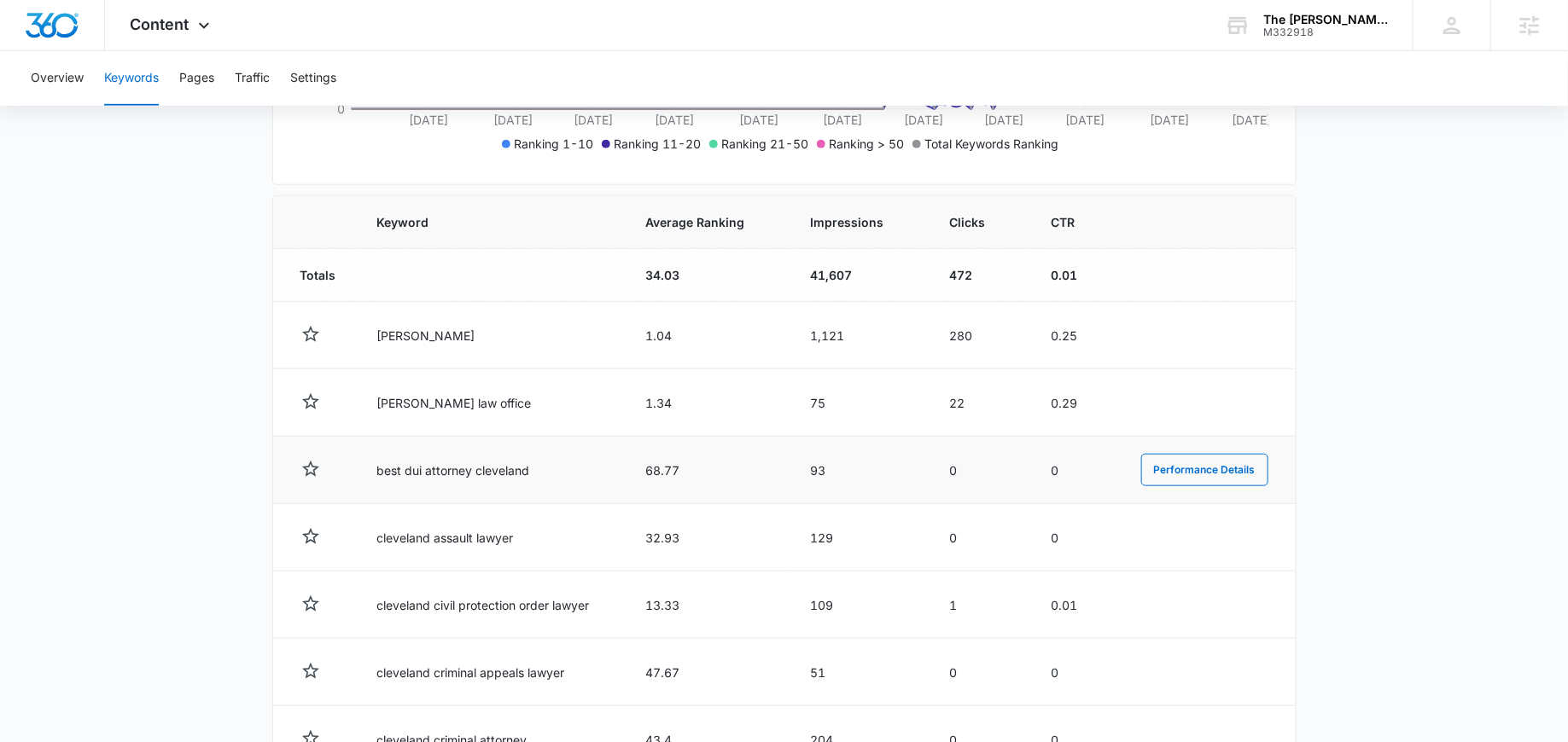
drag, startPoint x: 402, startPoint y: 470, endPoint x: 468, endPoint y: 472, distance: 66.0
click at [469, 472] on td "best dui attorney cleveland" at bounding box center [491, 470] width 268 height 67
drag, startPoint x: 468, startPoint y: 472, endPoint x: 402, endPoint y: 472, distance: 66.0
click at [402, 472] on td "best dui attorney cleveland" at bounding box center [491, 470] width 268 height 67
drag, startPoint x: 531, startPoint y: 474, endPoint x: 459, endPoint y: 473, distance: 72.0
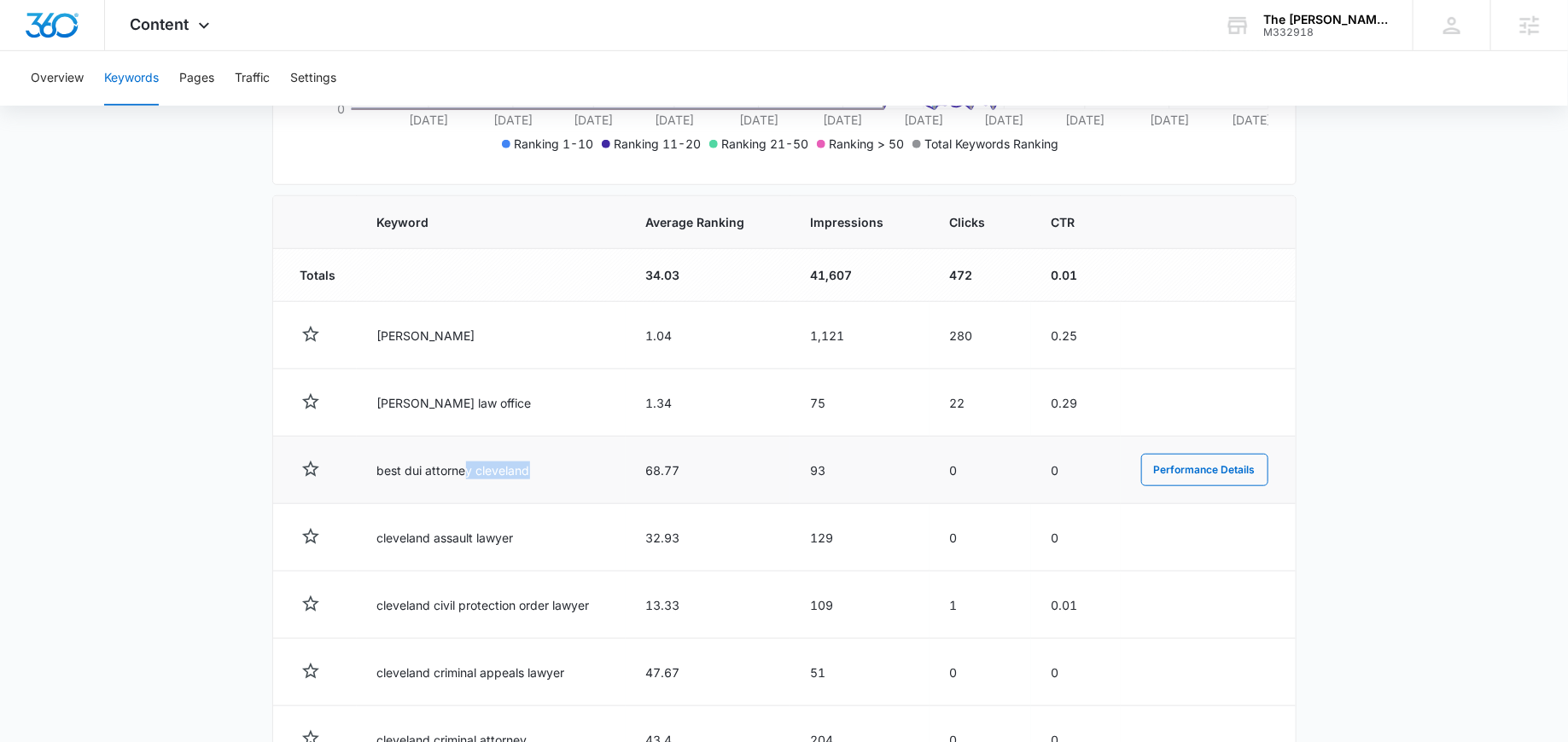
click at [459, 474] on td "best dui attorney cleveland" at bounding box center [491, 470] width 268 height 67
click at [495, 475] on td "best dui attorney cleveland" at bounding box center [491, 470] width 268 height 67
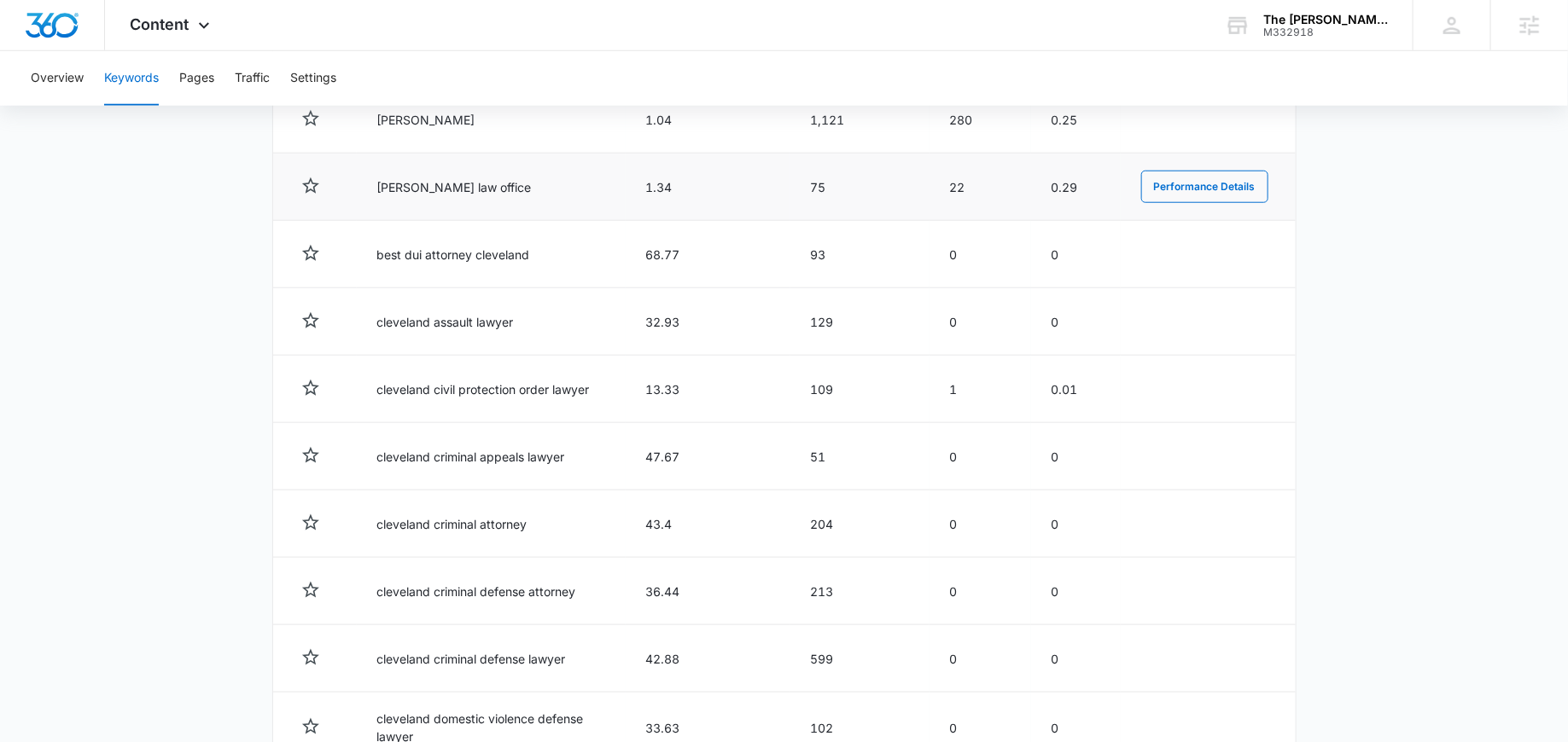
scroll to position [833, 0]
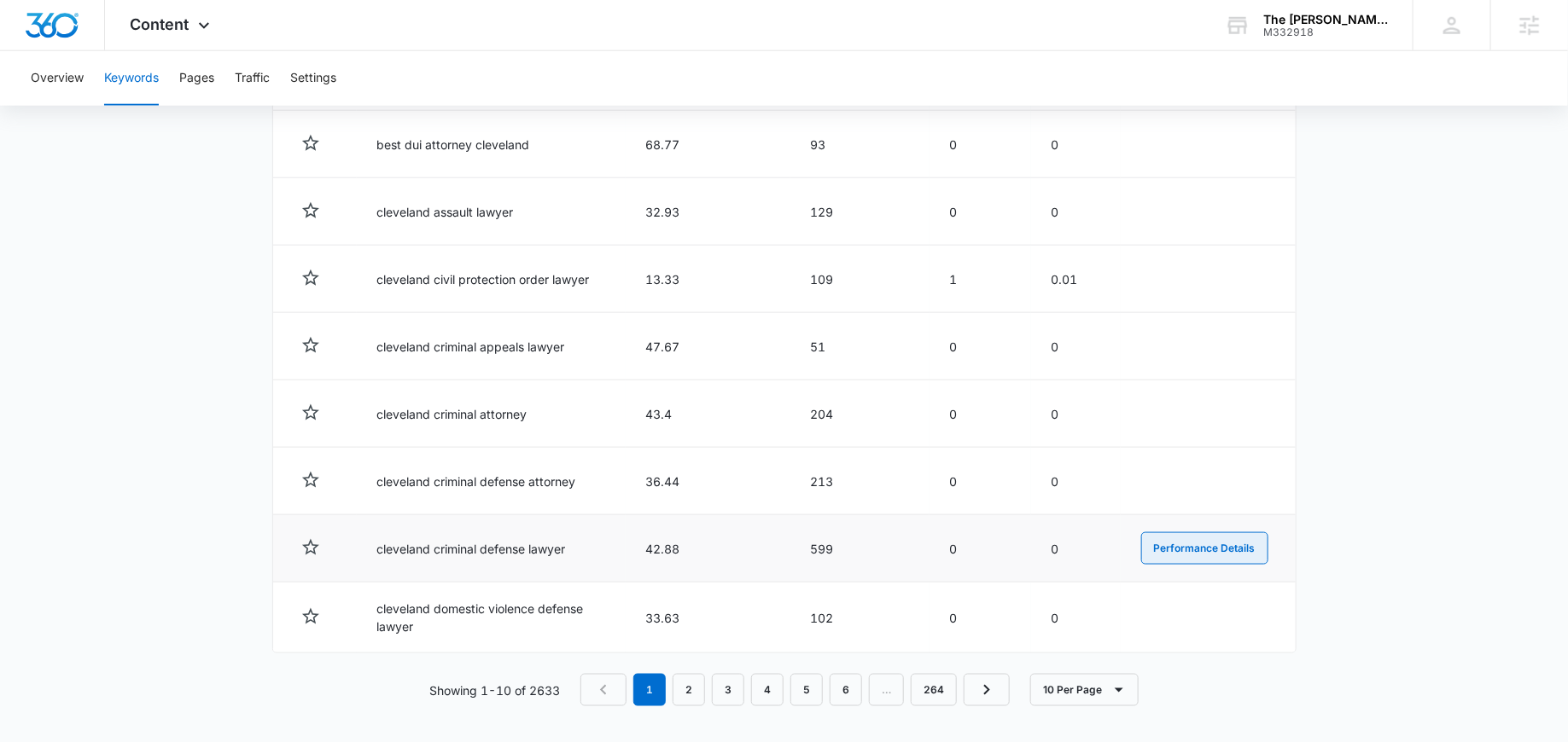
click at [1175, 542] on button "Performance Details" at bounding box center [1204, 548] width 127 height 32
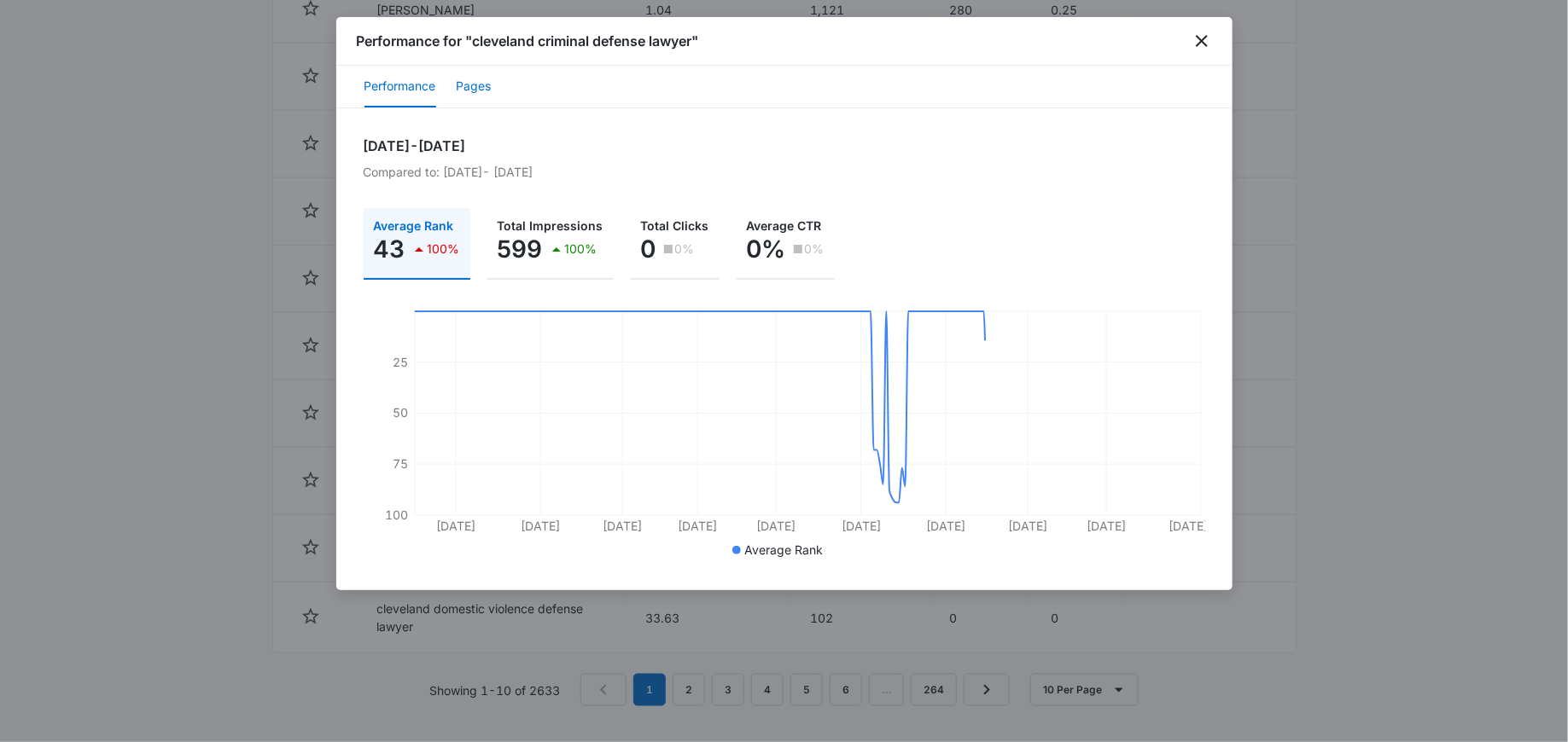
click at [460, 79] on button "Pages" at bounding box center [474, 87] width 35 height 41
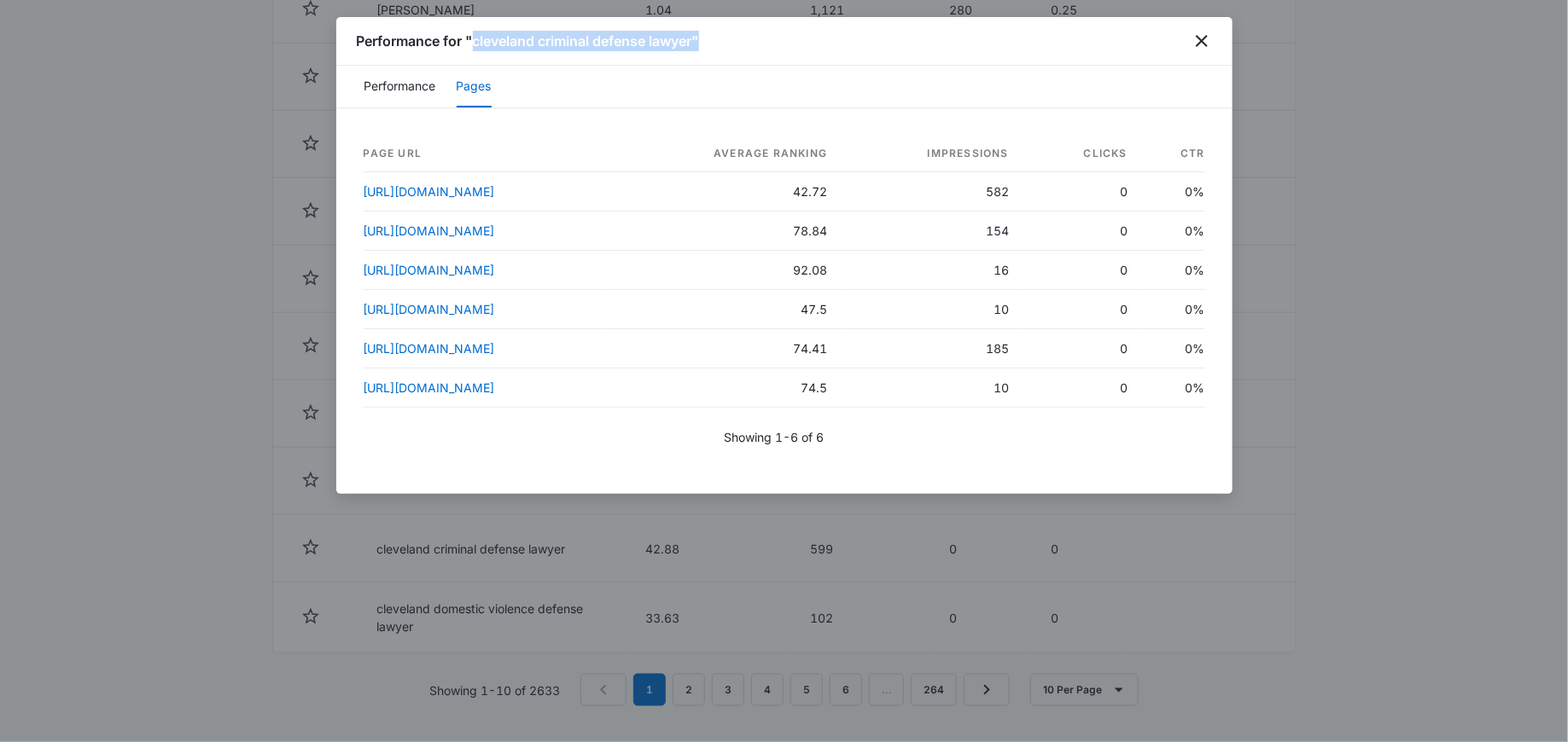
drag, startPoint x: 475, startPoint y: 44, endPoint x: 709, endPoint y: 42, distance: 234.0
click at [709, 42] on div "Performance for "cleveland criminal defense lawyer"" at bounding box center [784, 42] width 896 height 49
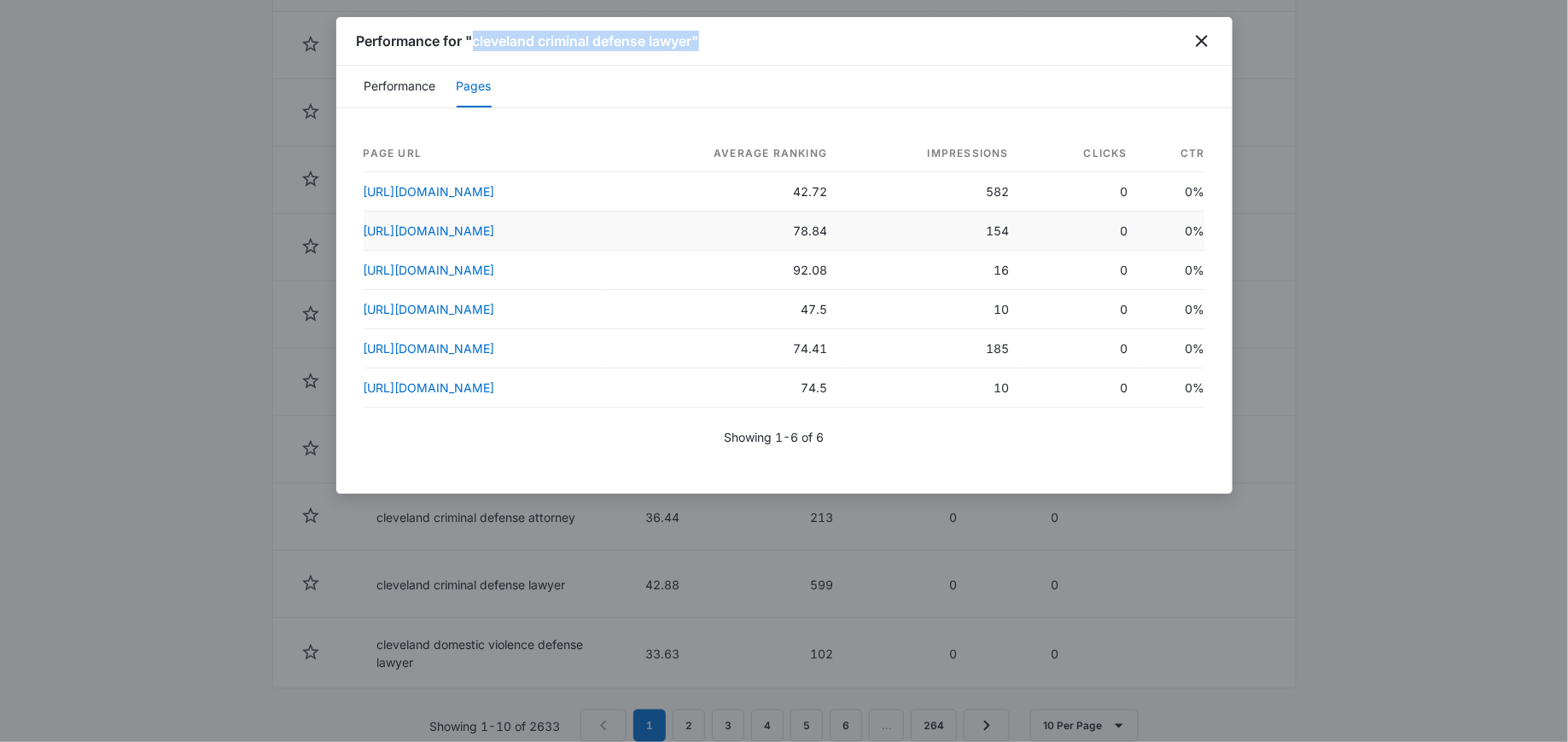
scroll to position [802, 0]
click at [1199, 42] on icon "close" at bounding box center [1201, 41] width 12 height 12
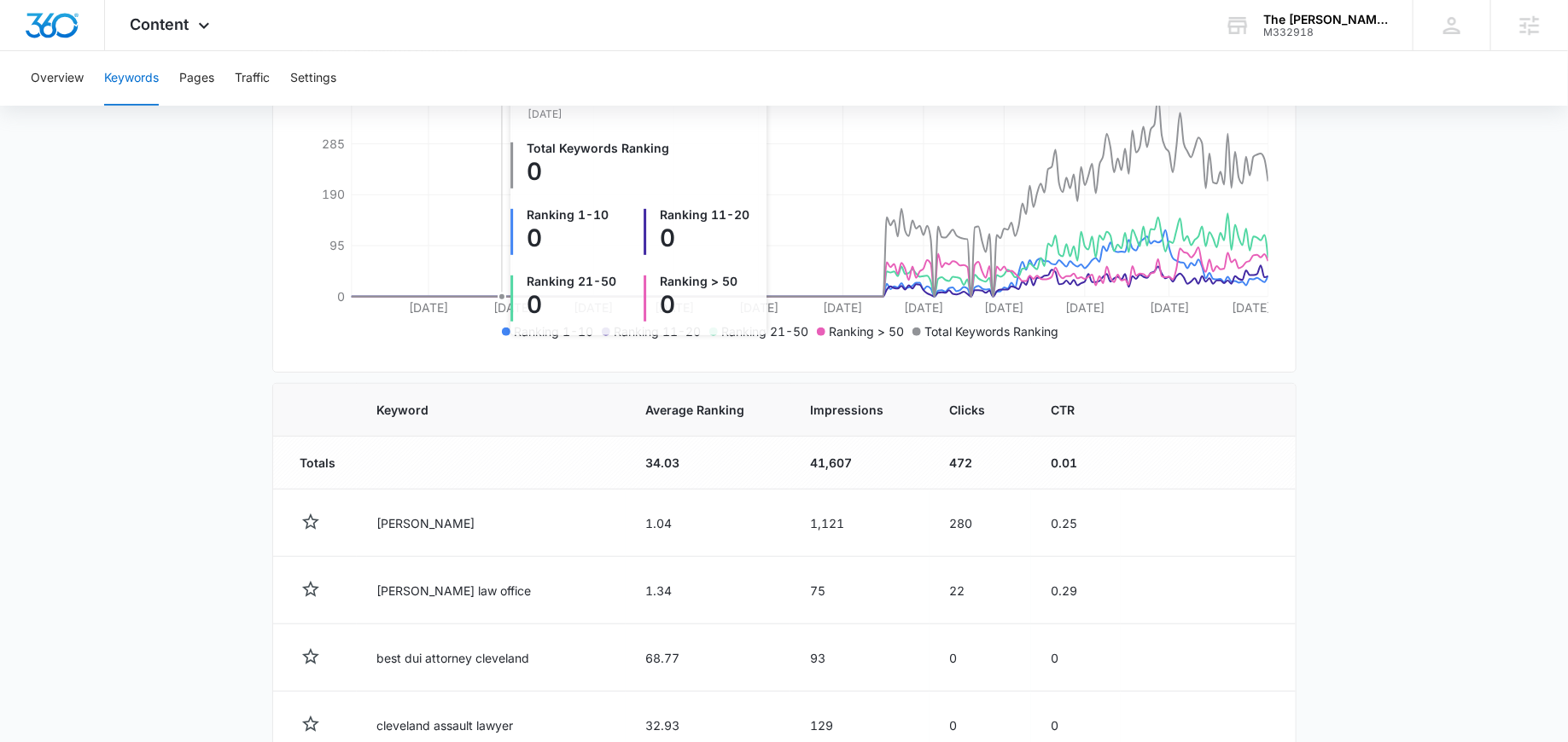
scroll to position [419, 0]
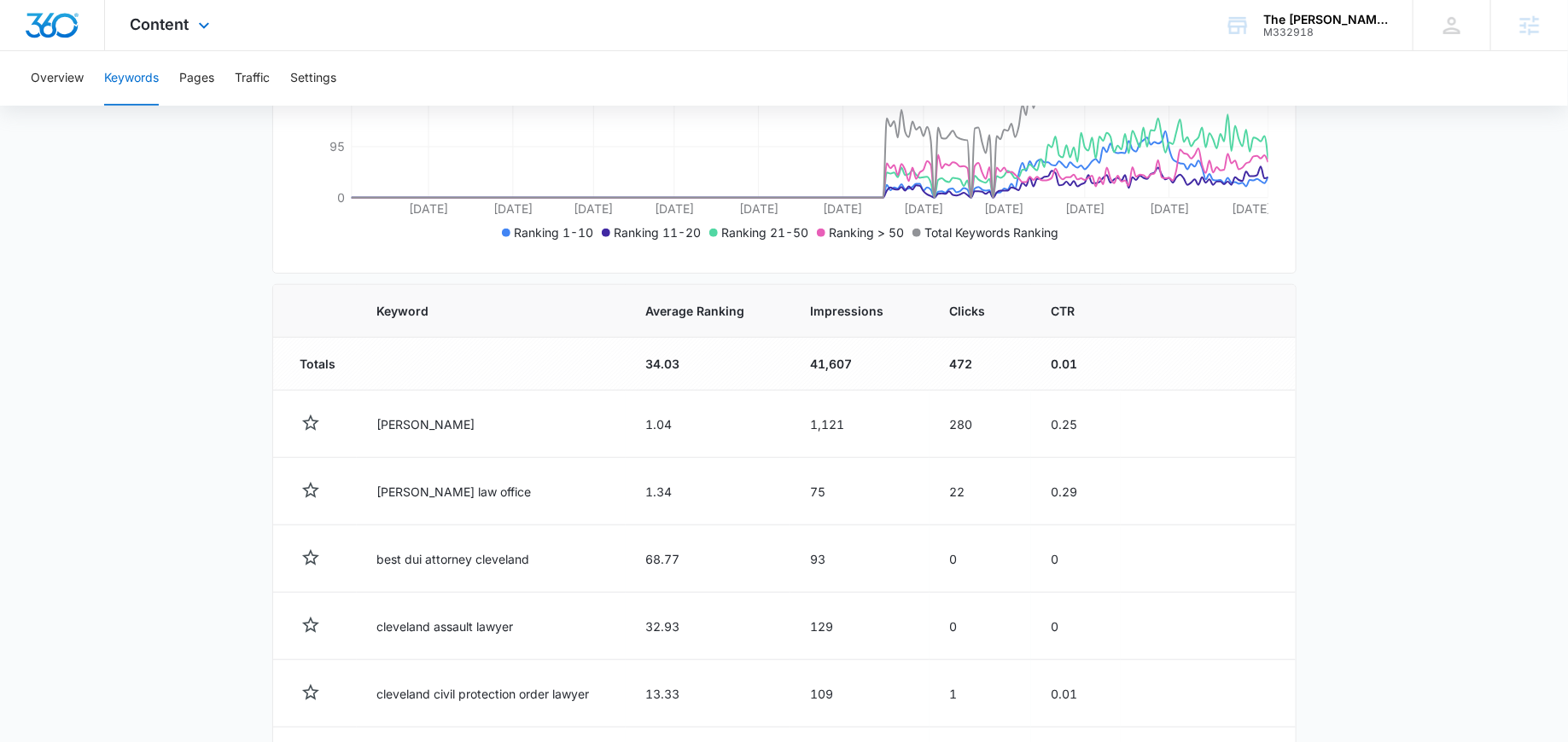
click at [179, 4] on div "Content Apps Reputation Websites Forms CRM Email Social POS Content Ads Intelli…" at bounding box center [172, 25] width 135 height 51
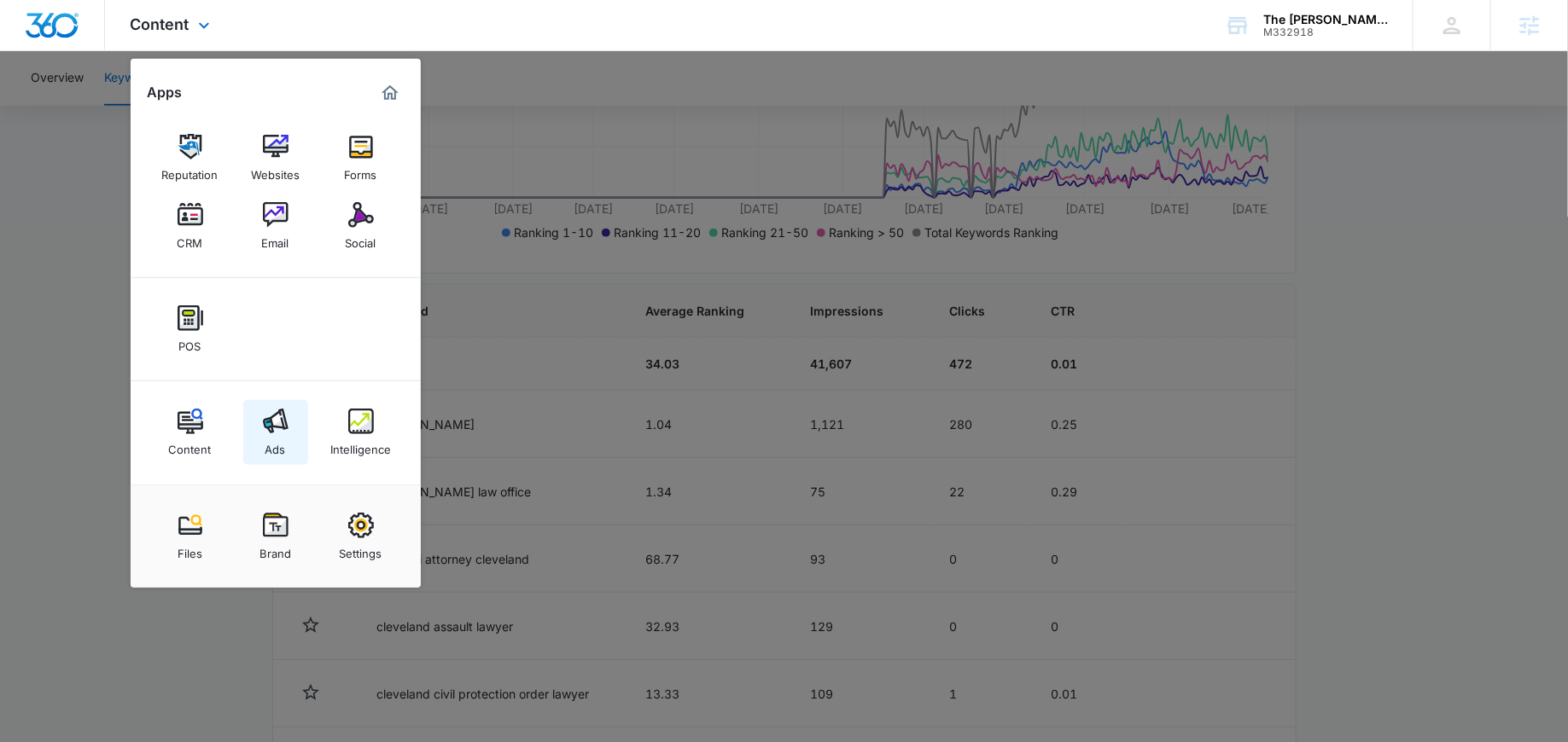
click at [269, 434] on img at bounding box center [275, 421] width 25 height 25
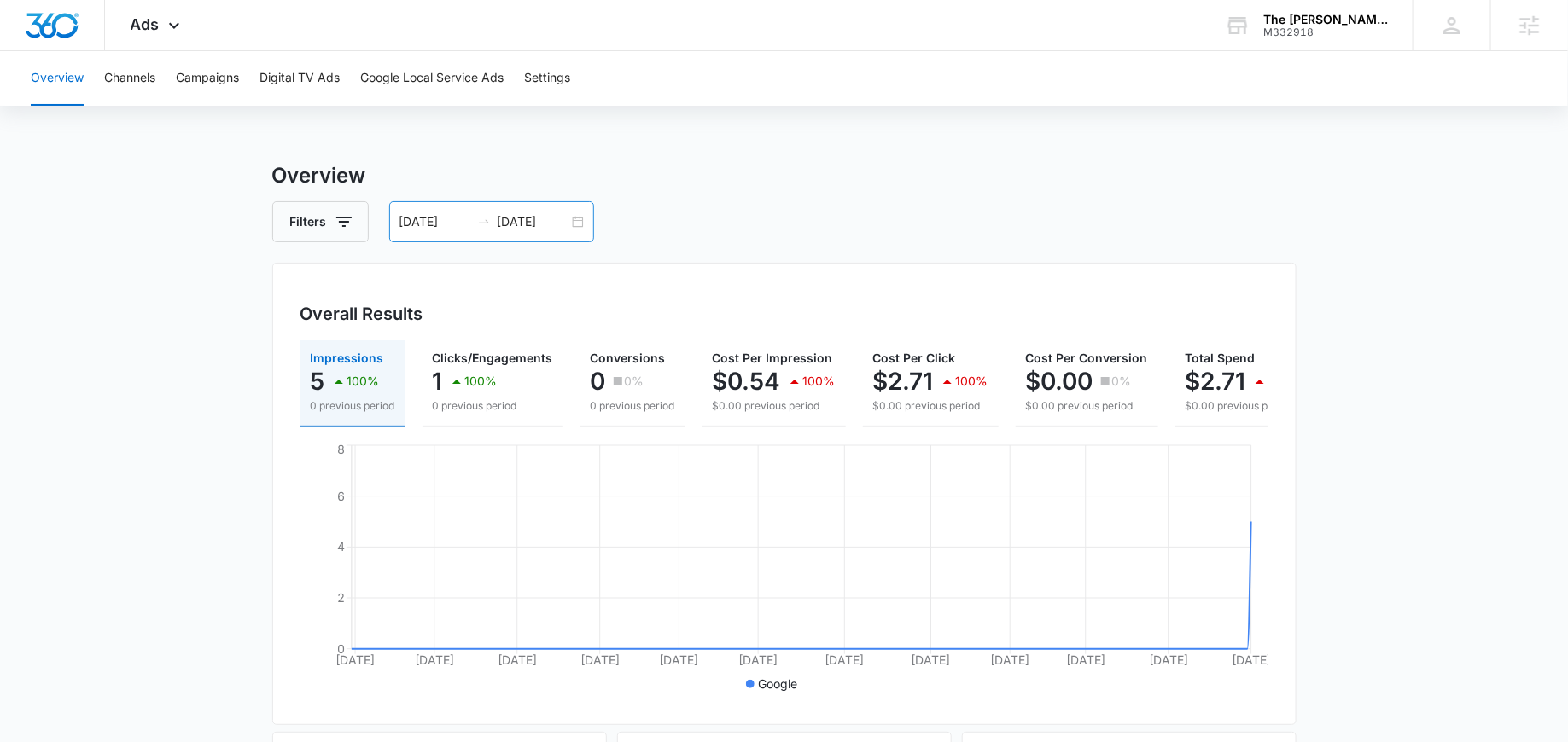
click at [574, 218] on div "01/01/2025 09/08/2025" at bounding box center [491, 222] width 205 height 41
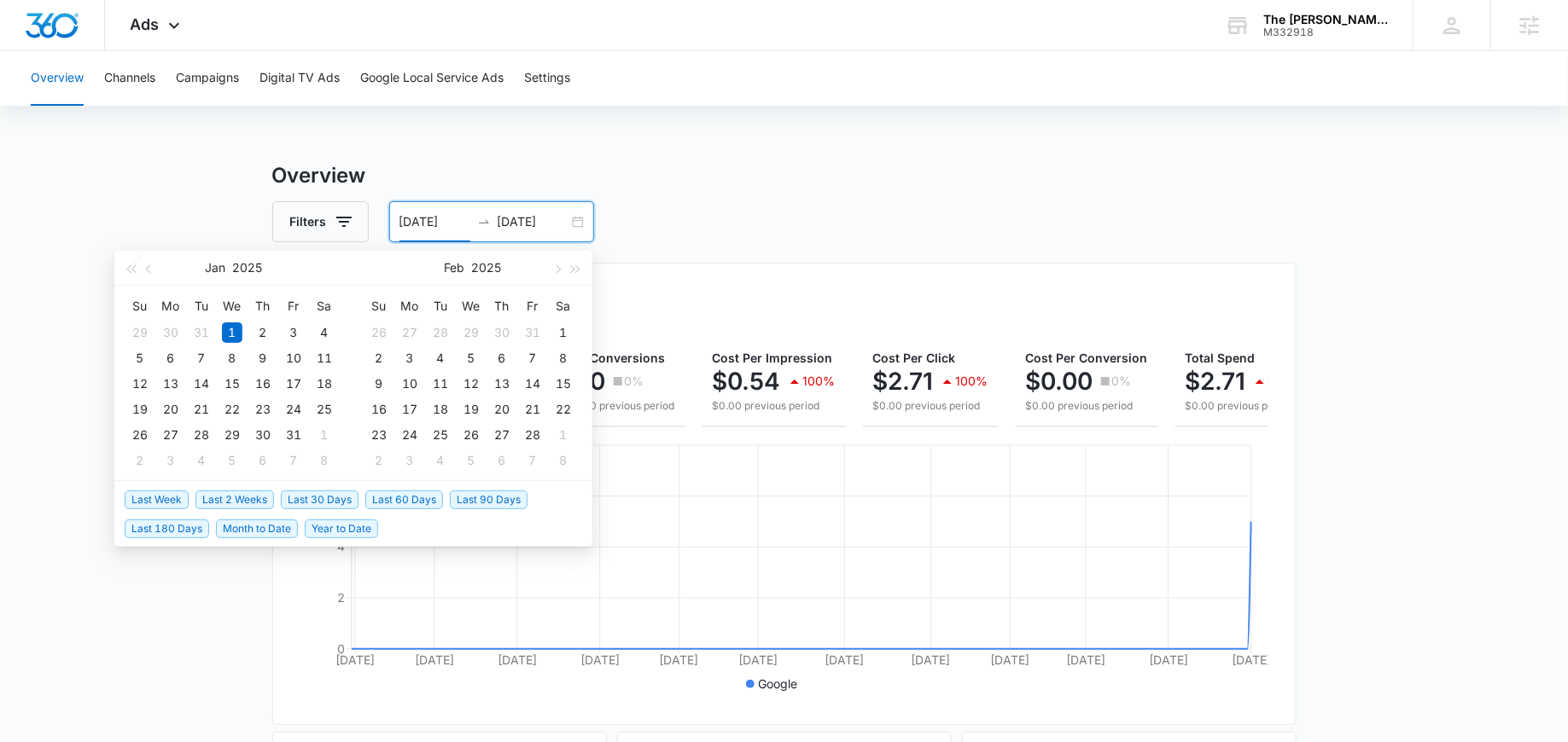
click at [250, 496] on span "Last 2 Weeks" at bounding box center [234, 499] width 79 height 18
type input "08/28/2025"
type input "09/11/2025"
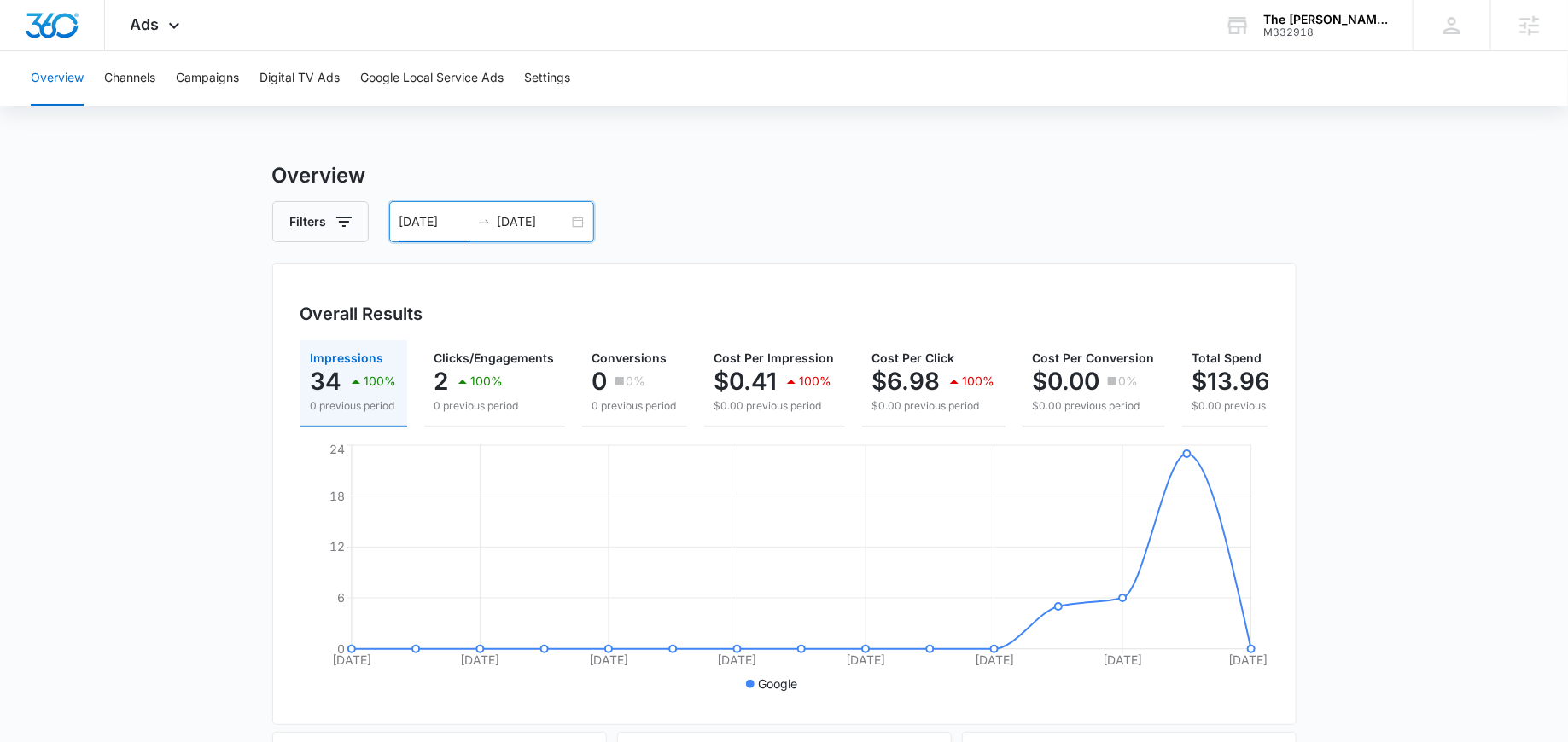
scroll to position [0, 66]
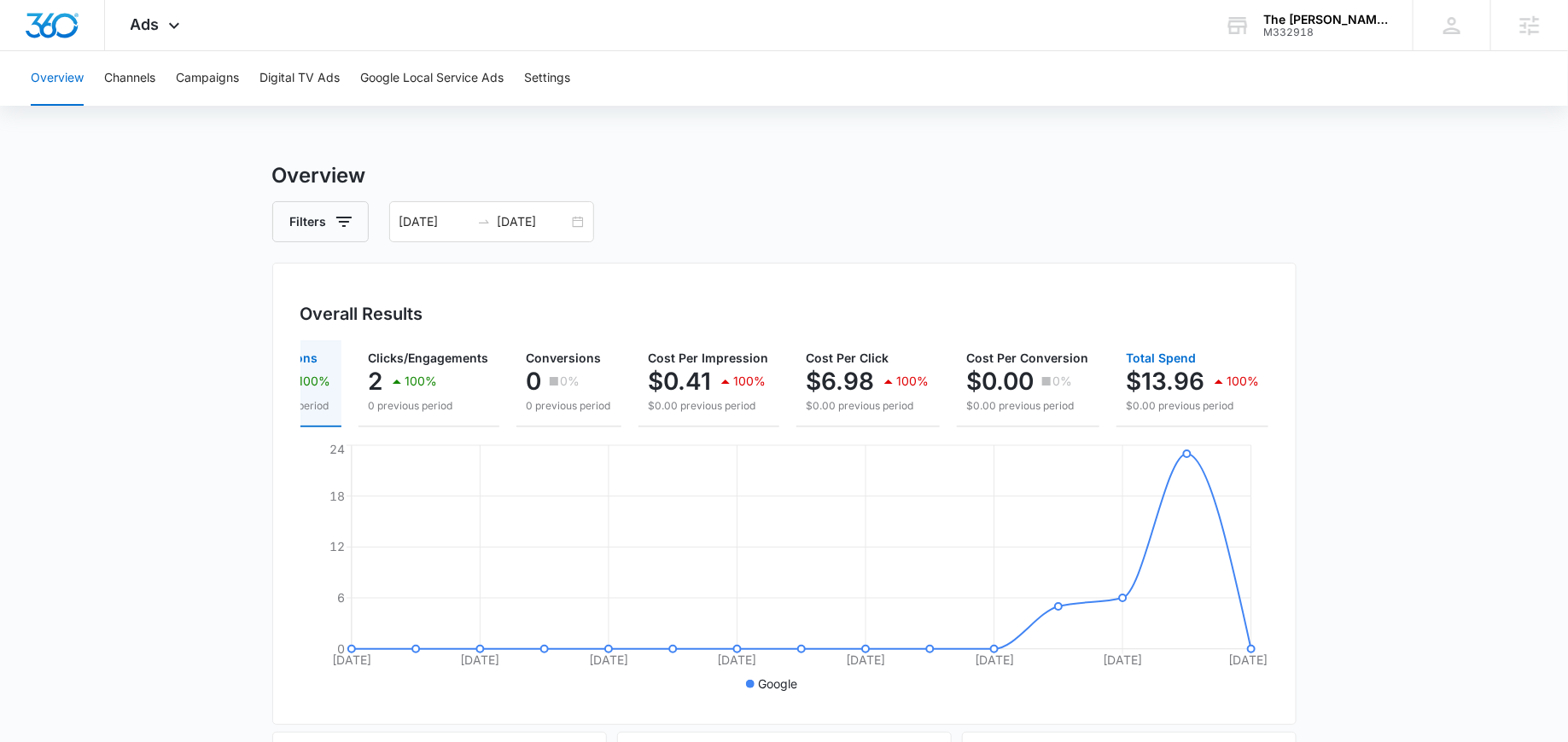
drag, startPoint x: 1193, startPoint y: 386, endPoint x: 1110, endPoint y: 386, distance: 83.0
click at [1116, 386] on button "Total Spend $13.96 100% $0.00 previous period" at bounding box center [1193, 383] width 154 height 87
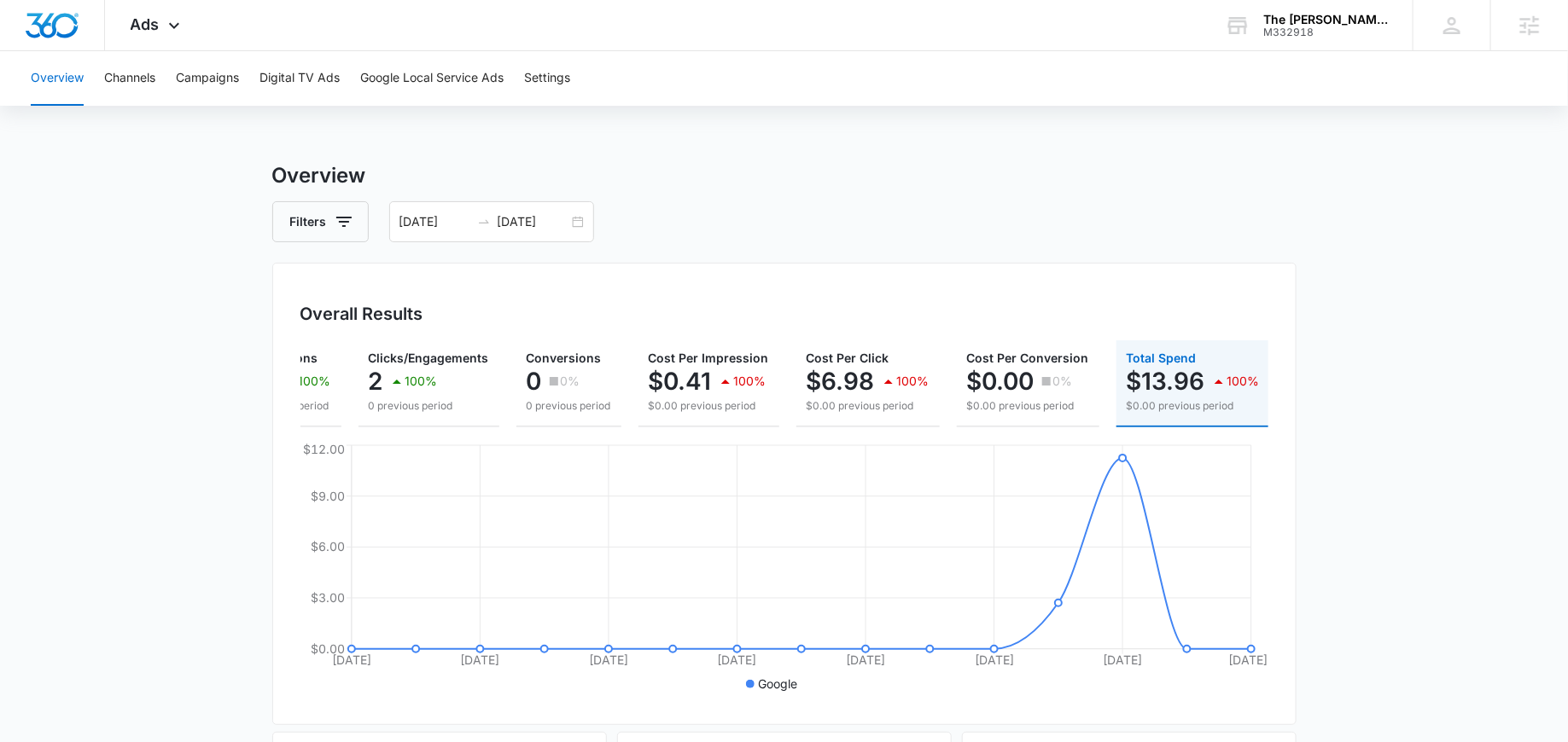
scroll to position [10, 0]
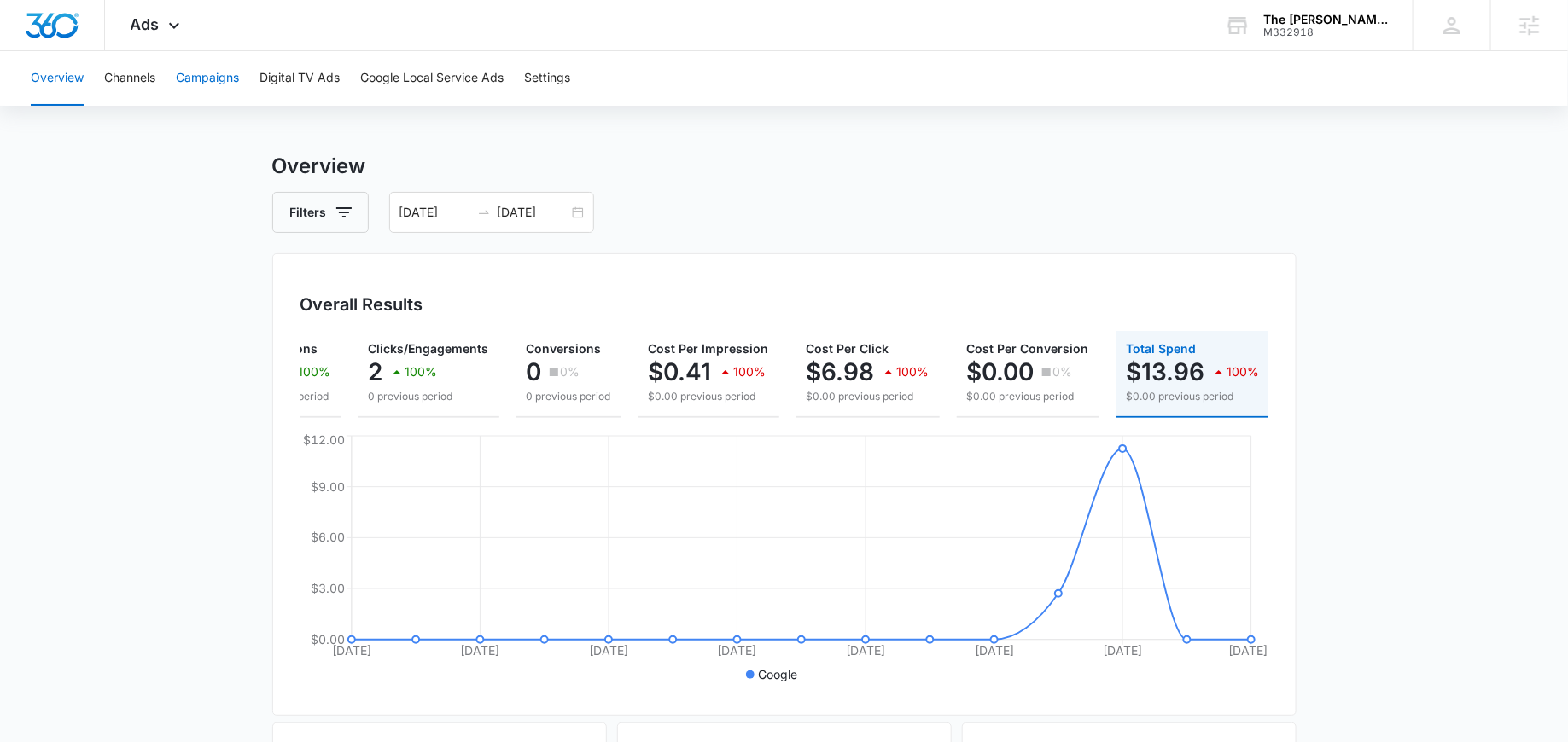
click at [226, 76] on button "Campaigns" at bounding box center [207, 79] width 63 height 54
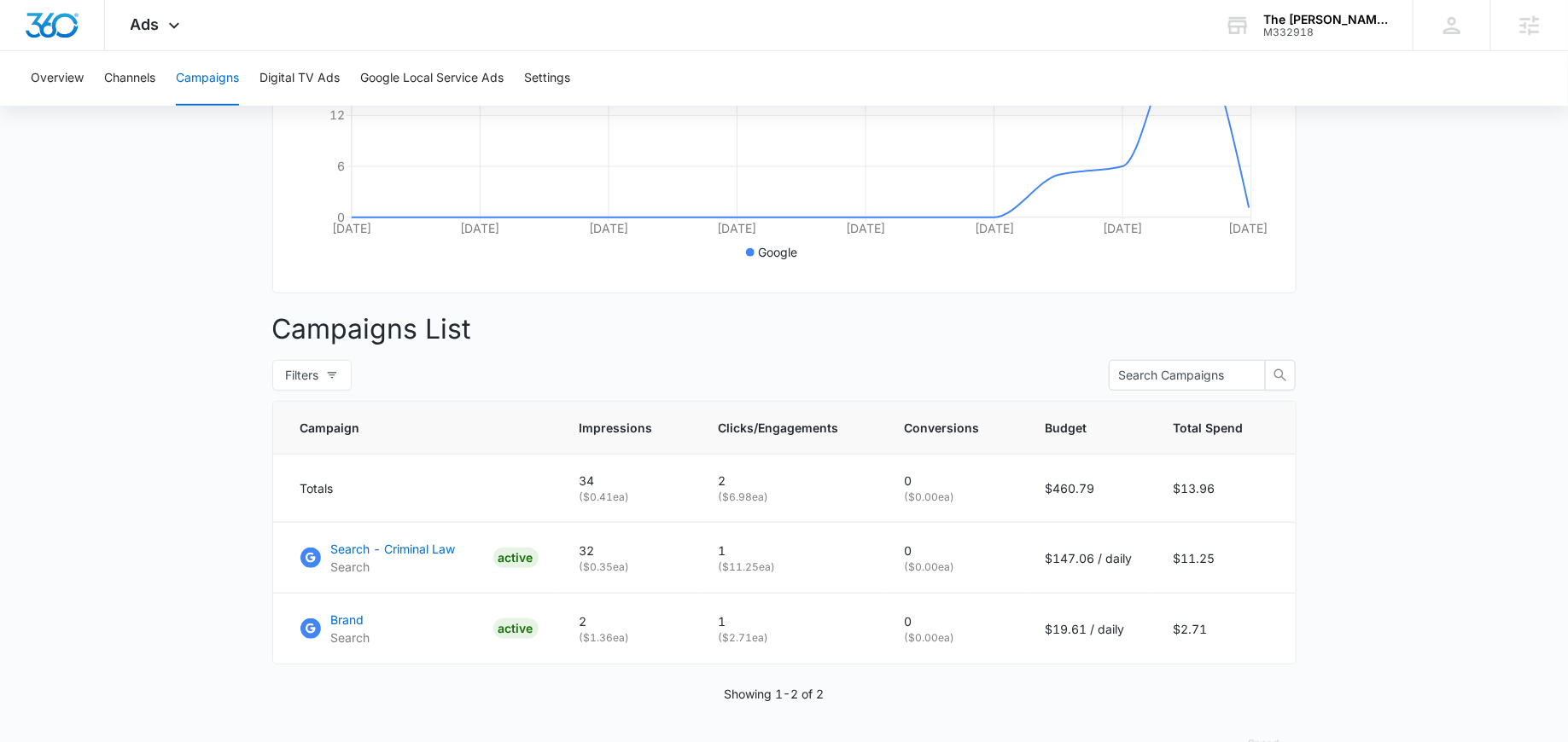
scroll to position [472, 0]
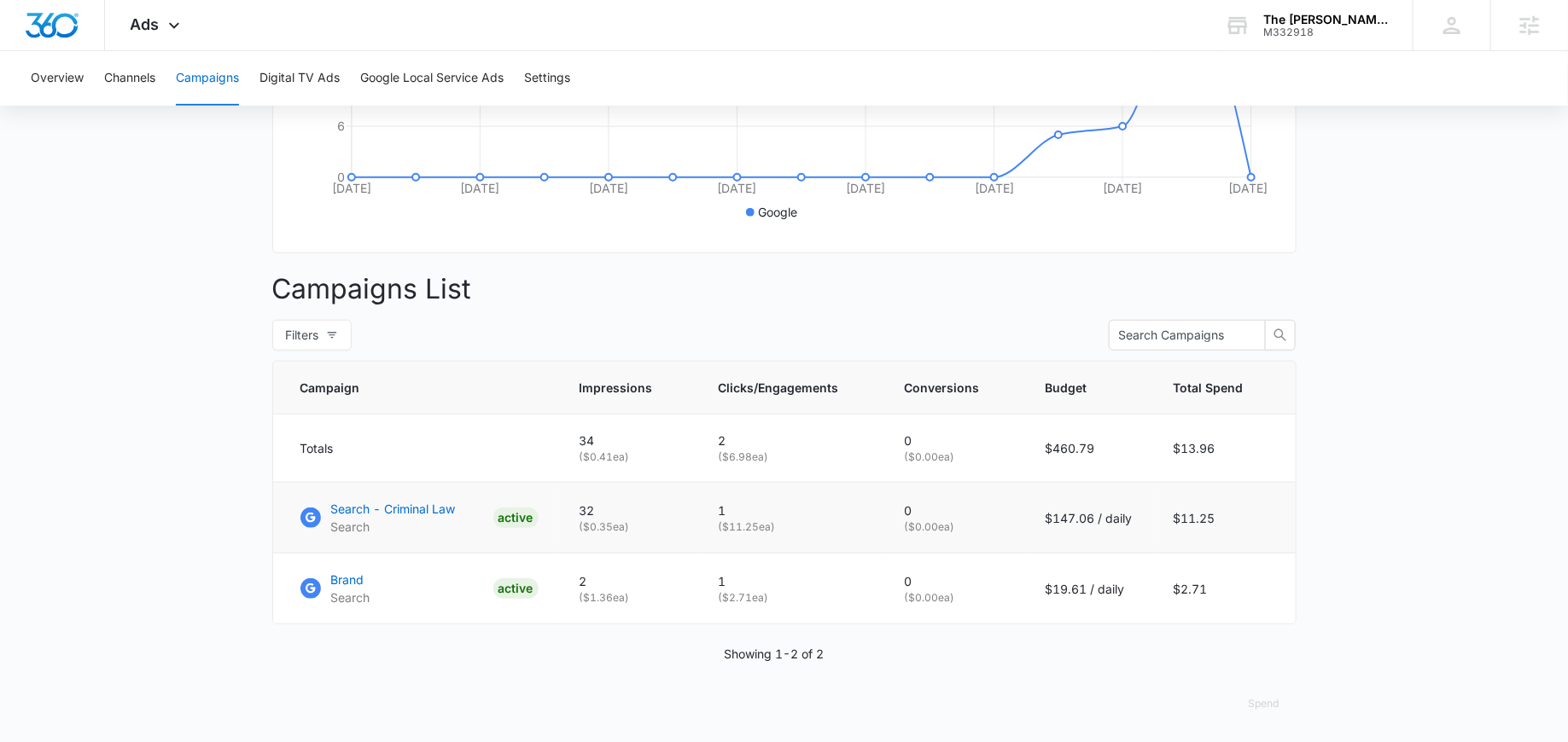
drag, startPoint x: 791, startPoint y: 531, endPoint x: 713, endPoint y: 530, distance: 78.0
click at [713, 530] on td "1 ( $11.25 ea)" at bounding box center [791, 518] width 186 height 71
drag, startPoint x: 783, startPoint y: 597, endPoint x: 710, endPoint y: 593, distance: 73.1
click at [711, 594] on td "1 ( $2.71 ea)" at bounding box center [791, 588] width 186 height 71
drag, startPoint x: 798, startPoint y: 527, endPoint x: 714, endPoint y: 527, distance: 84.0
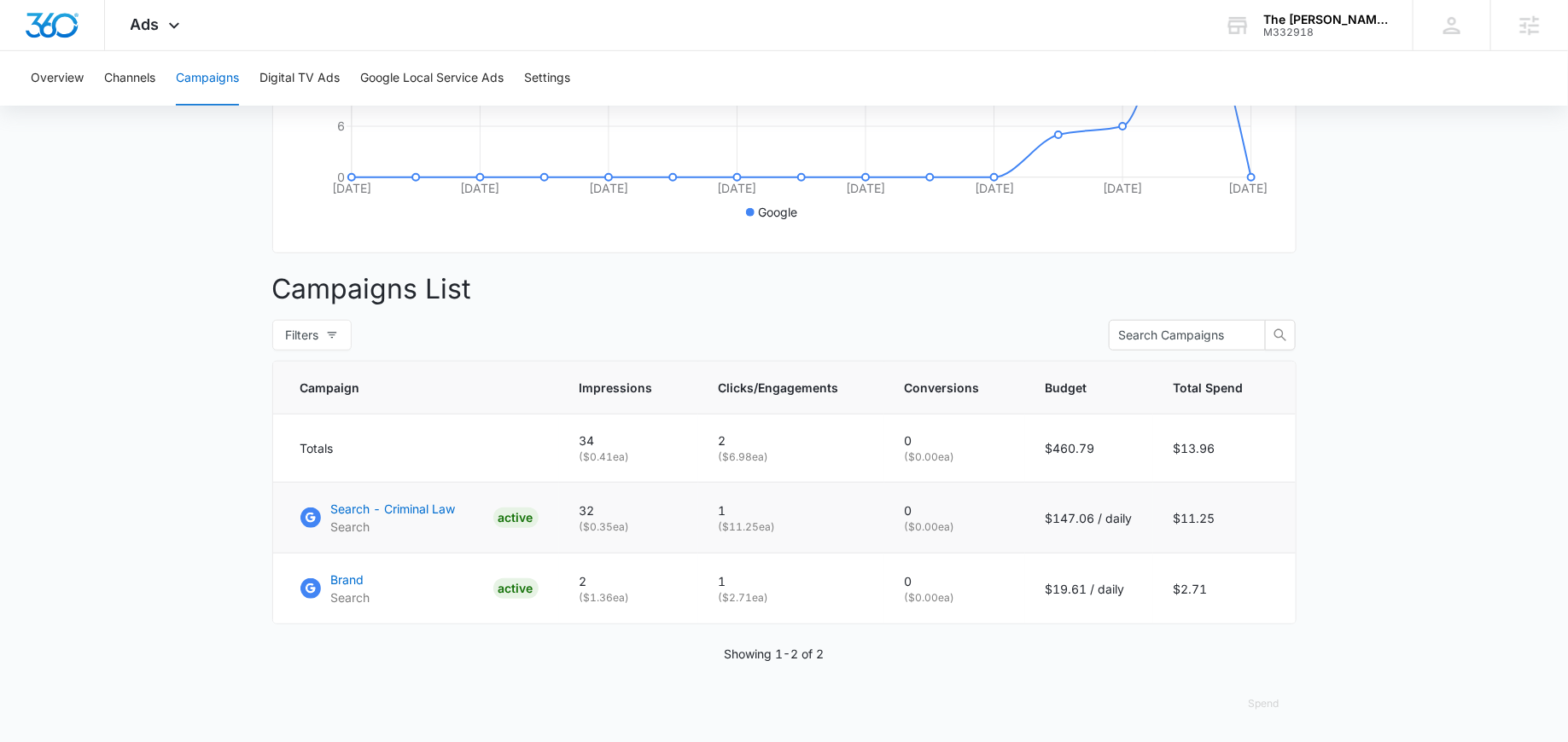
click at [714, 527] on td "1 ( $11.25 ea)" at bounding box center [791, 518] width 186 height 71
click at [791, 521] on p "( $11.25 ea)" at bounding box center [791, 527] width 145 height 16
drag, startPoint x: 1151, startPoint y: 518, endPoint x: 1027, endPoint y: 518, distance: 124.0
click at [1027, 518] on td "$147.06 / daily" at bounding box center [1089, 518] width 128 height 71
click at [1036, 521] on td "$147.06 / daily" at bounding box center [1089, 518] width 128 height 71
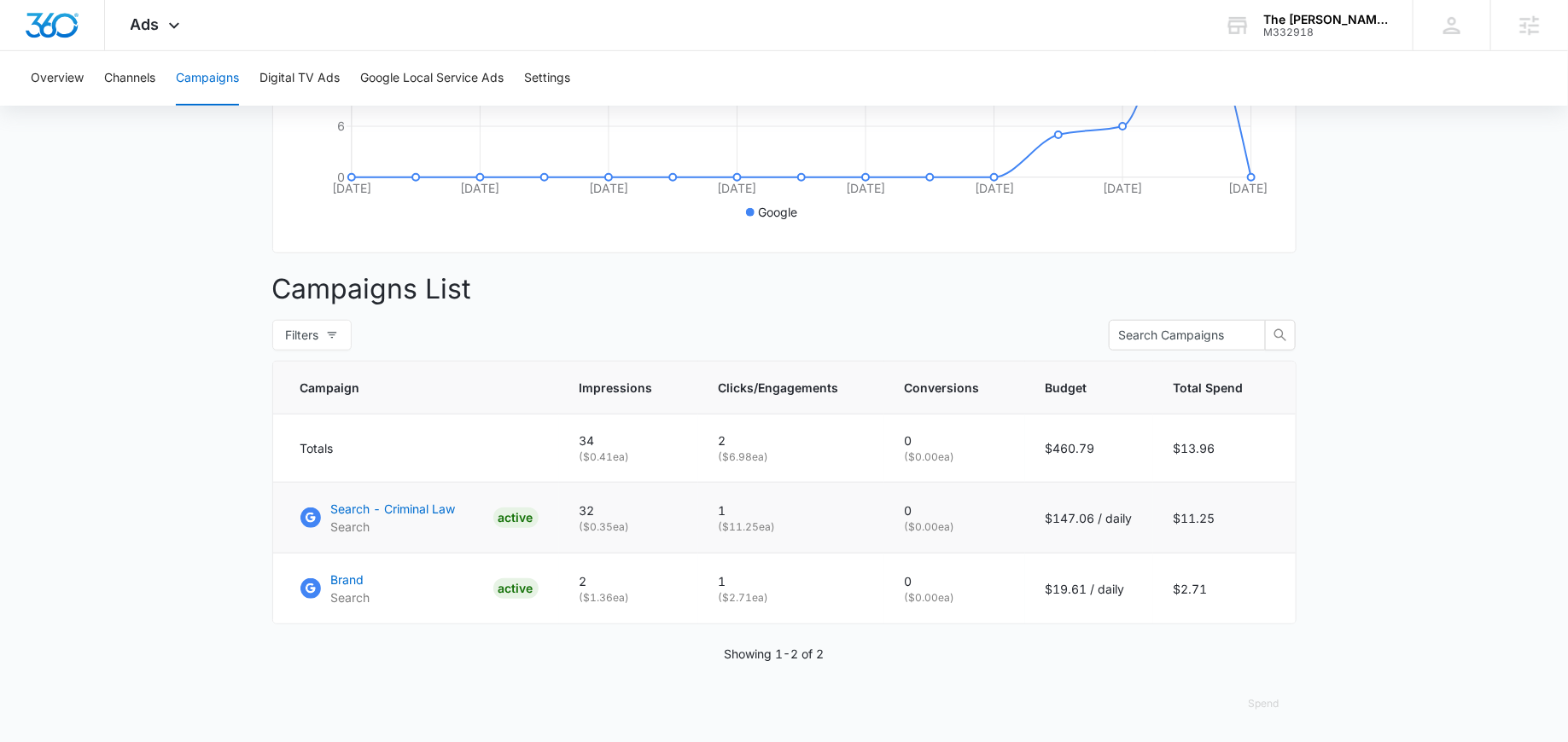
drag, startPoint x: 1036, startPoint y: 521, endPoint x: 1134, endPoint y: 519, distance: 98.0
click at [1135, 519] on td "$147.06 / daily" at bounding box center [1089, 518] width 128 height 71
